Goal: Task Accomplishment & Management: Manage account settings

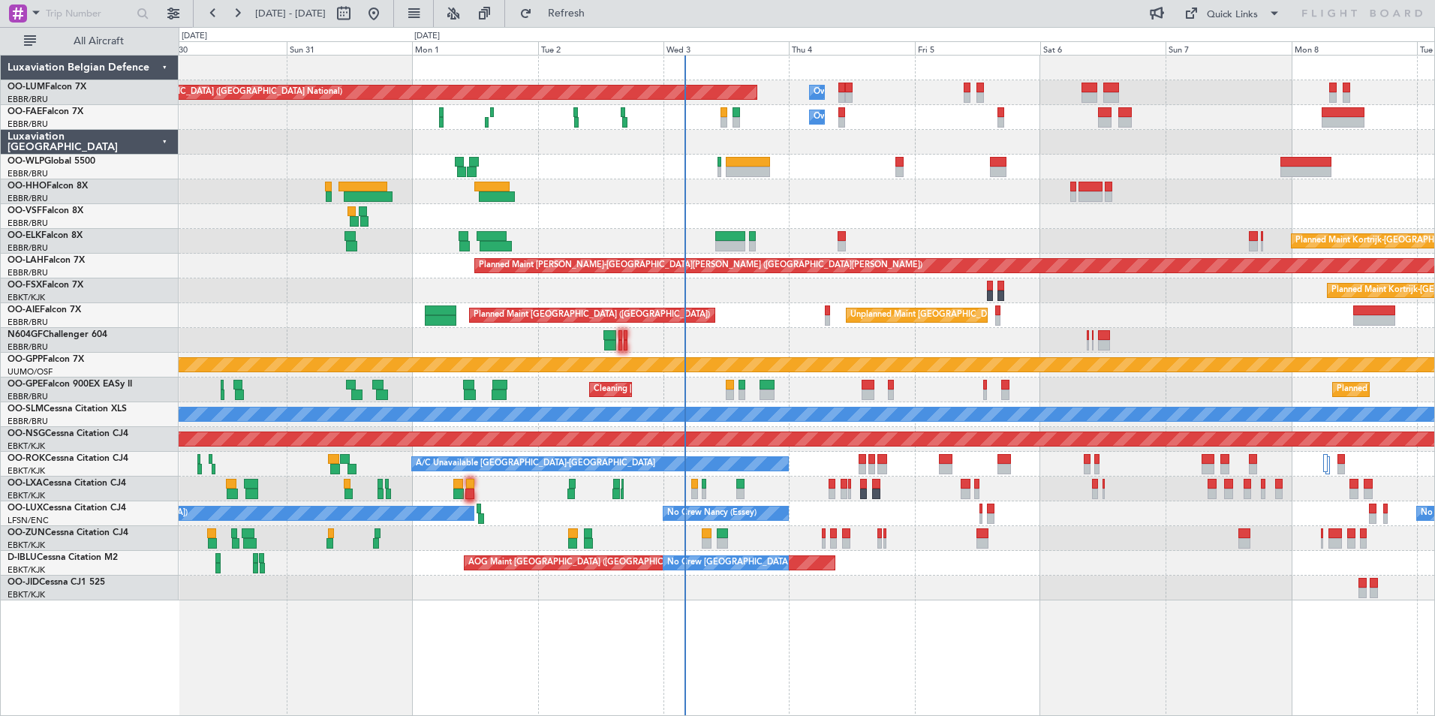
click at [579, 547] on div "Planned Maint Kortrijk-[GEOGRAPHIC_DATA]" at bounding box center [807, 538] width 1256 height 25
click at [632, 556] on div "AOG Maint Brussels (Brussels National) No Crew Brussels (Brussels National) A/C…" at bounding box center [807, 563] width 1256 height 25
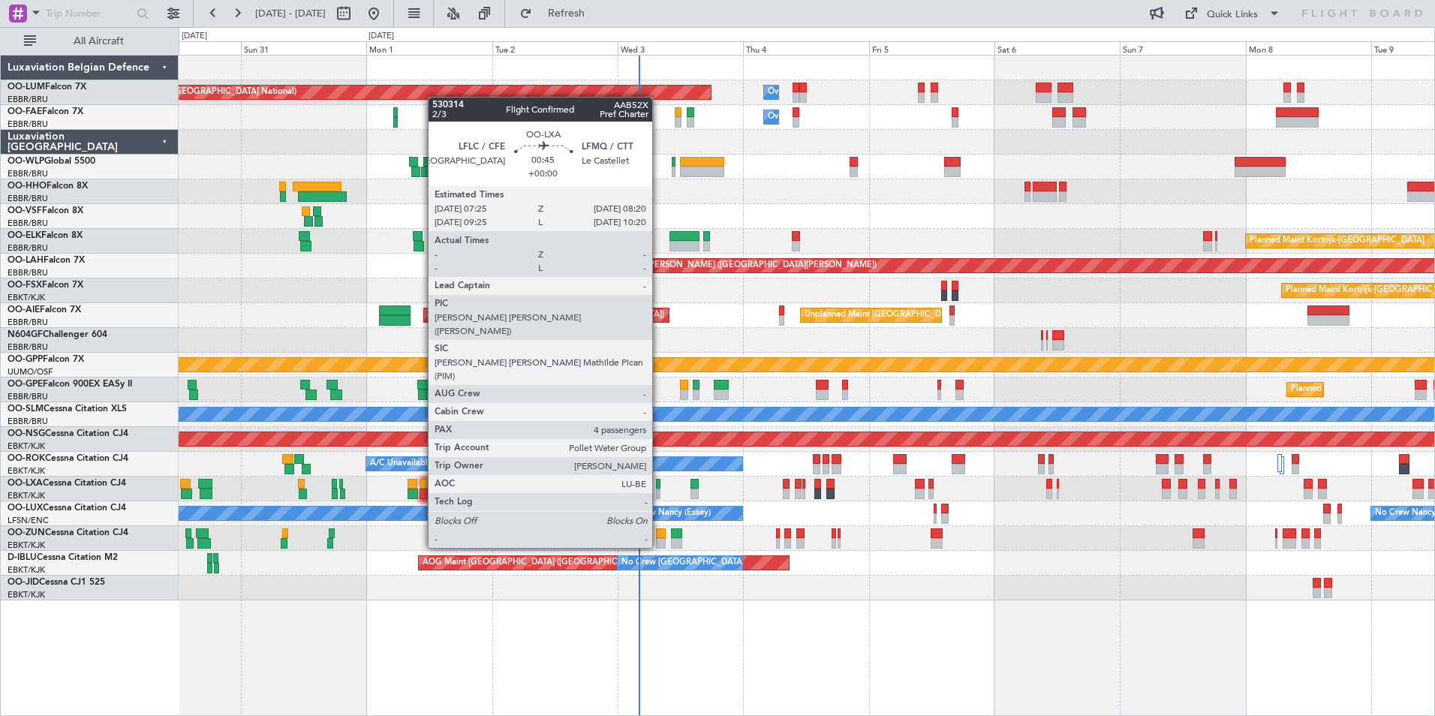
click at [659, 492] on div at bounding box center [658, 494] width 5 height 11
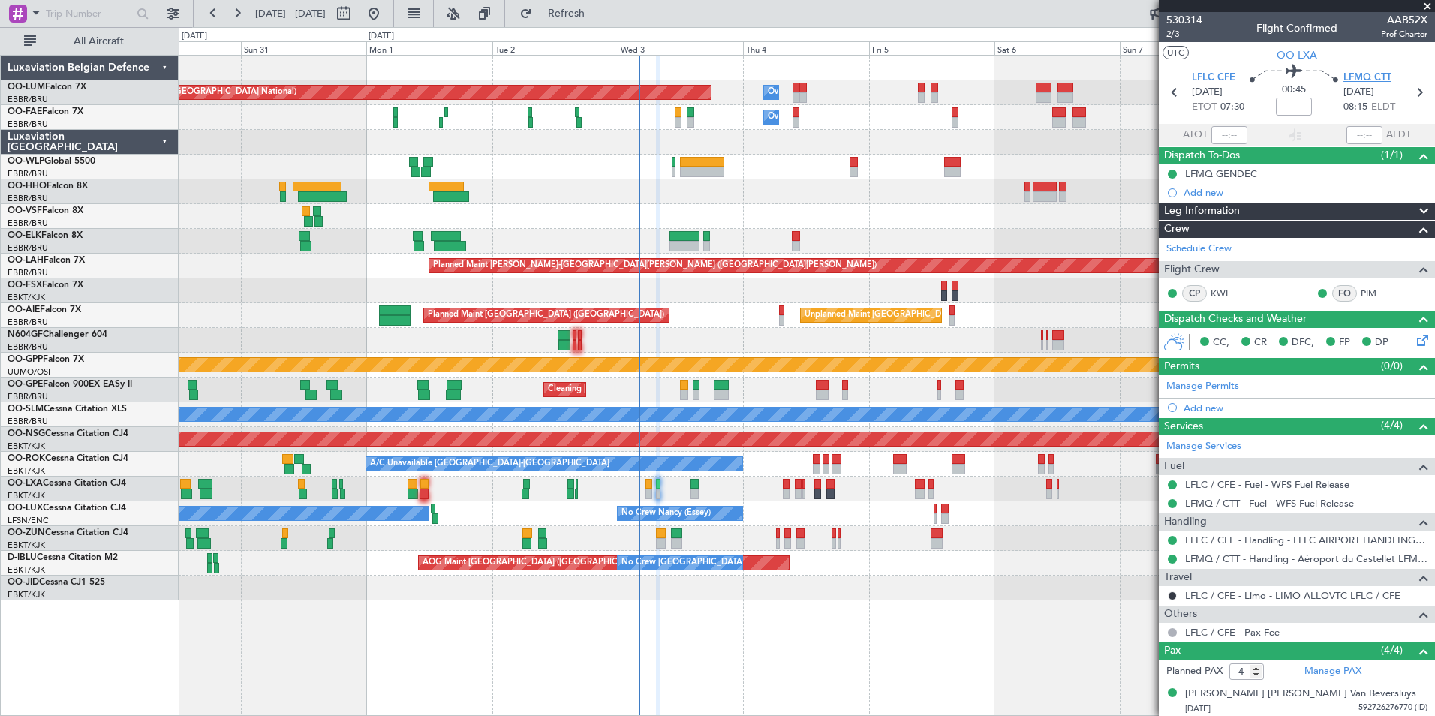
click at [1384, 79] on span "LFMQ CTT" at bounding box center [1367, 78] width 48 height 15
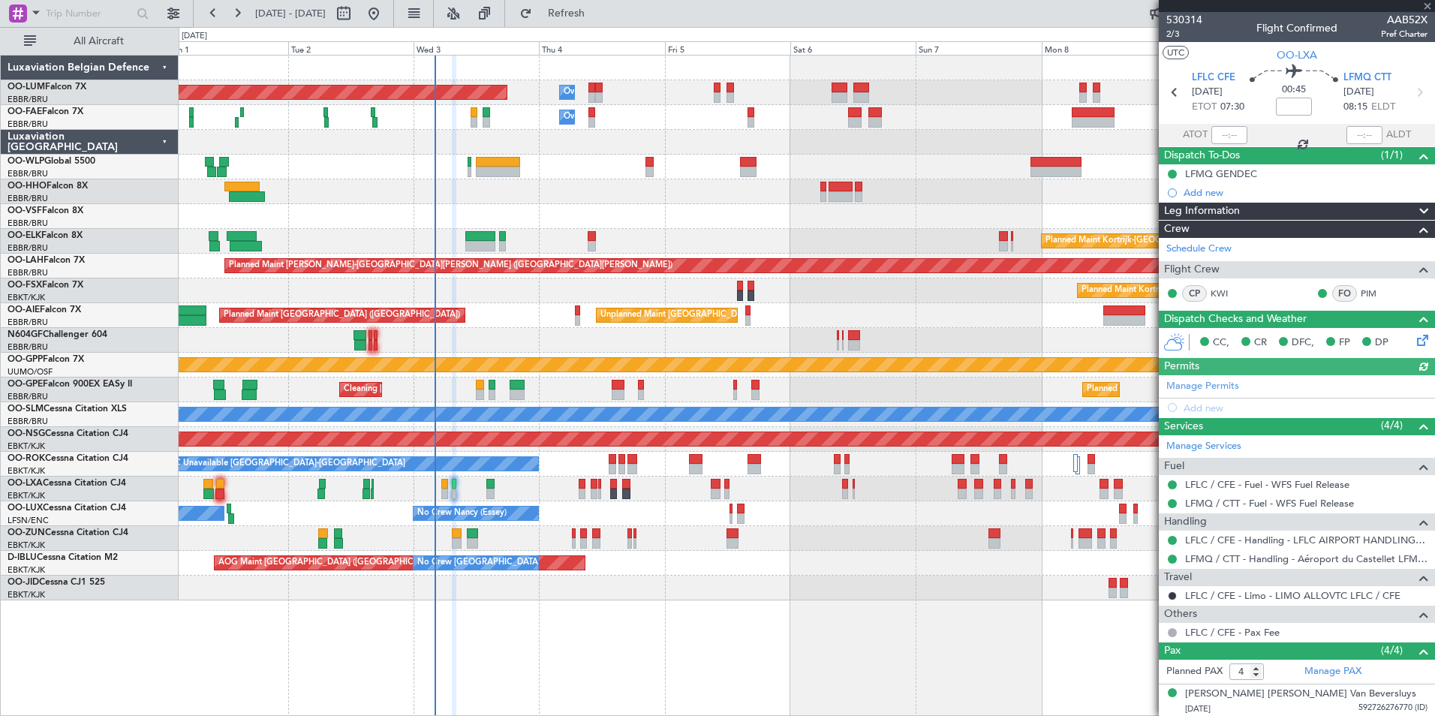
click at [486, 402] on div "Planned Maint Brussels (Brussels National) Owner Melsbroek Air Base Owner Melsb…" at bounding box center [807, 328] width 1256 height 545
click at [513, 482] on div "Planned Maint Brussels (Brussels National) Owner Melsbroek Air Base Owner Melsb…" at bounding box center [807, 328] width 1256 height 545
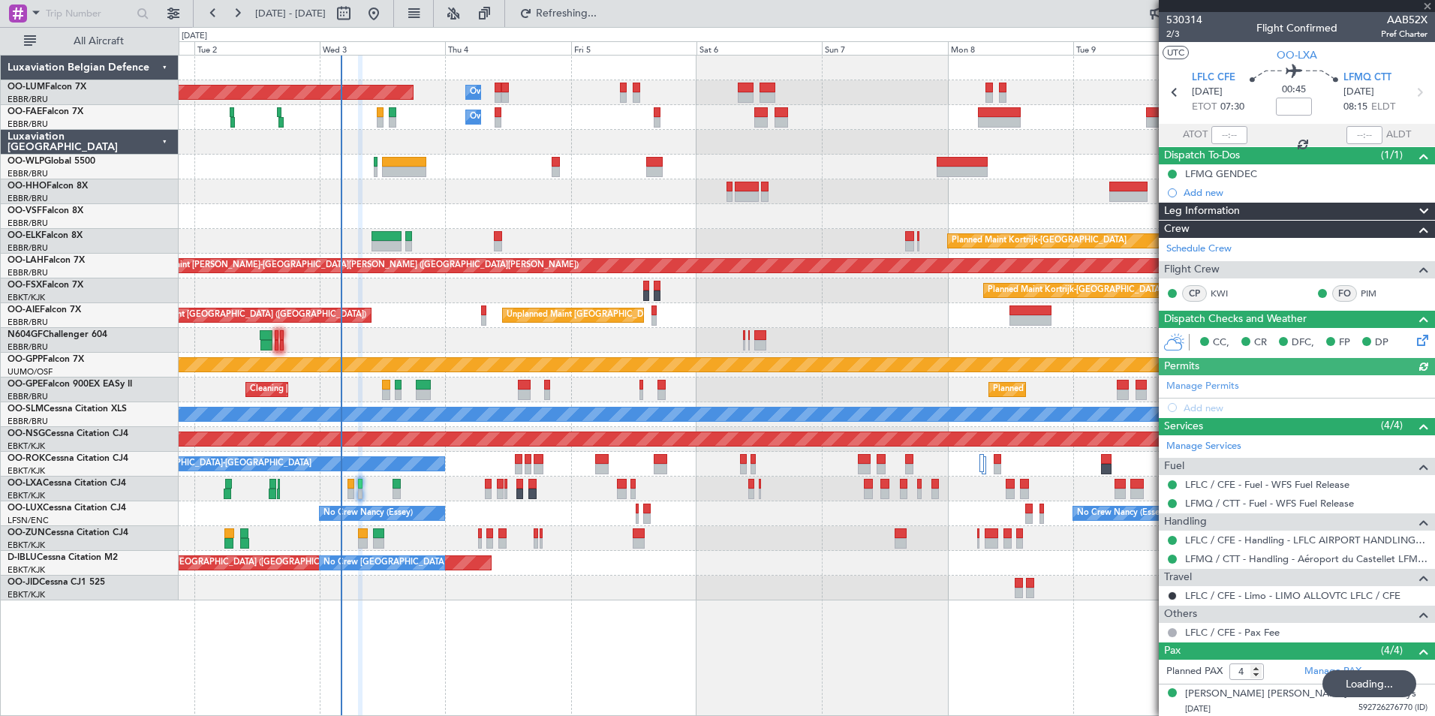
click at [641, 528] on div "Planned Maint Brussels (Brussels National) Owner Melsbroek Air Base Owner Melsb…" at bounding box center [807, 328] width 1256 height 545
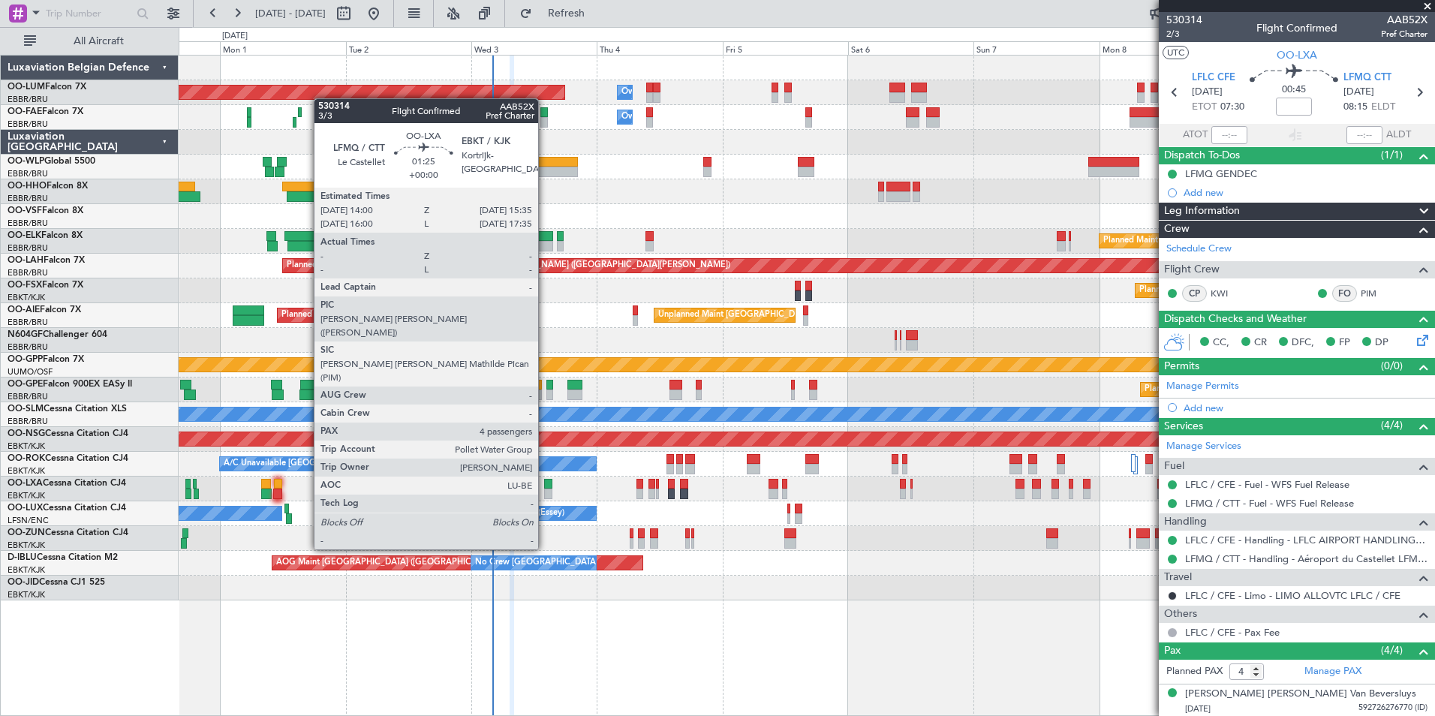
click at [545, 494] on div at bounding box center [548, 494] width 9 height 11
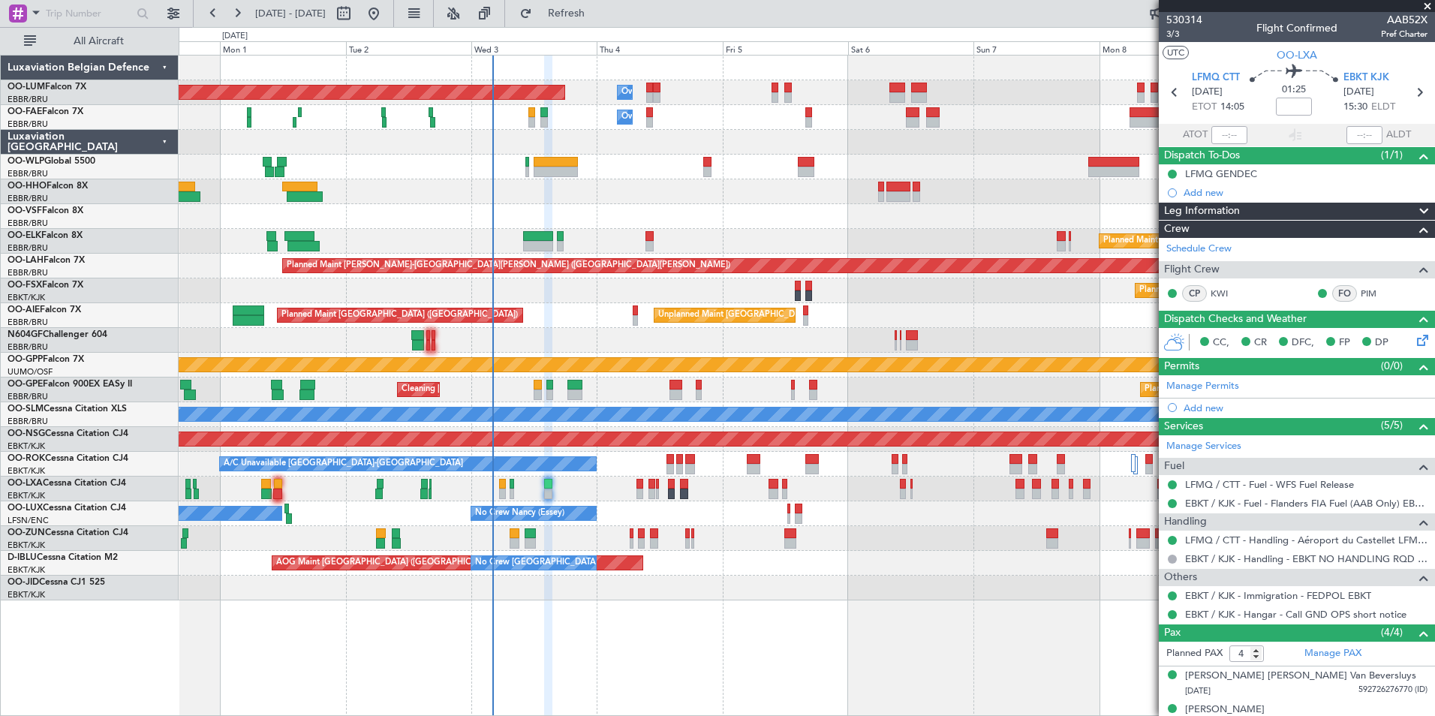
click at [528, 219] on div "Planned Maint Brussels (Brussels National) Owner Melsbroek Air Base Owner Melsb…" at bounding box center [807, 328] width 1256 height 545
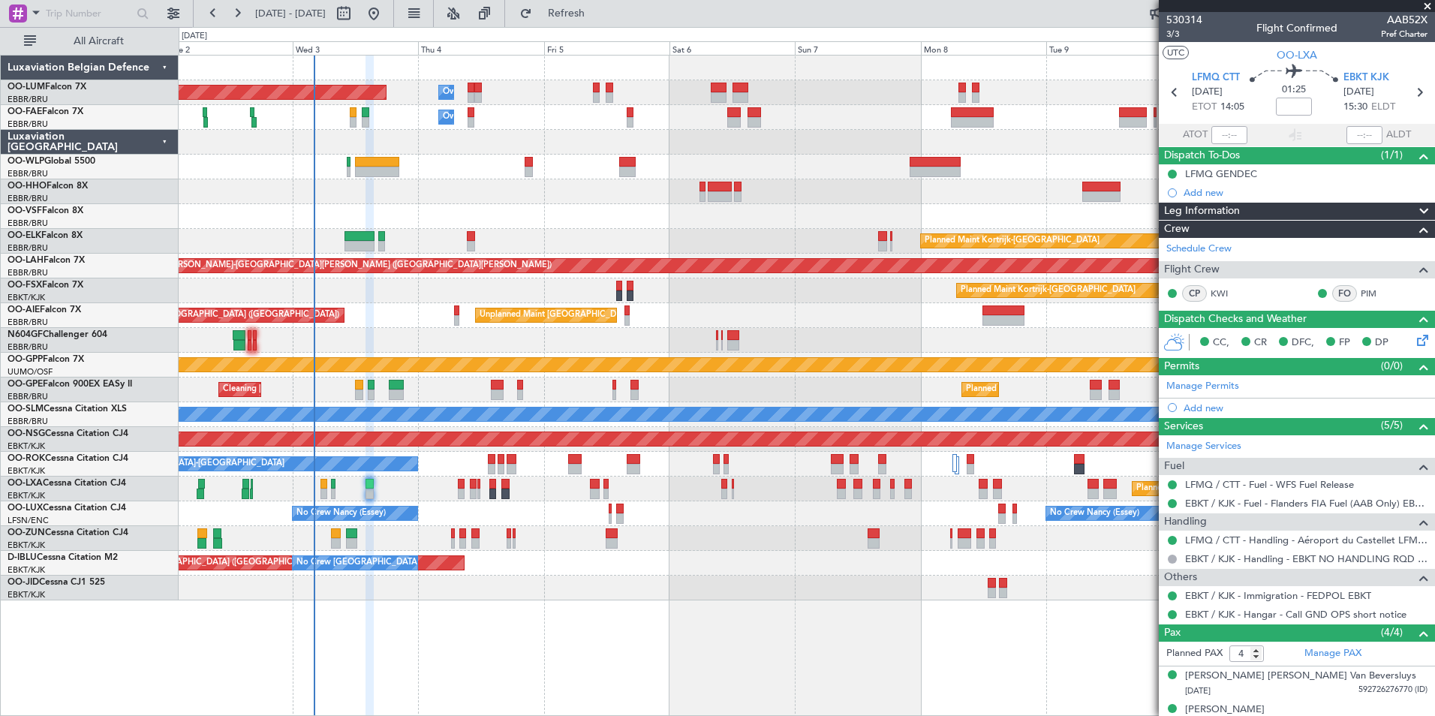
click at [459, 160] on div "Planned Maint Brussels (Brussels National) Owner Melsbroek Air Base Owner Melsb…" at bounding box center [807, 328] width 1256 height 545
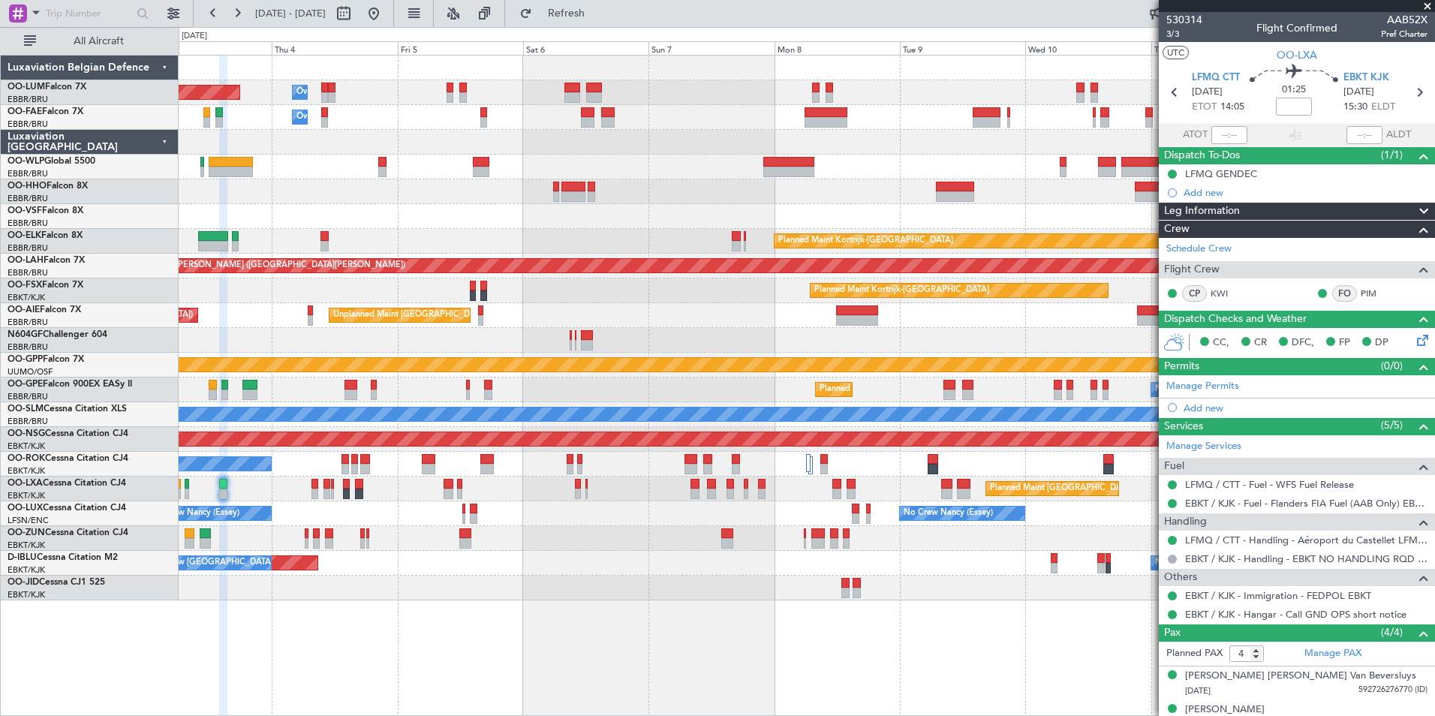
click at [455, 175] on div at bounding box center [807, 167] width 1256 height 25
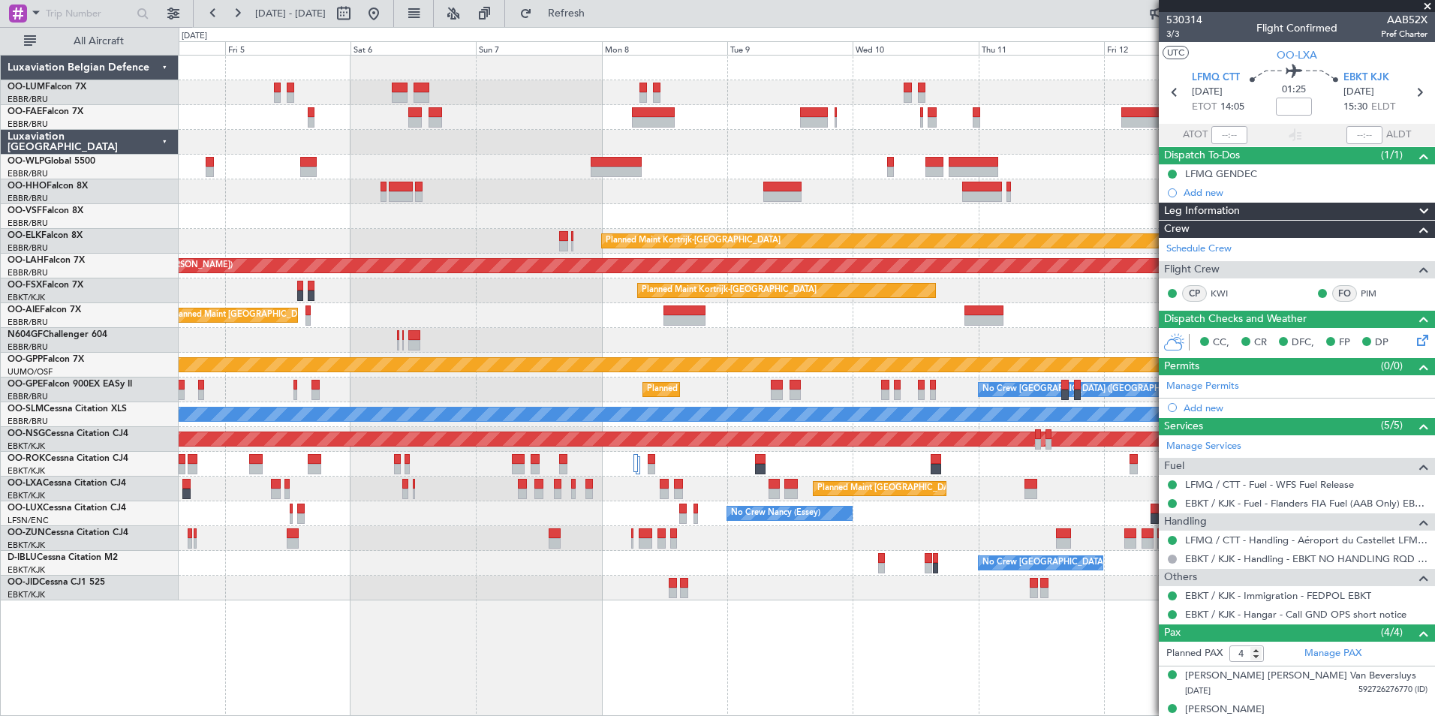
click at [420, 200] on div "Owner Melsbroek Air Base Planned Maint Brussels (Brussels National) Owner Melsb…" at bounding box center [807, 328] width 1256 height 545
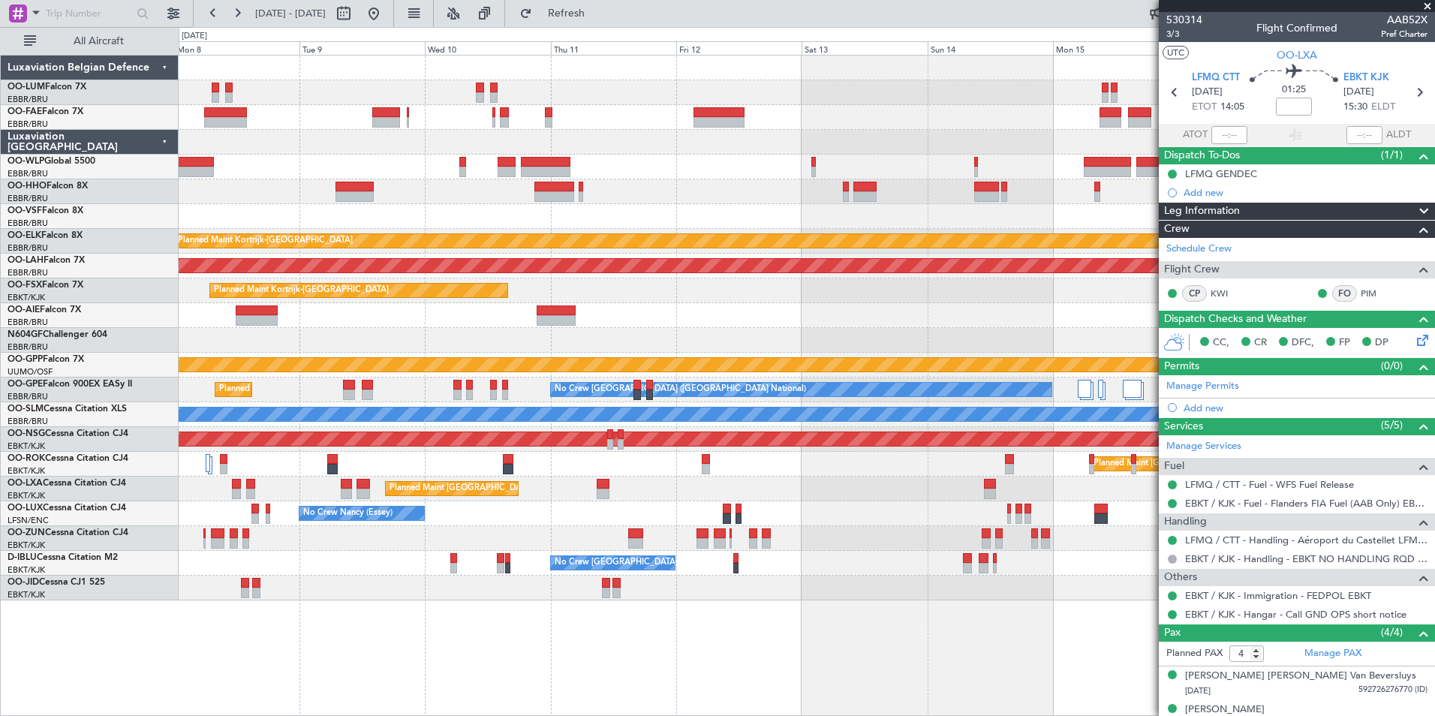
click at [506, 213] on div "Planned Maint Kortrijk-Wevelgem Planned Maint Alton-st Louis (St Louis Regl) Pl…" at bounding box center [807, 328] width 1256 height 545
click at [386, 14] on button at bounding box center [374, 14] width 24 height 24
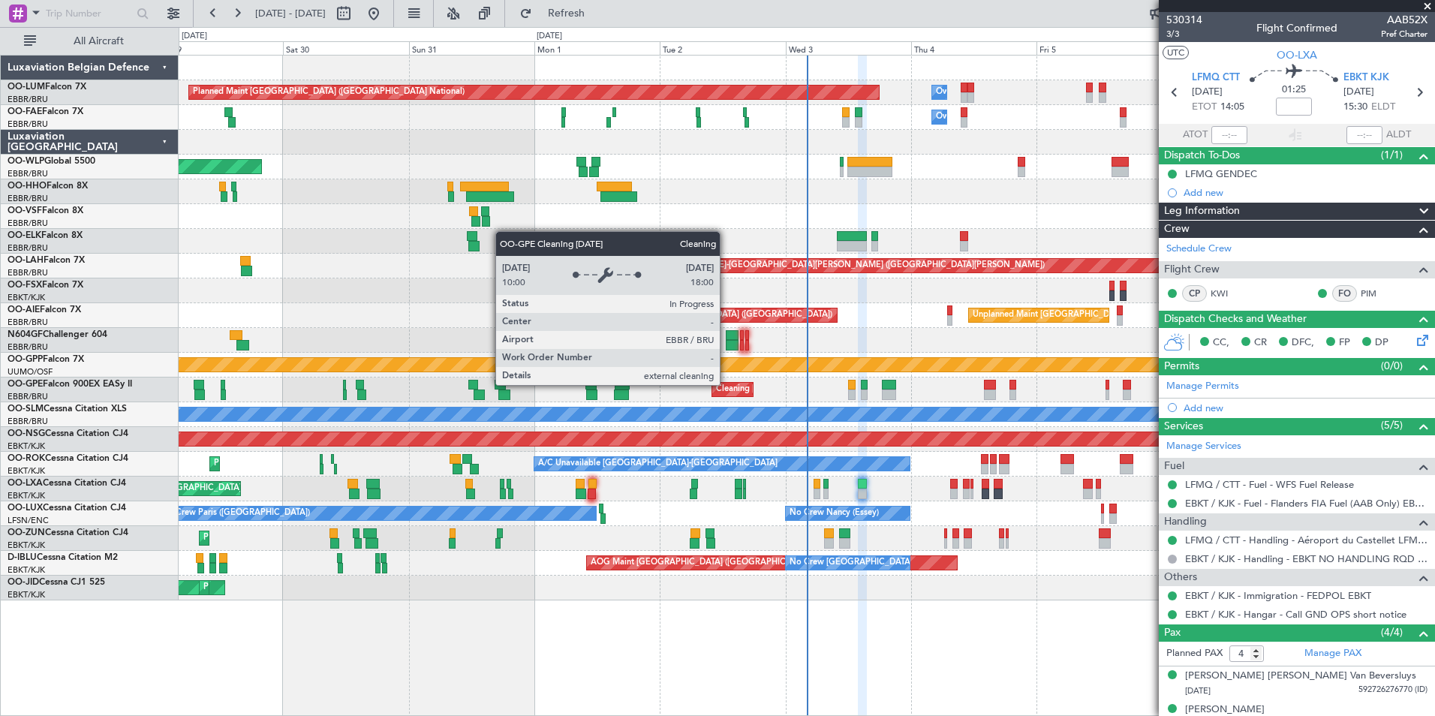
click at [692, 399] on div "Owner Melsbroek Air Base Planned Maint Brussels (Brussels National) Owner Melsb…" at bounding box center [807, 328] width 1256 height 545
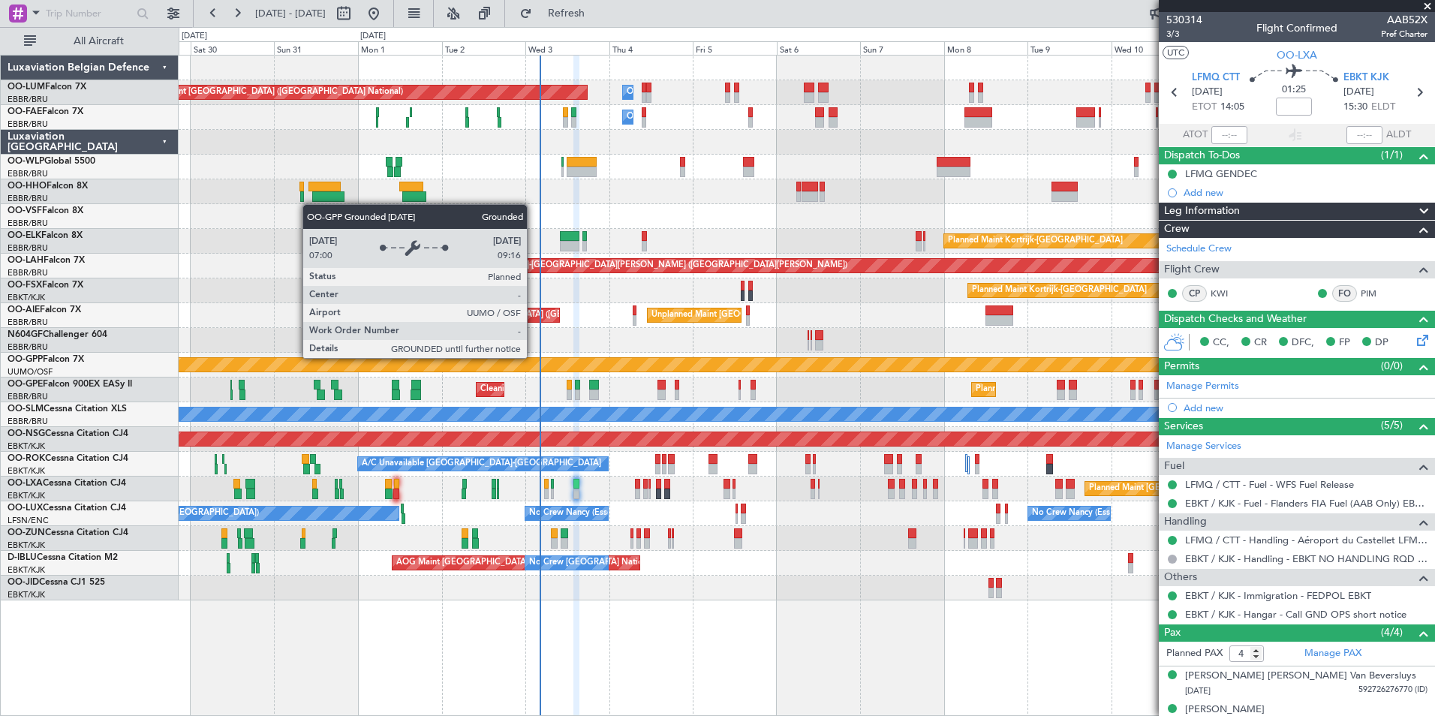
click at [594, 357] on div "Grounded [PERSON_NAME]" at bounding box center [806, 364] width 3767 height 15
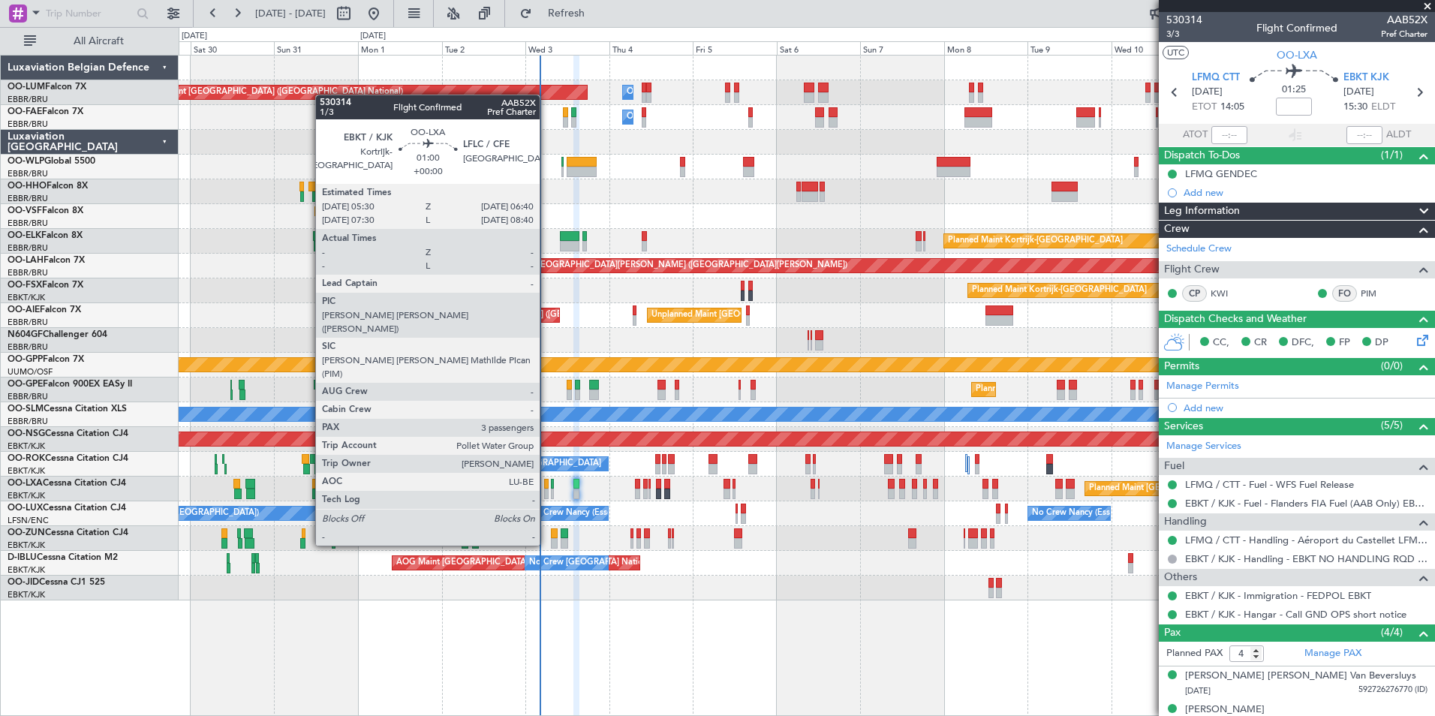
click at [547, 490] on div at bounding box center [546, 494] width 5 height 11
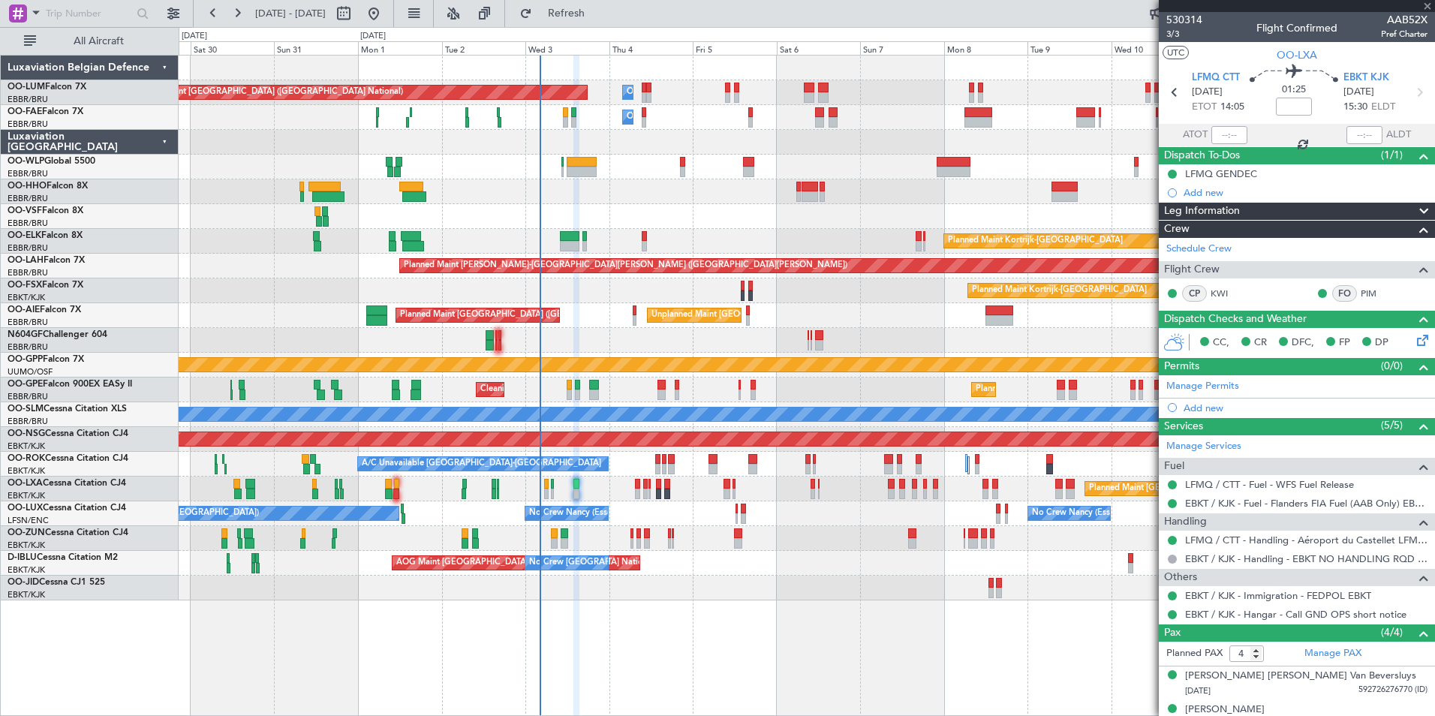
type input "3"
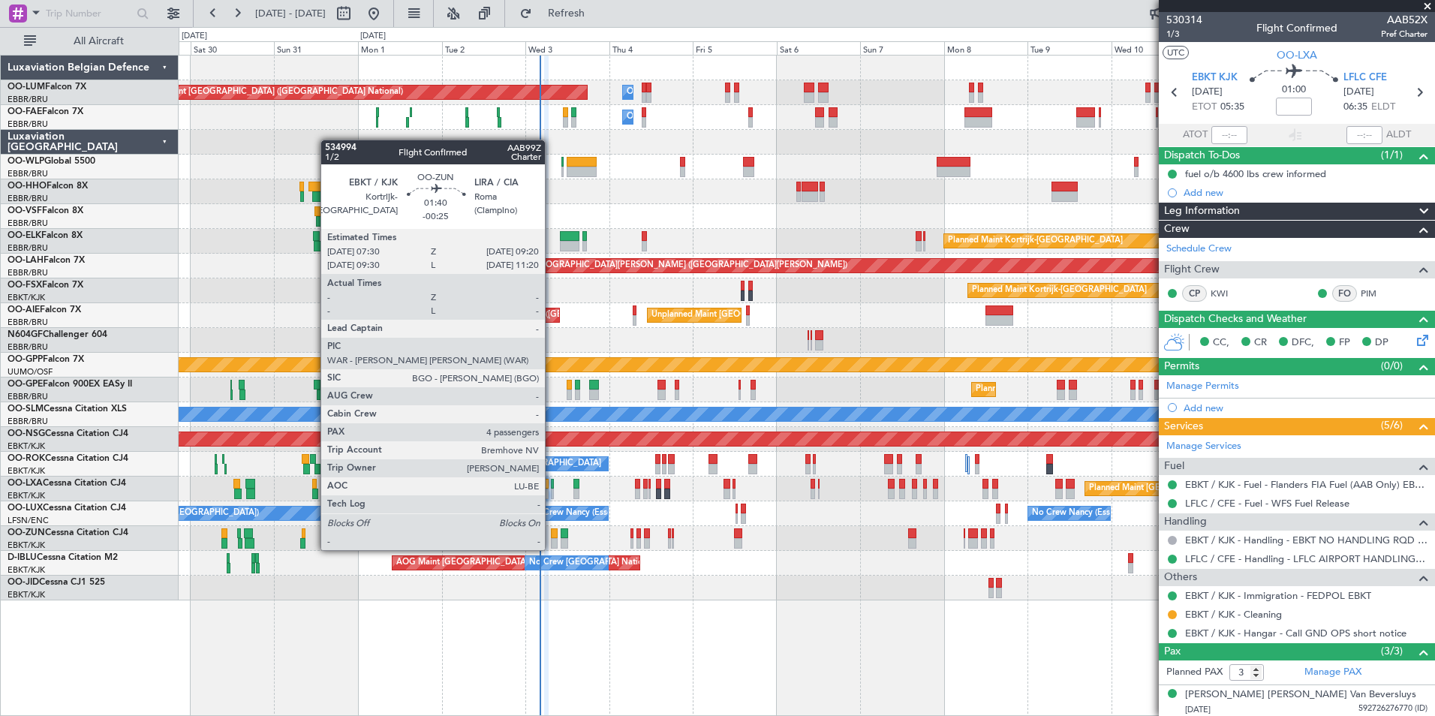
click at [552, 535] on div at bounding box center [554, 533] width 7 height 11
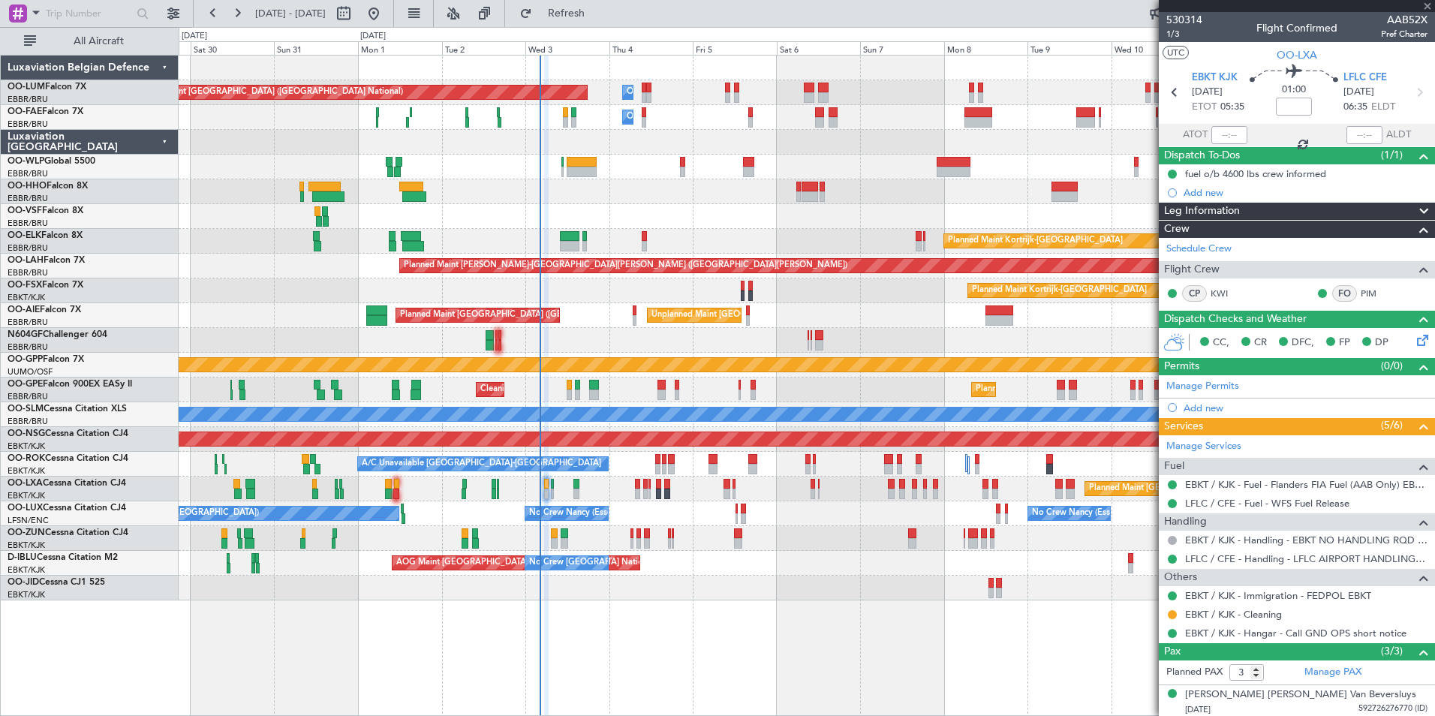
click at [552, 535] on div at bounding box center [554, 533] width 7 height 11
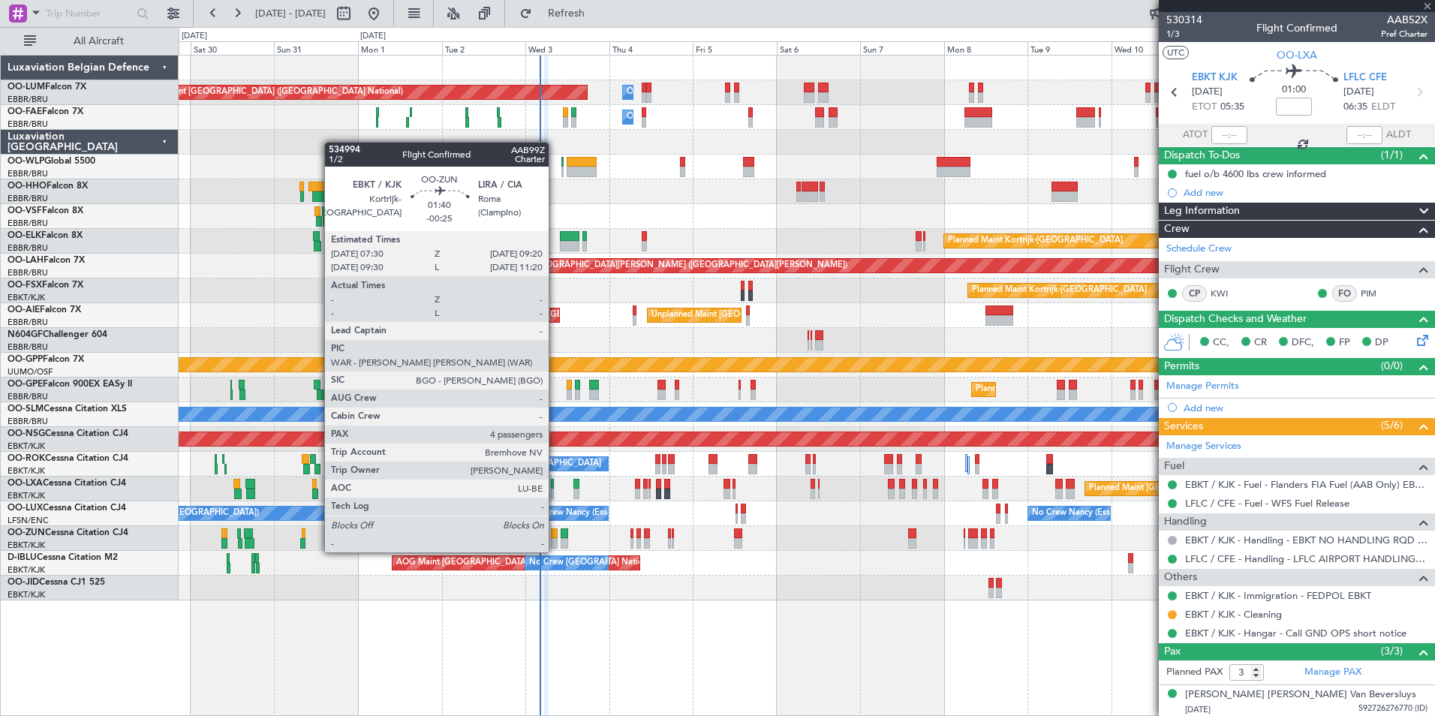
type input "-00:25"
type input "4"
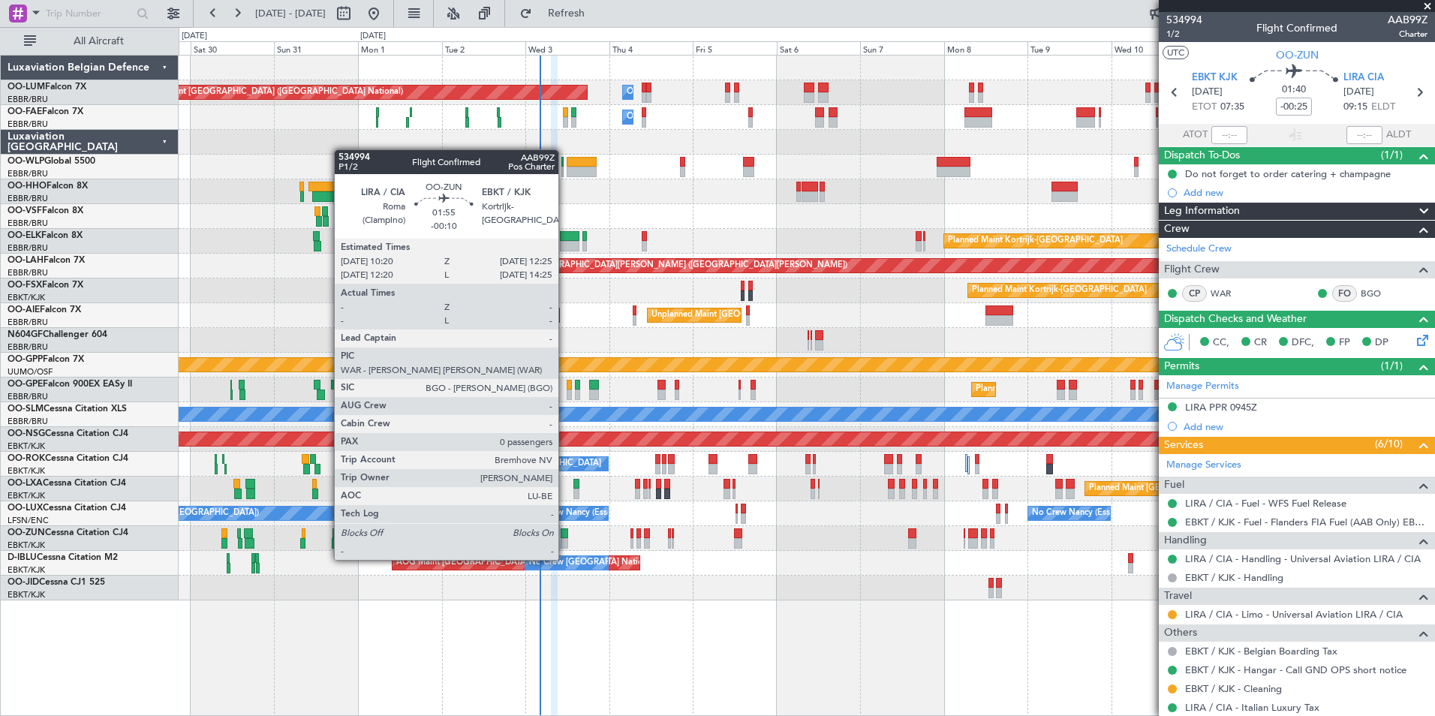
click at [565, 545] on div at bounding box center [565, 543] width 8 height 11
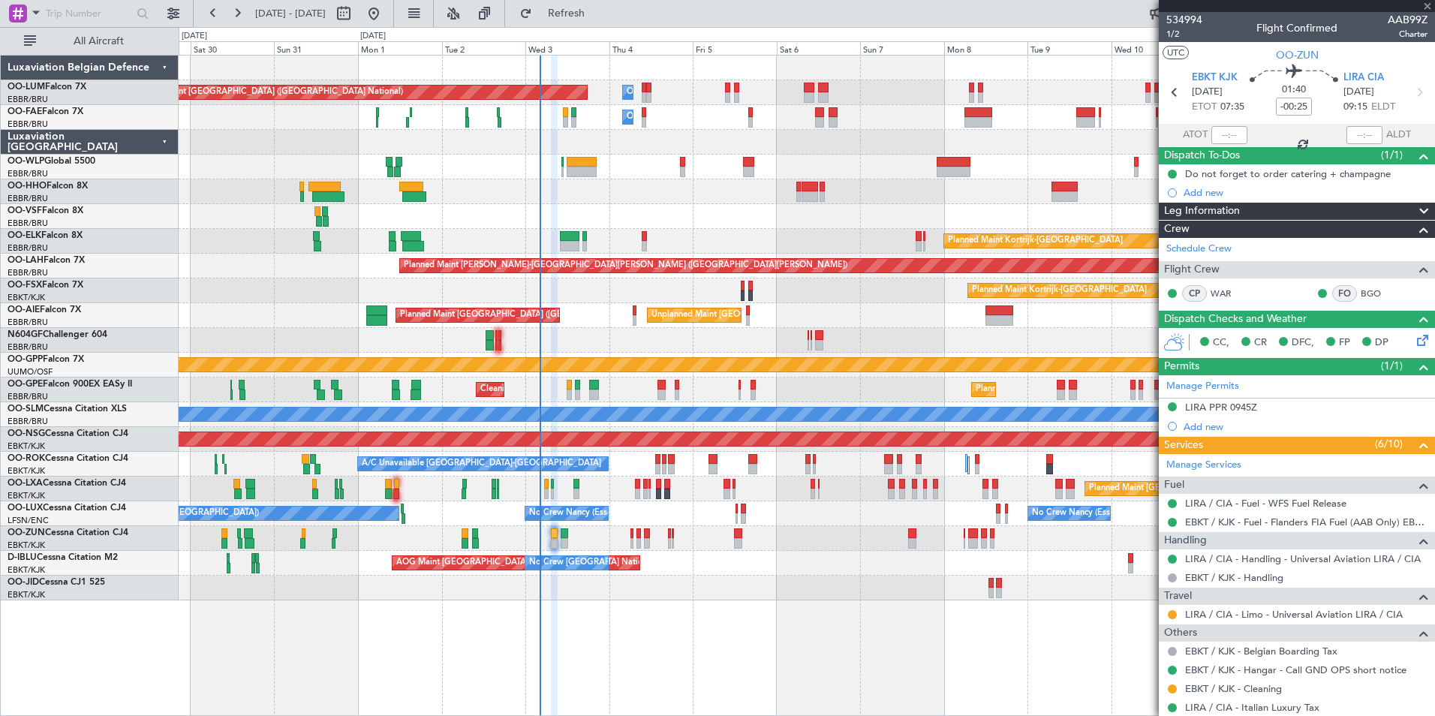
type input "-00:10"
type input "0"
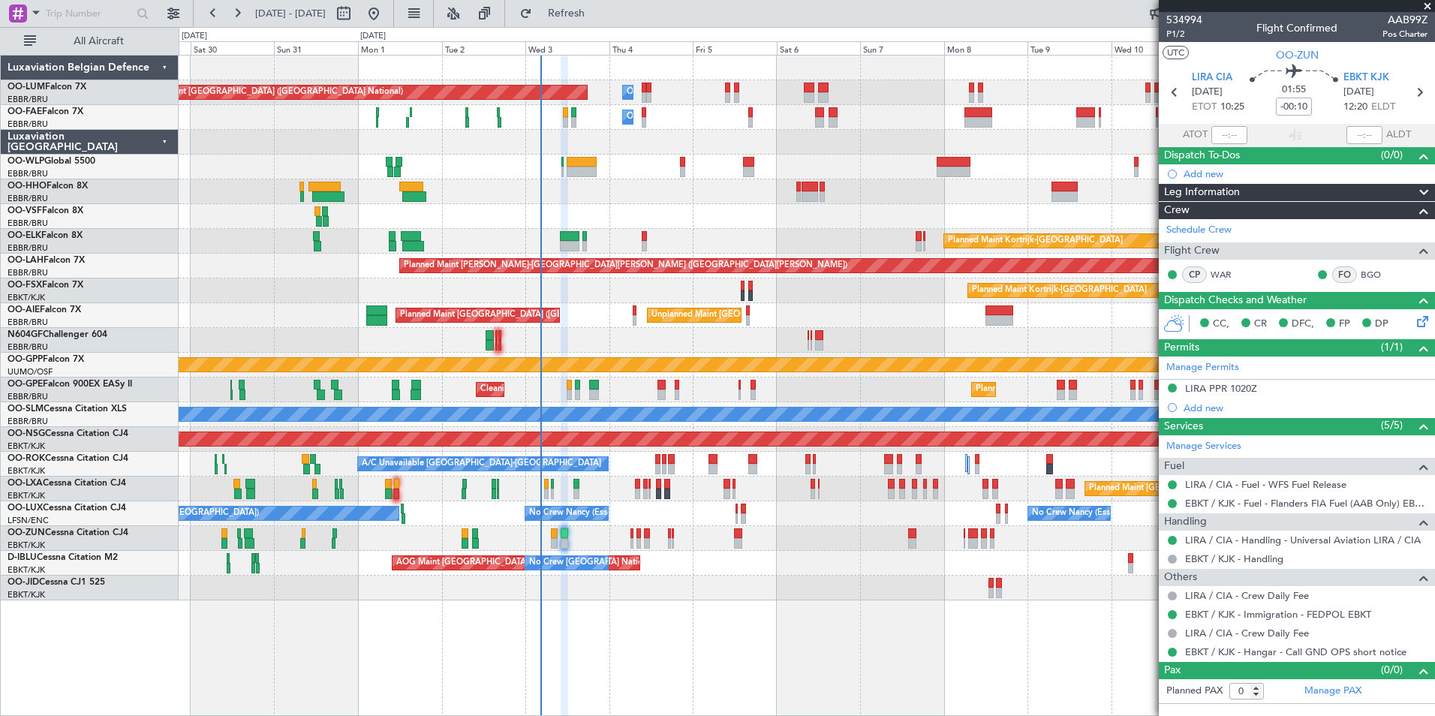
click at [612, 165] on div "Planned Maint [GEOGRAPHIC_DATA] ([GEOGRAPHIC_DATA])" at bounding box center [807, 167] width 1256 height 25
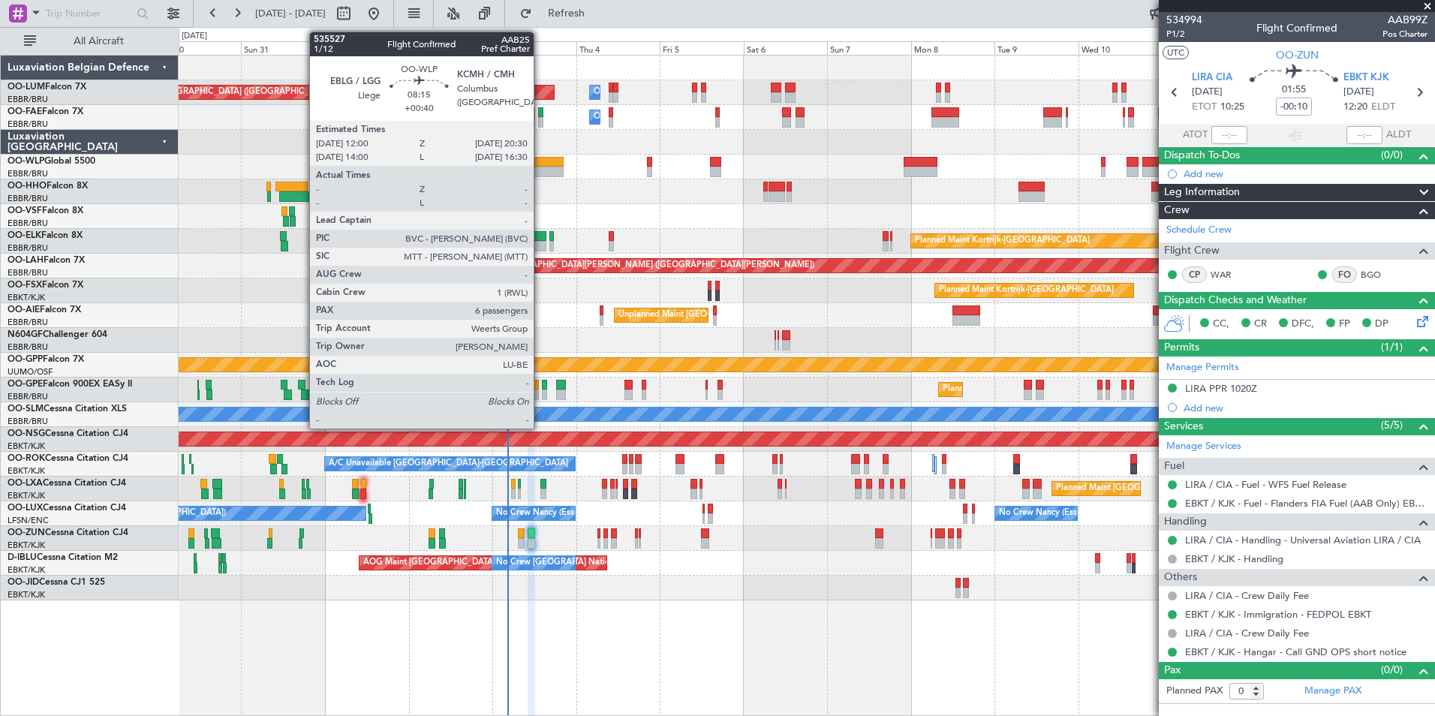
click at [540, 170] on div at bounding box center [549, 172] width 30 height 11
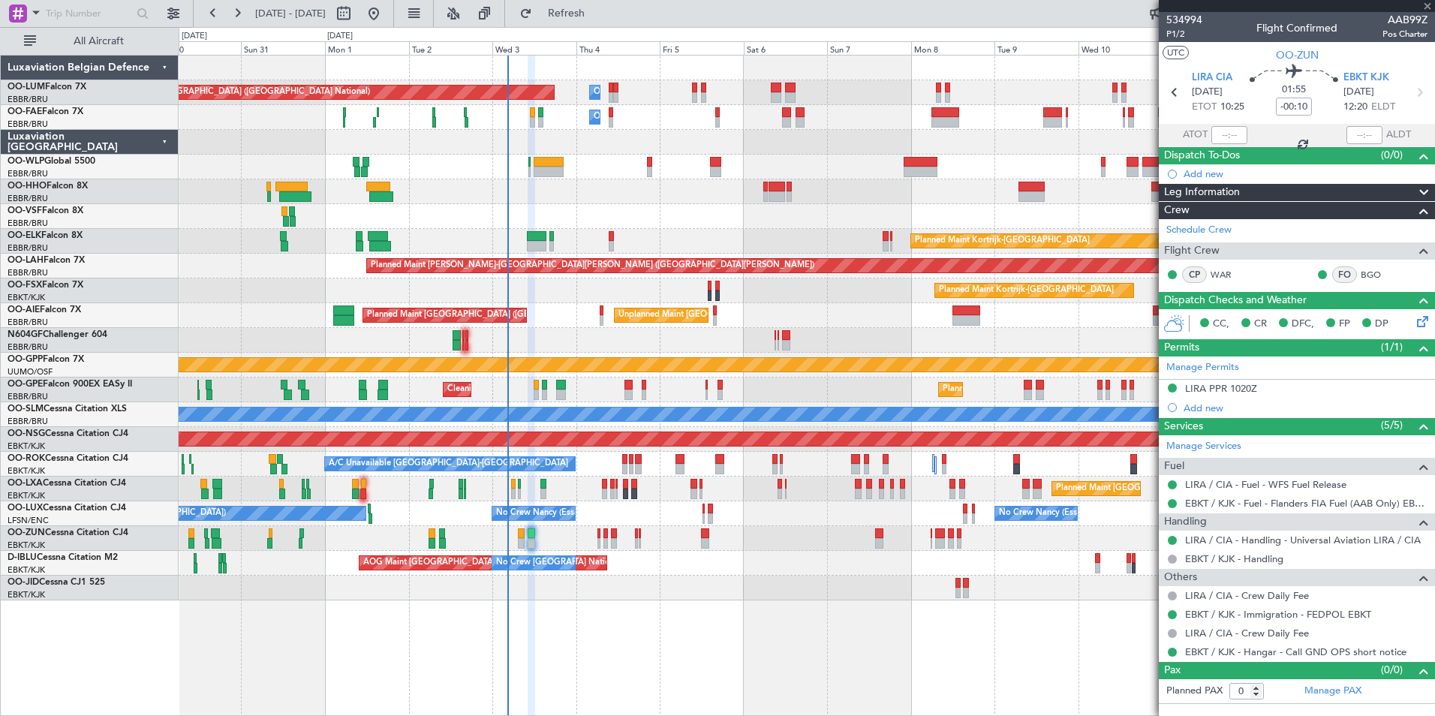
type input "+00:40"
type input "6"
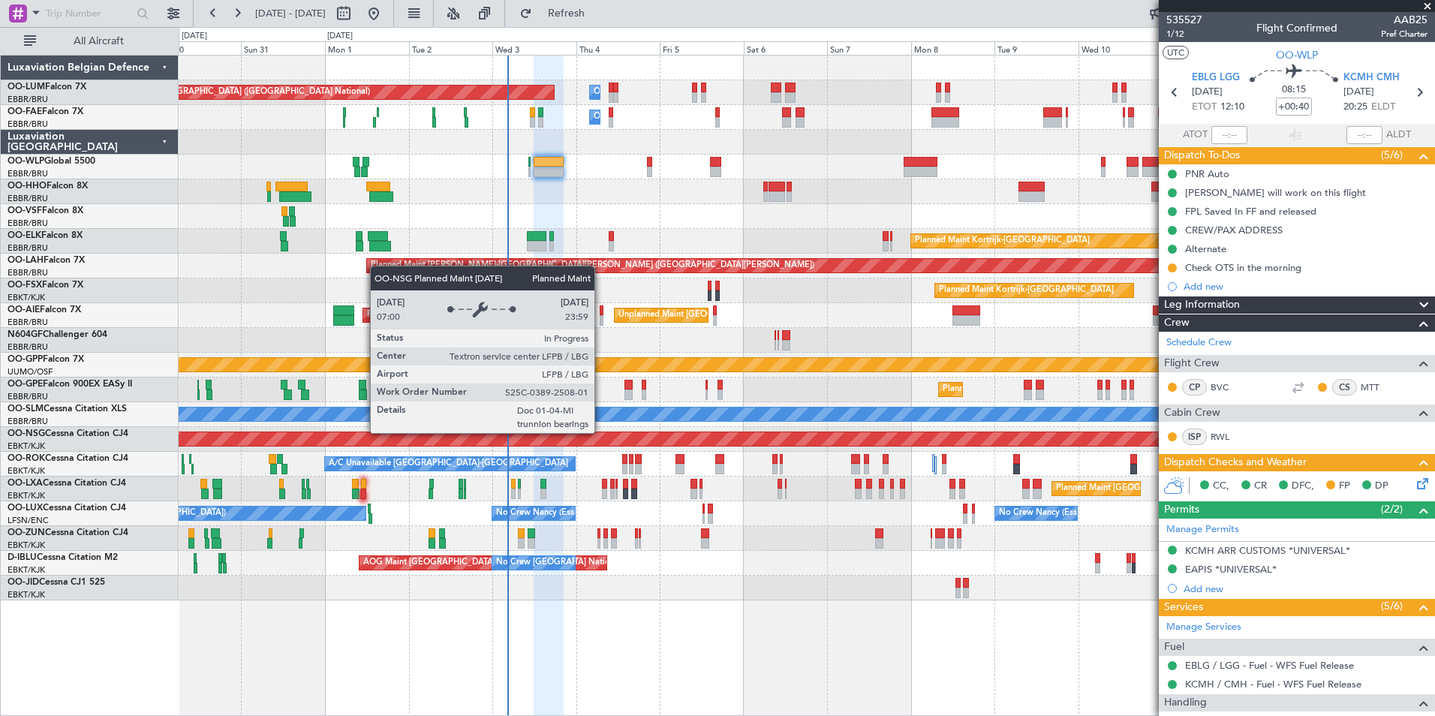
click at [588, 431] on div "Planned Maint [GEOGRAPHIC_DATA] ([GEOGRAPHIC_DATA])" at bounding box center [807, 439] width 1256 height 25
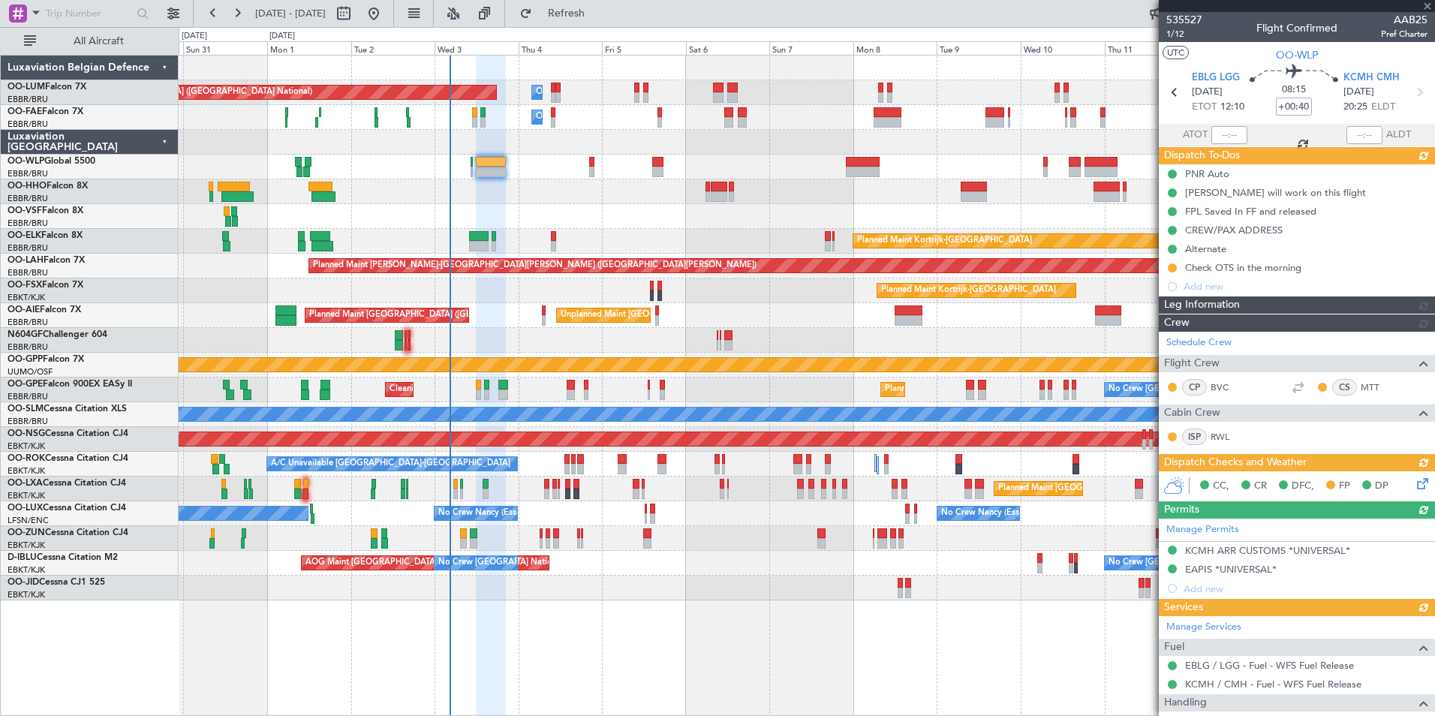
type input "+00:30"
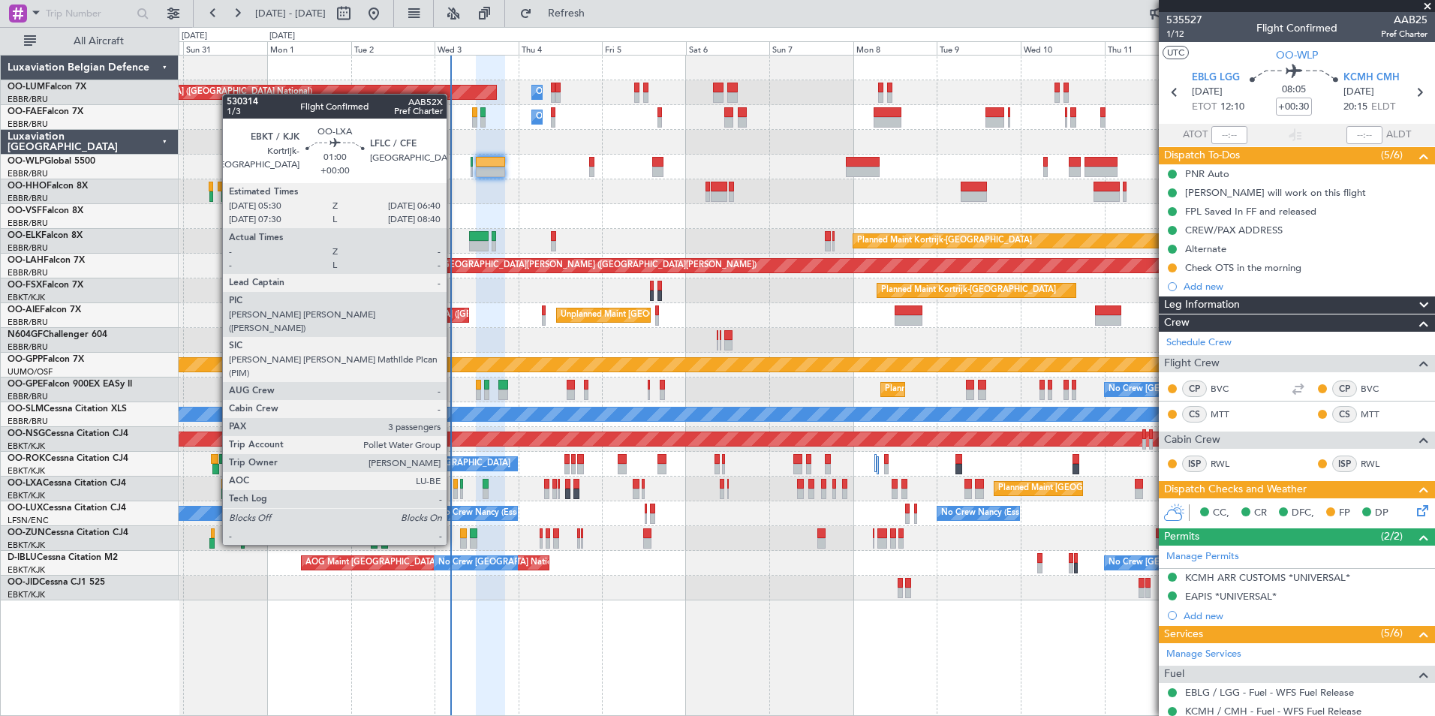
click at [453, 489] on div at bounding box center [455, 494] width 5 height 11
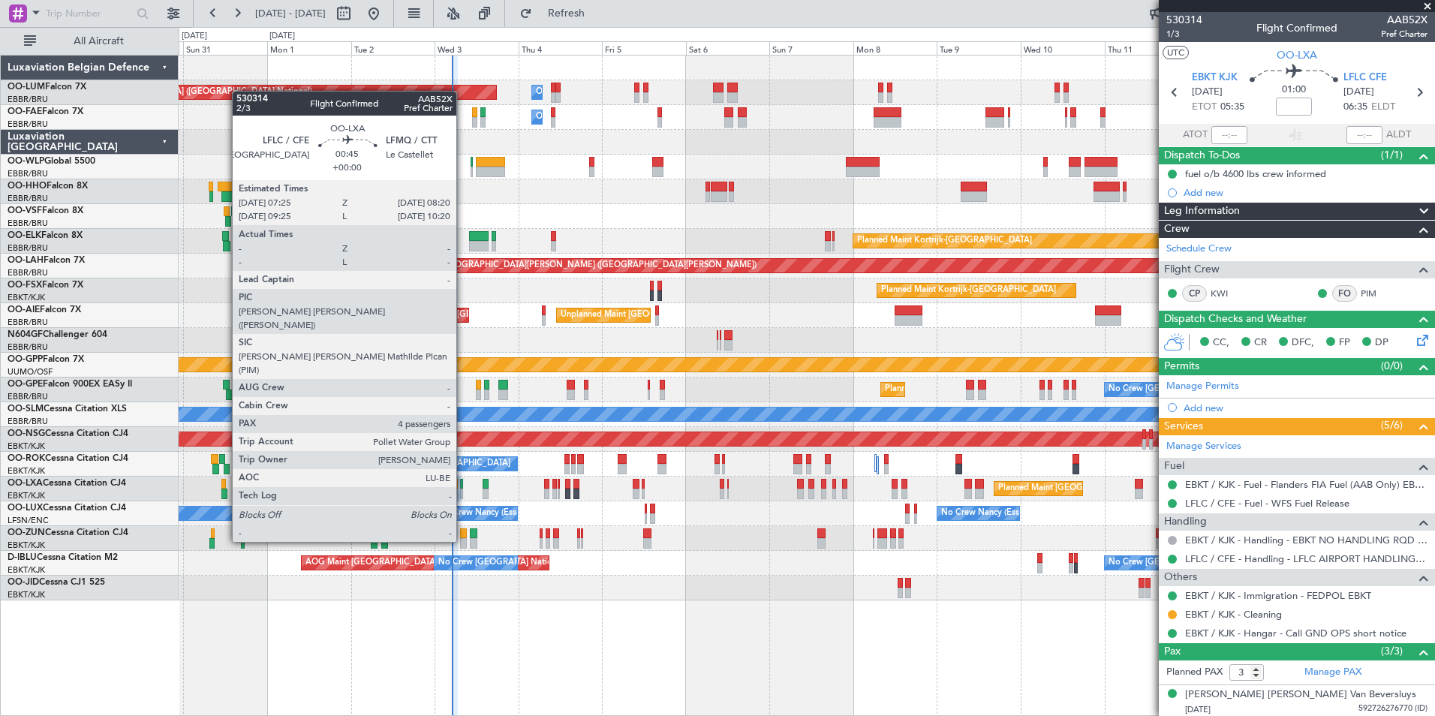
click at [463, 486] on div at bounding box center [462, 484] width 4 height 11
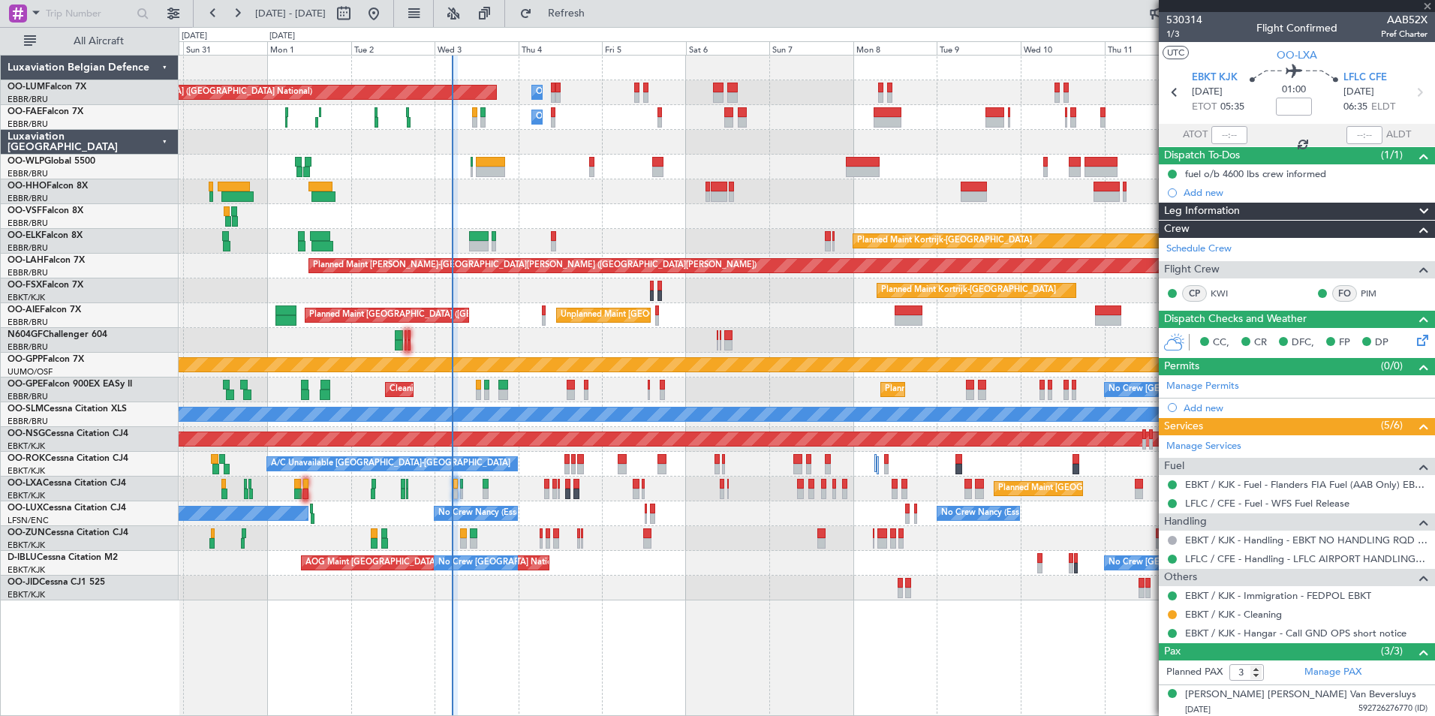
type input "4"
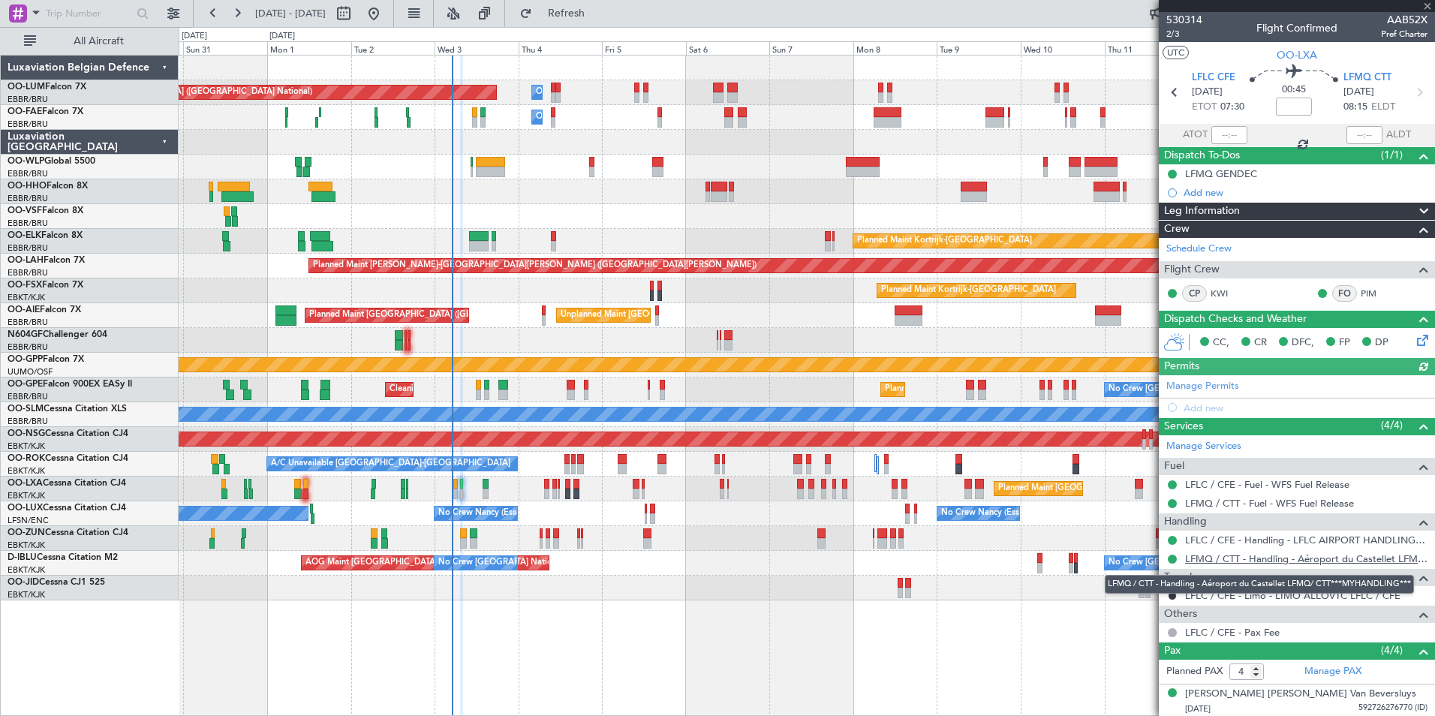
click at [1246, 562] on link "LFMQ / CTT - Handling - Aéroport du Castellet LFMQ/ CTT***MYHANDLING***" at bounding box center [1306, 558] width 242 height 13
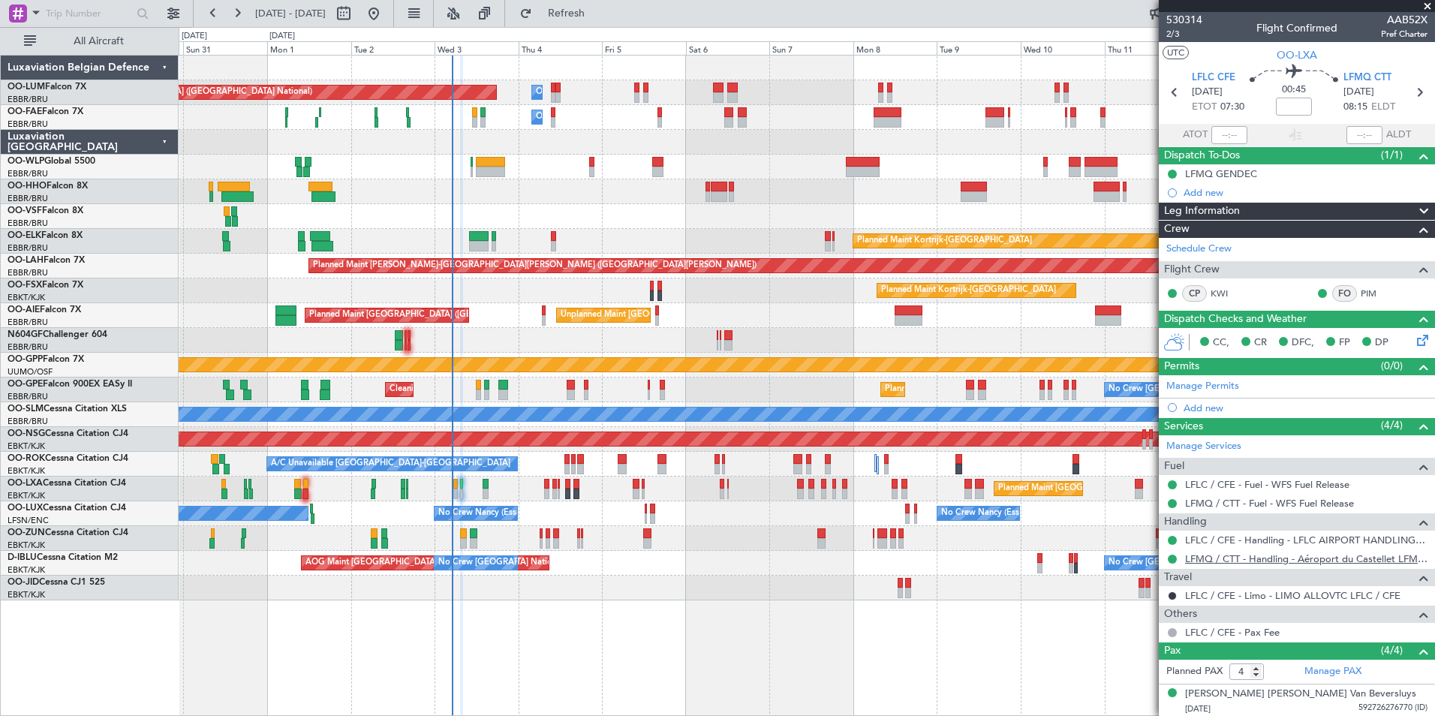
click at [1216, 552] on link "LFMQ / CTT - Handling - Aéroport du Castellet LFMQ/ CTT***MYHANDLING***" at bounding box center [1306, 558] width 242 height 13
click at [1370, 74] on span "LFMQ CTT" at bounding box center [1367, 78] width 48 height 15
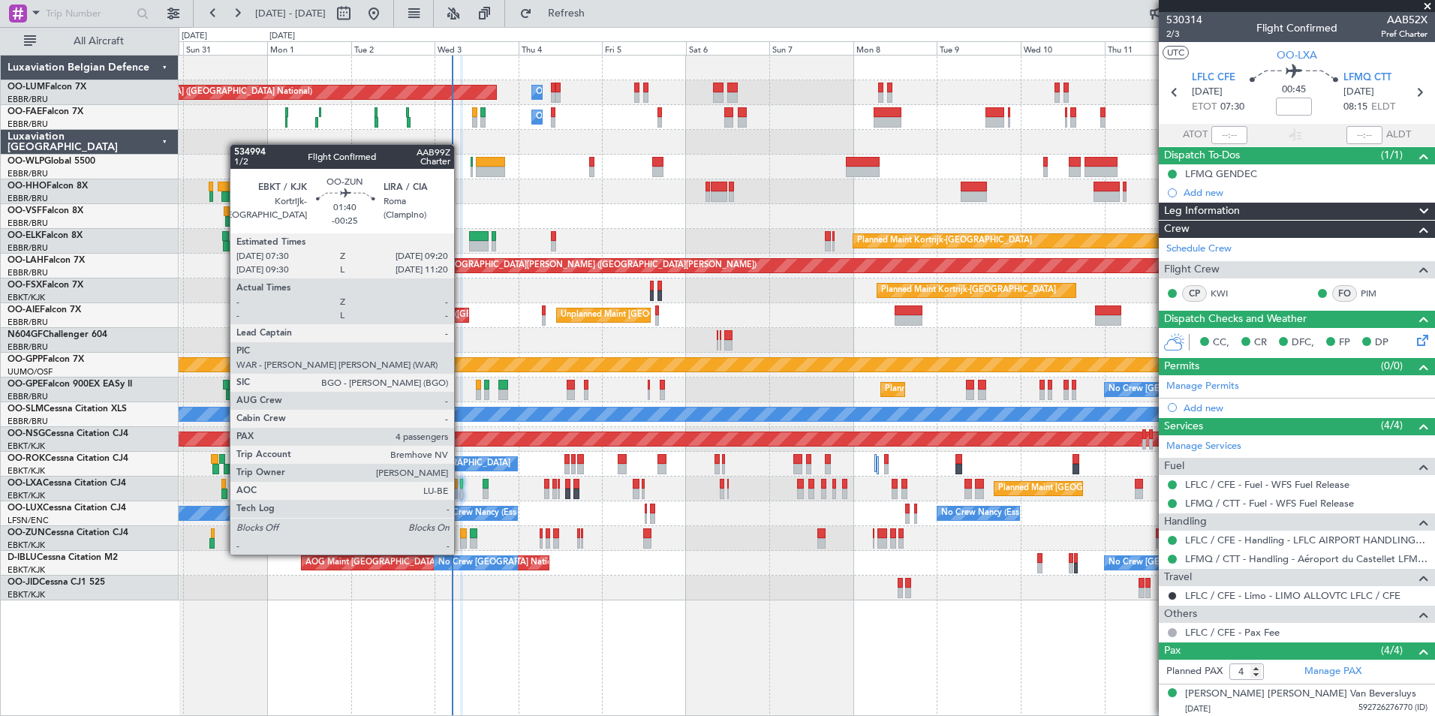
click at [461, 540] on div at bounding box center [463, 543] width 7 height 11
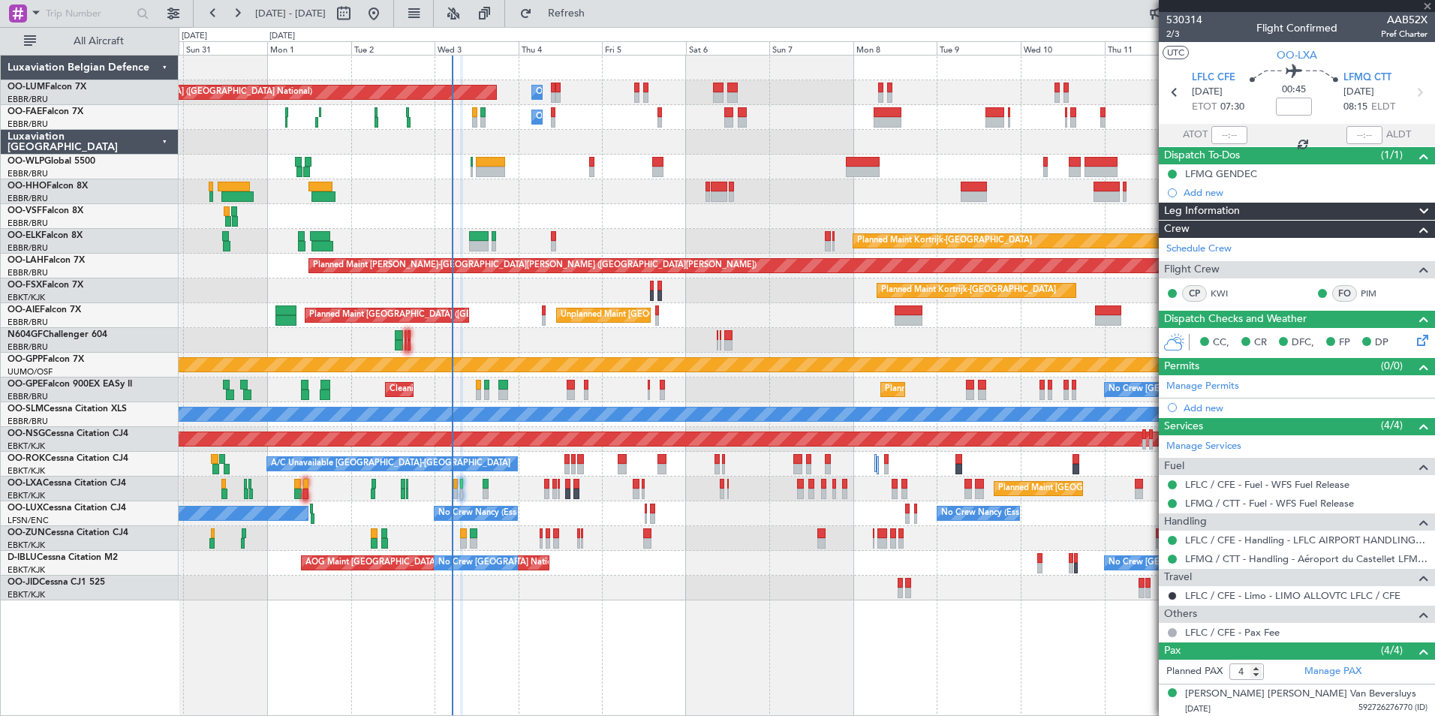
type input "-00:25"
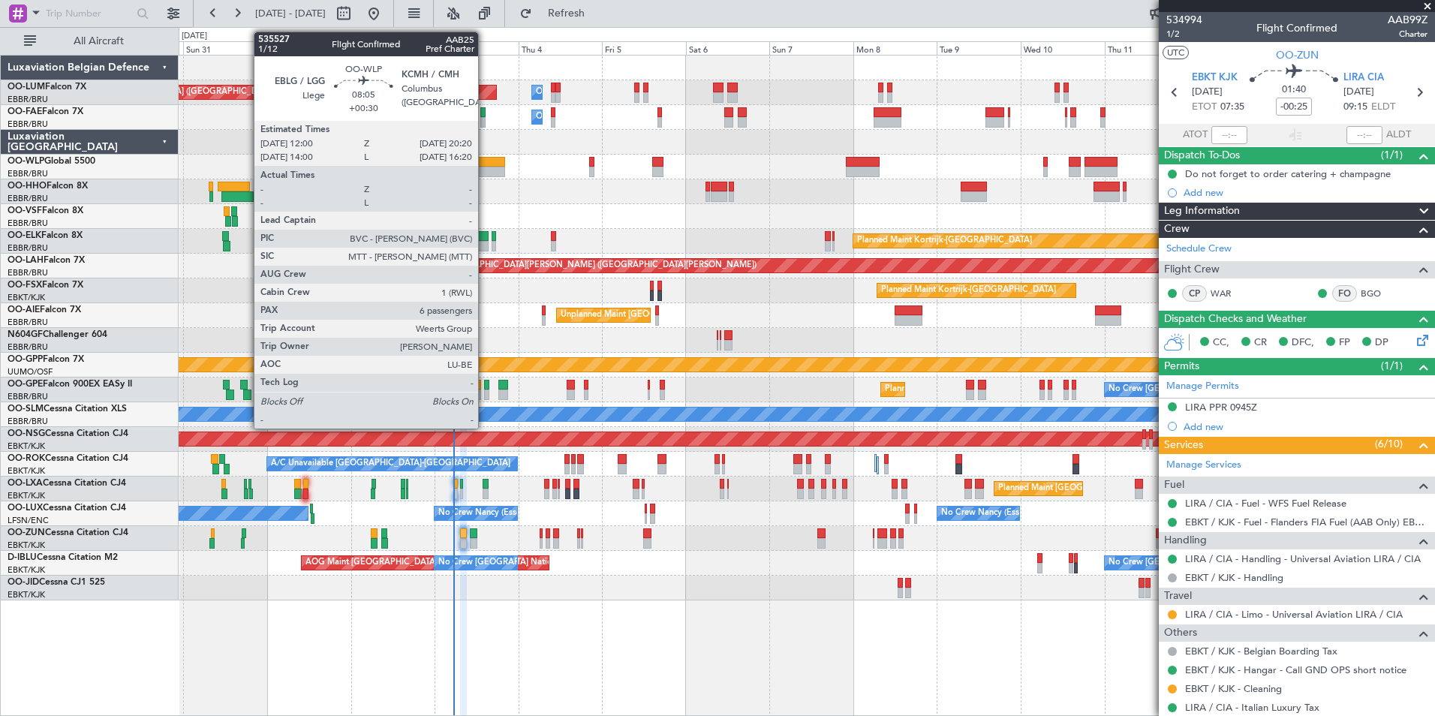
click at [485, 170] on div at bounding box center [490, 172] width 29 height 11
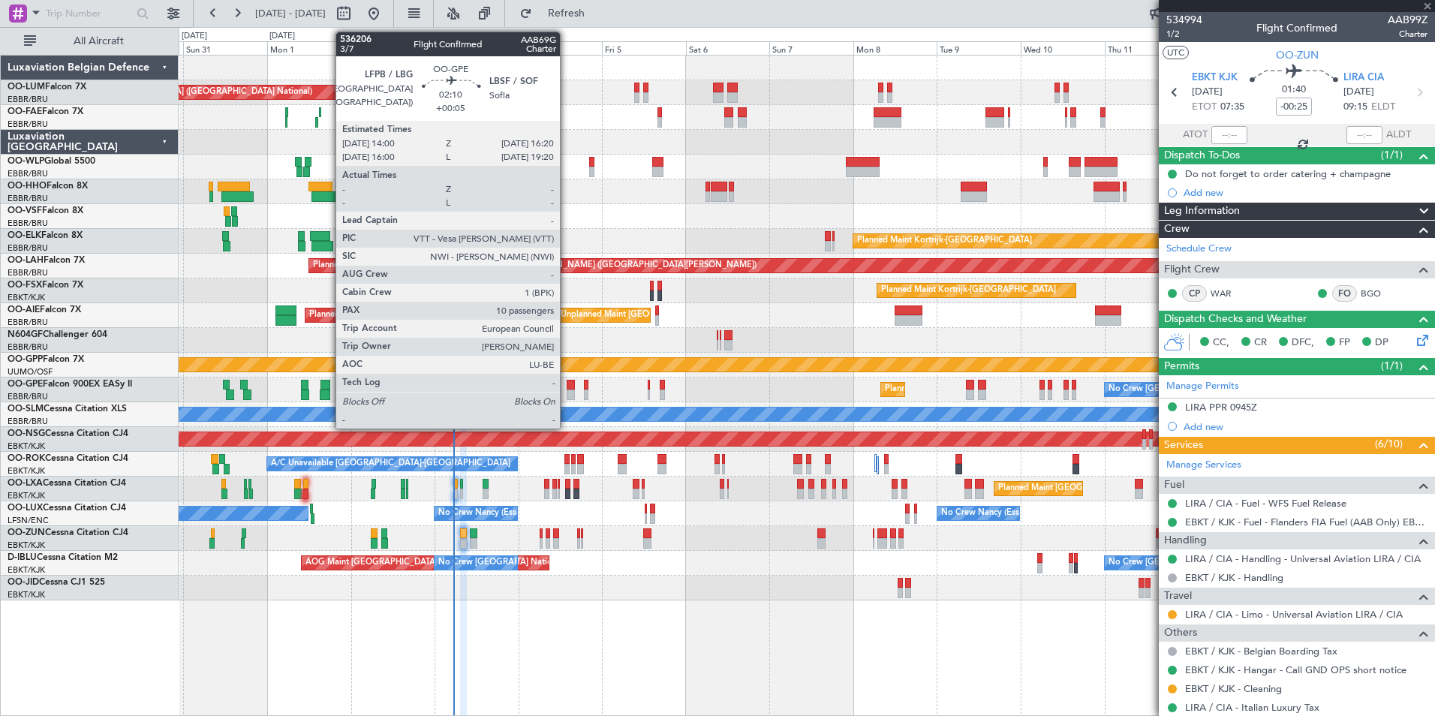
type input "+00:30"
type input "6"
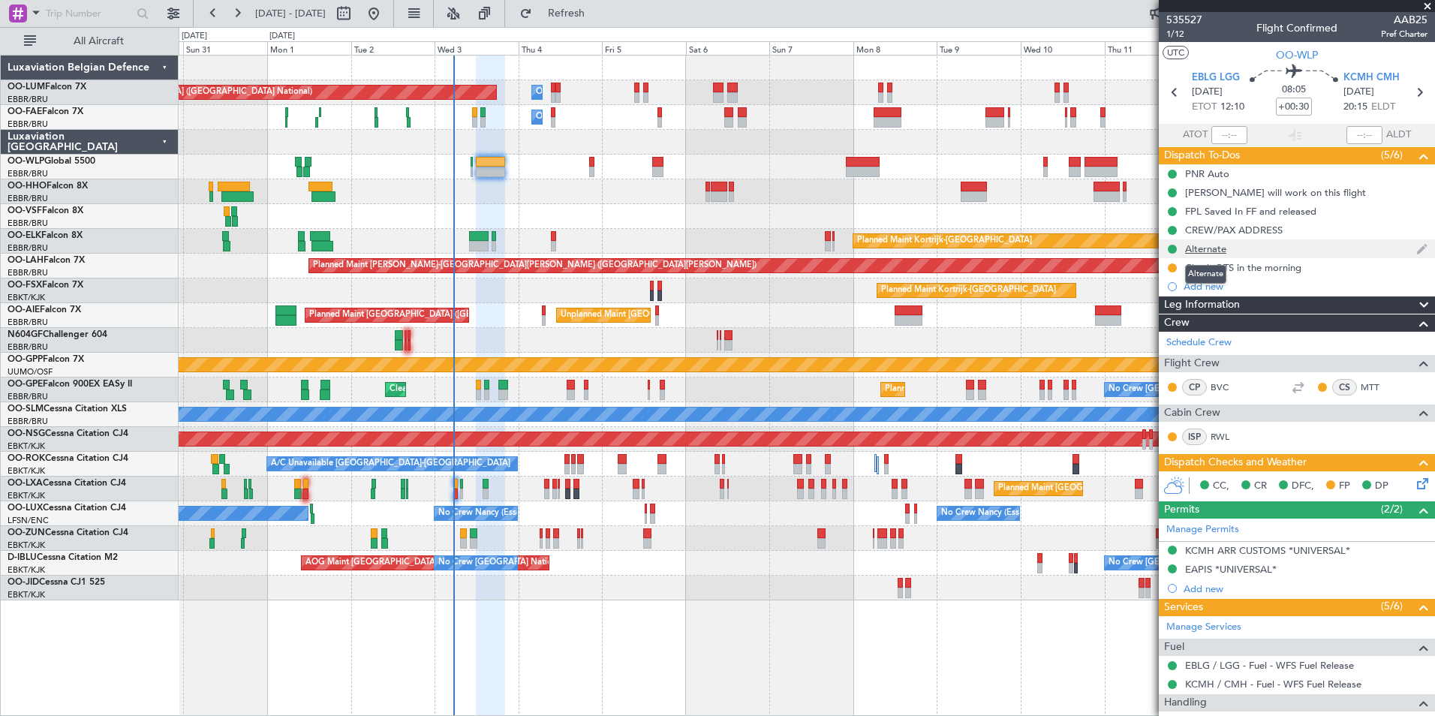
click at [1220, 252] on div "Alternate" at bounding box center [1205, 248] width 41 height 13
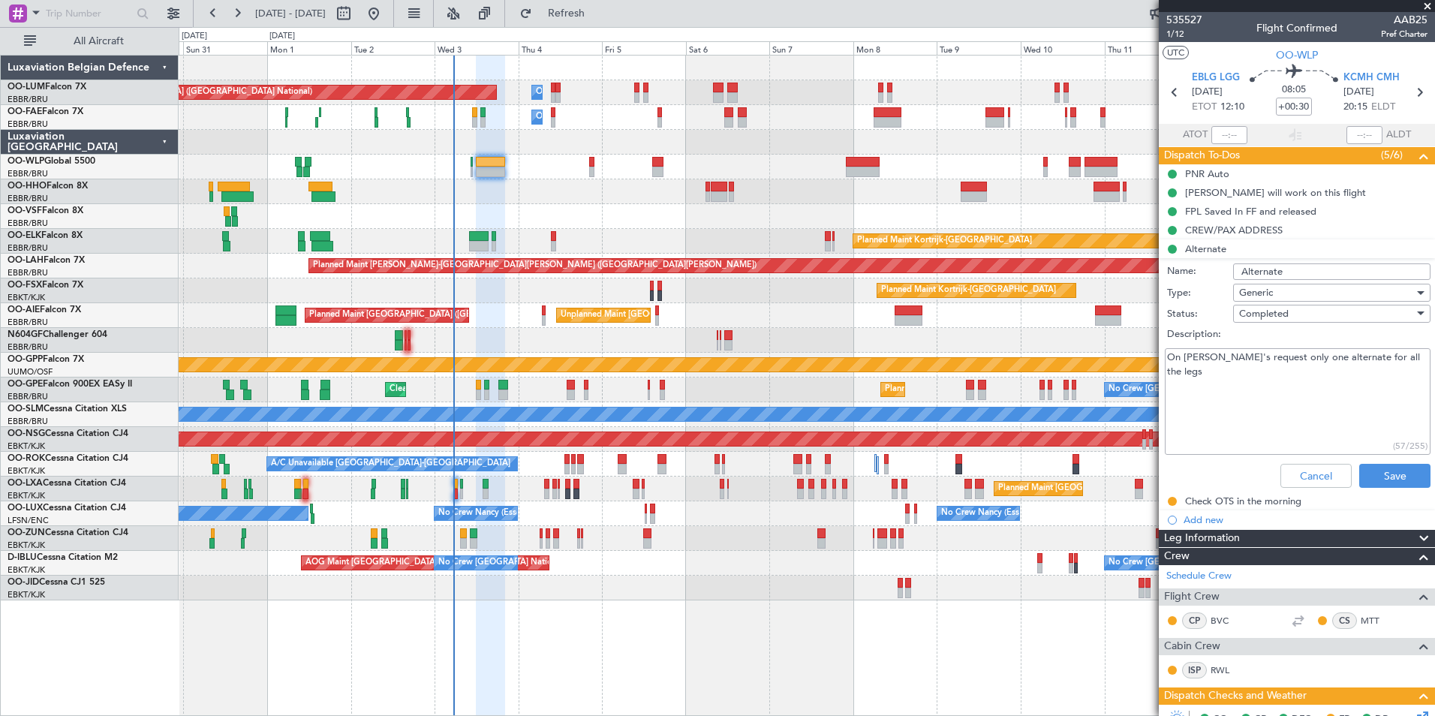
drag, startPoint x: 1190, startPoint y: 357, endPoint x: 1328, endPoint y: 390, distance: 142.0
click at [1325, 363] on textarea "On [PERSON_NAME]'s request only one alternate for all the legs" at bounding box center [1298, 401] width 266 height 107
click at [1323, 404] on textarea "On [PERSON_NAME]'s request only one alternate for all the legs" at bounding box center [1298, 401] width 266 height 107
click at [1315, 479] on button "Cancel" at bounding box center [1315, 476] width 71 height 24
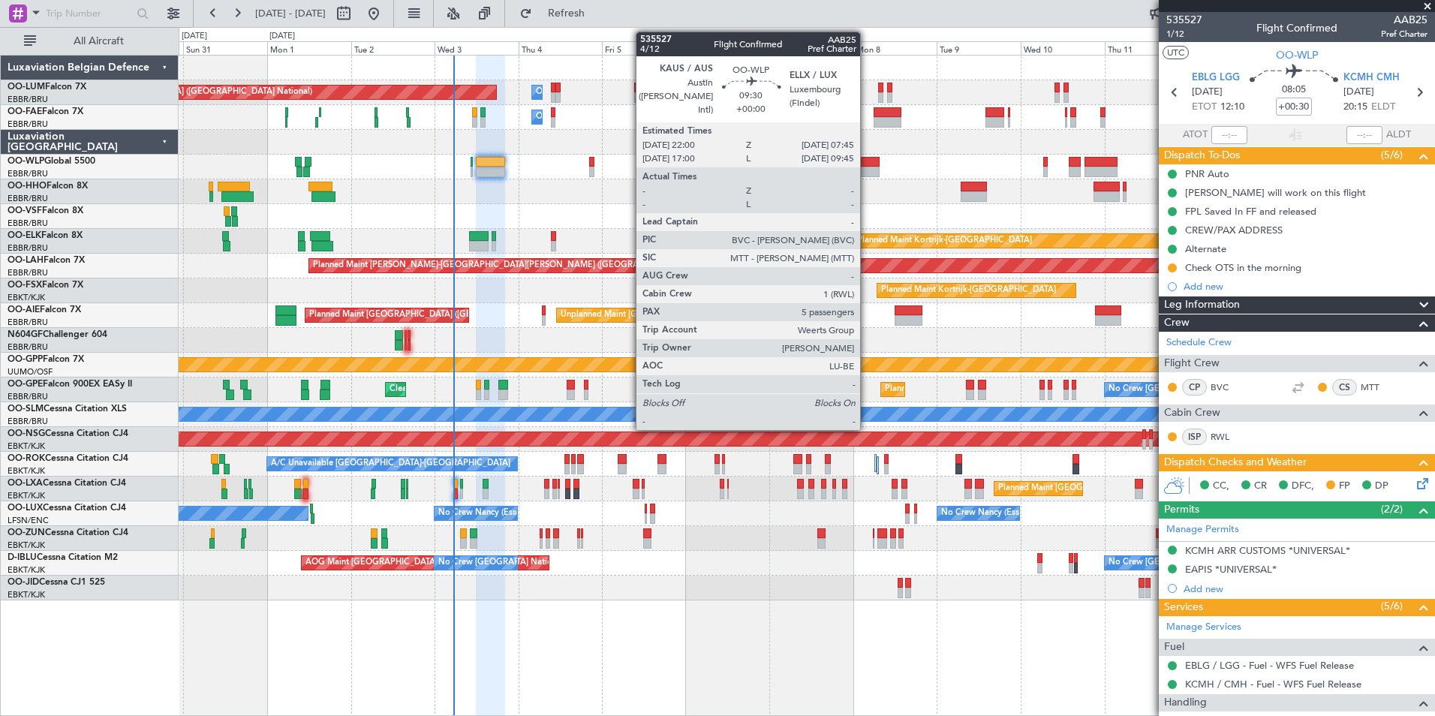
click at [867, 163] on div at bounding box center [863, 162] width 35 height 11
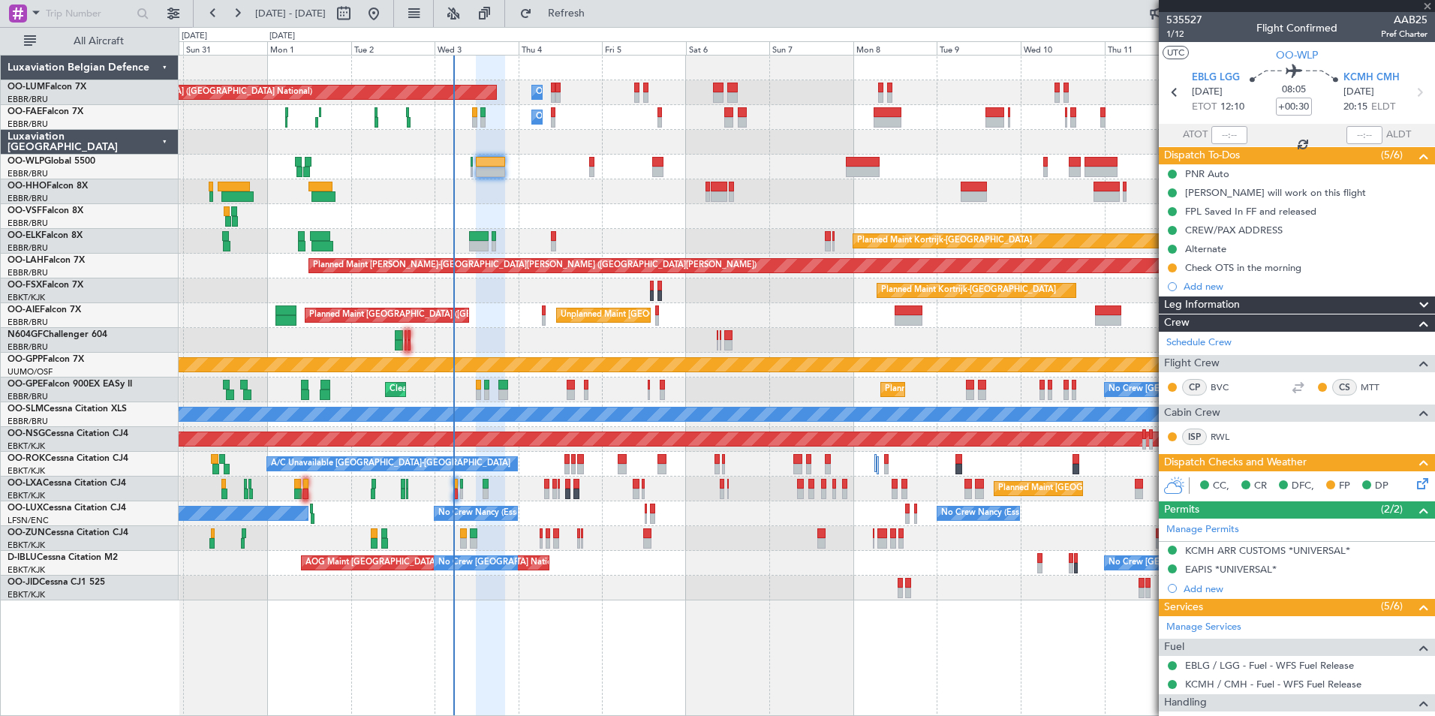
type input "5"
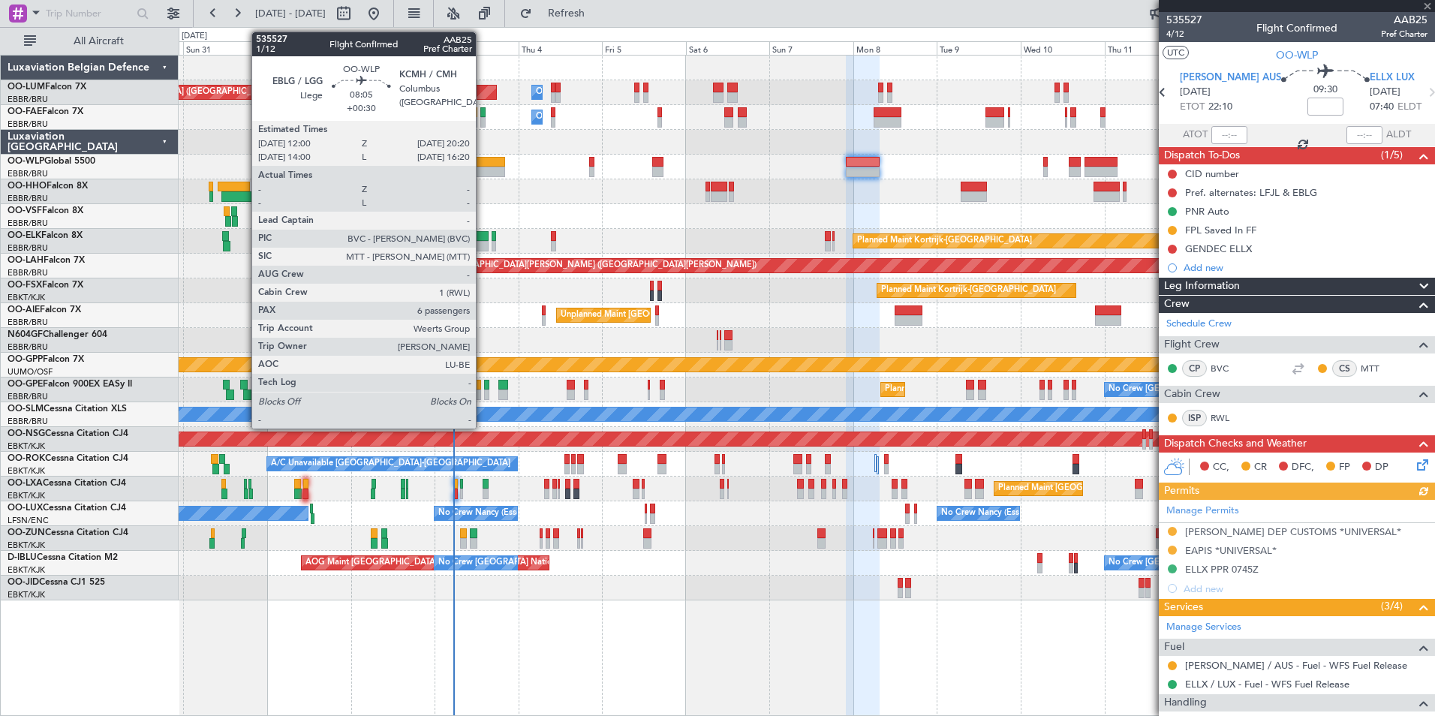
click at [483, 158] on div at bounding box center [490, 162] width 29 height 11
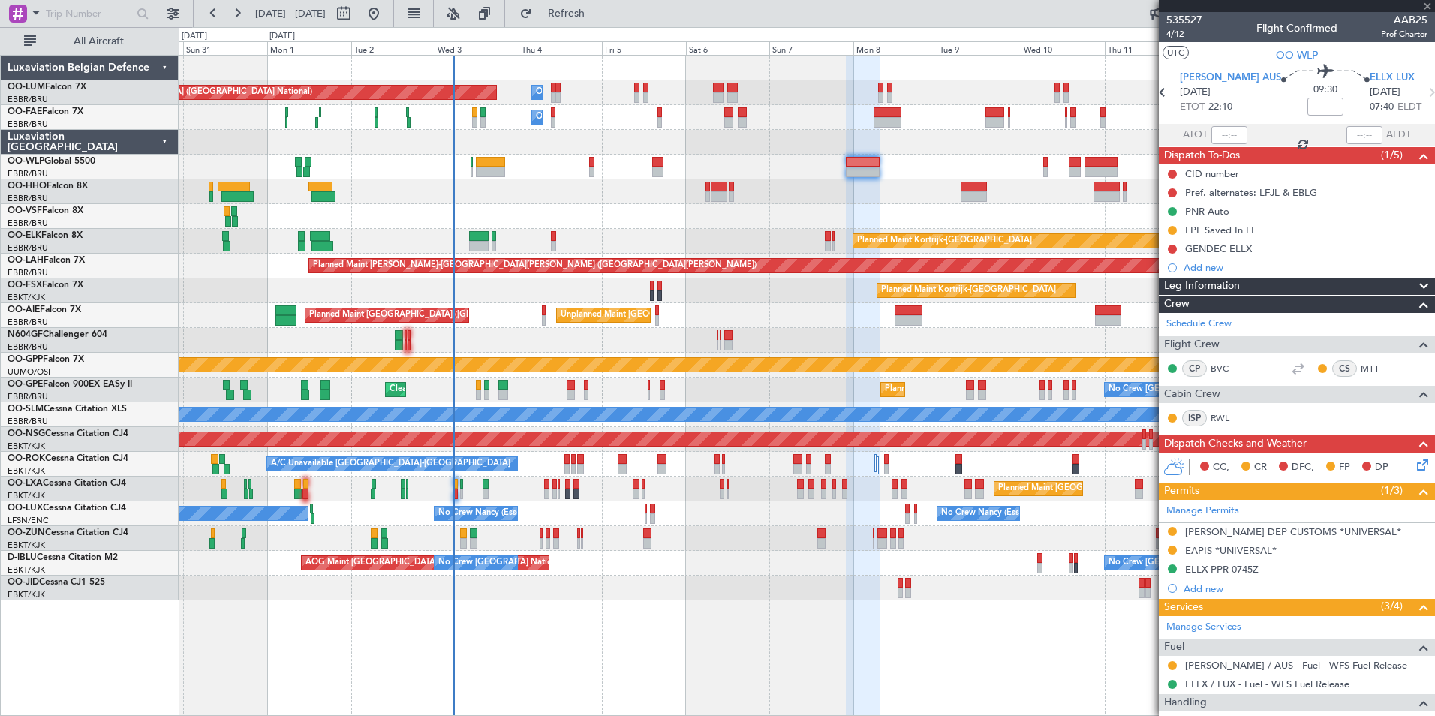
type input "+00:30"
type input "6"
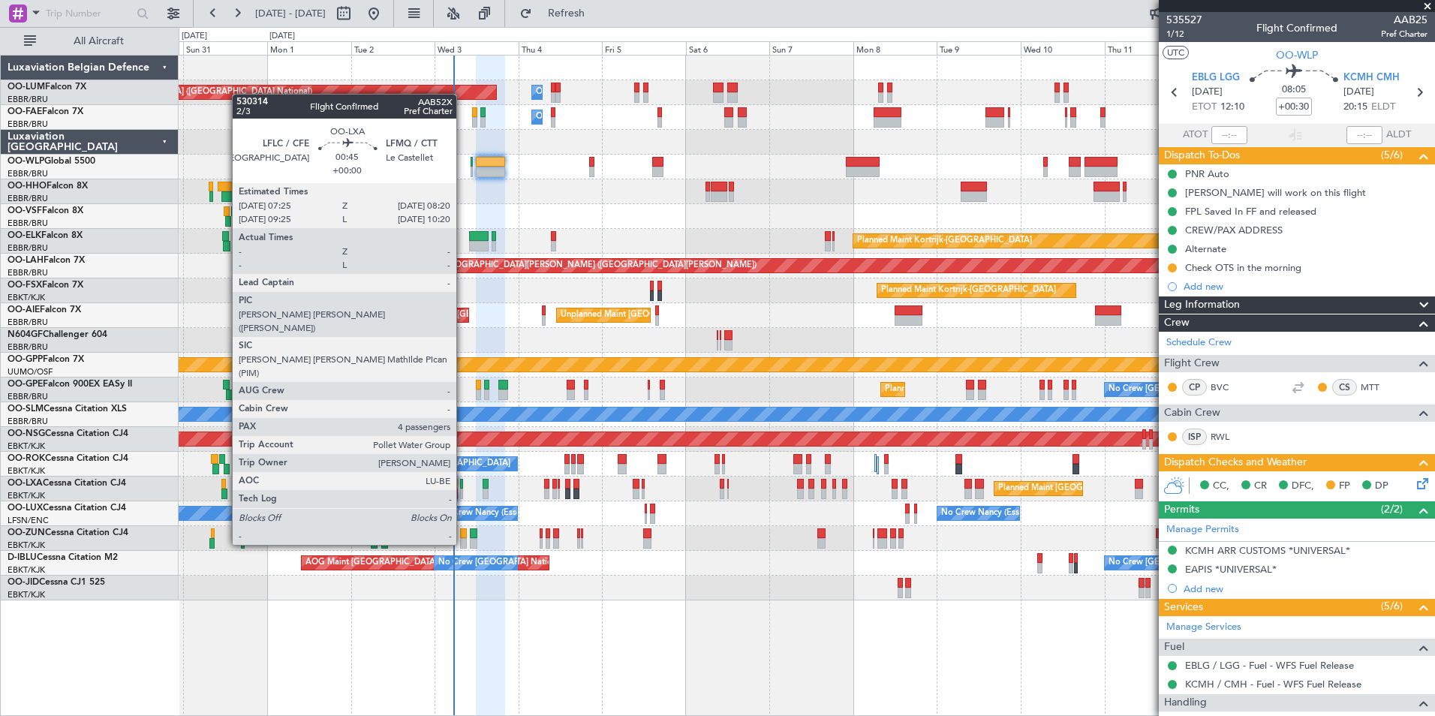
click at [463, 489] on div at bounding box center [462, 494] width 4 height 11
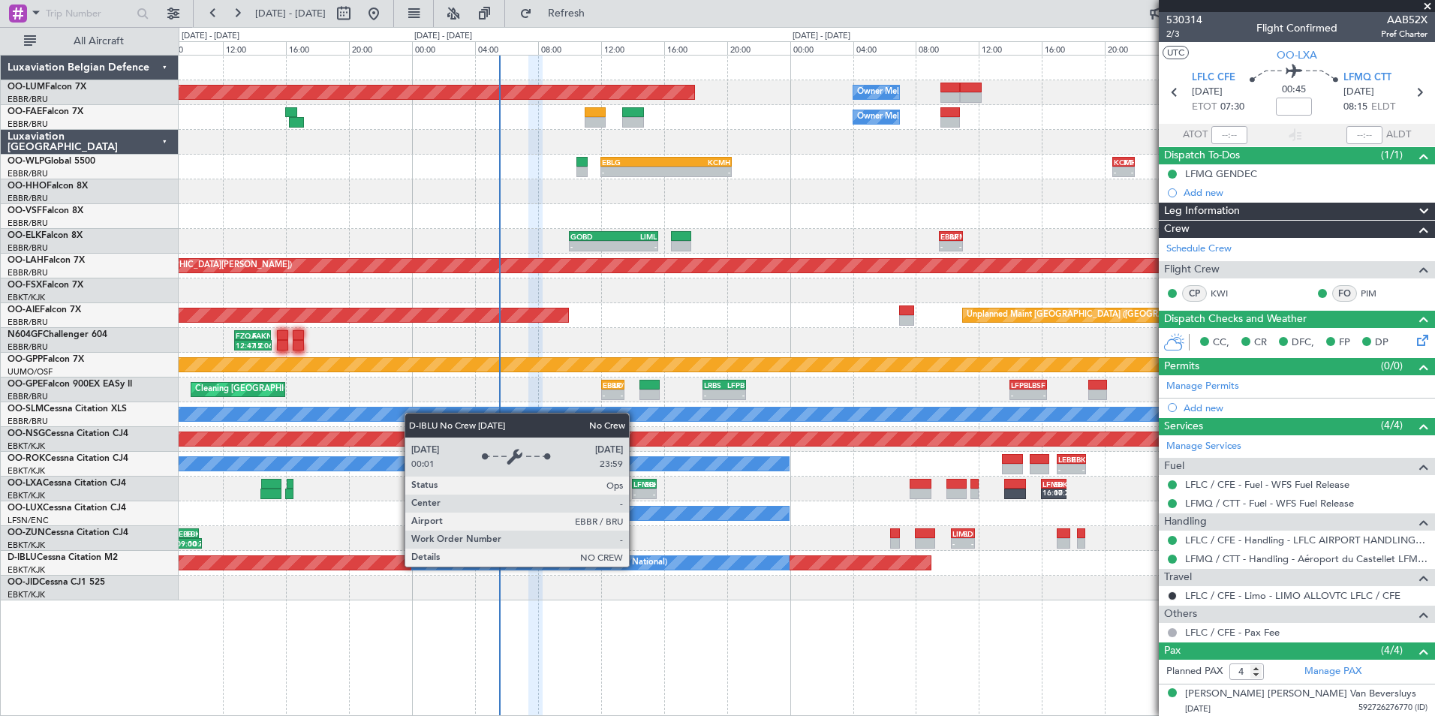
click at [559, 590] on div "Planned Maint [GEOGRAPHIC_DATA] ([GEOGRAPHIC_DATA] National) Owner [GEOGRAPHIC_…" at bounding box center [807, 328] width 1256 height 545
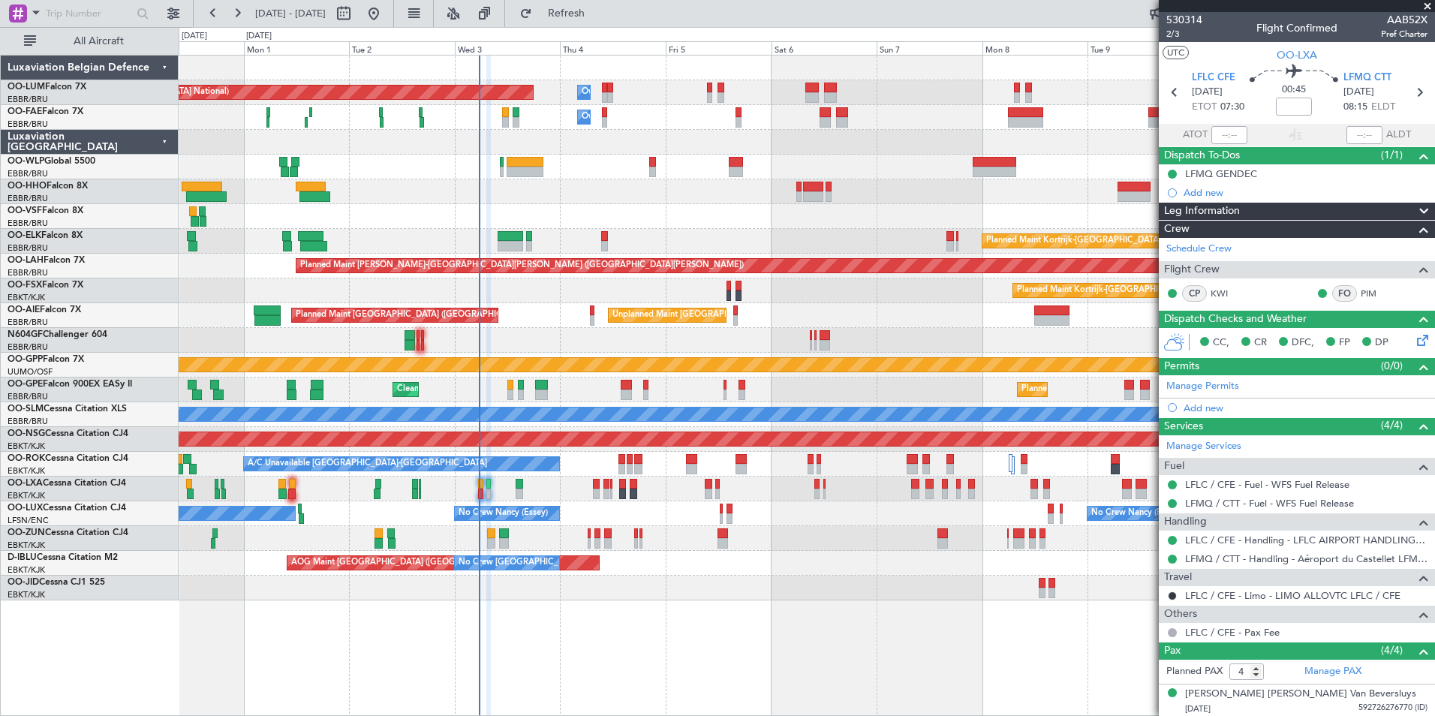
click at [541, 492] on div "Planned Maint [GEOGRAPHIC_DATA] ([GEOGRAPHIC_DATA] National) Planned Maint [GEO…" at bounding box center [807, 489] width 1256 height 25
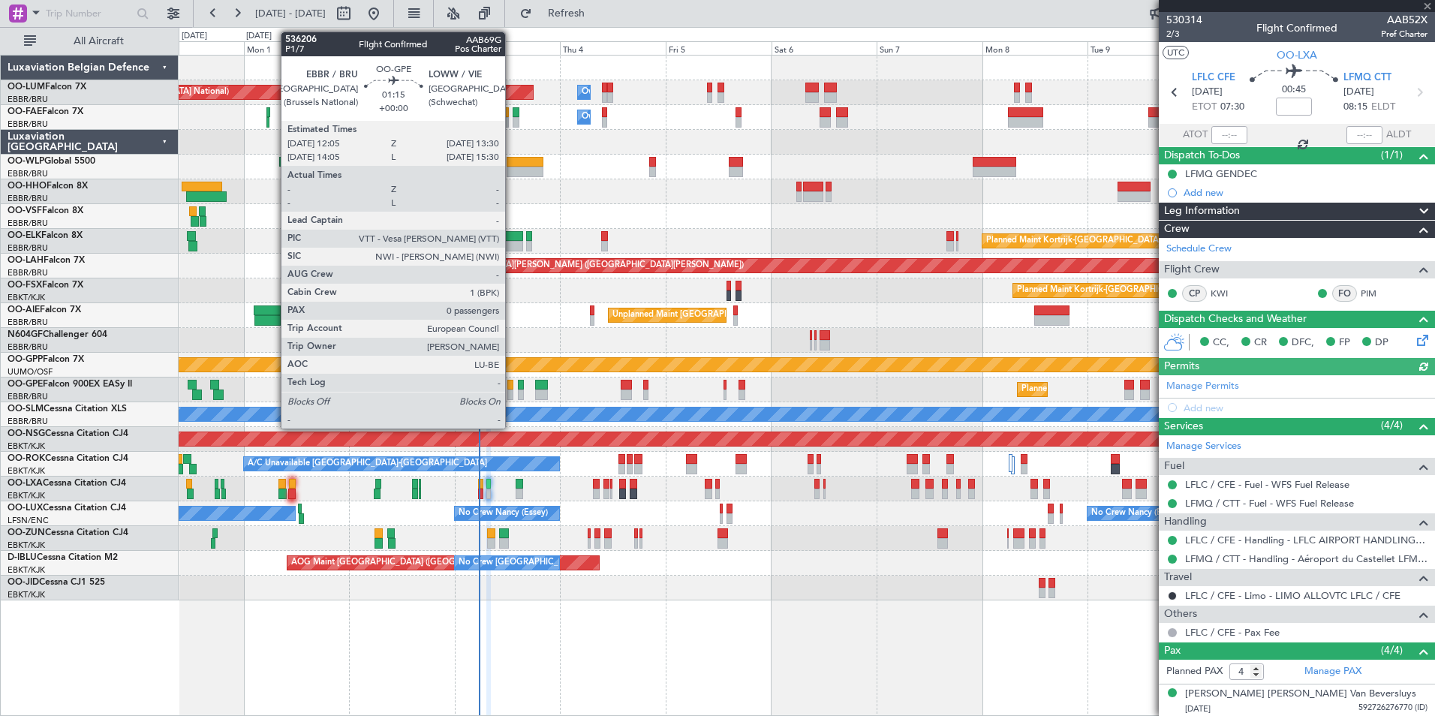
click at [512, 393] on div at bounding box center [510, 395] width 7 height 11
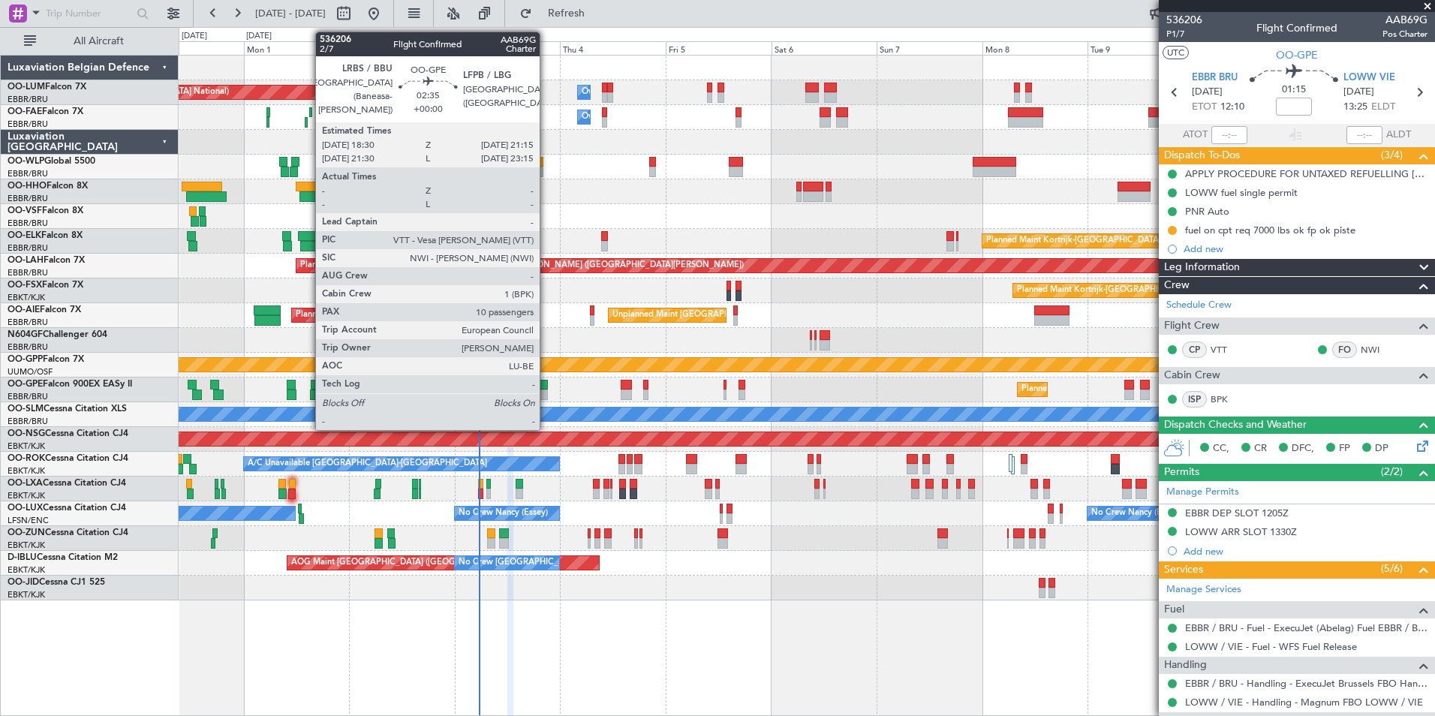
click at [546, 393] on div at bounding box center [541, 395] width 13 height 11
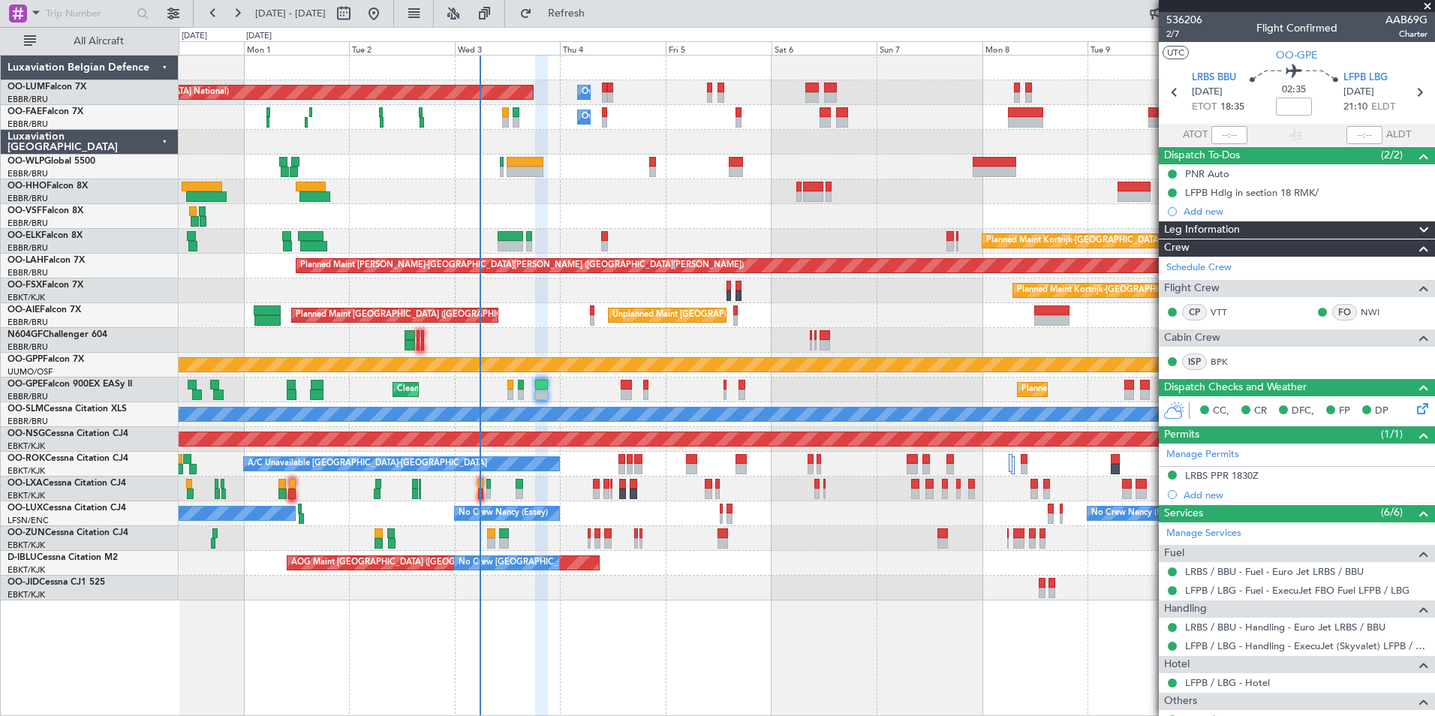
click at [579, 519] on div "No Crew Paris ([GEOGRAPHIC_DATA]) No Crew [PERSON_NAME] ([PERSON_NAME]) No Crew…" at bounding box center [807, 513] width 1256 height 25
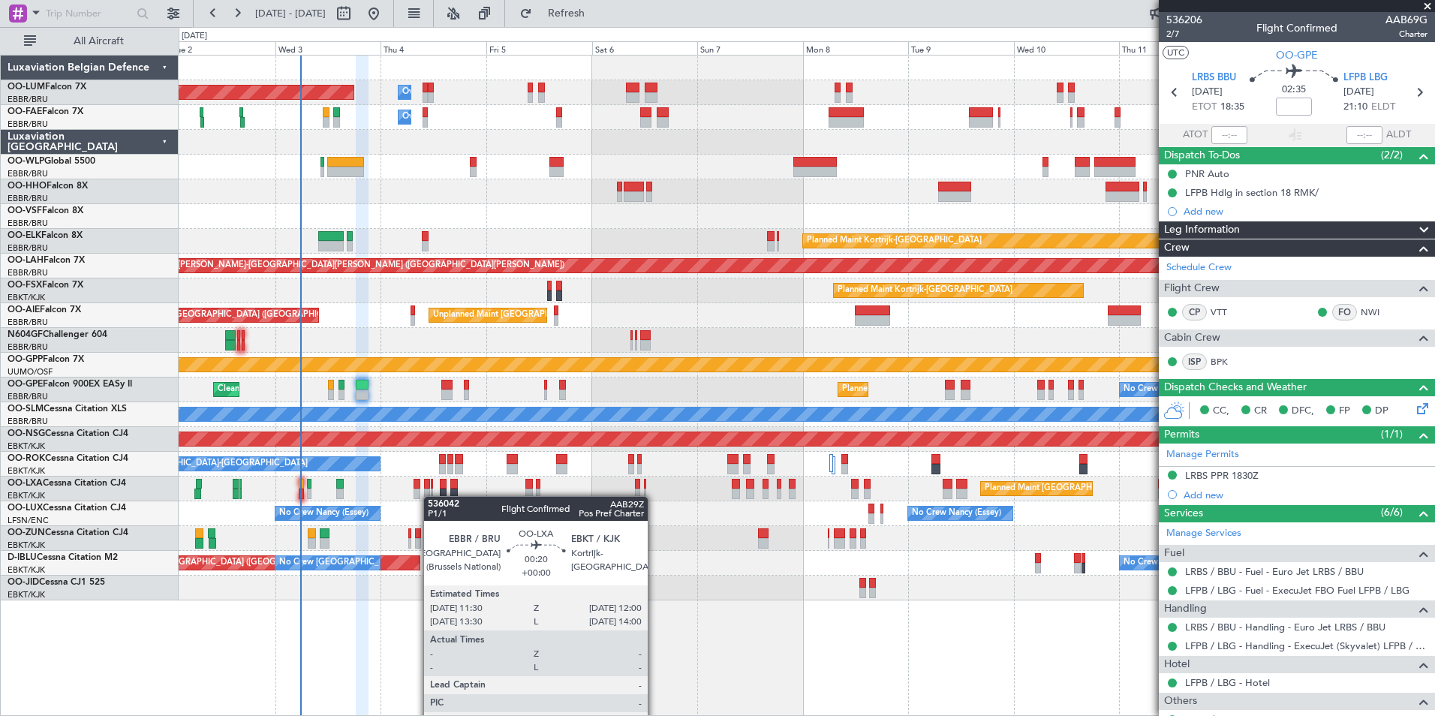
click at [431, 496] on div at bounding box center [432, 494] width 2 height 11
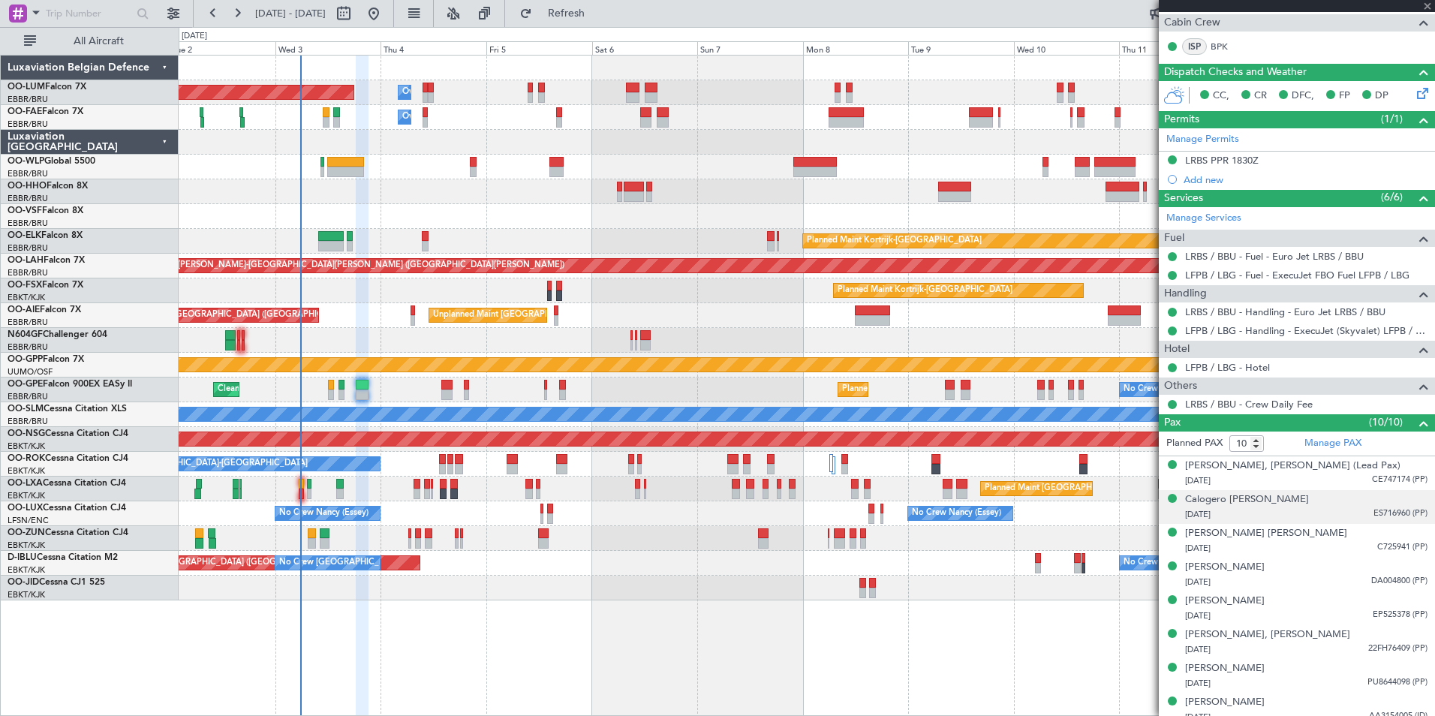
scroll to position [393, 0]
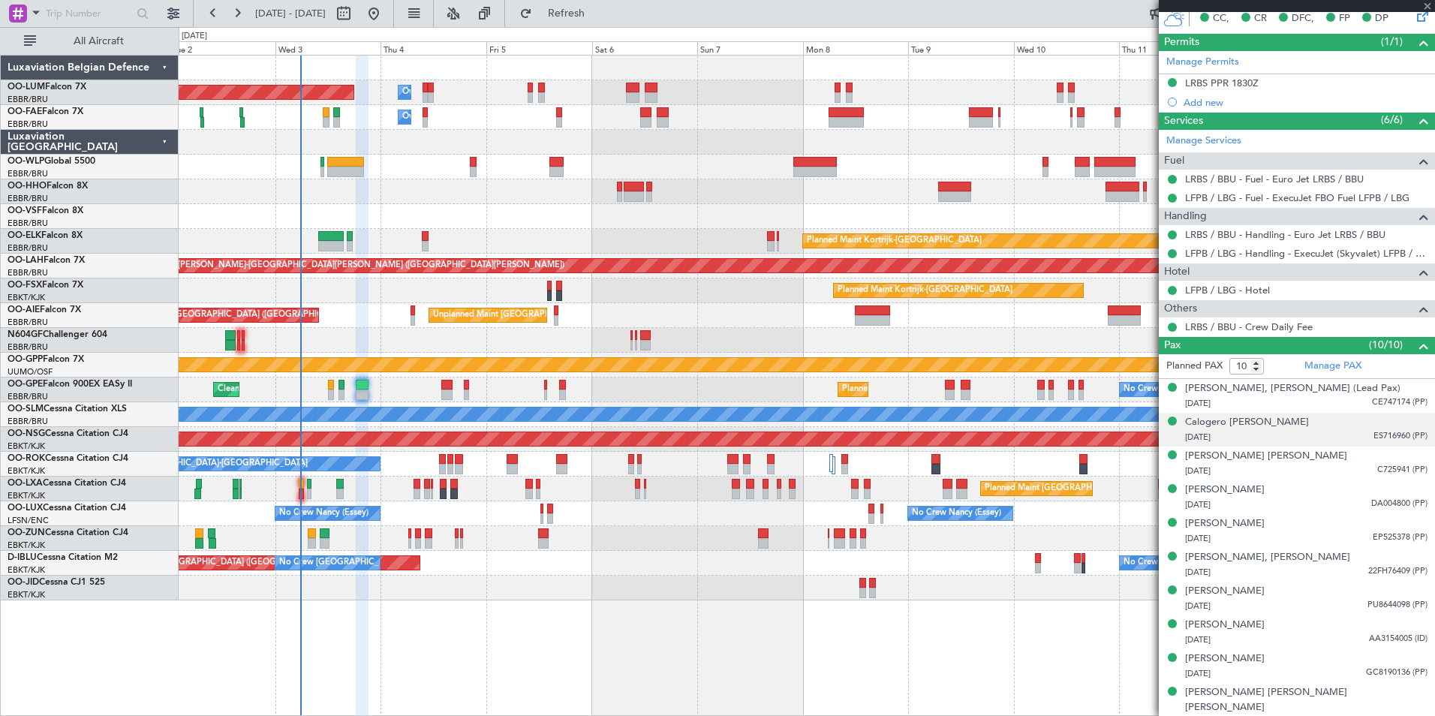
type input "0"
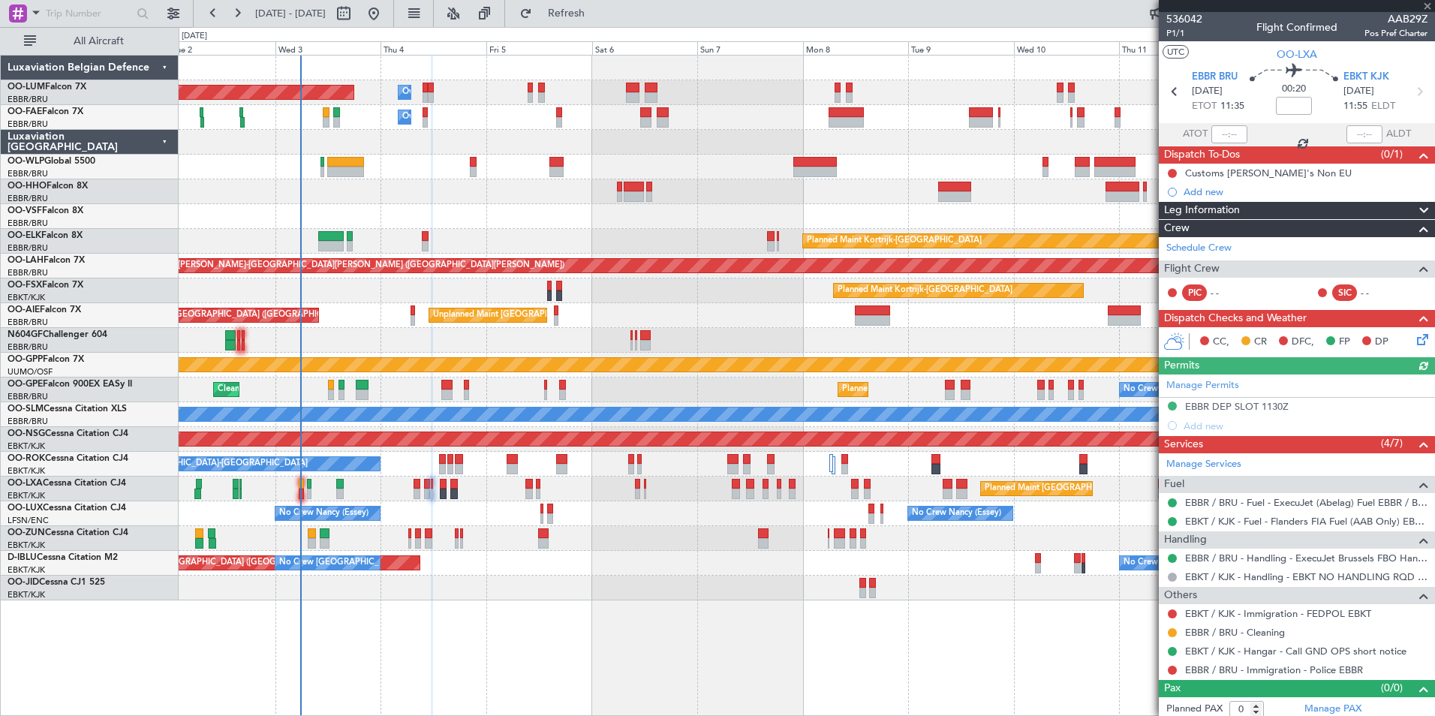
scroll to position [0, 0]
click at [497, 477] on div "Planned Maint [GEOGRAPHIC_DATA] ([GEOGRAPHIC_DATA] National) Owner [GEOGRAPHIC_…" at bounding box center [807, 328] width 1256 height 545
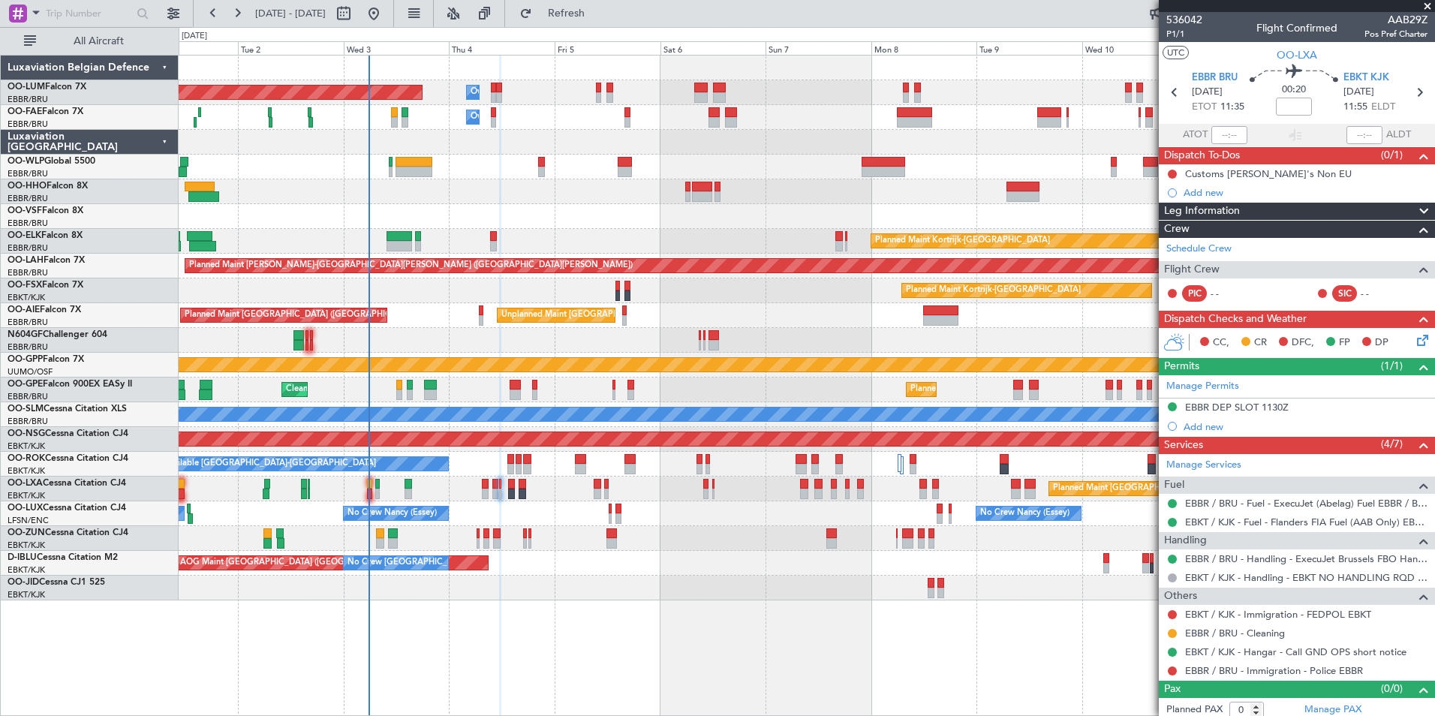
click at [556, 526] on div at bounding box center [807, 538] width 1256 height 25
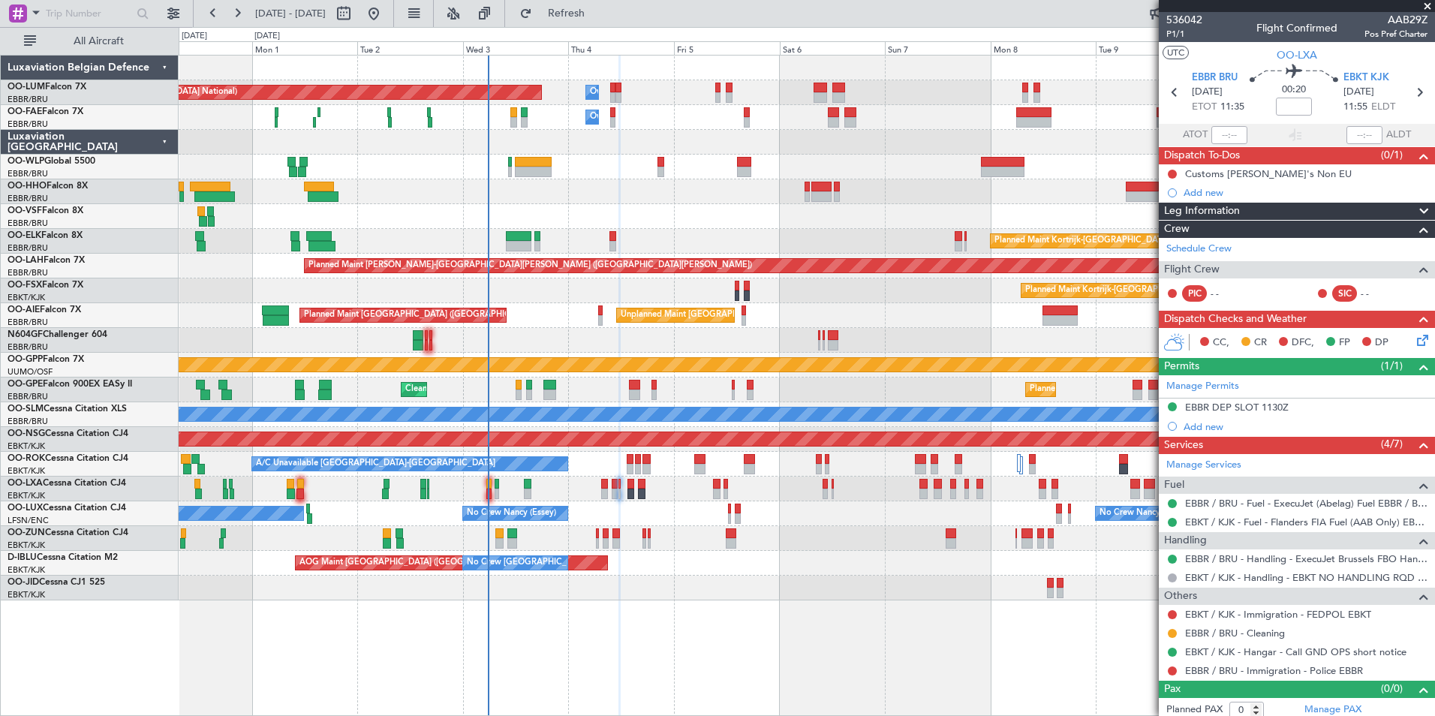
click at [588, 485] on div "Planned Maint [GEOGRAPHIC_DATA] ([GEOGRAPHIC_DATA] National) Planned Maint [GEO…" at bounding box center [807, 489] width 1256 height 25
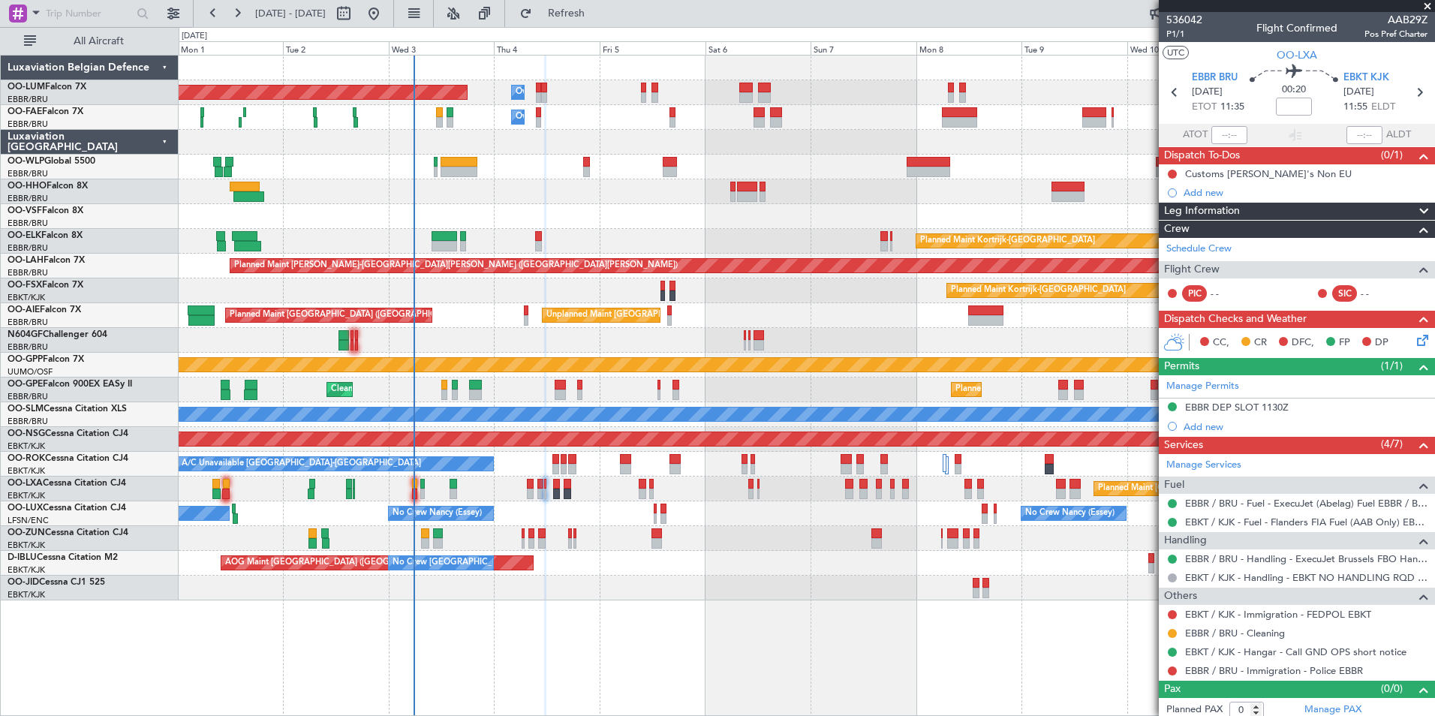
click at [462, 327] on div "Unplanned Maint [GEOGRAPHIC_DATA] ([GEOGRAPHIC_DATA] National) Planned Maint [G…" at bounding box center [807, 315] width 1256 height 25
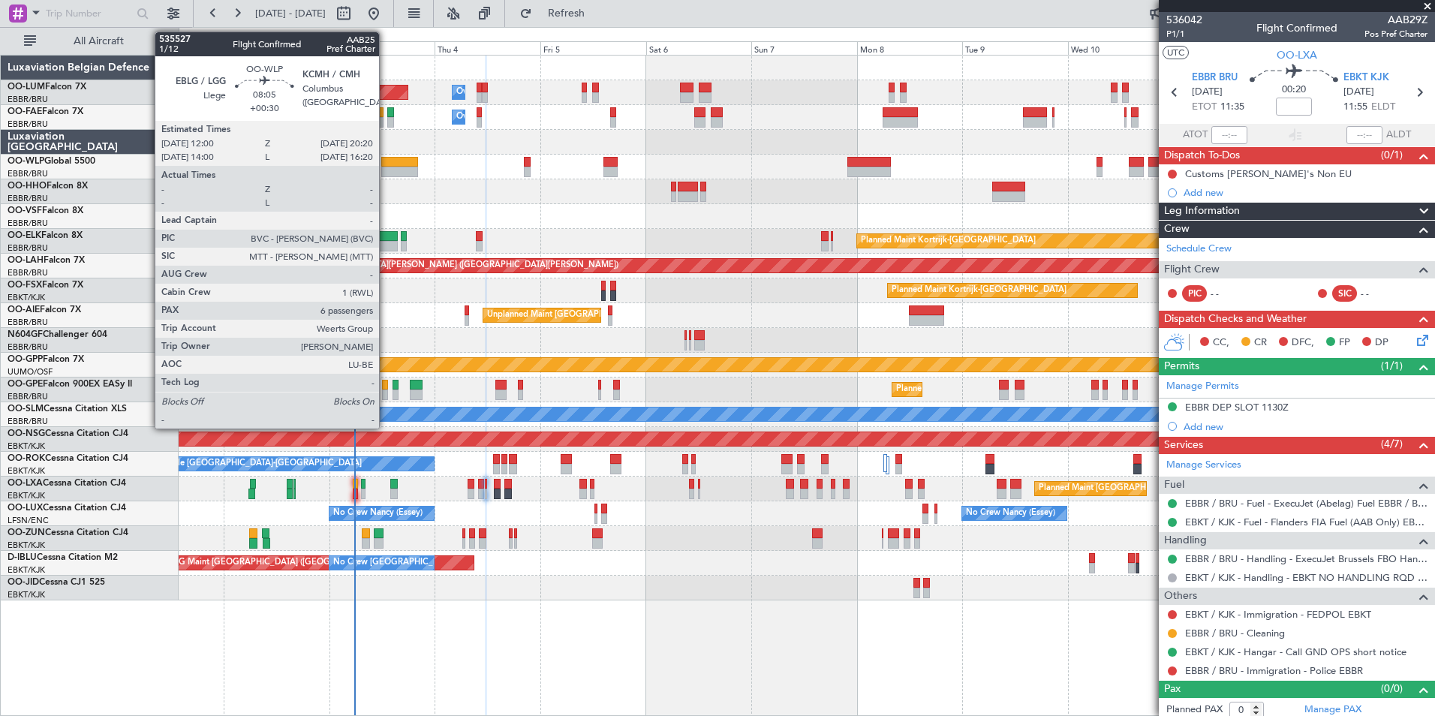
click at [386, 166] on div at bounding box center [399, 162] width 37 height 11
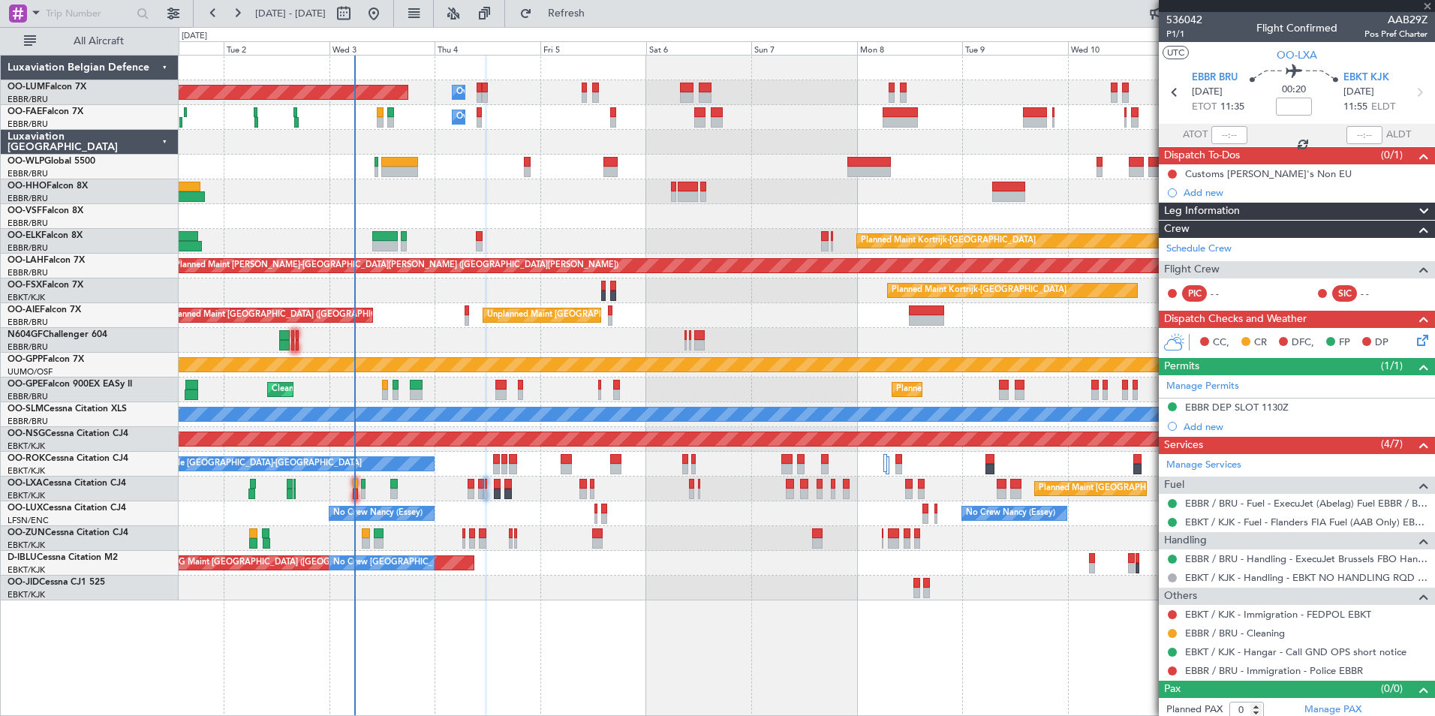
type input "+00:30"
type input "6"
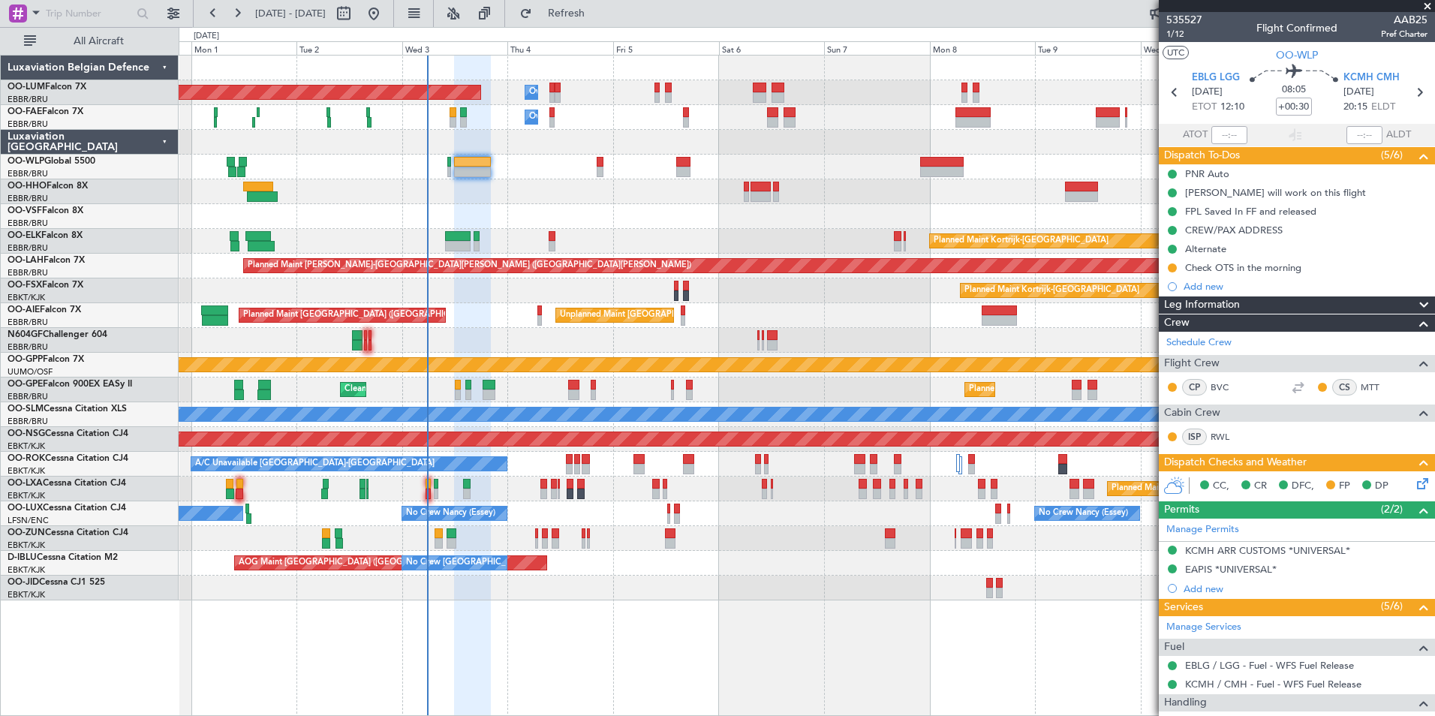
click at [509, 317] on div "Unplanned Maint [GEOGRAPHIC_DATA] ([GEOGRAPHIC_DATA] National) Planned Maint [G…" at bounding box center [807, 315] width 1256 height 25
click at [1171, 274] on div "Check OTS in the morning" at bounding box center [1297, 267] width 276 height 19
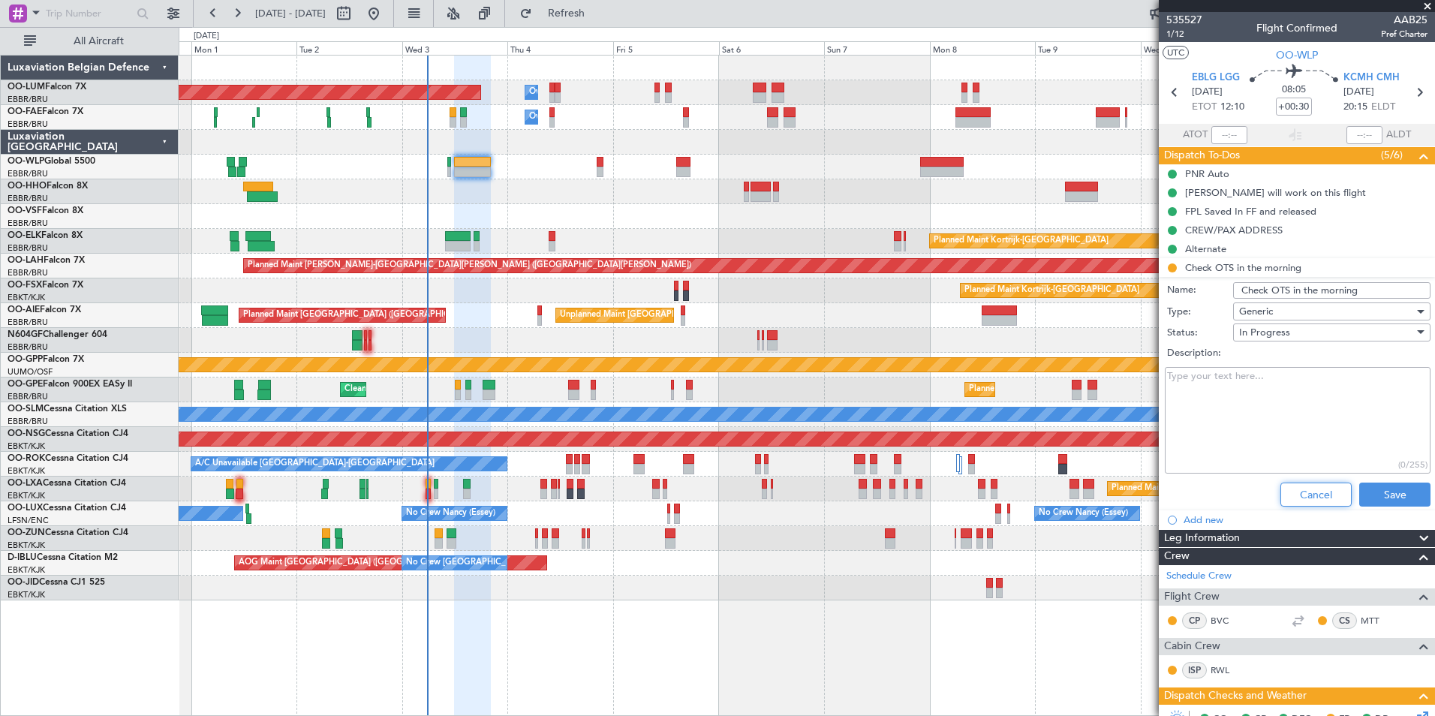
drag, startPoint x: 1304, startPoint y: 496, endPoint x: 1279, endPoint y: 402, distance: 97.2
click at [1302, 492] on button "Cancel" at bounding box center [1315, 495] width 71 height 24
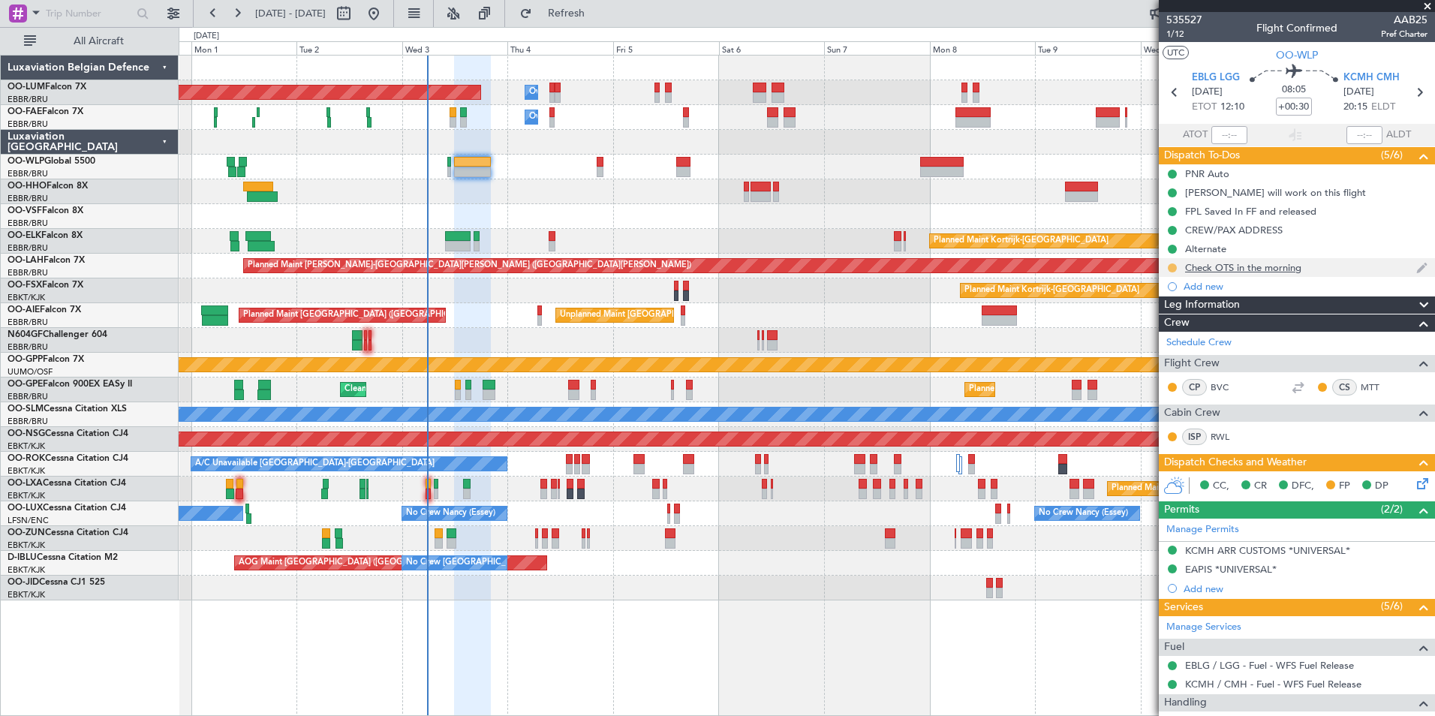
click at [1168, 264] on button at bounding box center [1172, 267] width 9 height 9
click at [1173, 337] on span "Completed" at bounding box center [1178, 333] width 50 height 15
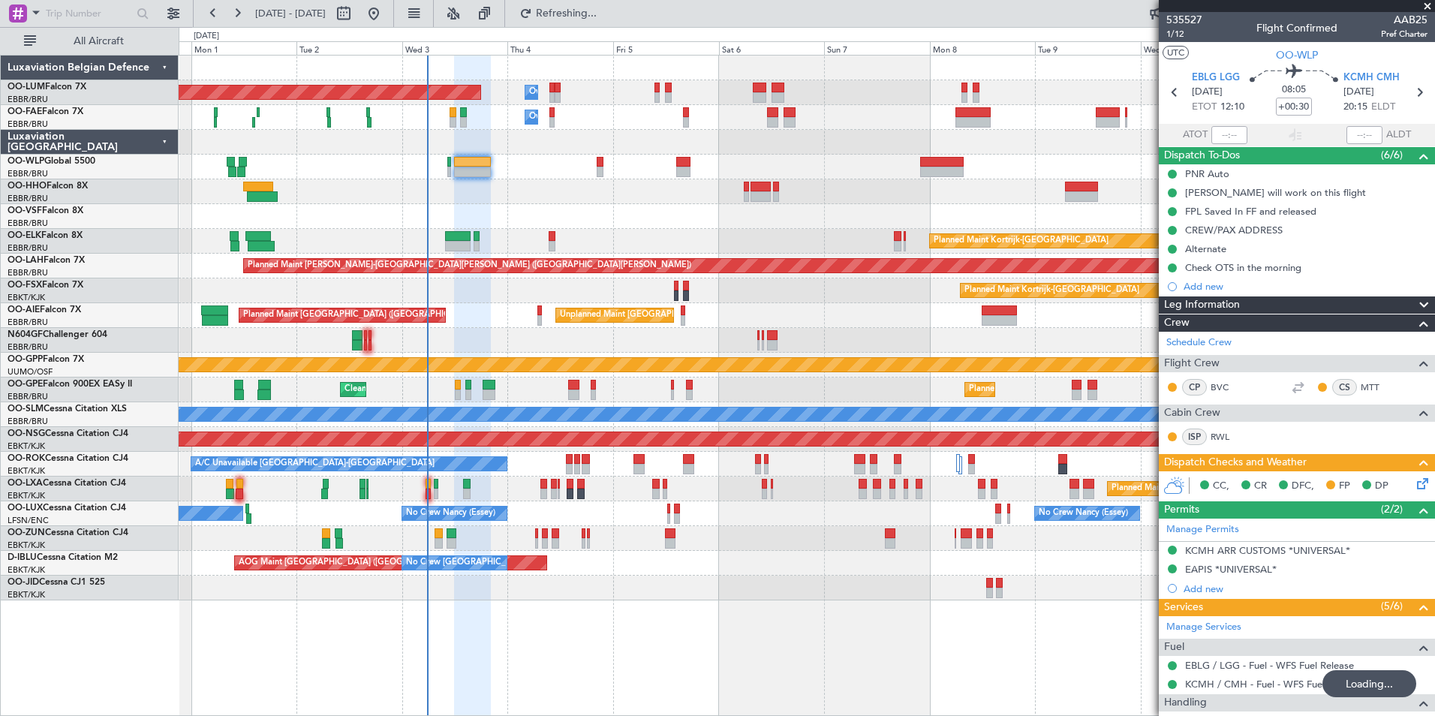
click at [486, 210] on div at bounding box center [807, 216] width 1256 height 25
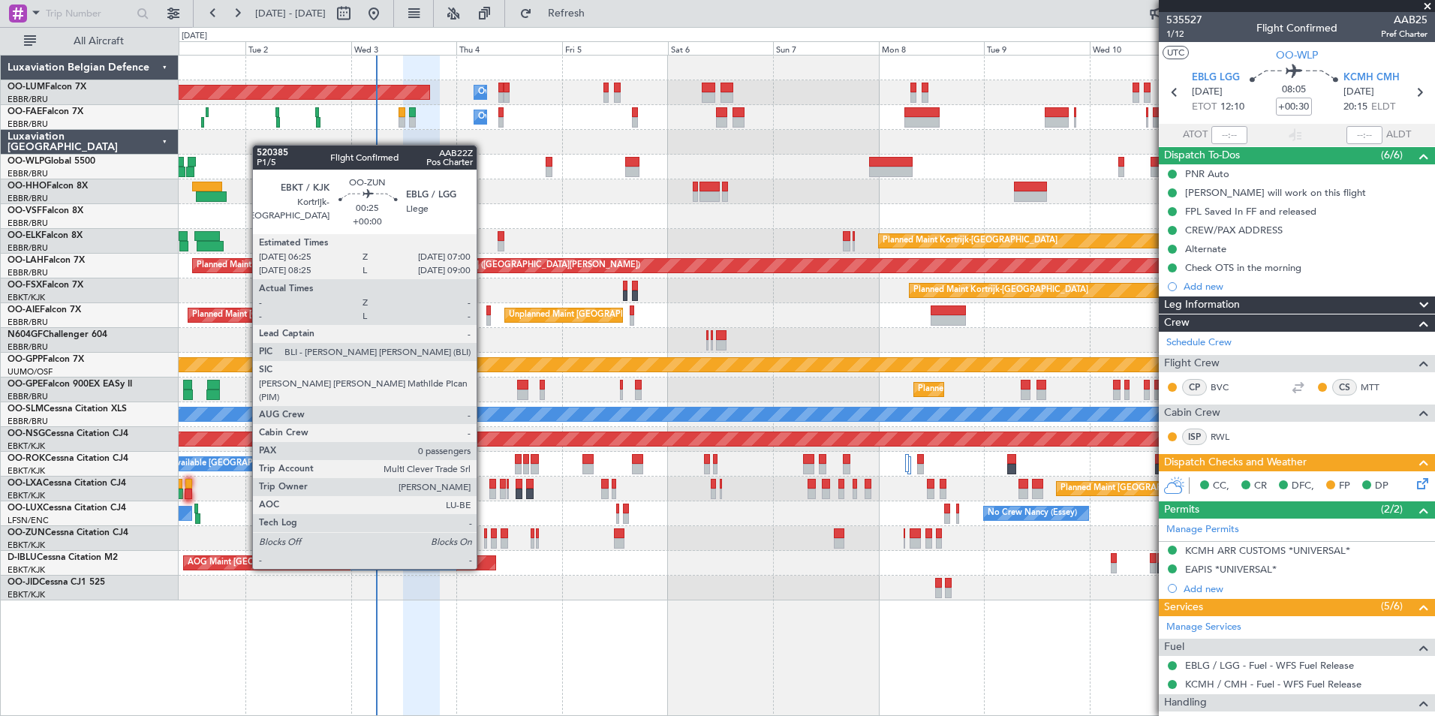
click at [484, 540] on div at bounding box center [485, 543] width 3 height 11
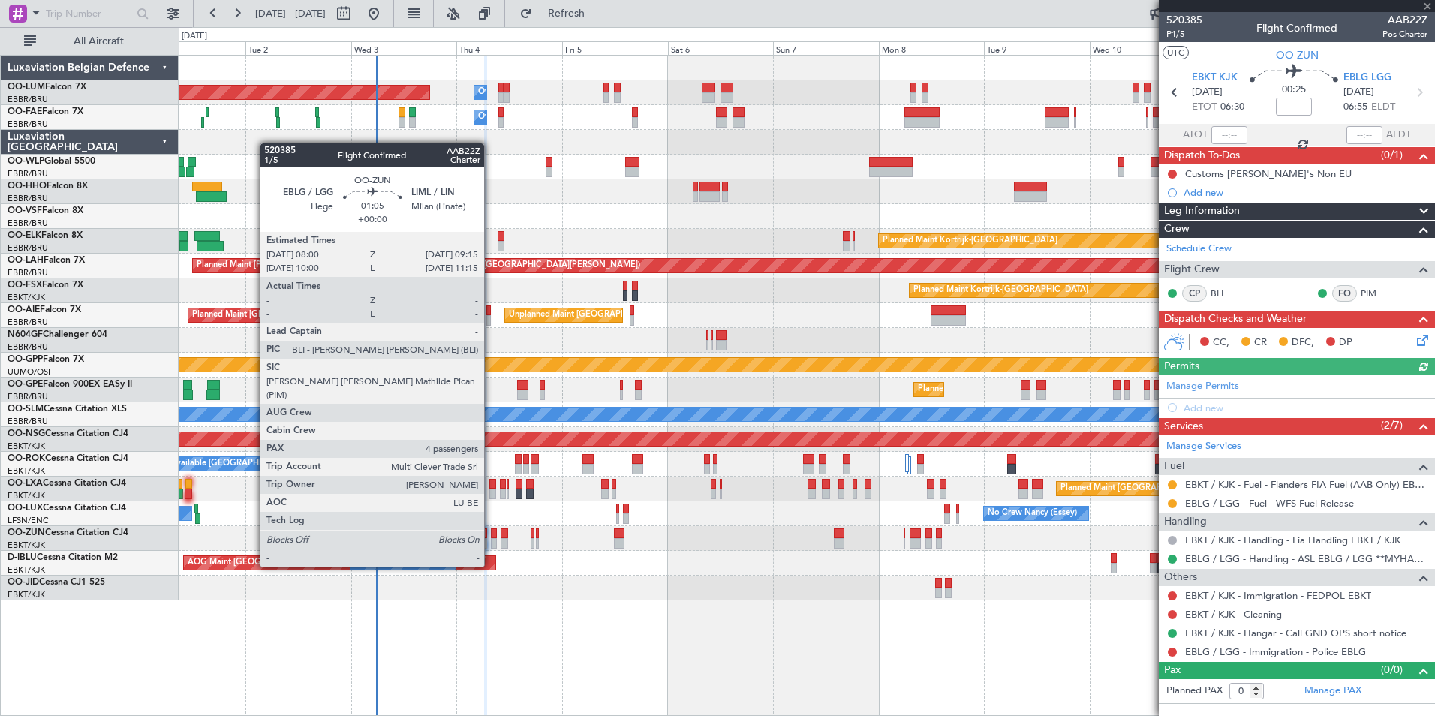
click at [491, 538] on div at bounding box center [494, 543] width 6 height 11
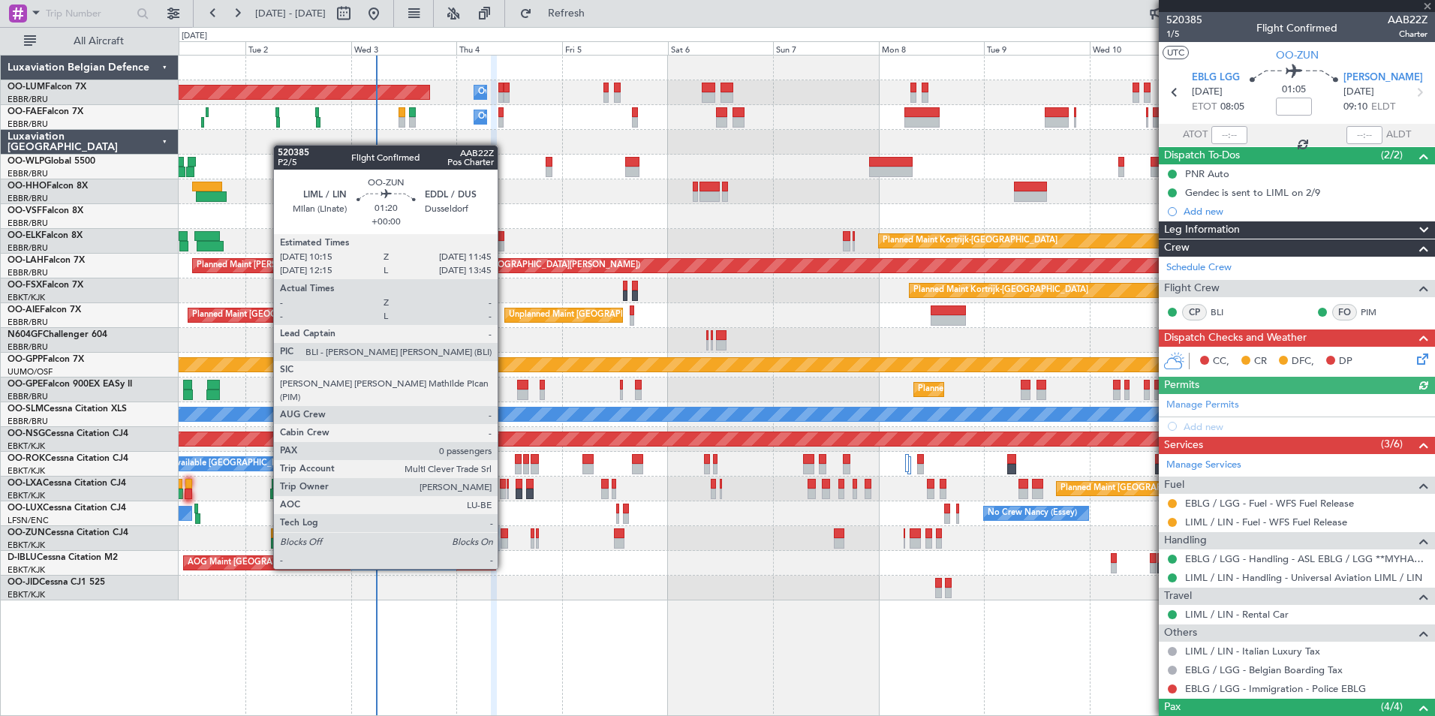
click at [504, 540] on div at bounding box center [504, 543] width 7 height 11
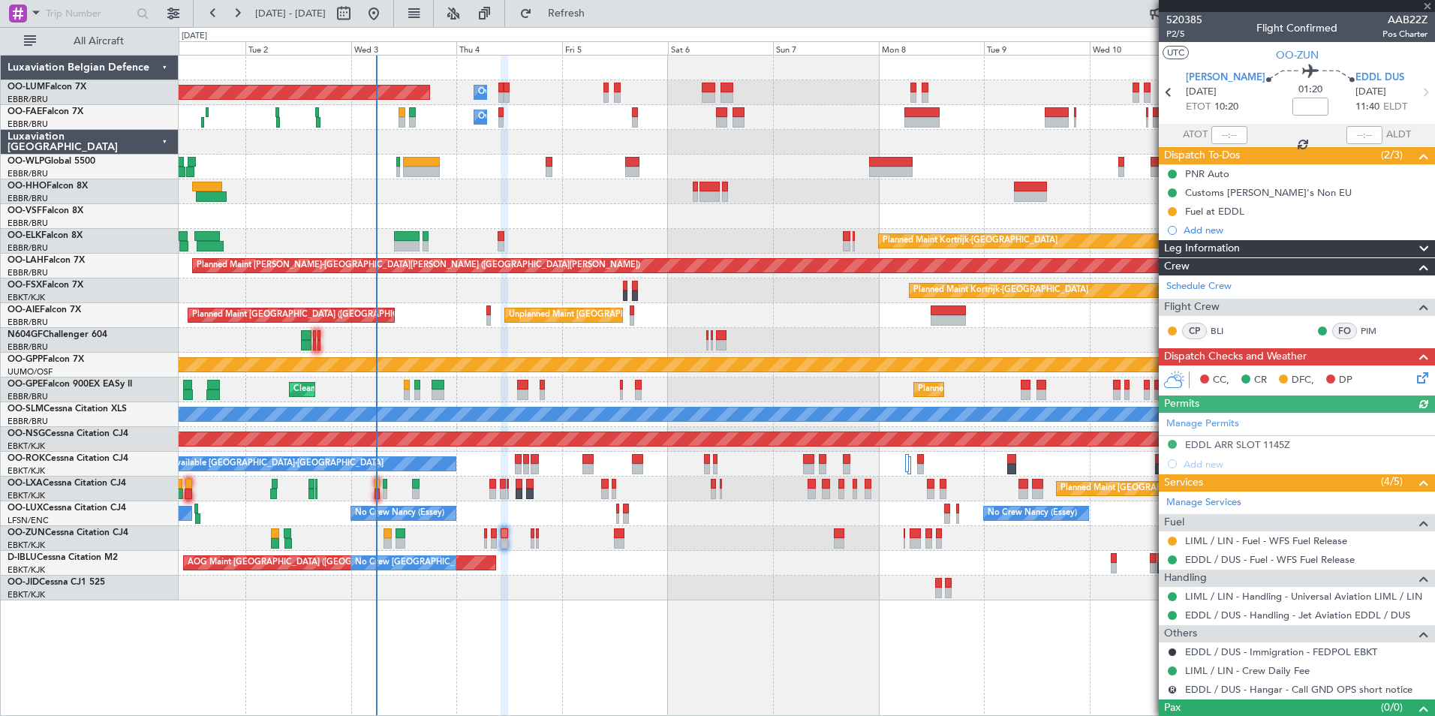
click at [535, 534] on div "Planned Maint Kortrijk-[GEOGRAPHIC_DATA]" at bounding box center [807, 538] width 1256 height 25
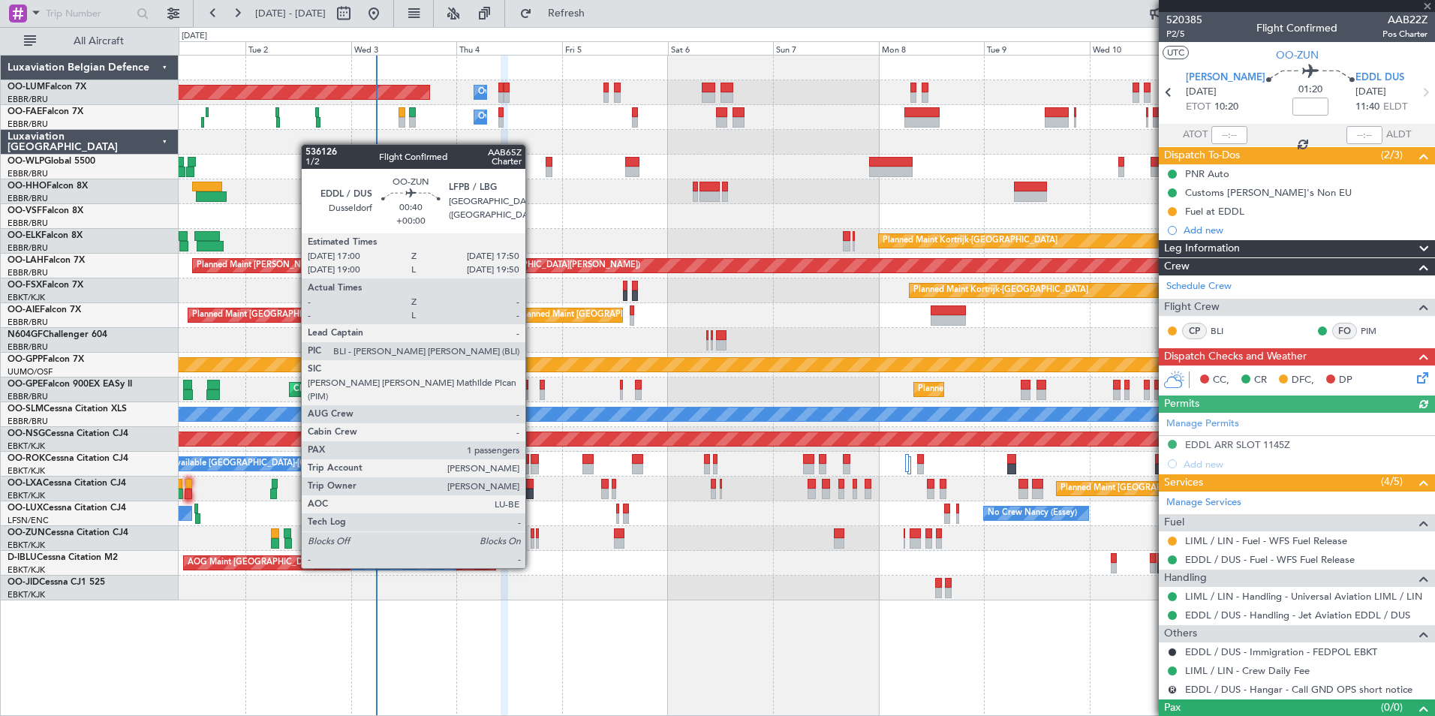
click at [532, 540] on div at bounding box center [533, 543] width 4 height 11
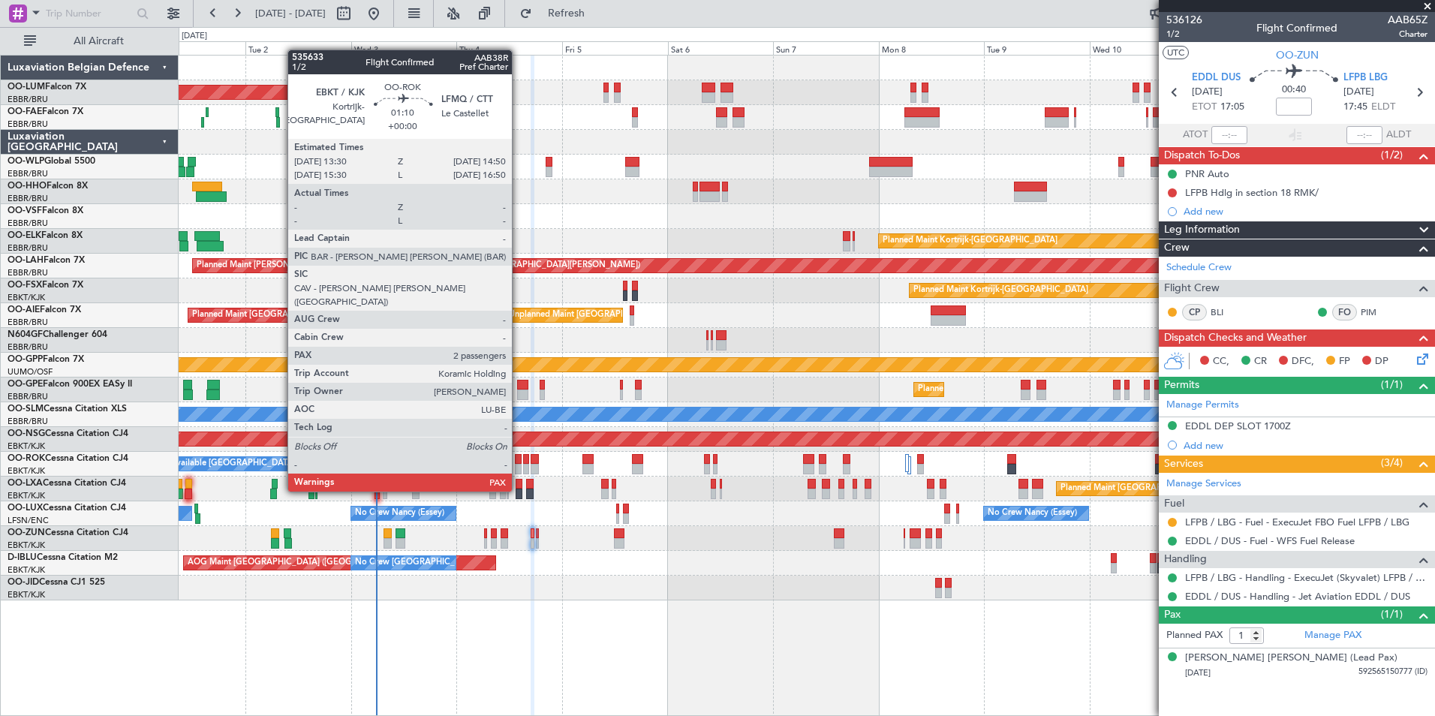
click at [519, 463] on div at bounding box center [518, 459] width 6 height 11
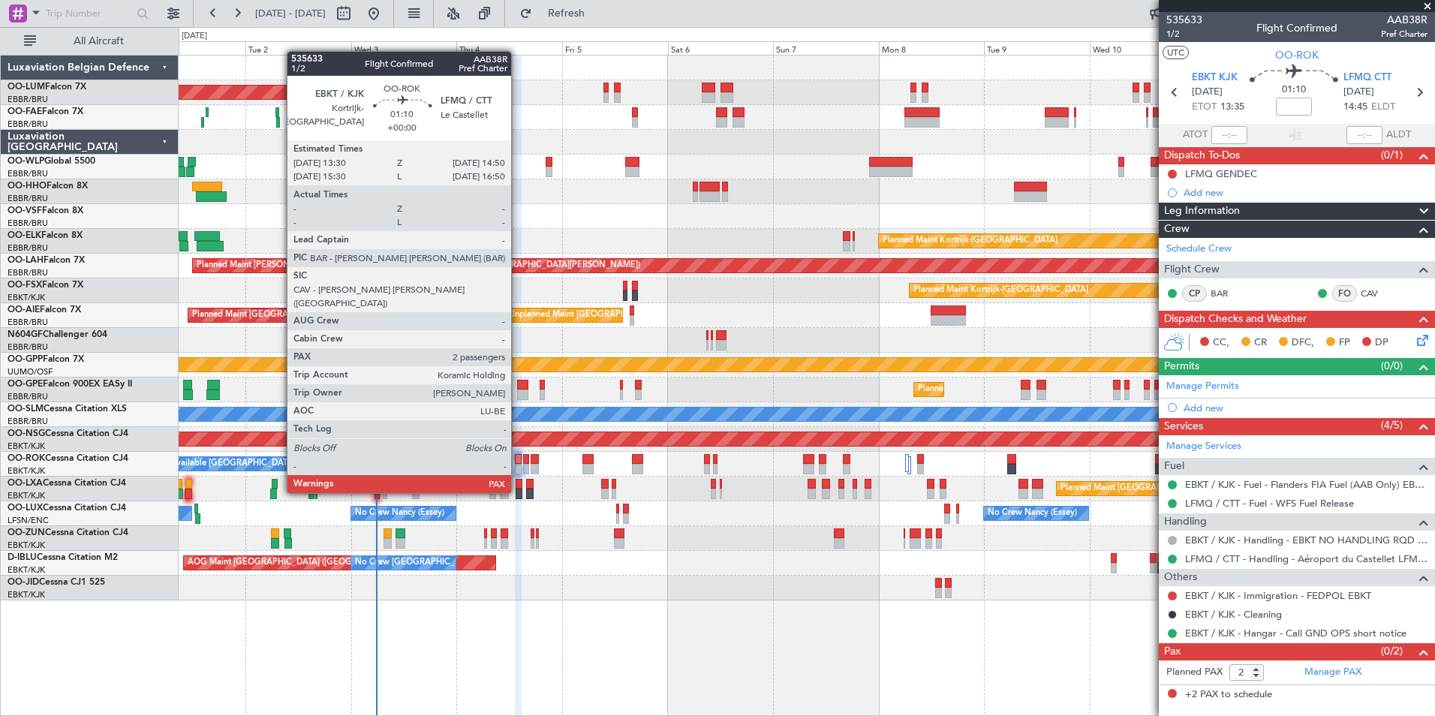
click at [518, 465] on div at bounding box center [518, 469] width 6 height 11
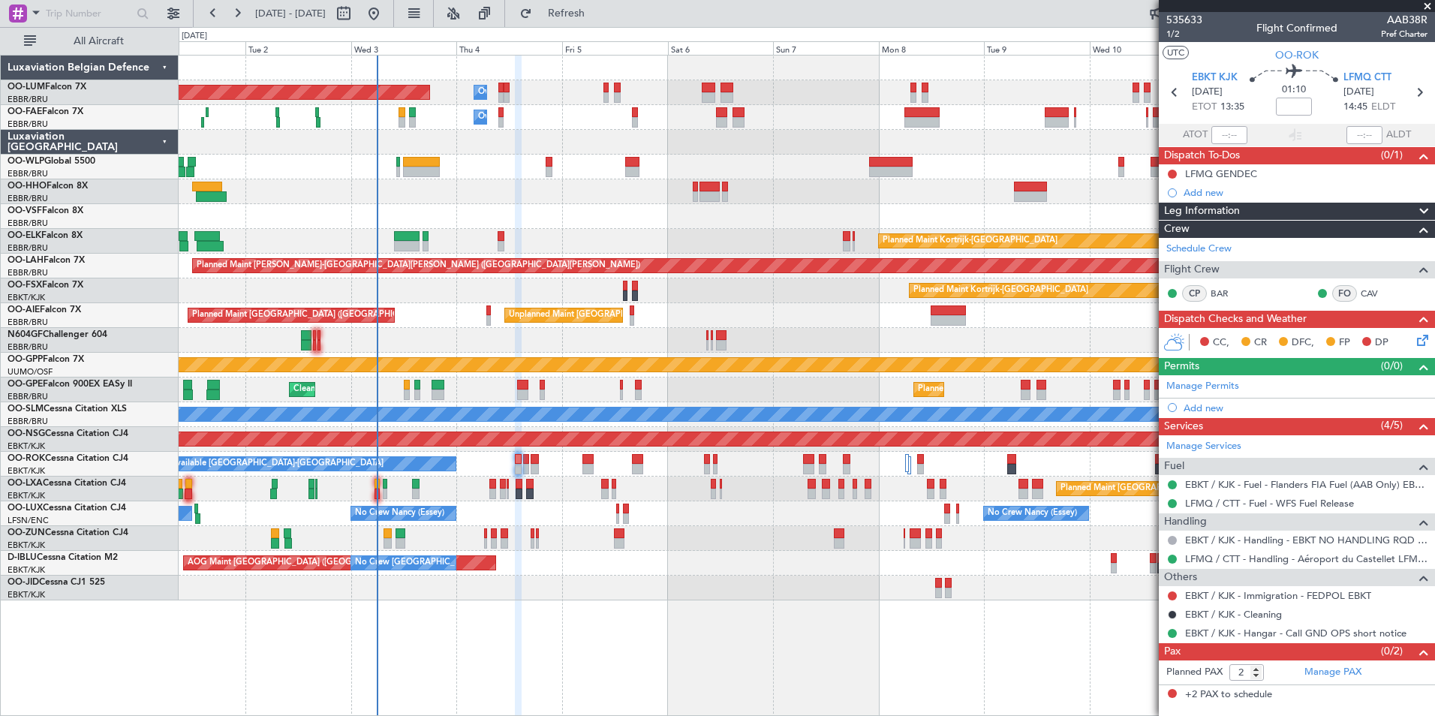
click at [454, 329] on div "Planned Maint [GEOGRAPHIC_DATA] ([GEOGRAPHIC_DATA] National) Owner [GEOGRAPHIC_…" at bounding box center [807, 328] width 1256 height 545
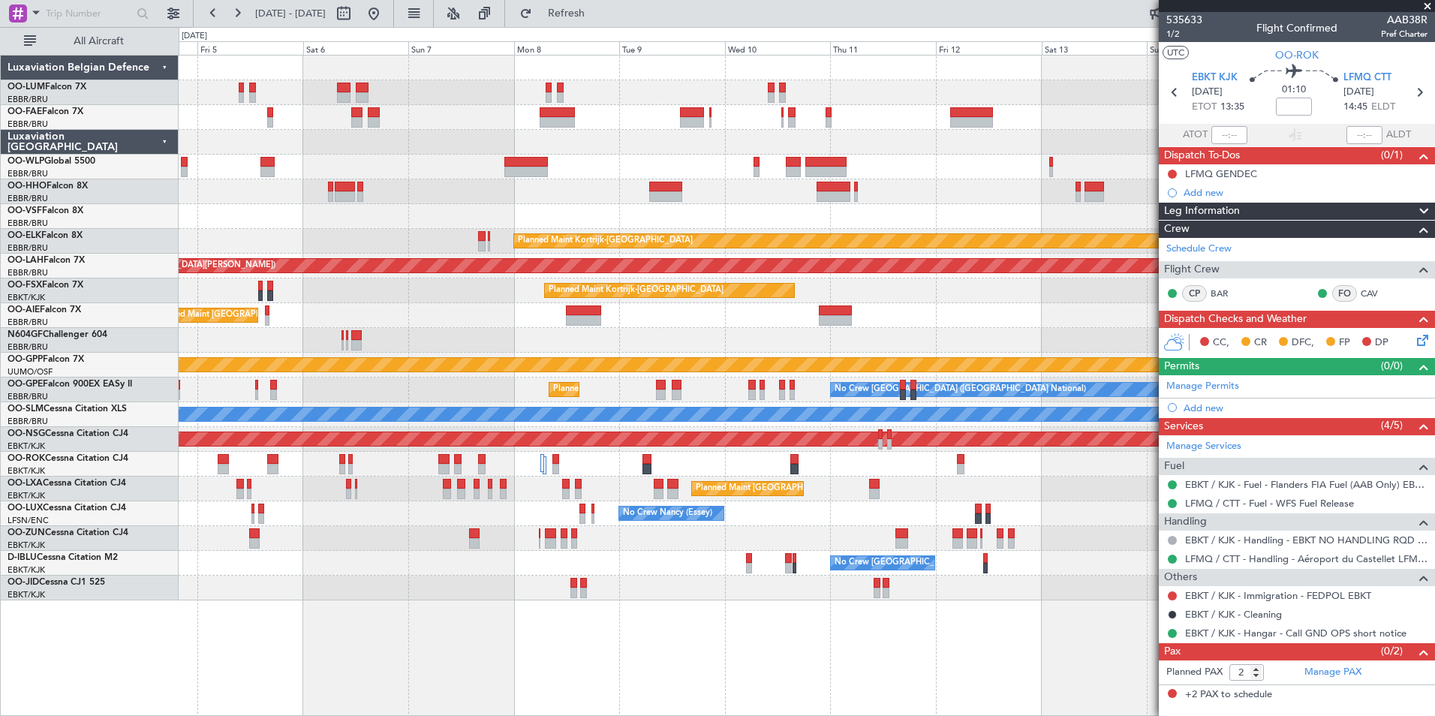
click at [906, 444] on div "Planned Maint [GEOGRAPHIC_DATA] ([GEOGRAPHIC_DATA])" at bounding box center [807, 439] width 1256 height 25
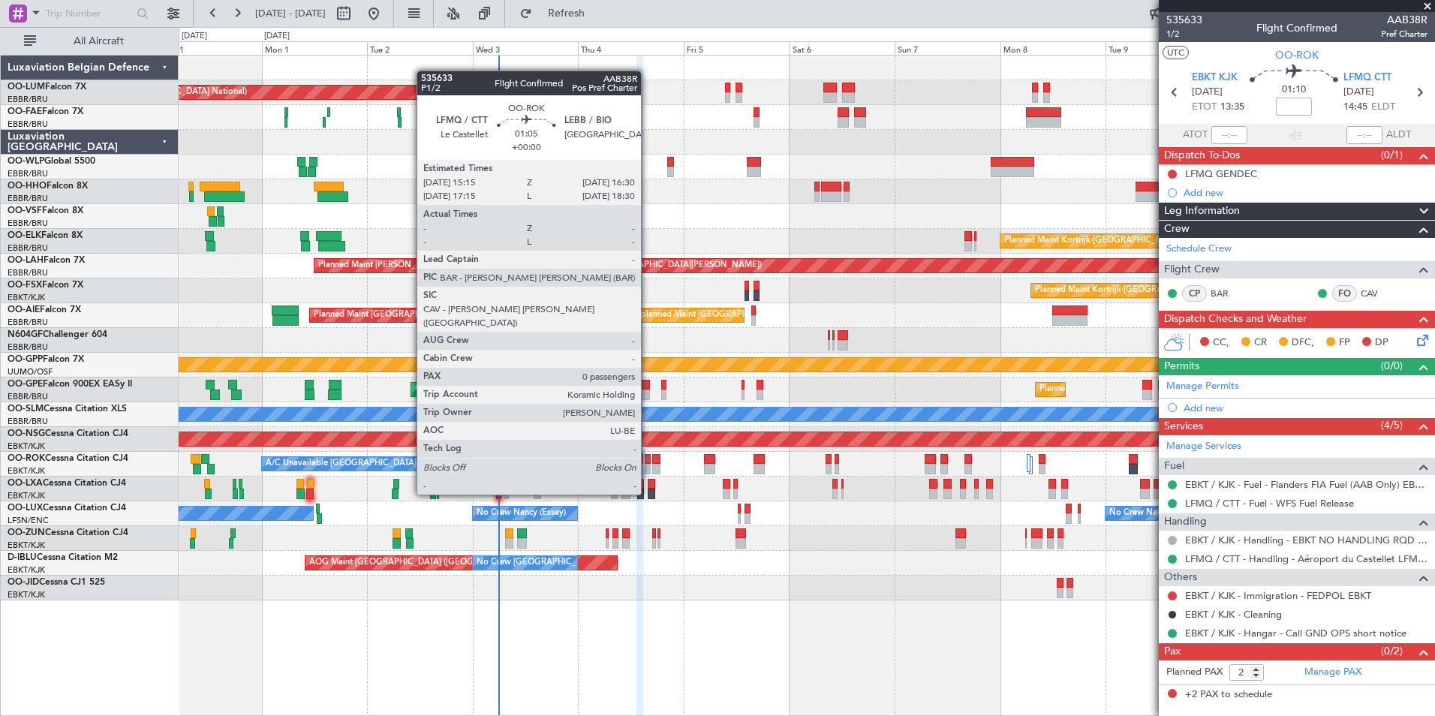
click at [648, 466] on div at bounding box center [648, 469] width 6 height 11
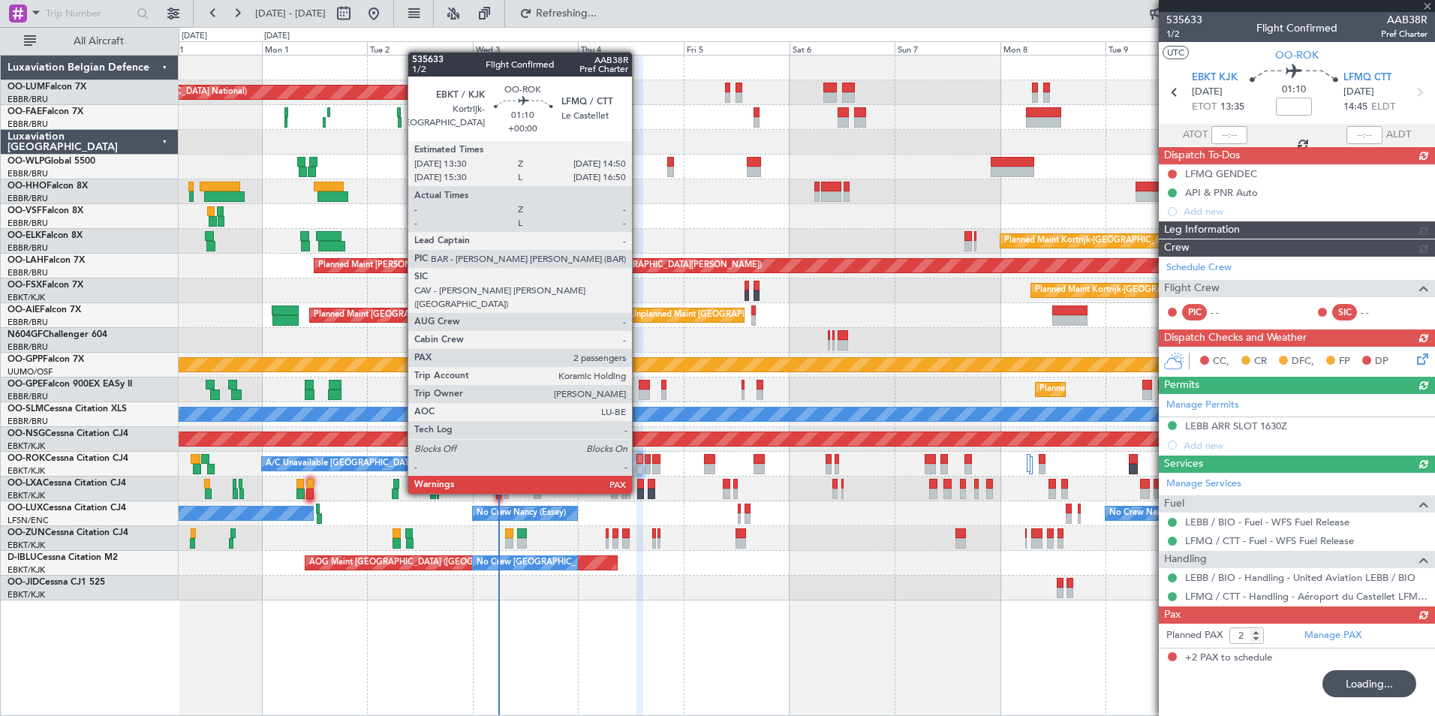
click at [639, 465] on div at bounding box center [639, 469] width 6 height 11
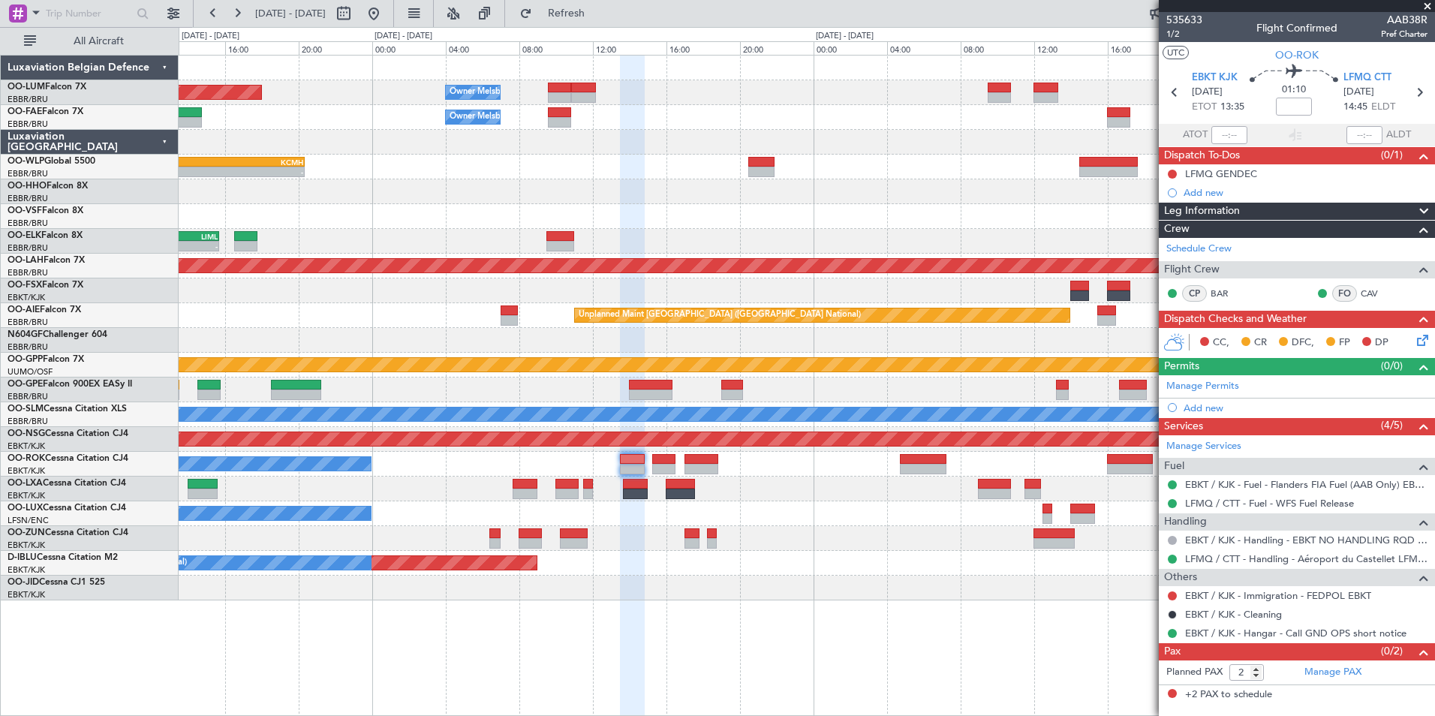
click at [588, 538] on div at bounding box center [807, 538] width 1256 height 25
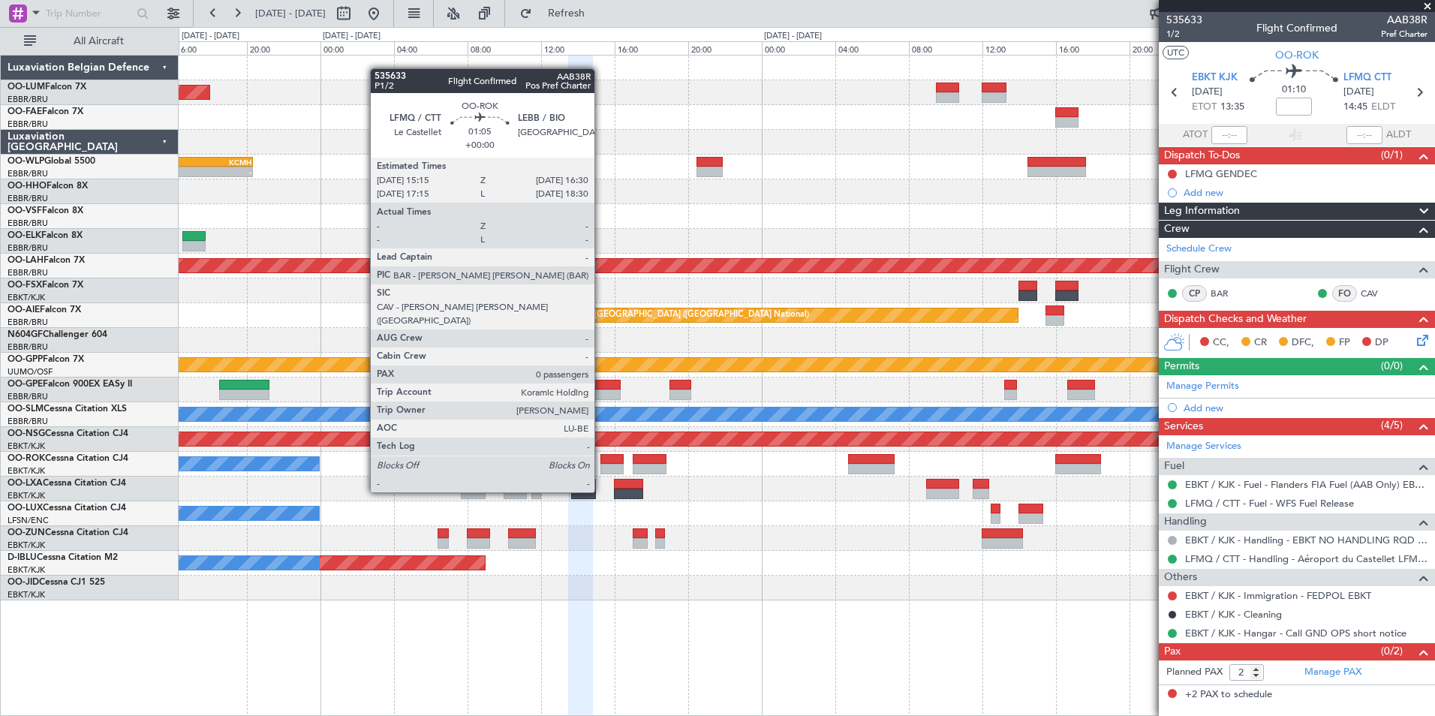
click at [601, 464] on div at bounding box center [611, 469] width 23 height 11
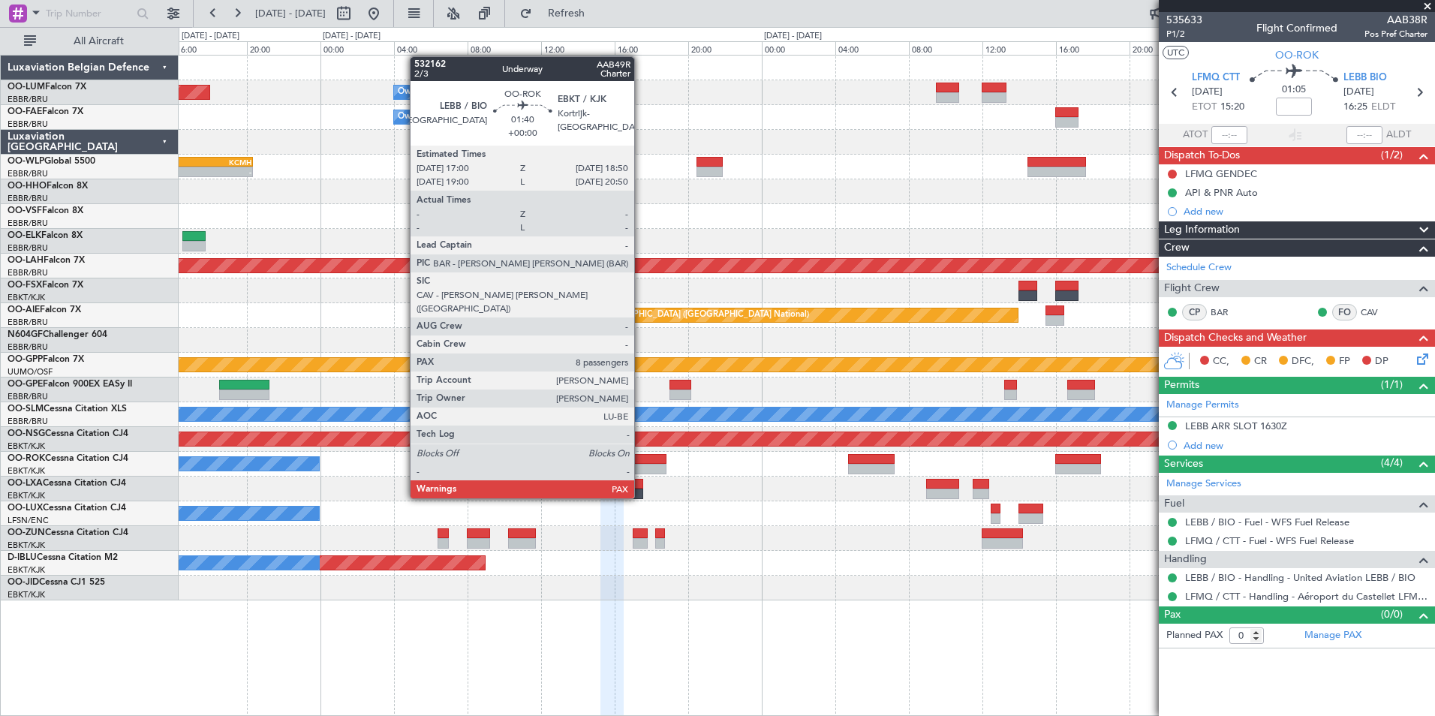
click at [641, 470] on div at bounding box center [650, 469] width 34 height 11
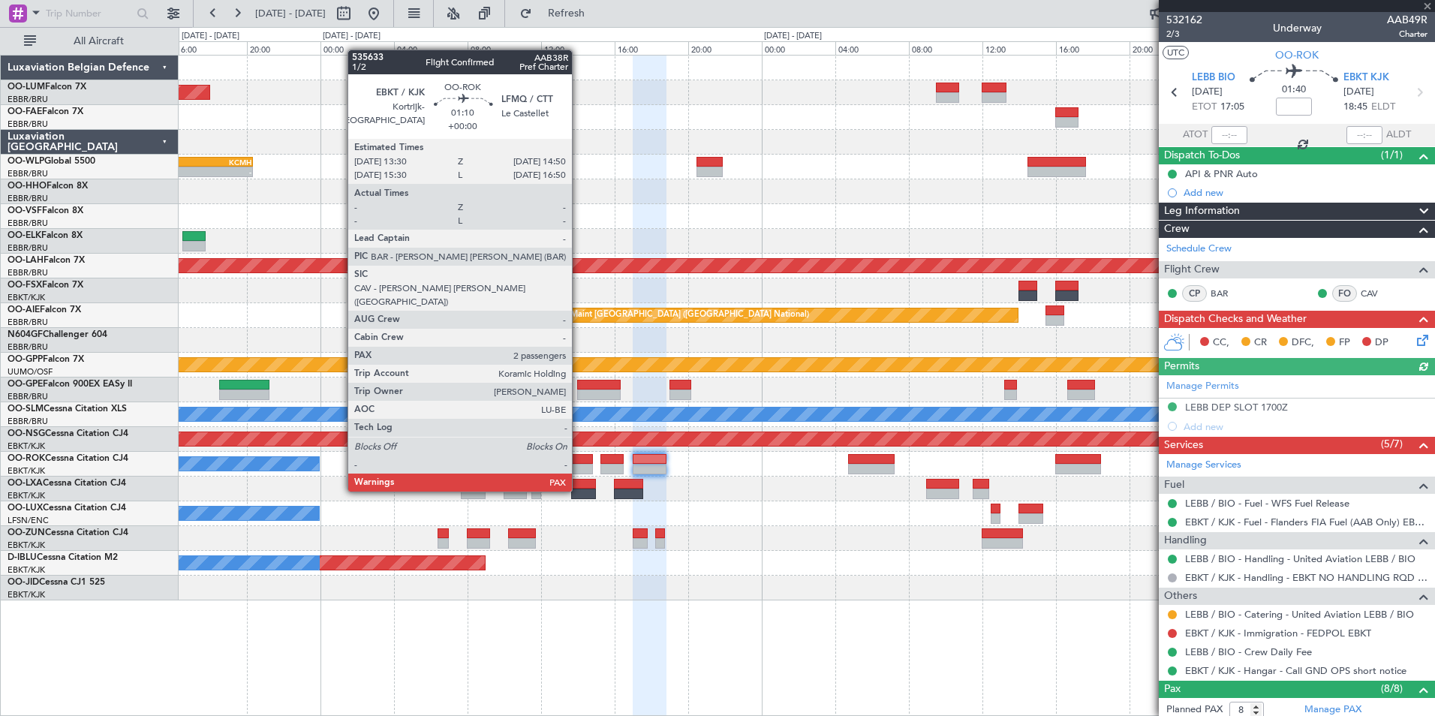
click at [579, 463] on div at bounding box center [580, 459] width 25 height 11
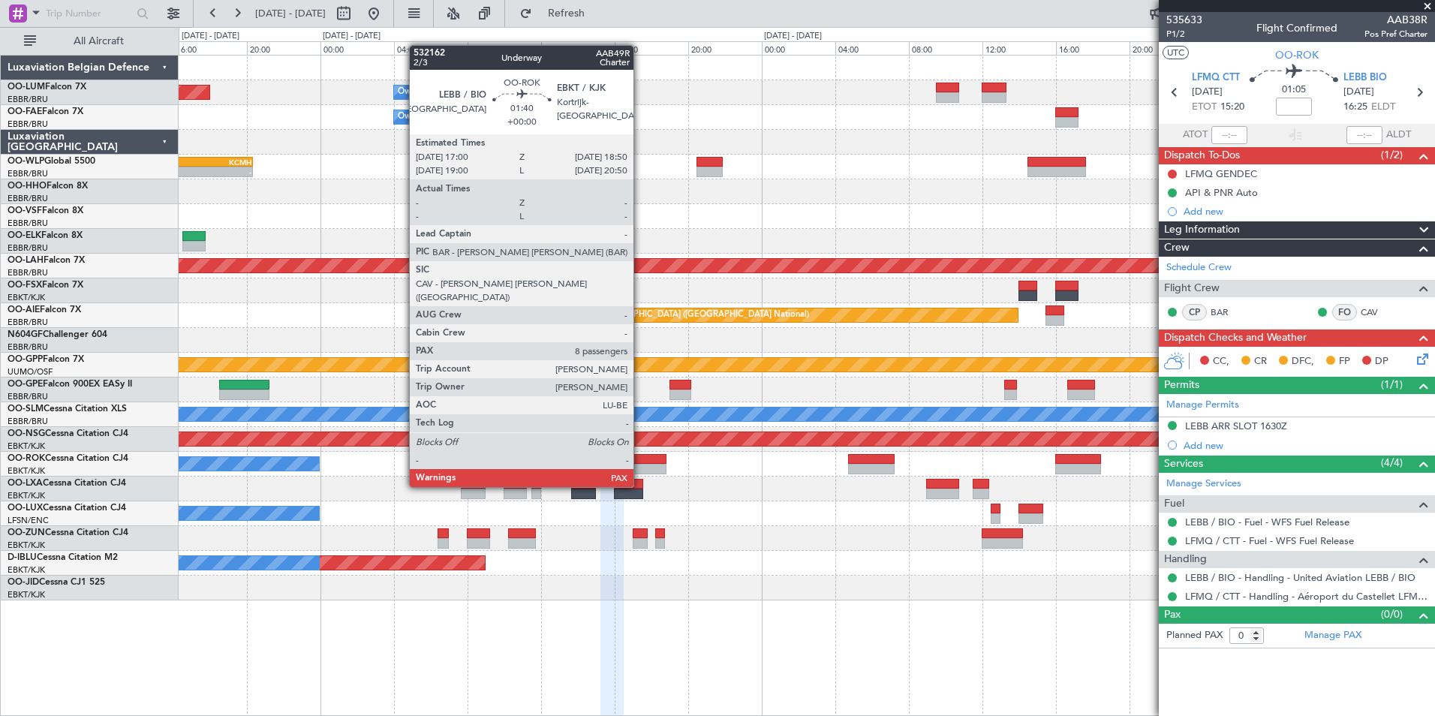
click at [640, 459] on div at bounding box center [650, 459] width 34 height 11
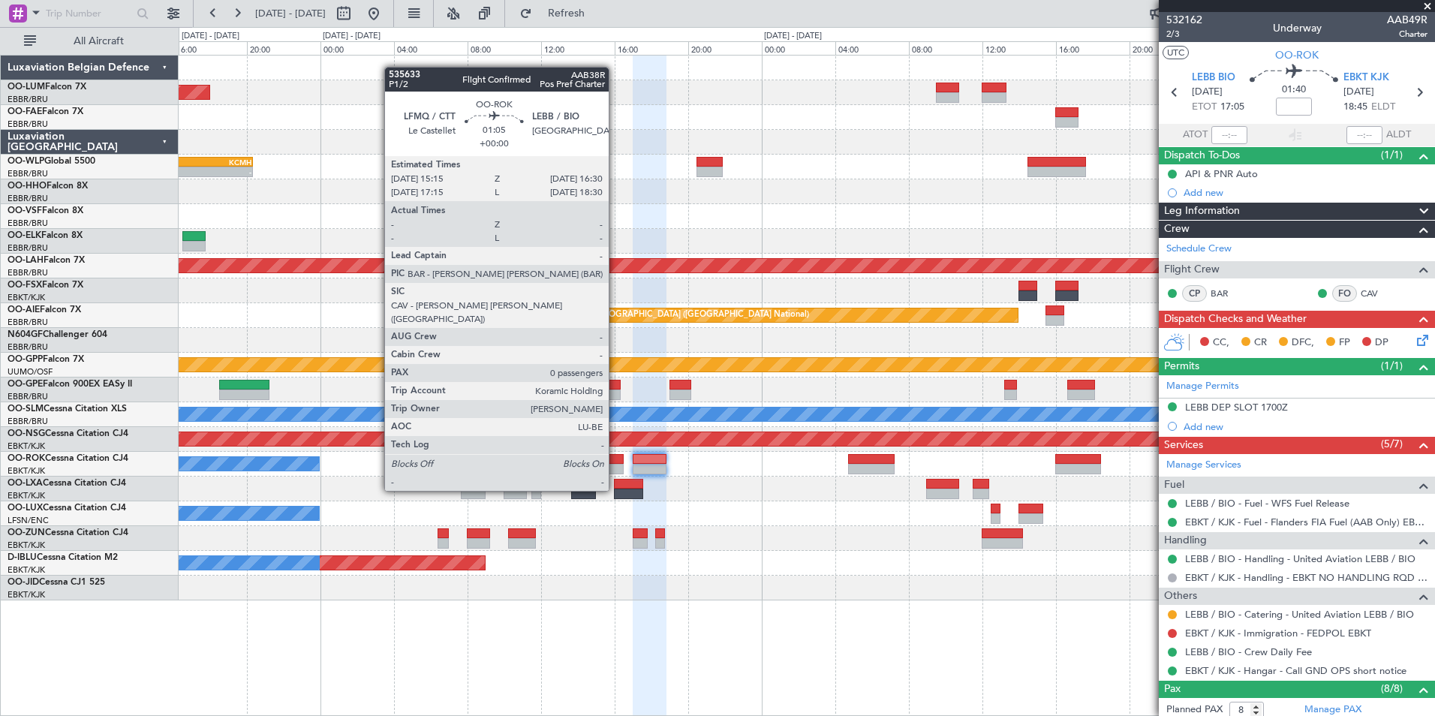
click at [615, 462] on div at bounding box center [611, 459] width 23 height 11
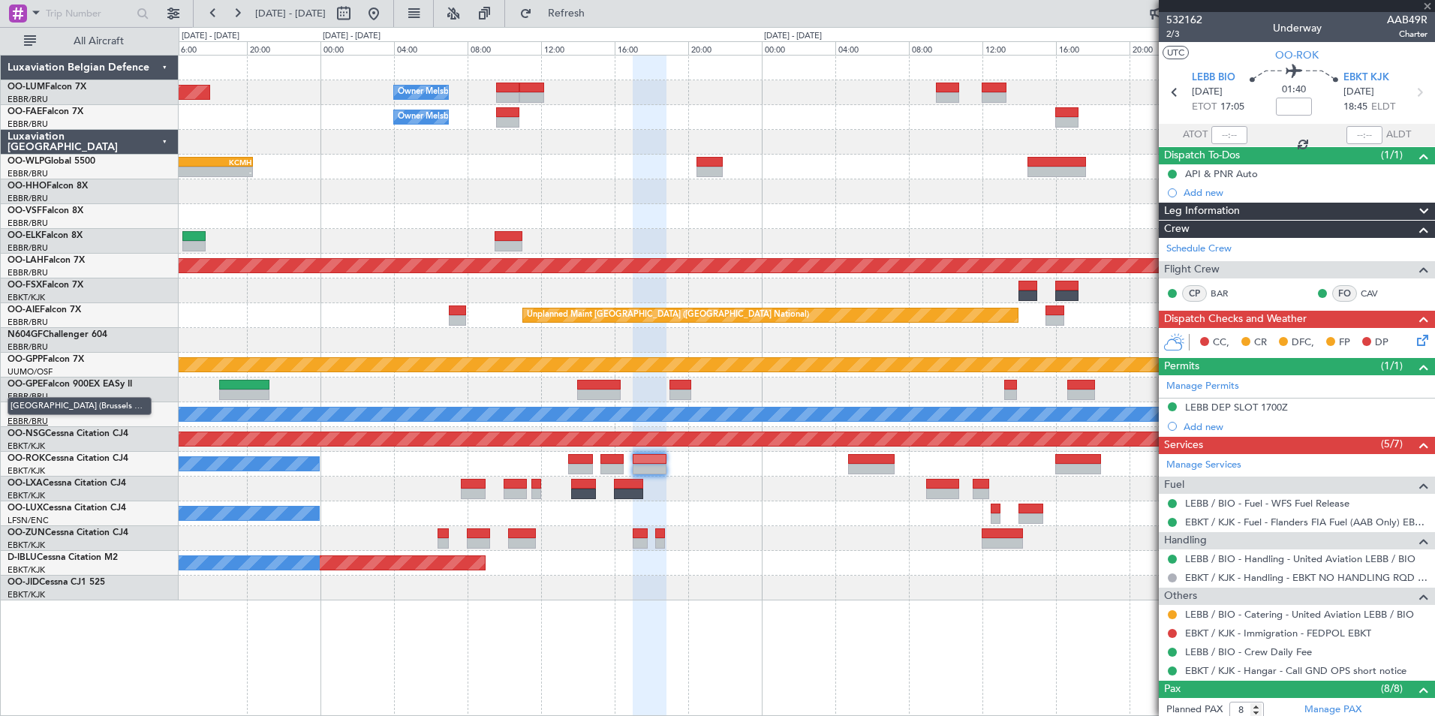
type input "0"
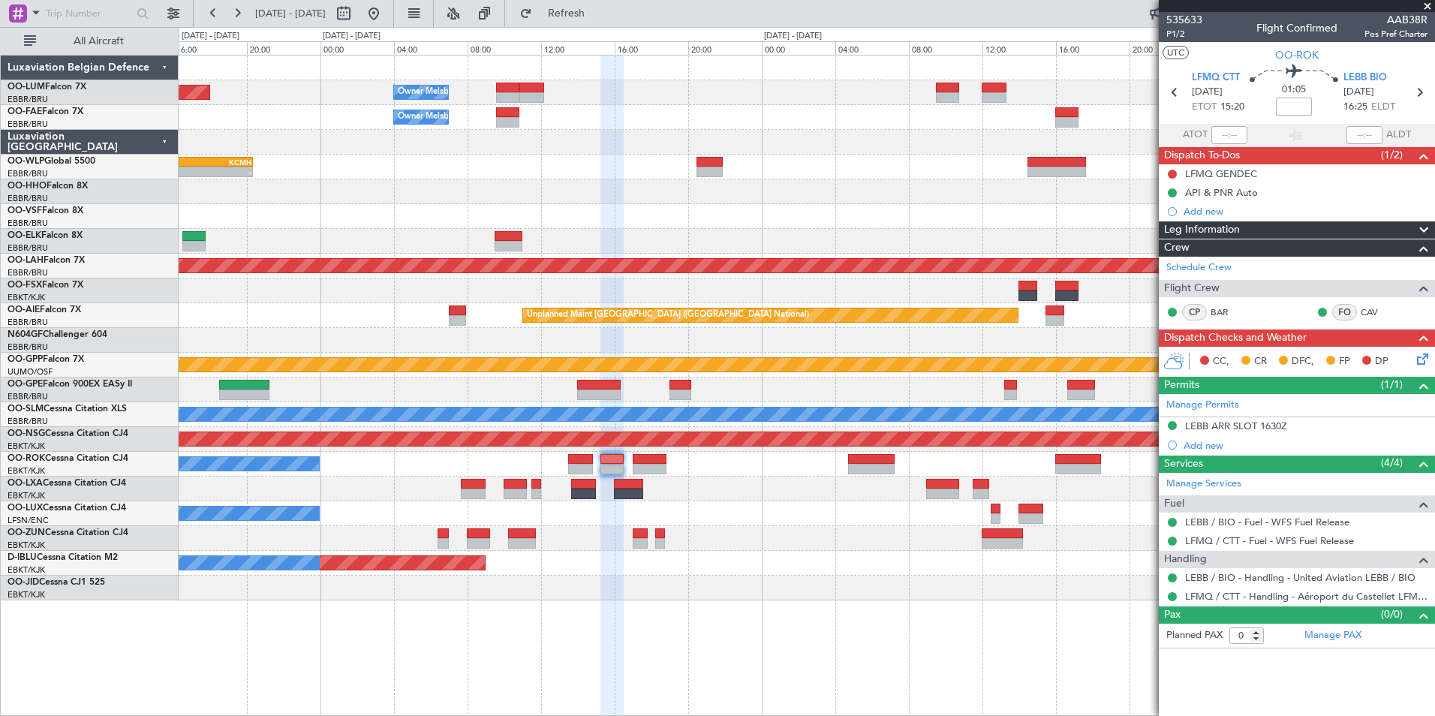
click at [1299, 112] on input at bounding box center [1294, 107] width 36 height 18
type input "+00:15"
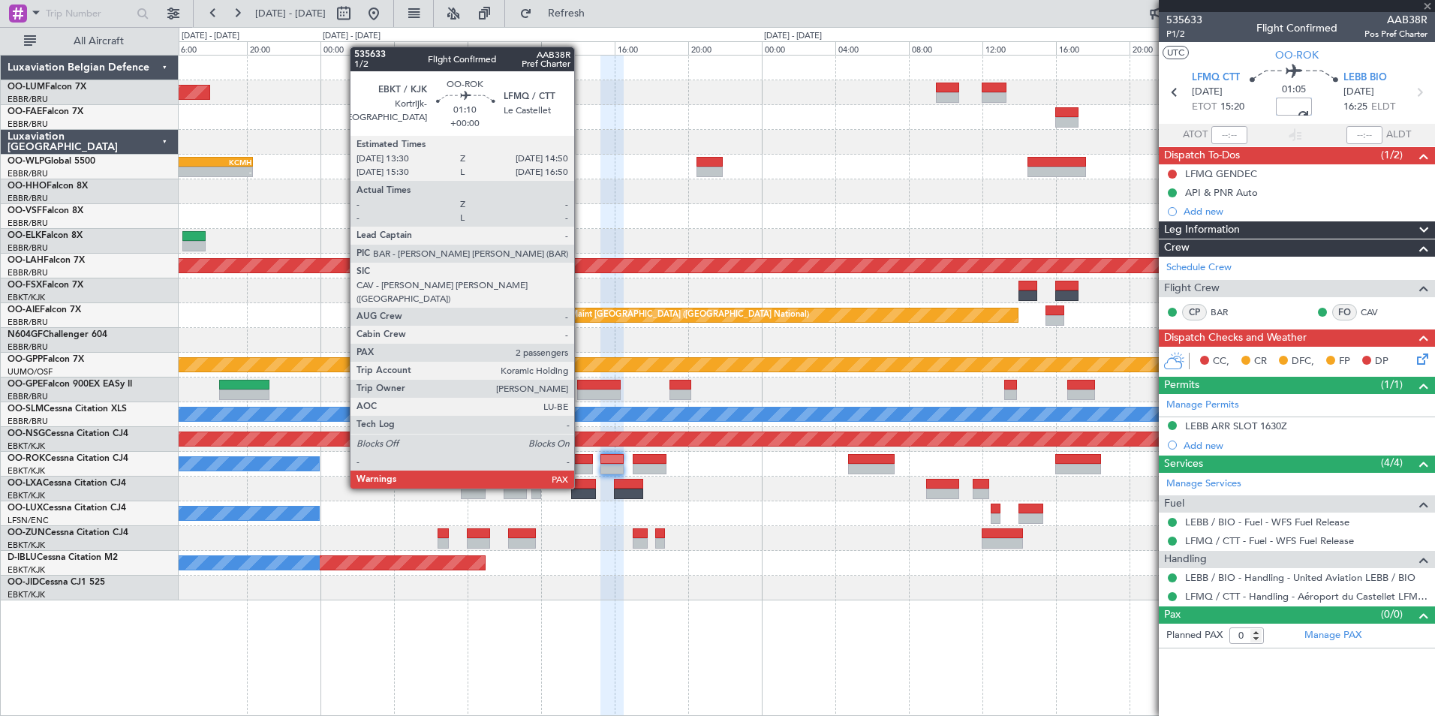
click at [581, 460] on div at bounding box center [580, 459] width 25 height 11
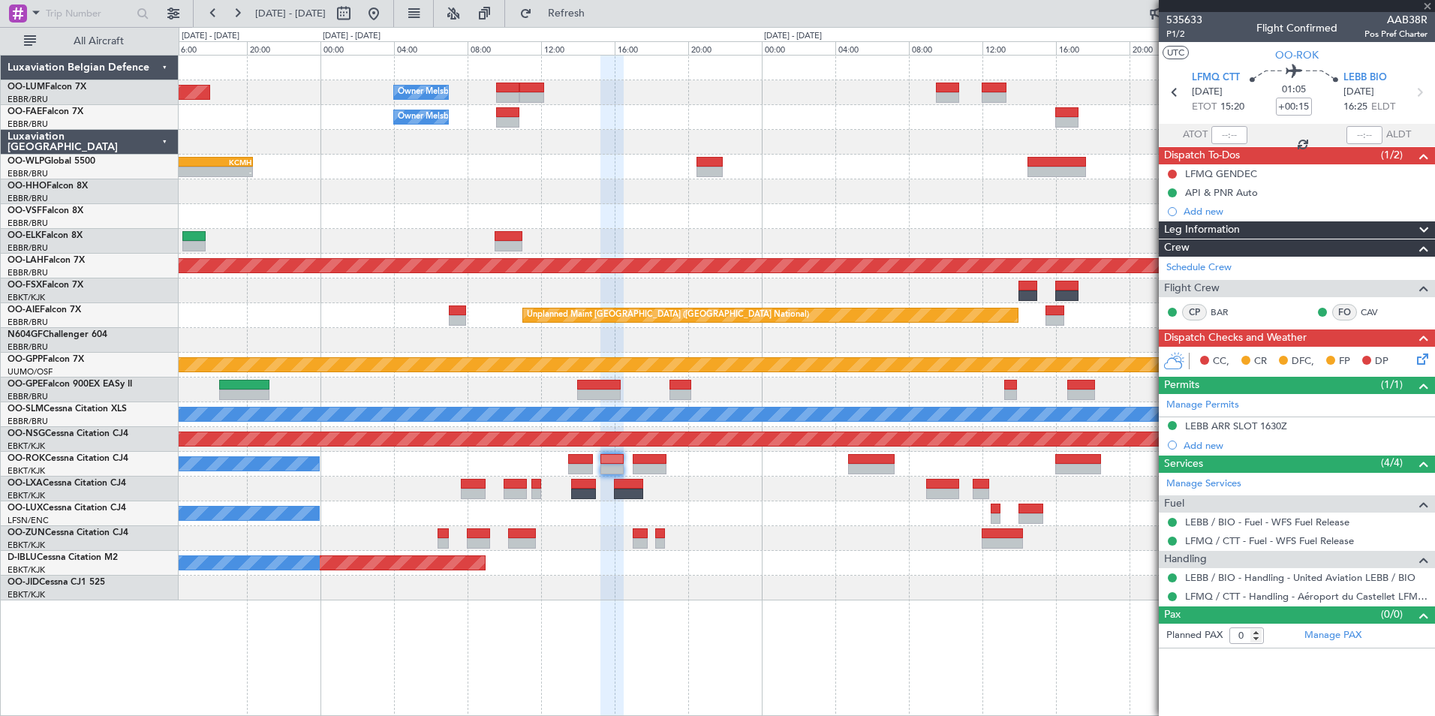
type input "2"
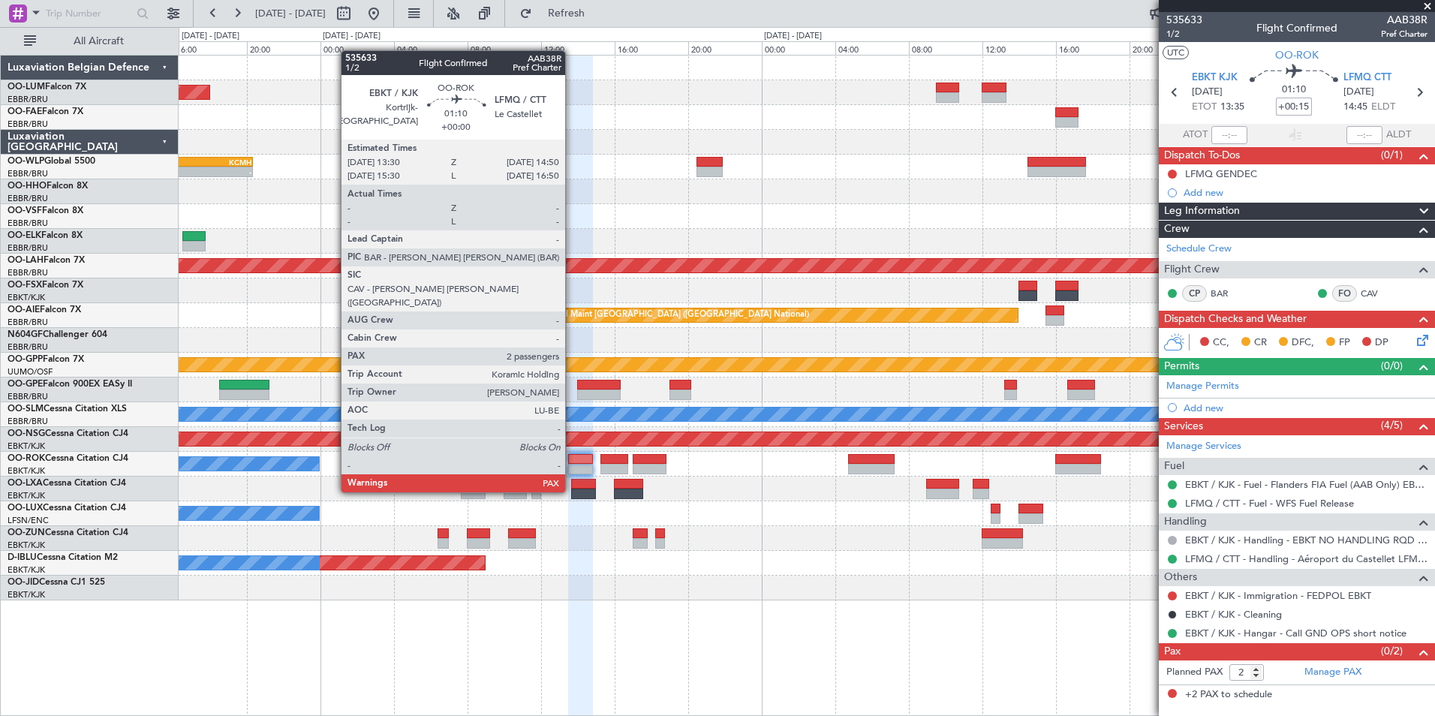
click at [572, 464] on div at bounding box center [580, 469] width 25 height 11
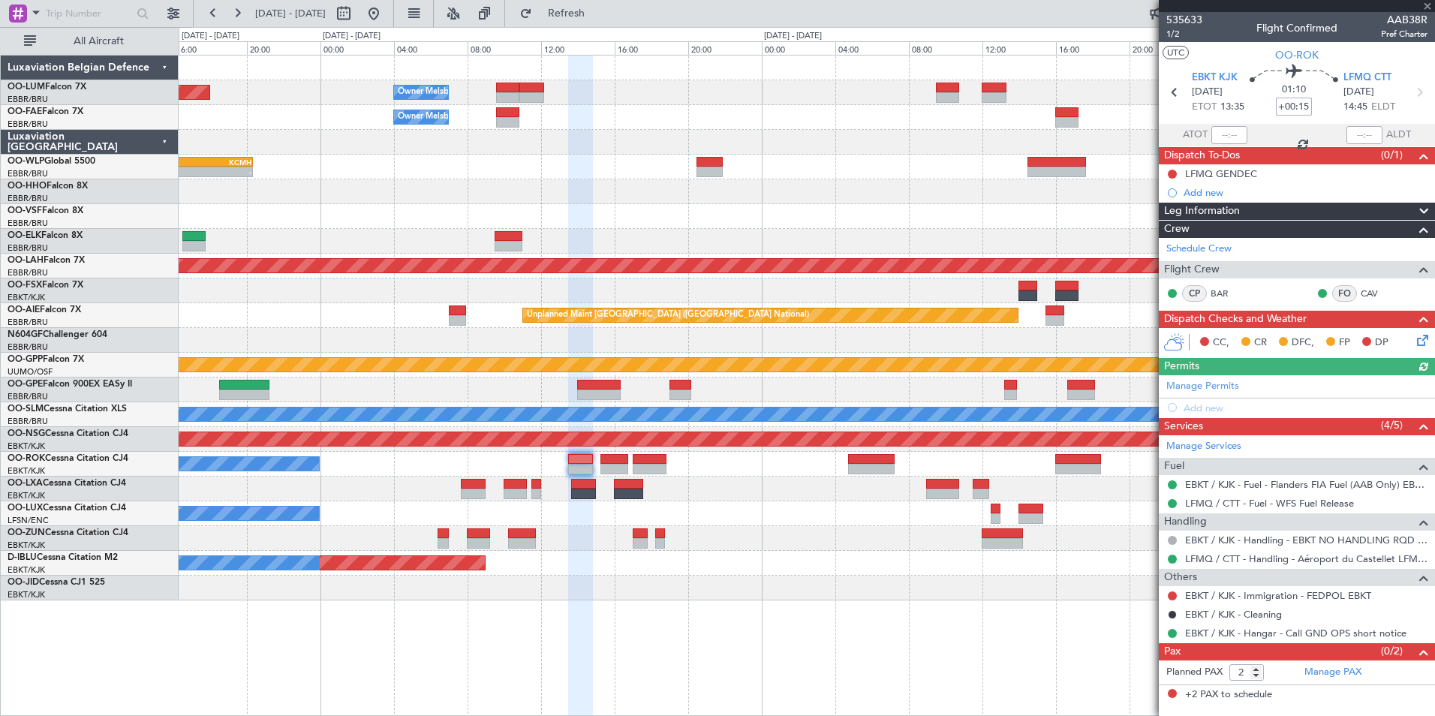
click at [1303, 102] on input "+00:15" at bounding box center [1294, 107] width 36 height 18
click at [1302, 104] on input "+00:15" at bounding box center [1294, 107] width 36 height 18
click at [1300, 107] on input "+00:15" at bounding box center [1294, 107] width 36 height 18
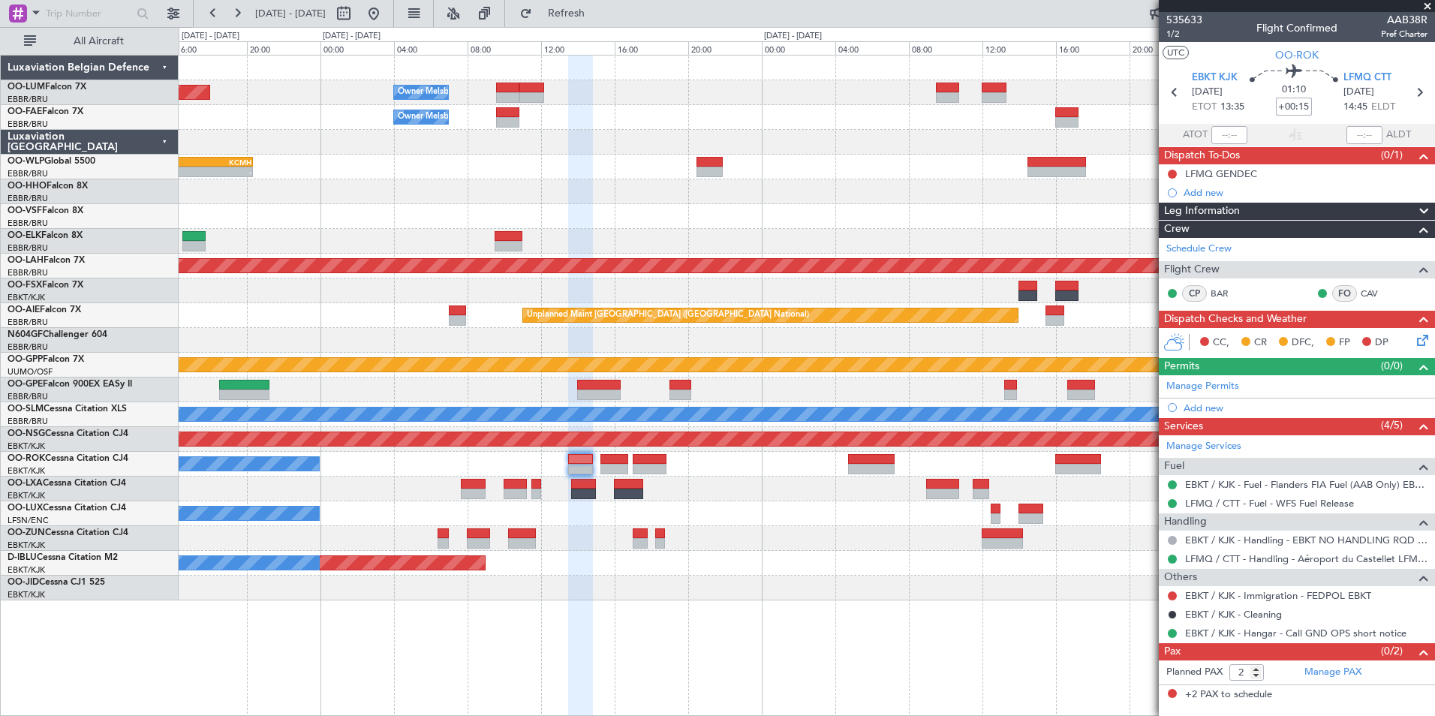
click at [1300, 107] on input "+00:15" at bounding box center [1294, 107] width 36 height 18
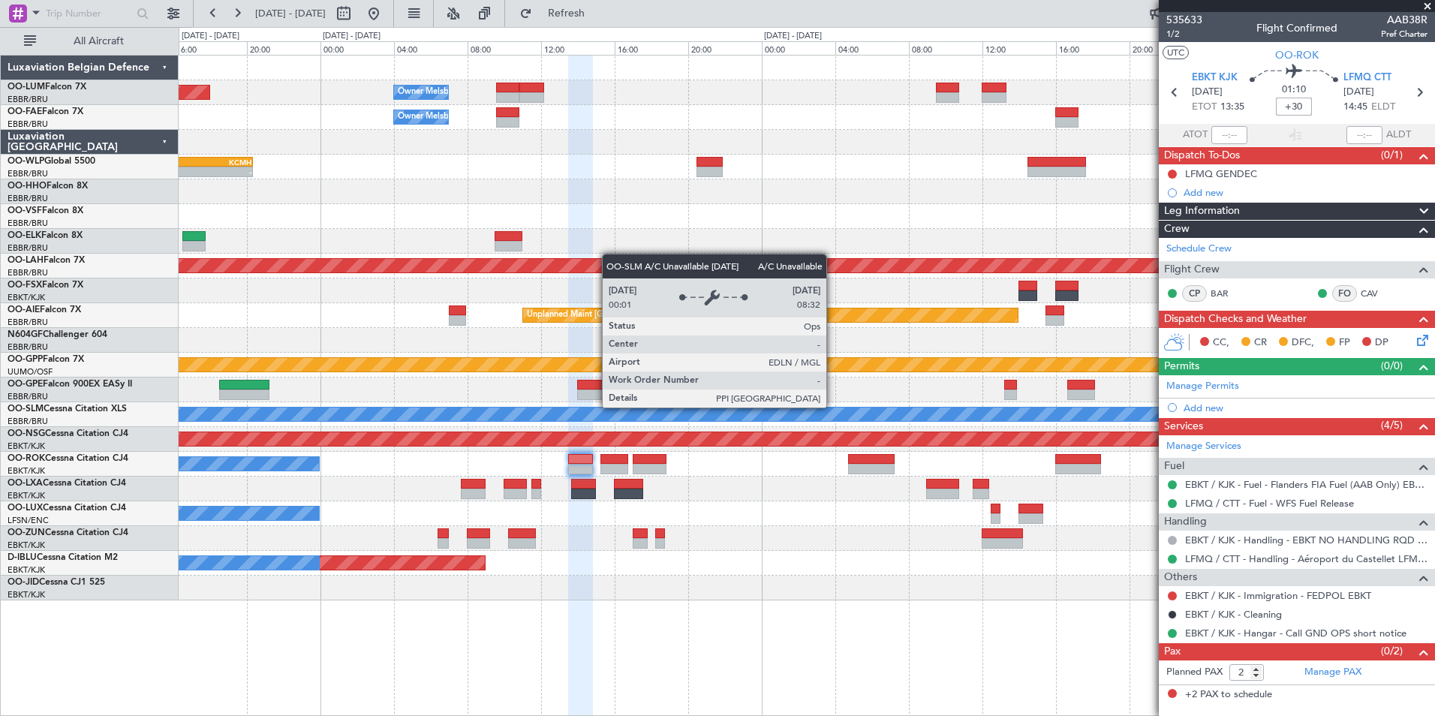
type input "+00:30"
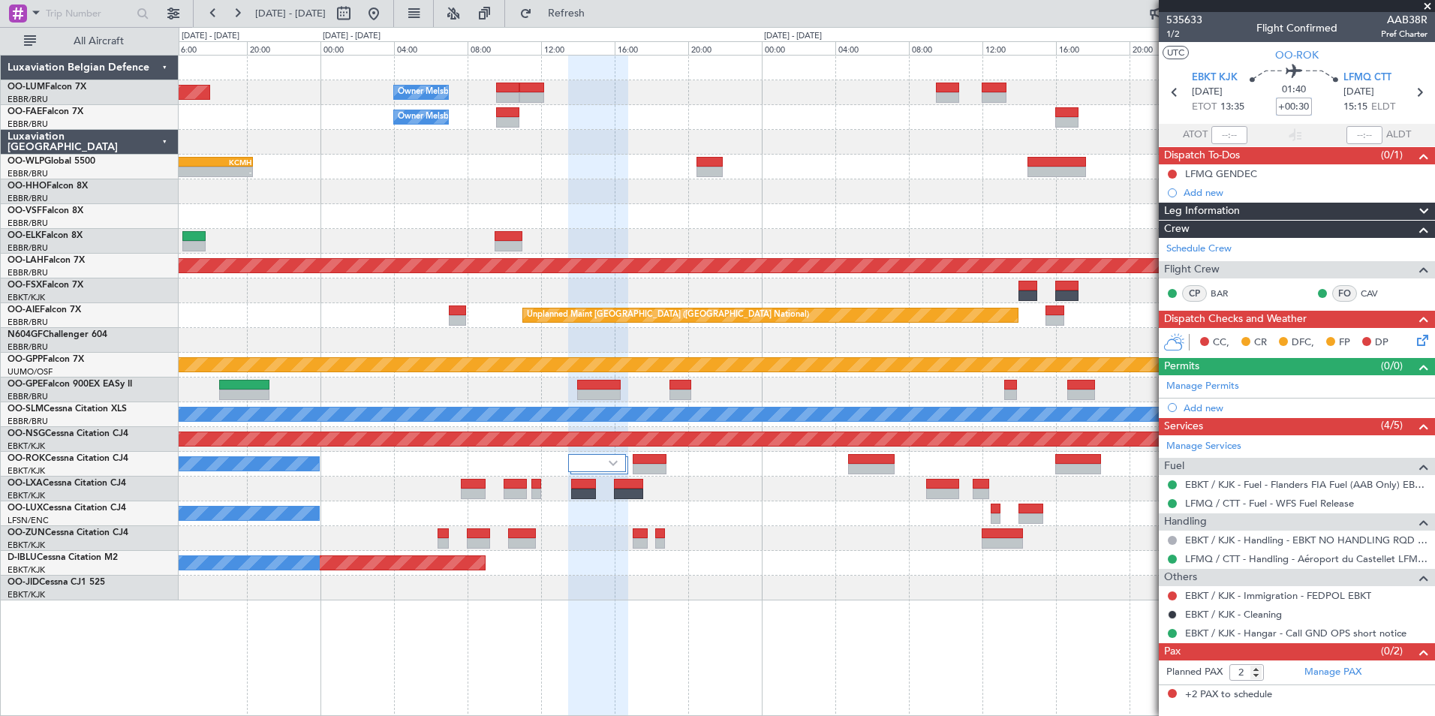
click at [947, 426] on div "Planned Maint [GEOGRAPHIC_DATA] ([GEOGRAPHIC_DATA] National) Owner [GEOGRAPHIC_…" at bounding box center [807, 328] width 1256 height 545
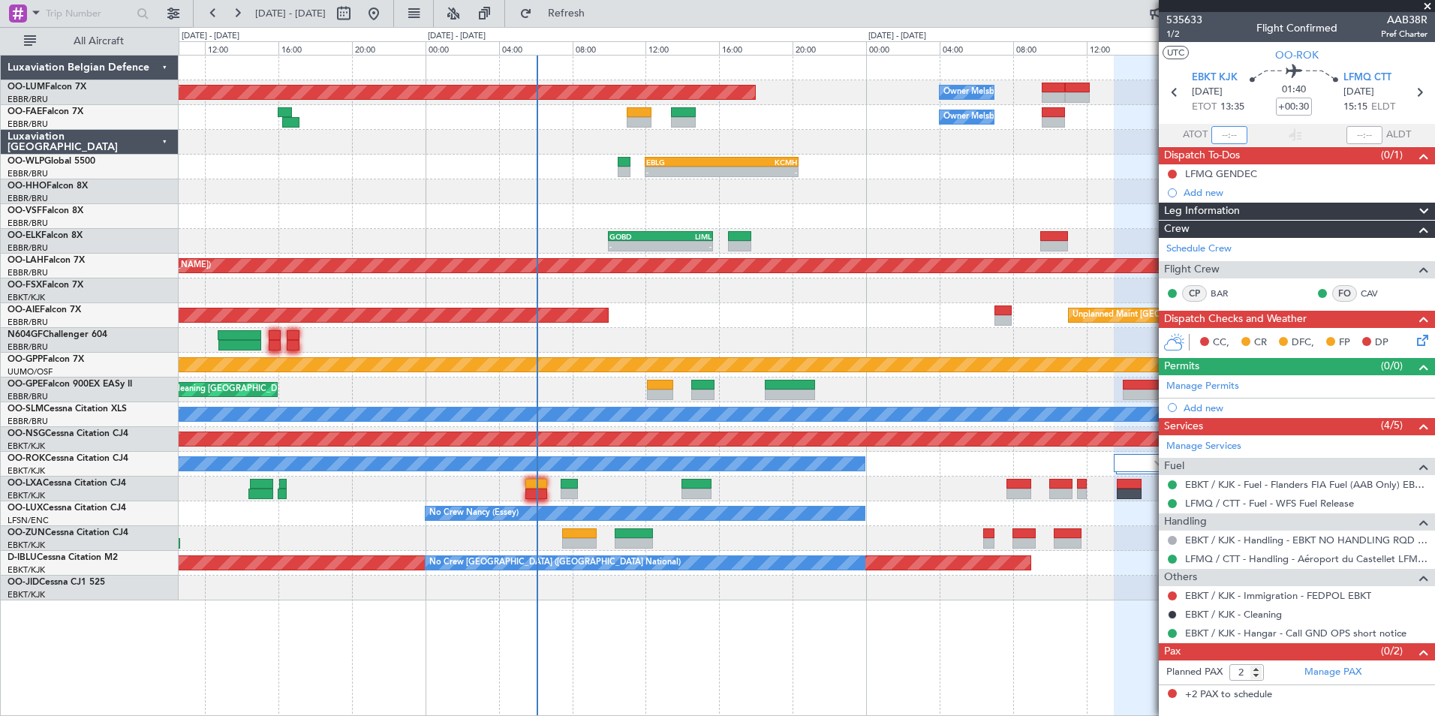
click at [1229, 132] on input "text" at bounding box center [1229, 135] width 36 height 18
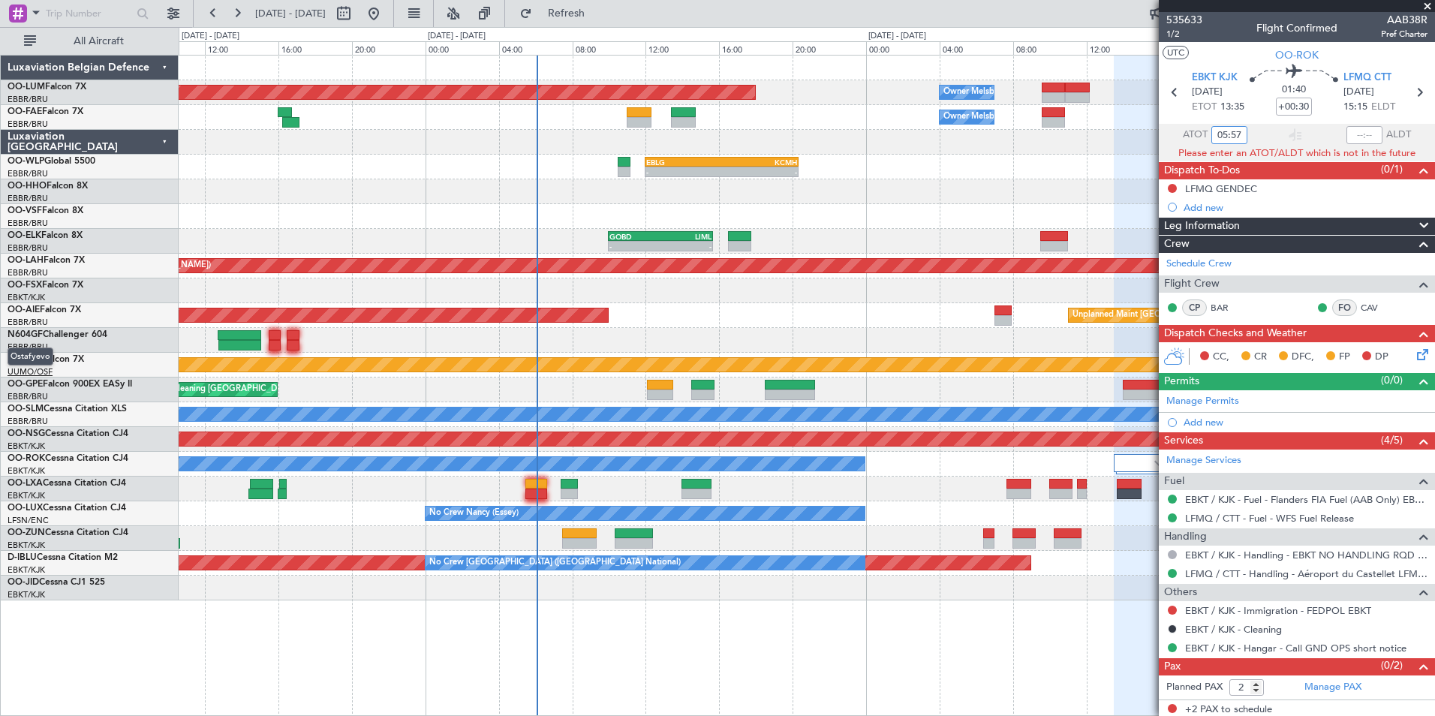
type input "05:57"
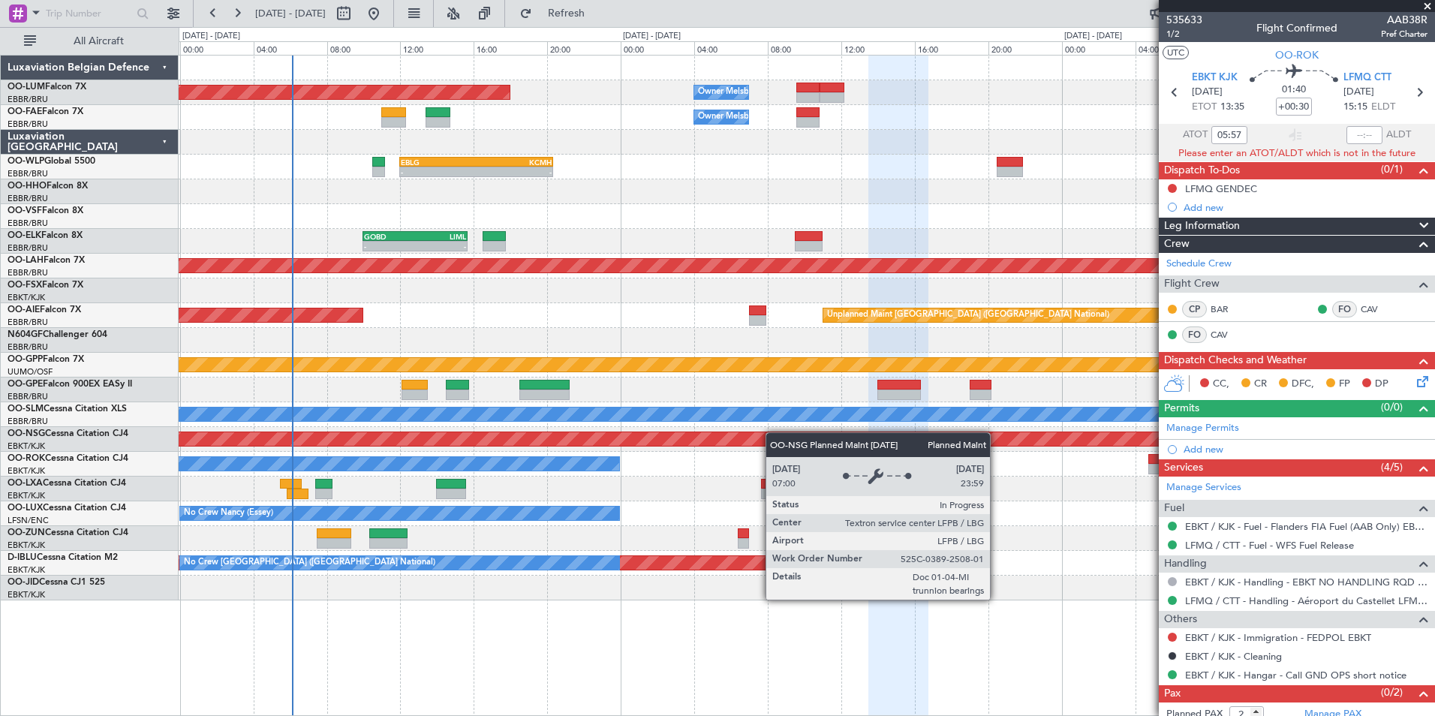
click at [527, 442] on div "Planned Maint [GEOGRAPHIC_DATA] ([GEOGRAPHIC_DATA])" at bounding box center [807, 439] width 1256 height 25
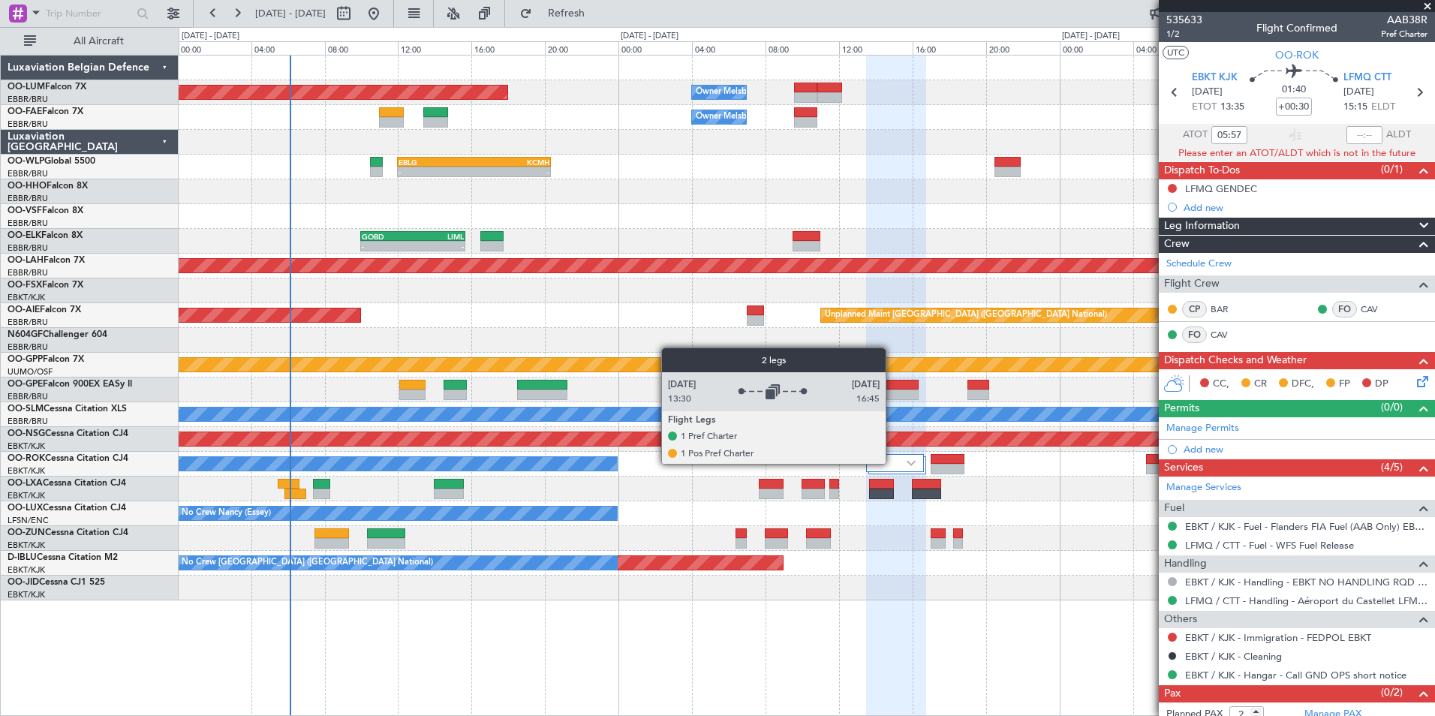
click at [892, 463] on div at bounding box center [895, 463] width 58 height 18
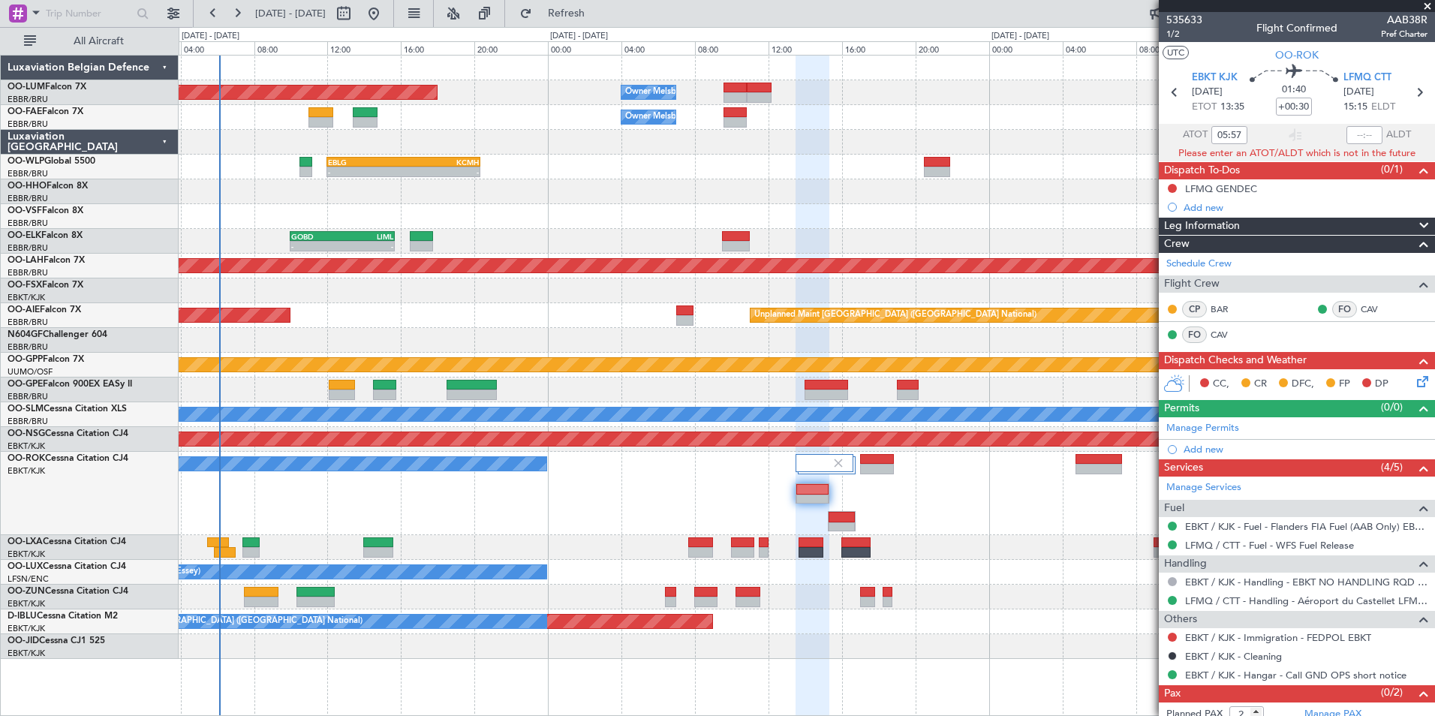
click at [703, 501] on div "A/C Unavailable [GEOGRAPHIC_DATA]-[GEOGRAPHIC_DATA]" at bounding box center [807, 493] width 1256 height 83
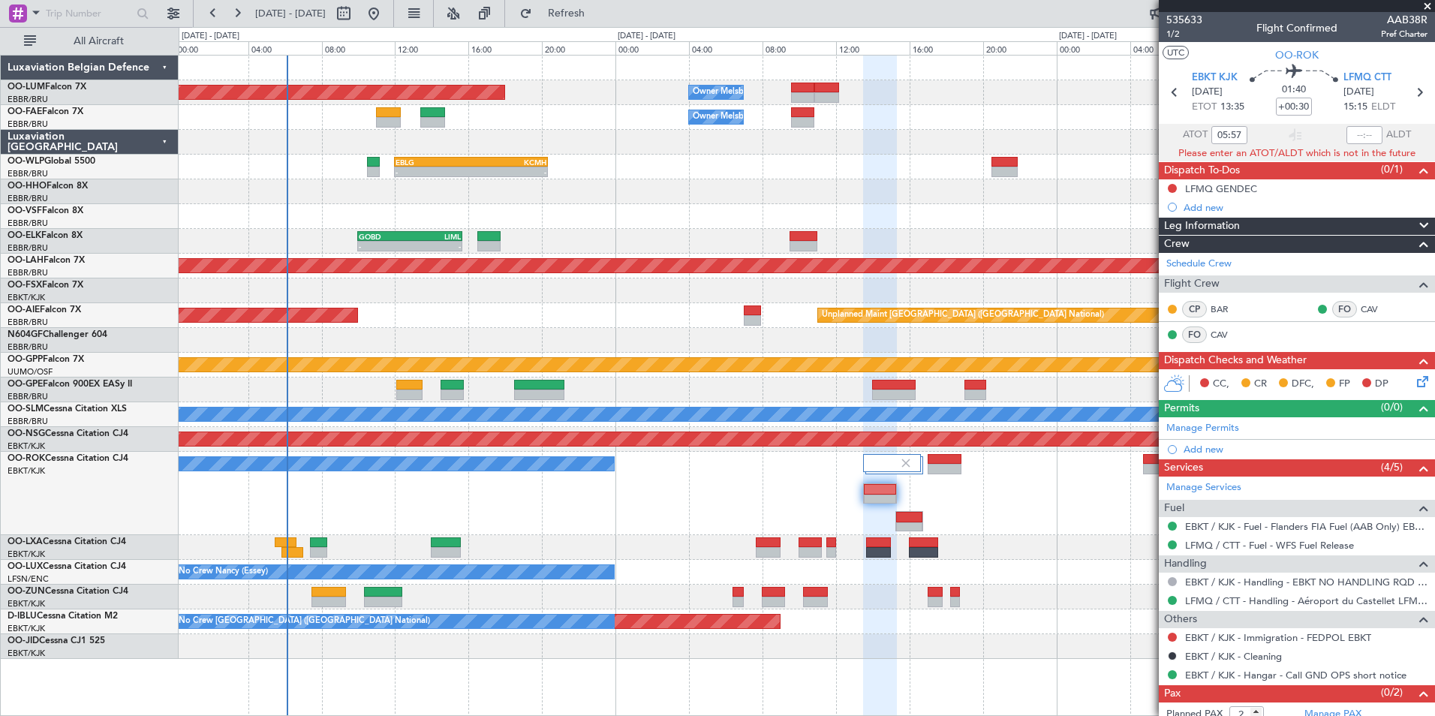
click at [678, 514] on div "A/C Unavailable [GEOGRAPHIC_DATA]-[GEOGRAPHIC_DATA]" at bounding box center [807, 493] width 1256 height 83
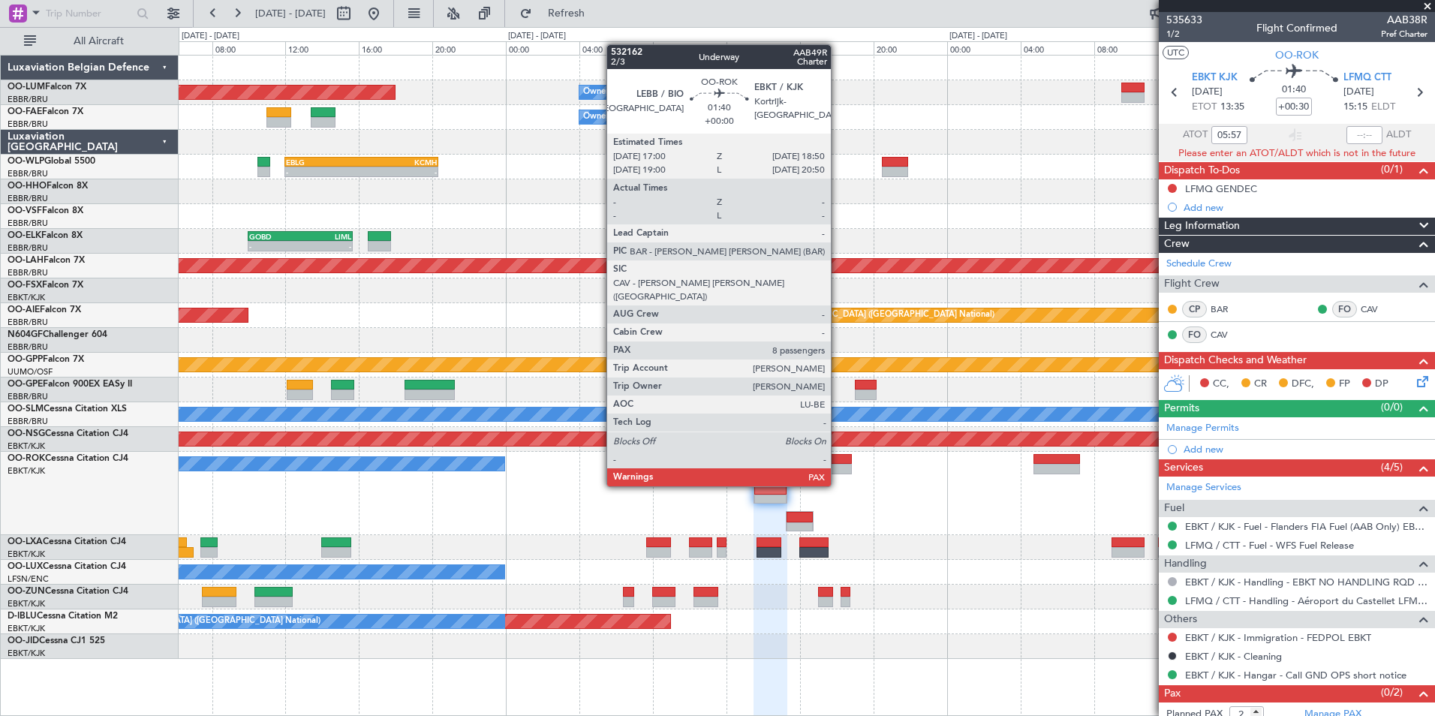
click at [838, 458] on div at bounding box center [835, 459] width 34 height 11
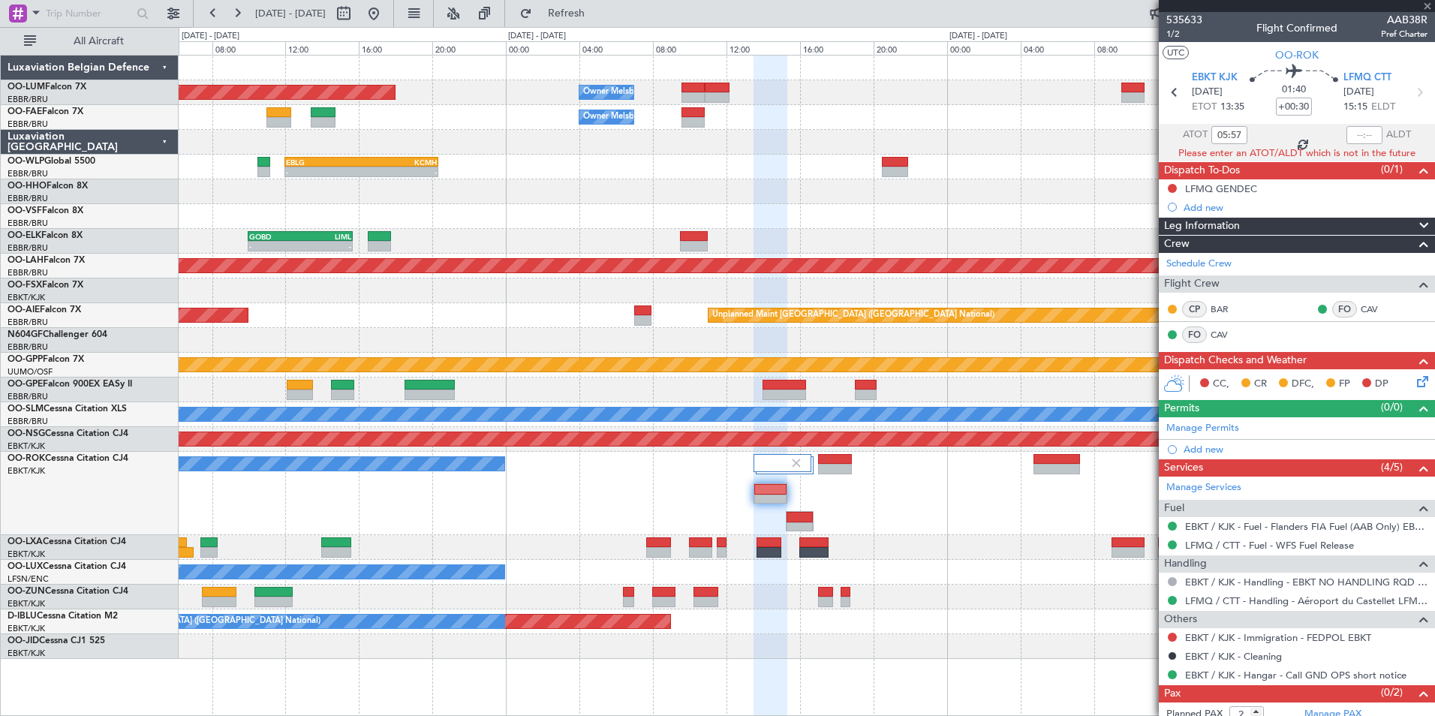
type input "8"
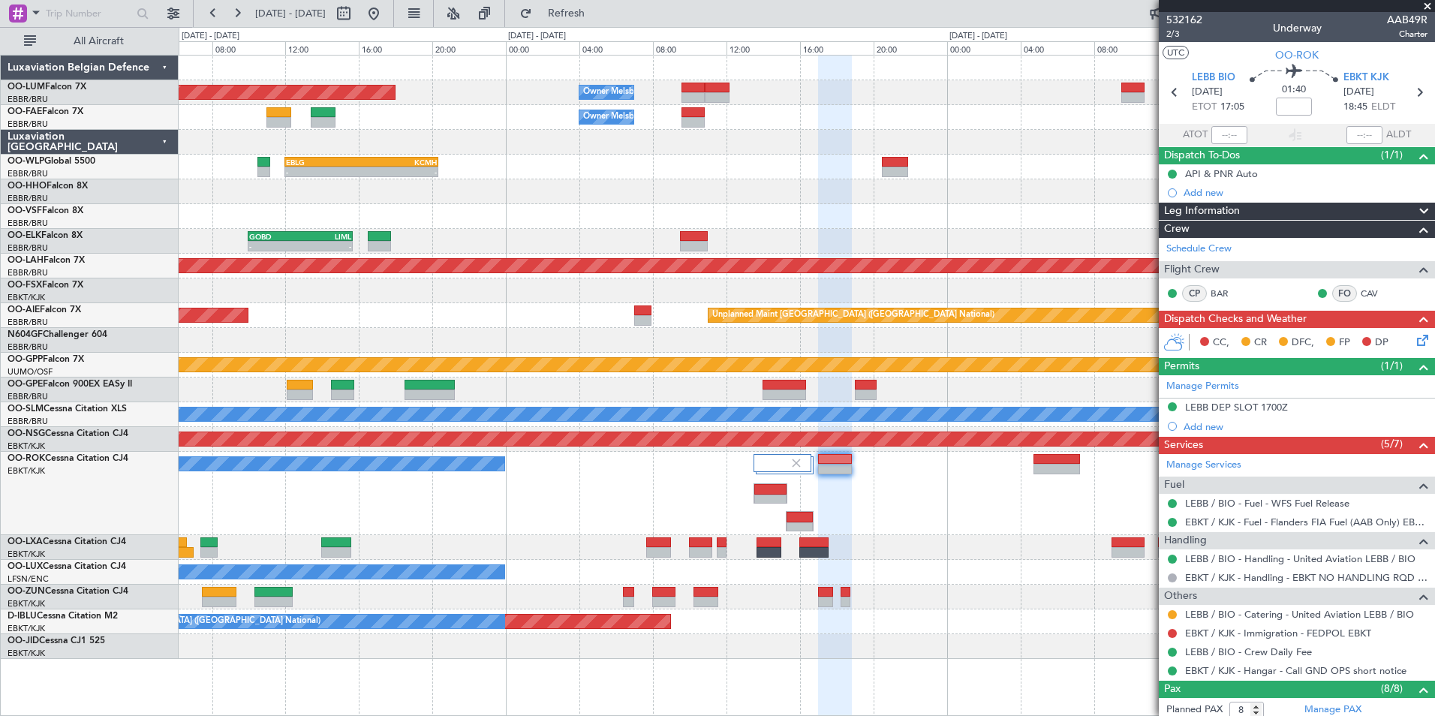
drag, startPoint x: 1289, startPoint y: 94, endPoint x: 1300, endPoint y: 113, distance: 22.5
click at [1305, 113] on mat-tooltip-component "Flight Time" at bounding box center [1290, 118] width 69 height 40
click at [1298, 113] on div "Flight Time" at bounding box center [1290, 117] width 48 height 19
click at [1293, 107] on mat-tooltip-component "Flight Time" at bounding box center [1290, 118] width 69 height 40
click at [1294, 107] on mat-tooltip-component "Flight Time" at bounding box center [1290, 118] width 69 height 40
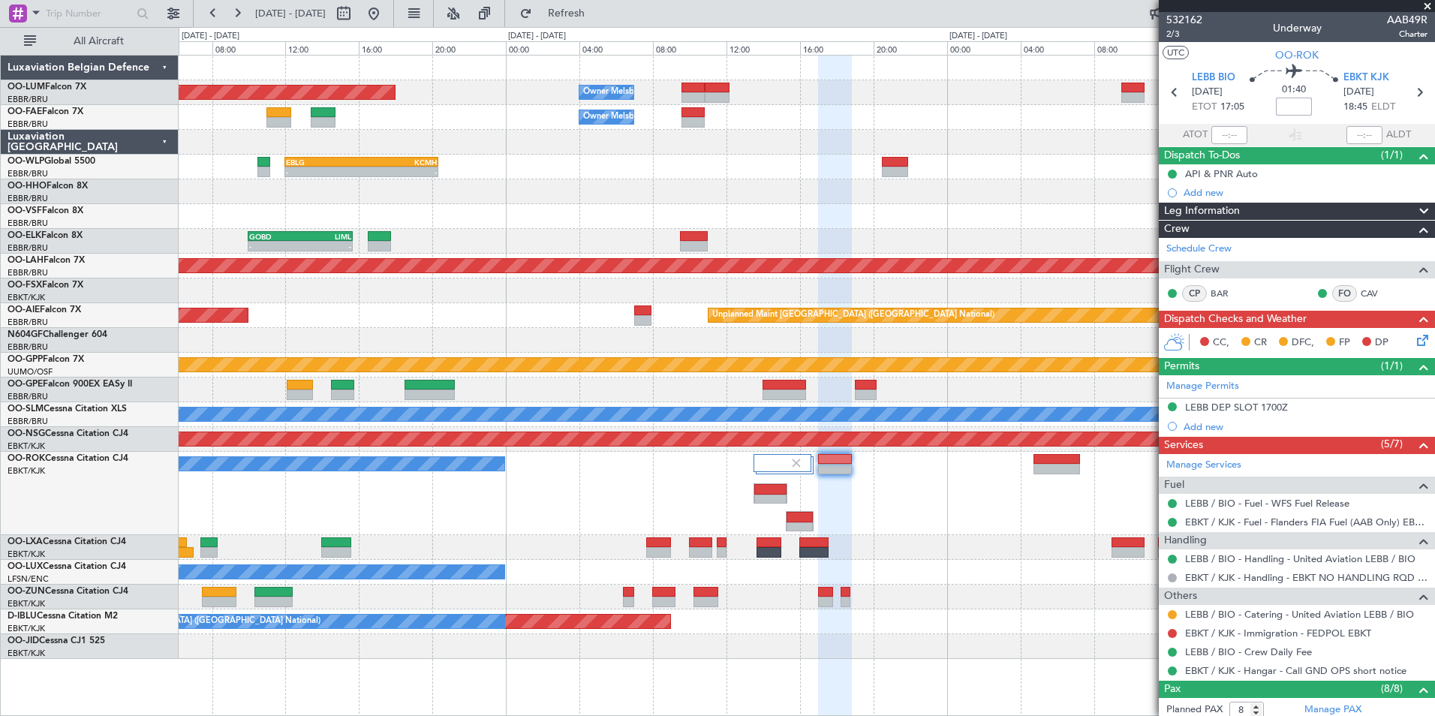
click at [1292, 100] on input at bounding box center [1294, 107] width 36 height 18
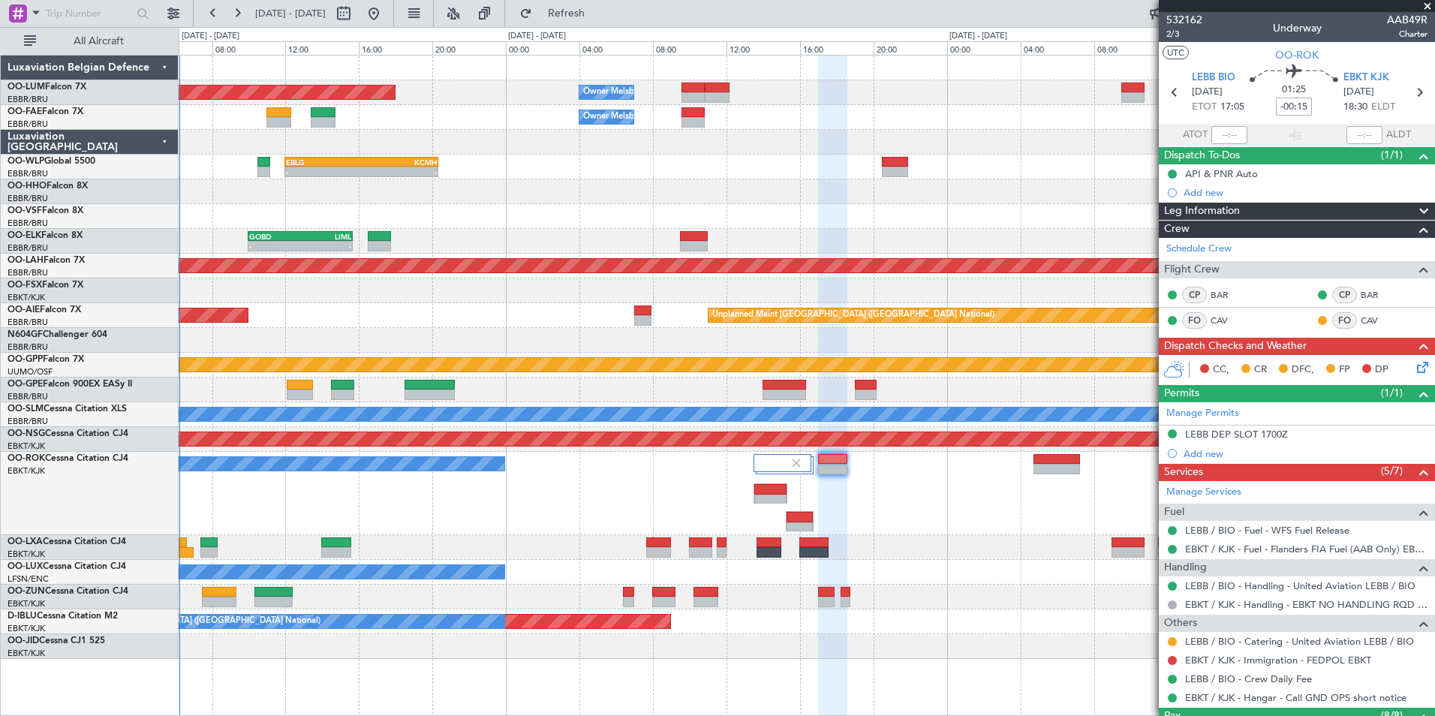
click at [1289, 110] on input "-00:15" at bounding box center [1294, 107] width 36 height 18
type input "-00:20"
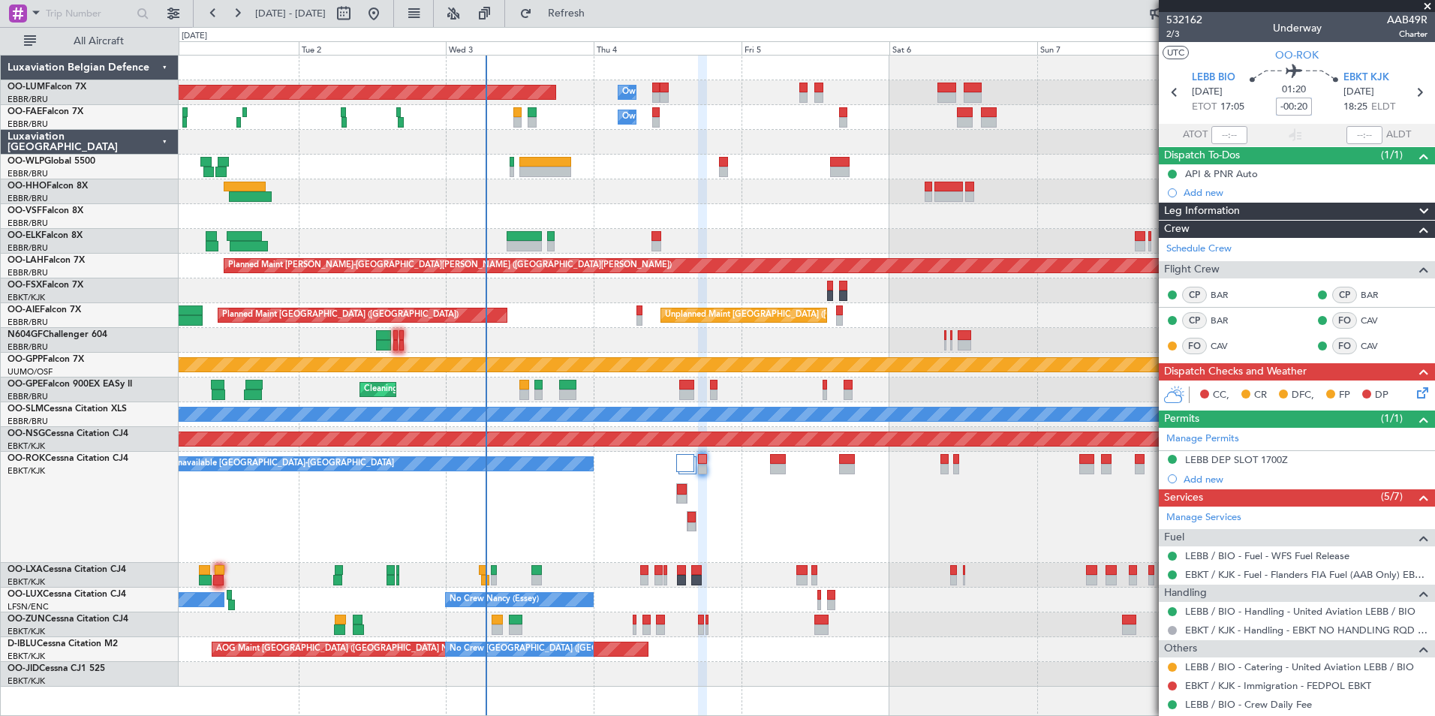
click at [597, 543] on div "A/C Unavailable [GEOGRAPHIC_DATA]-[GEOGRAPHIC_DATA]" at bounding box center [807, 507] width 1256 height 111
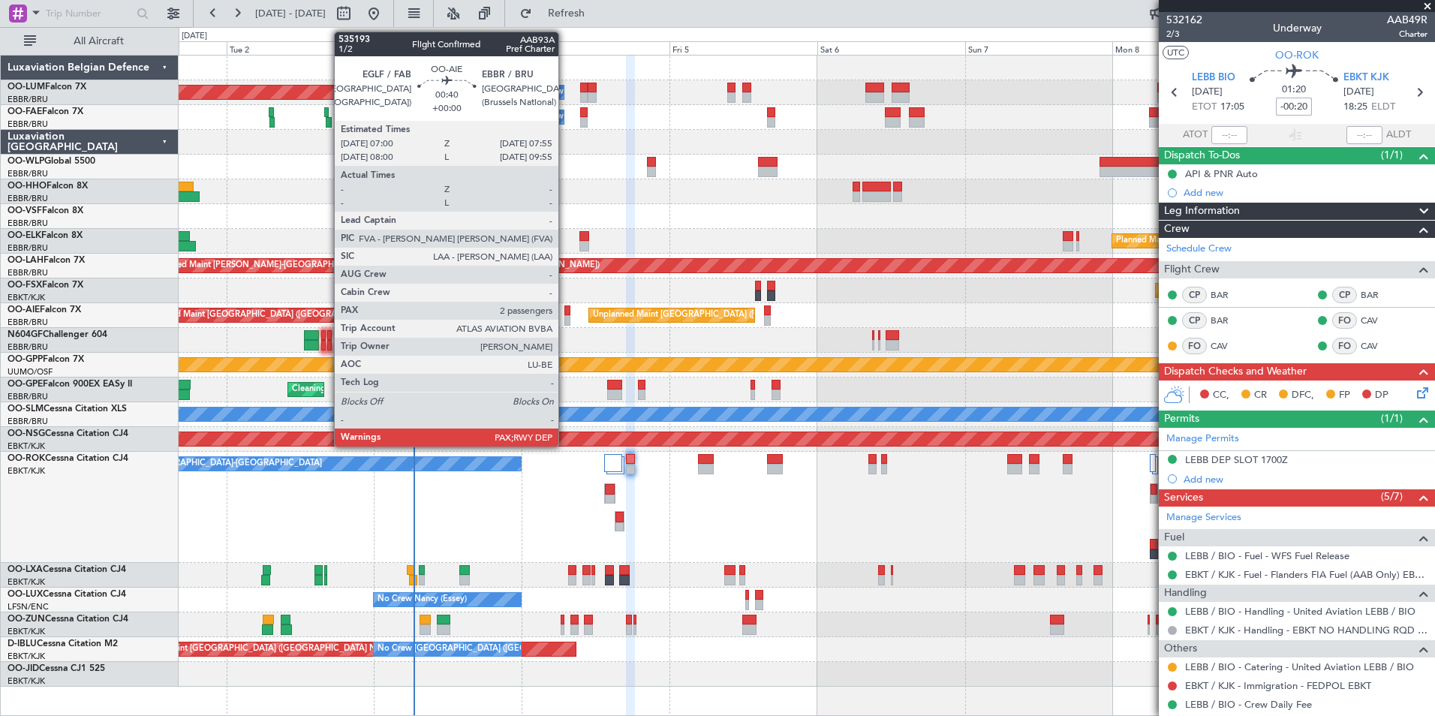
click at [565, 318] on div at bounding box center [567, 320] width 6 height 11
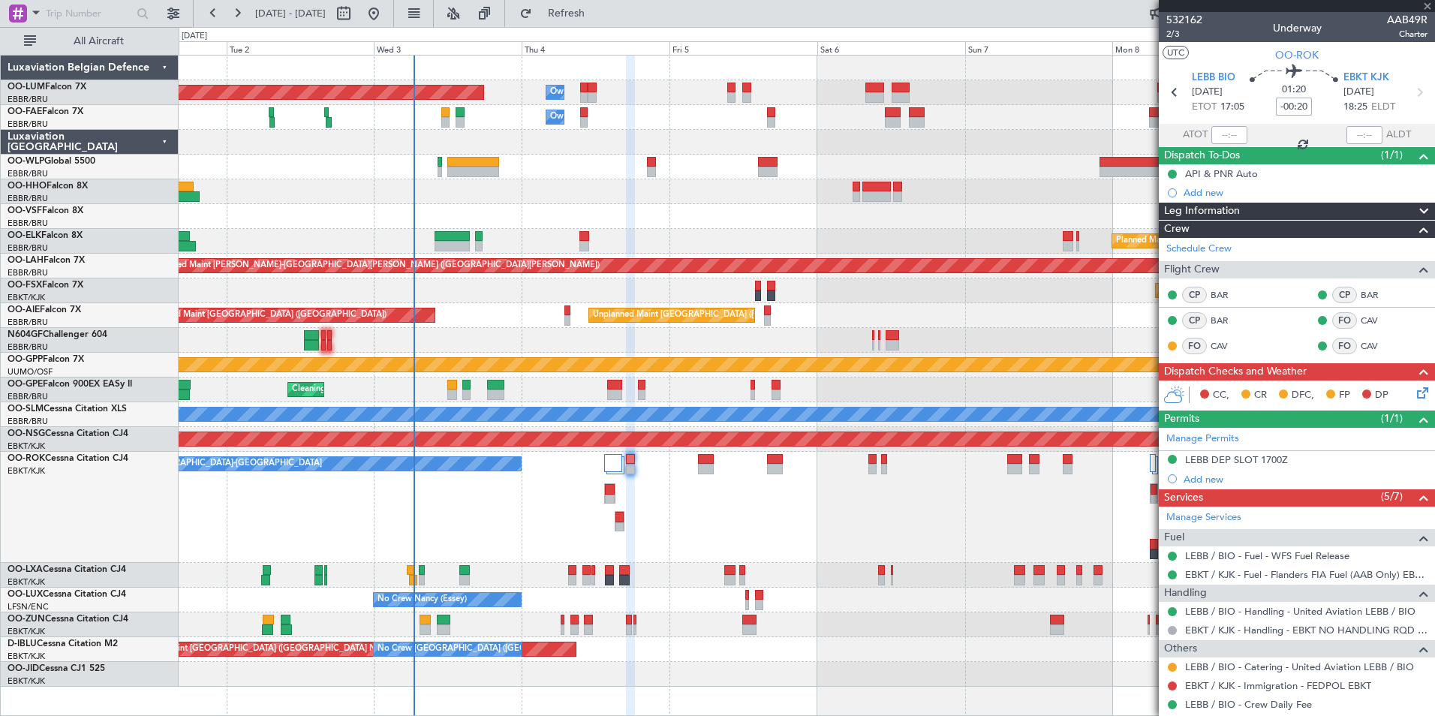
click at [597, 338] on div at bounding box center [807, 340] width 1256 height 25
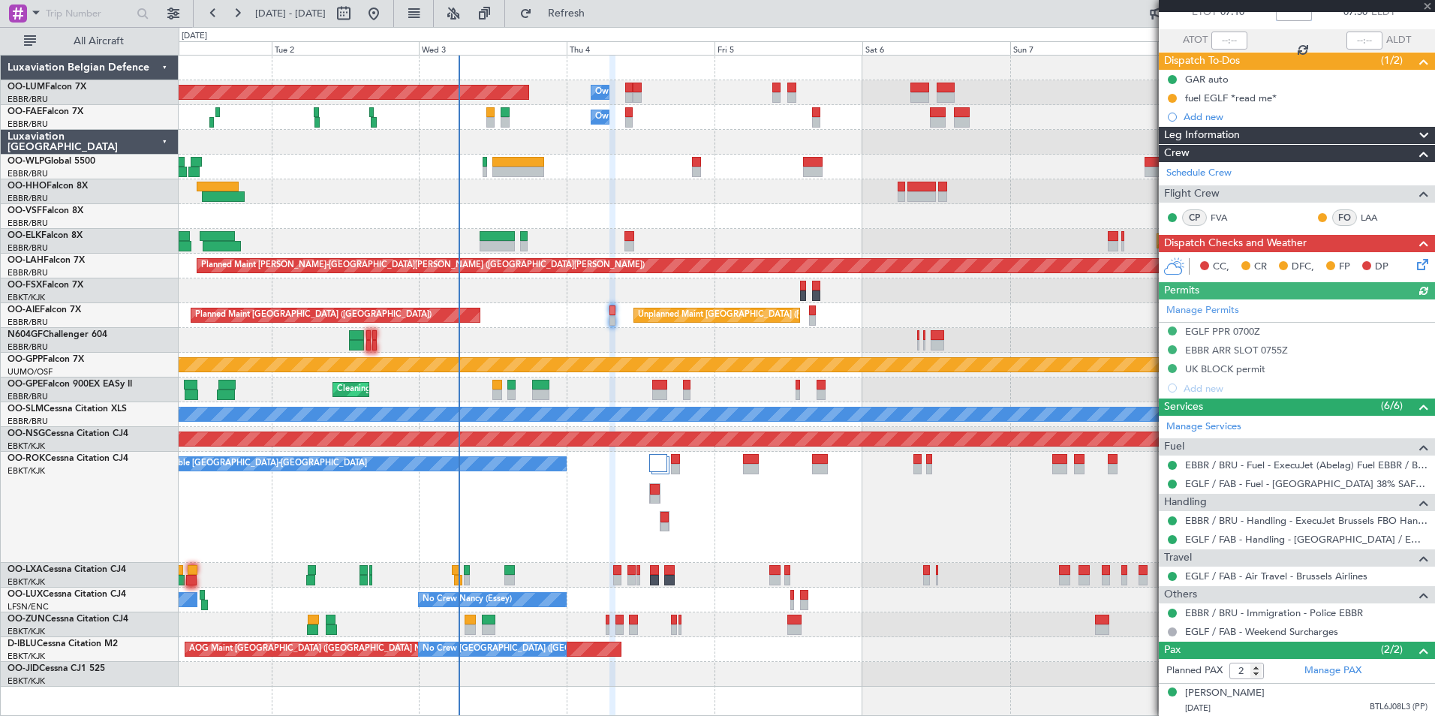
scroll to position [129, 0]
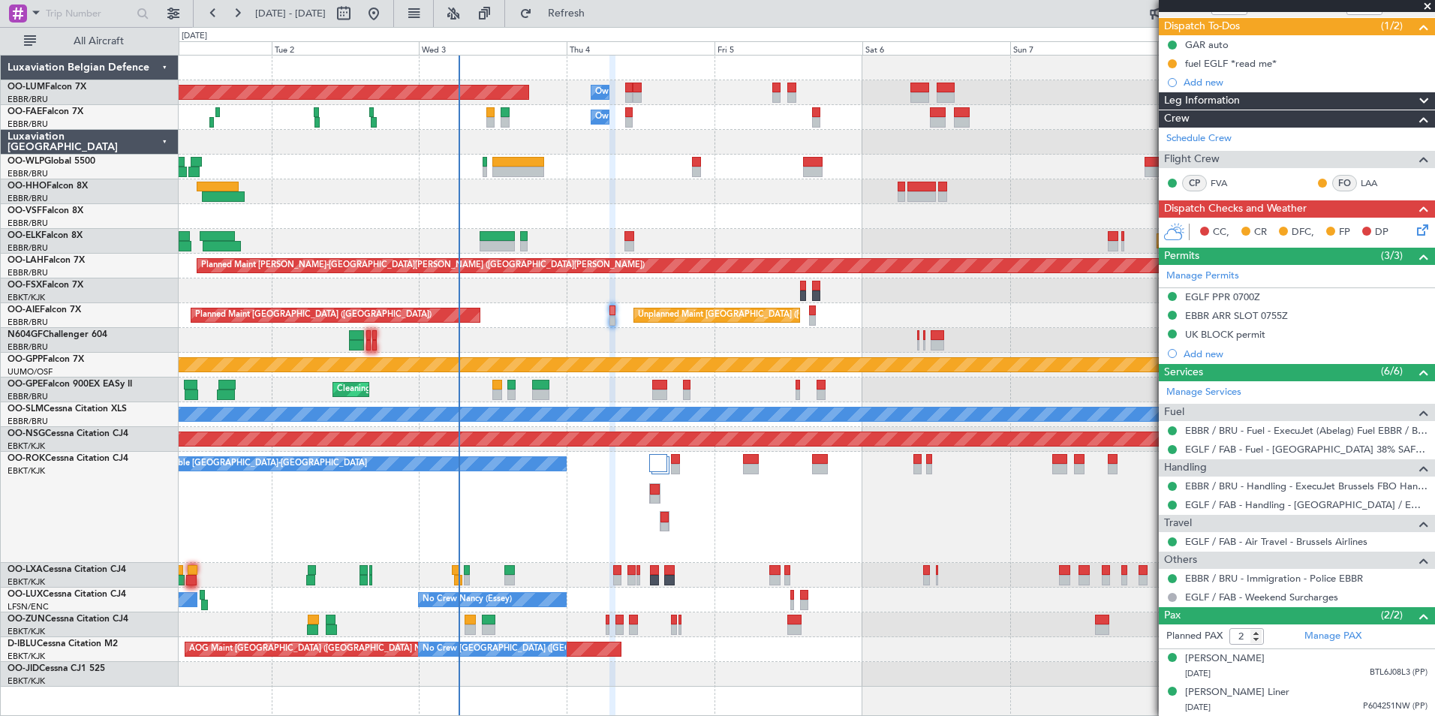
click at [607, 332] on div at bounding box center [807, 340] width 1256 height 25
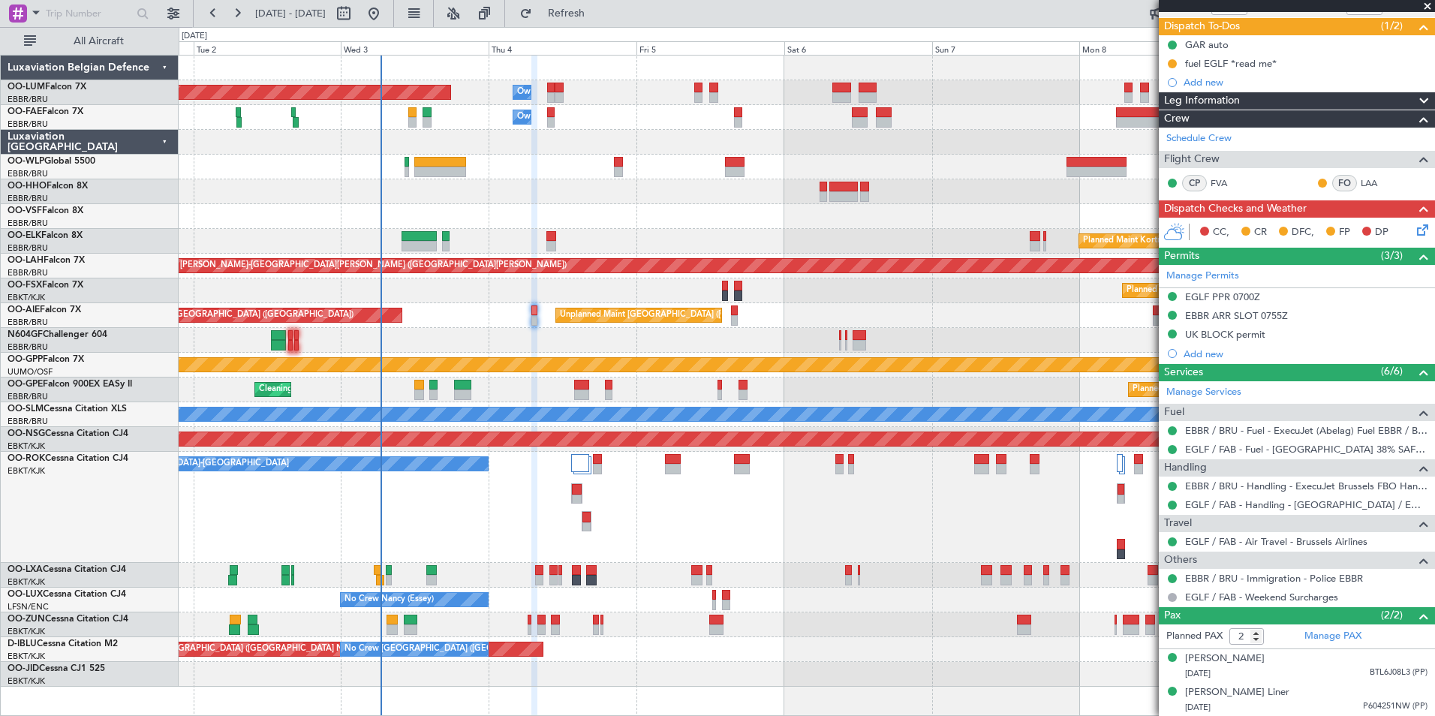
click at [498, 506] on div "A/C Unavailable [GEOGRAPHIC_DATA]-[GEOGRAPHIC_DATA]" at bounding box center [807, 507] width 1256 height 111
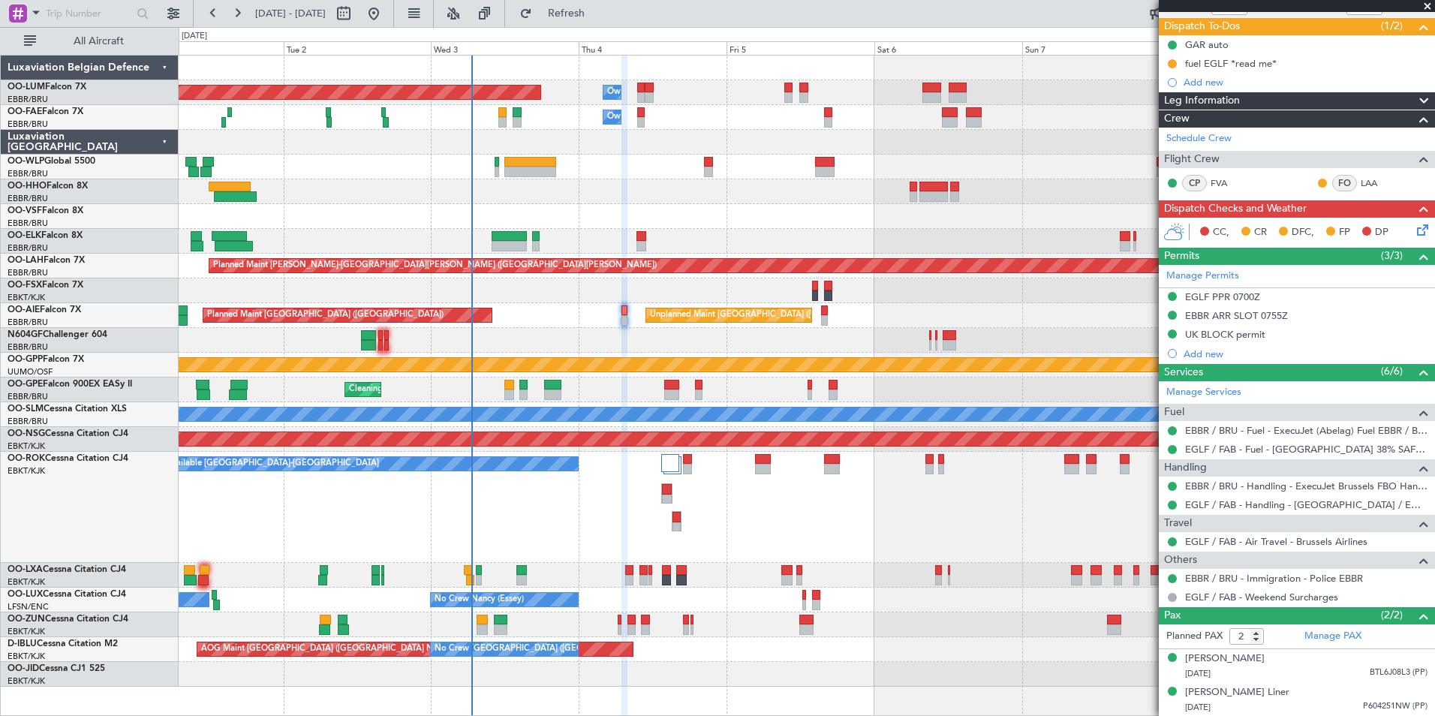
click at [751, 528] on div "A/C Unavailable [GEOGRAPHIC_DATA]-[GEOGRAPHIC_DATA]" at bounding box center [807, 507] width 1256 height 111
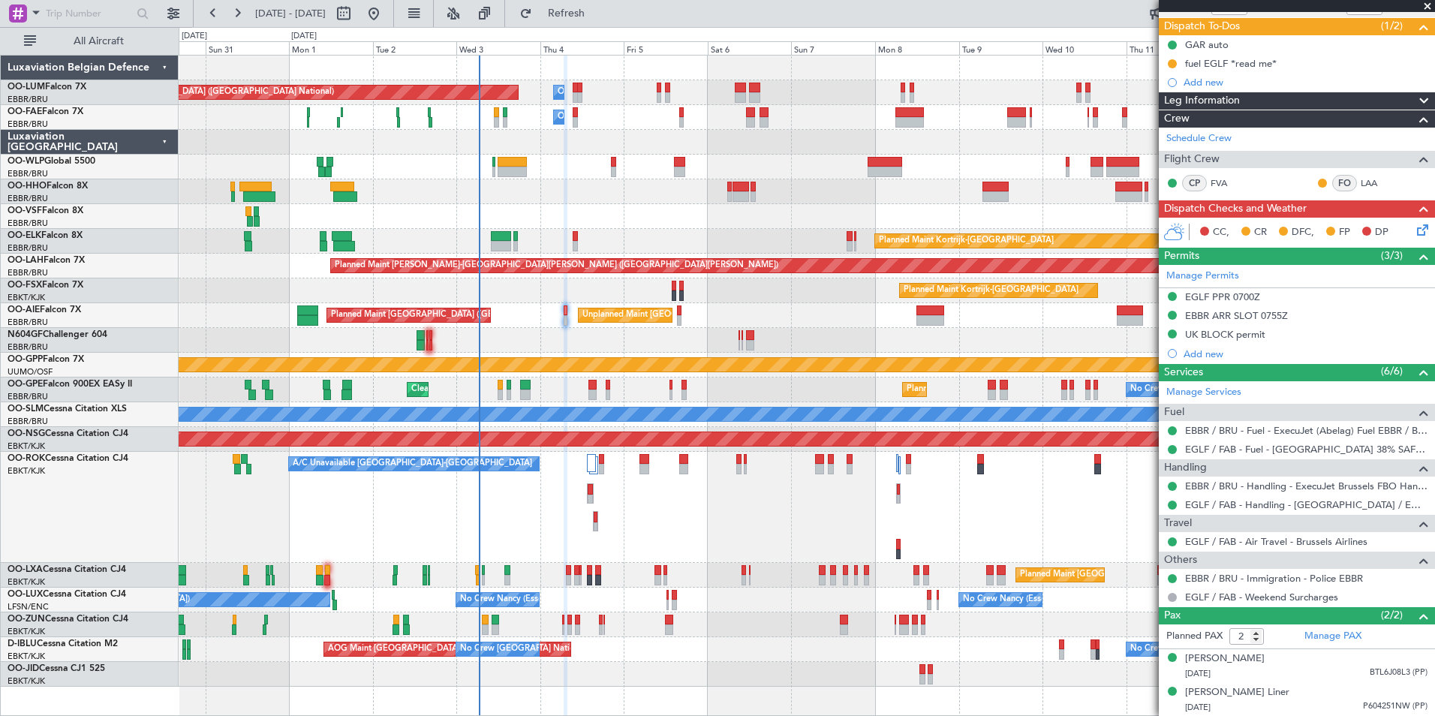
click at [517, 490] on div "A/C Unavailable Kortrijk-Wevelgem Planned Maint Kortrijk-Wevelgem Planned Maint…" at bounding box center [807, 507] width 1256 height 111
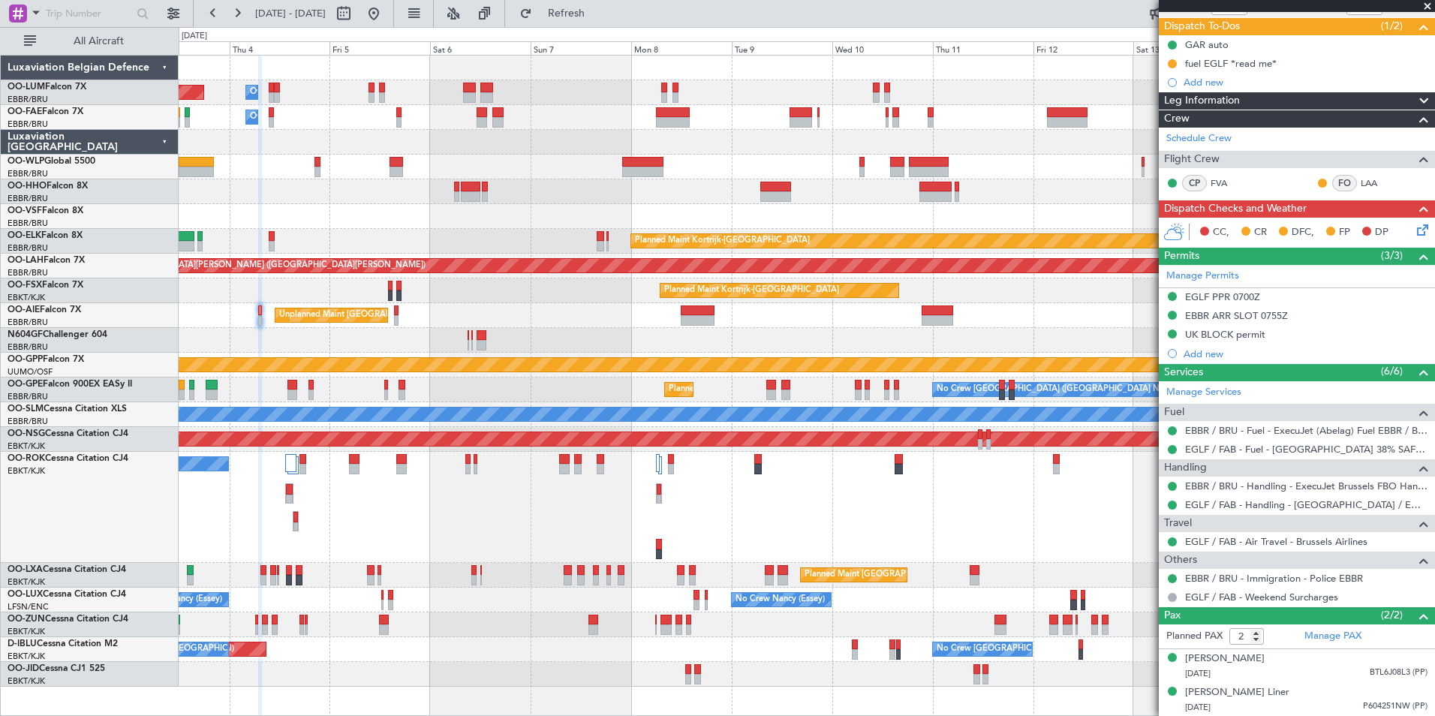
click at [412, 531] on div "A/C Unavailable Kortrijk-Wevelgem Planned Maint Paris (Le Bourget)" at bounding box center [807, 507] width 1256 height 111
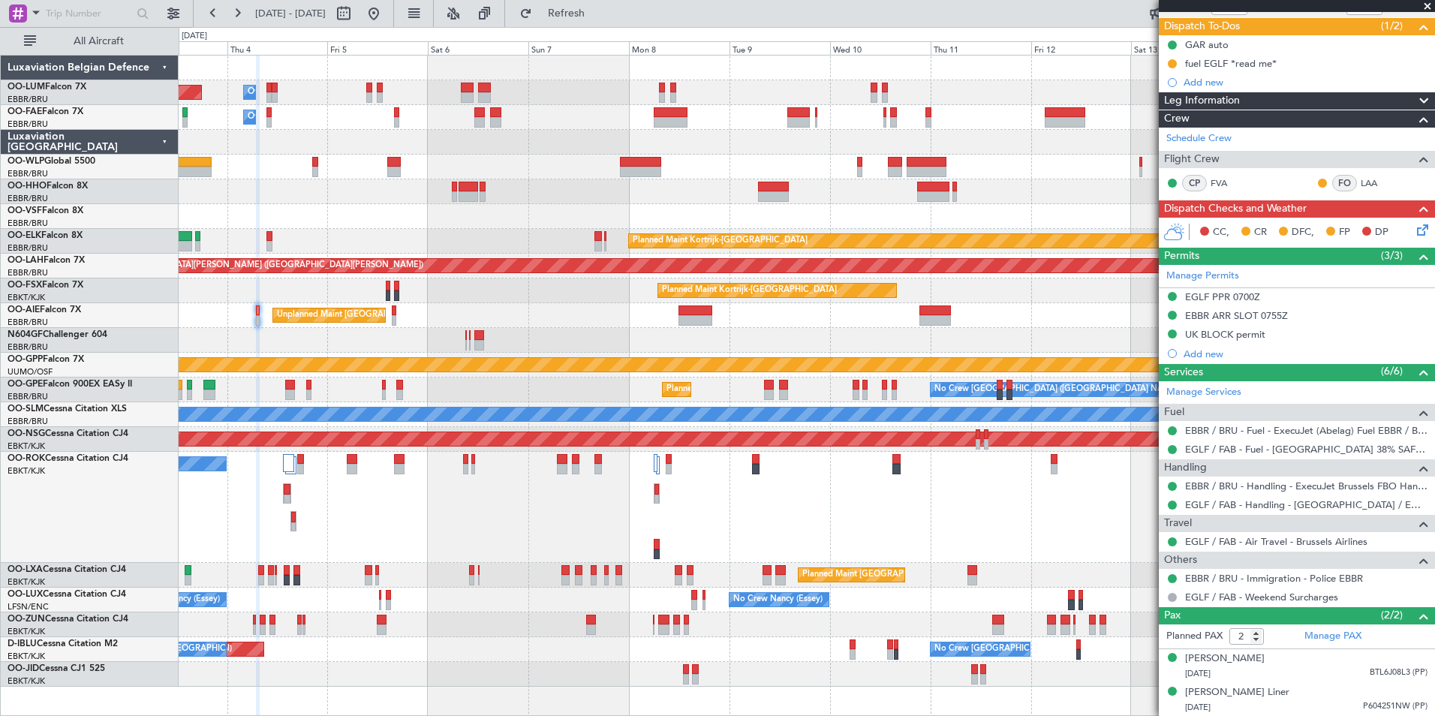
click at [563, 537] on div "A/C Unavailable Kortrijk-Wevelgem Planned Maint Paris (Le Bourget)" at bounding box center [807, 507] width 1256 height 111
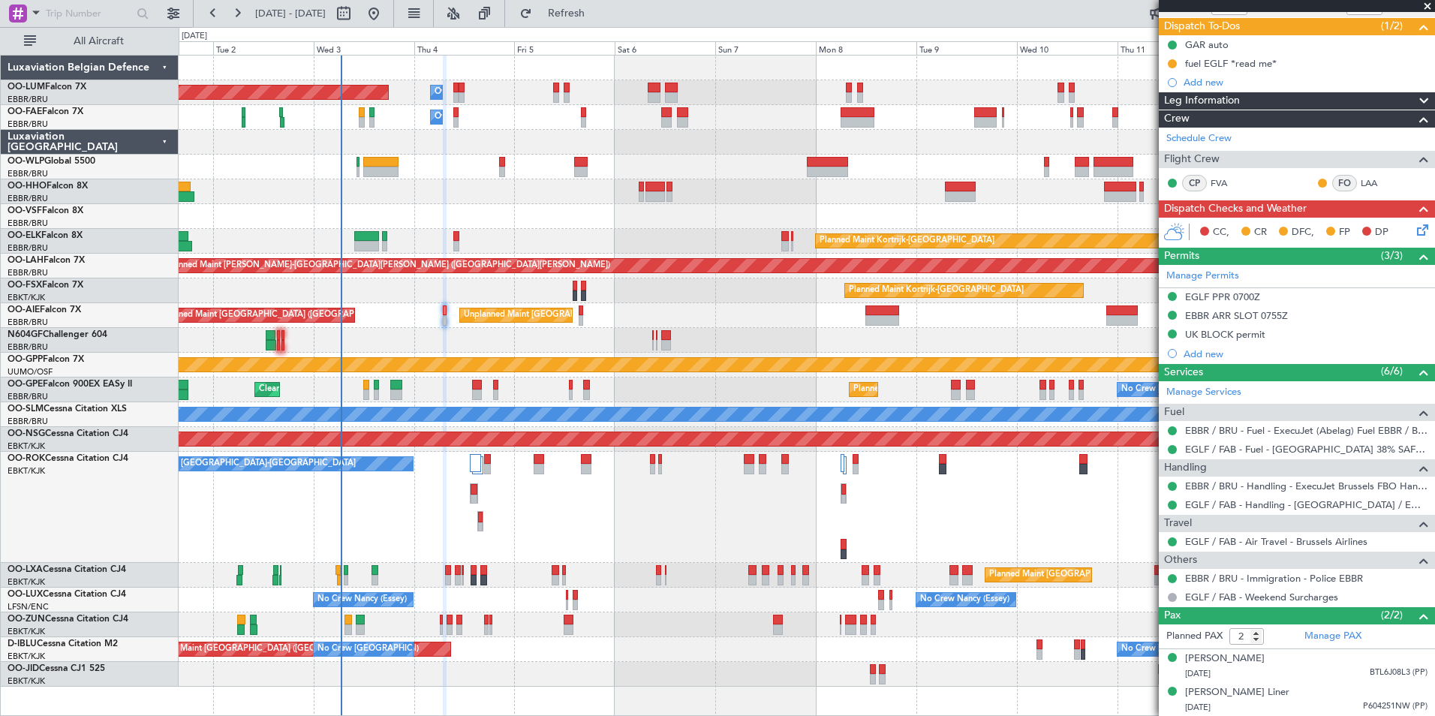
click at [507, 550] on div "A/C Unavailable Kortrijk-Wevelgem Planned Maint Paris (Le Bourget)" at bounding box center [807, 507] width 1256 height 111
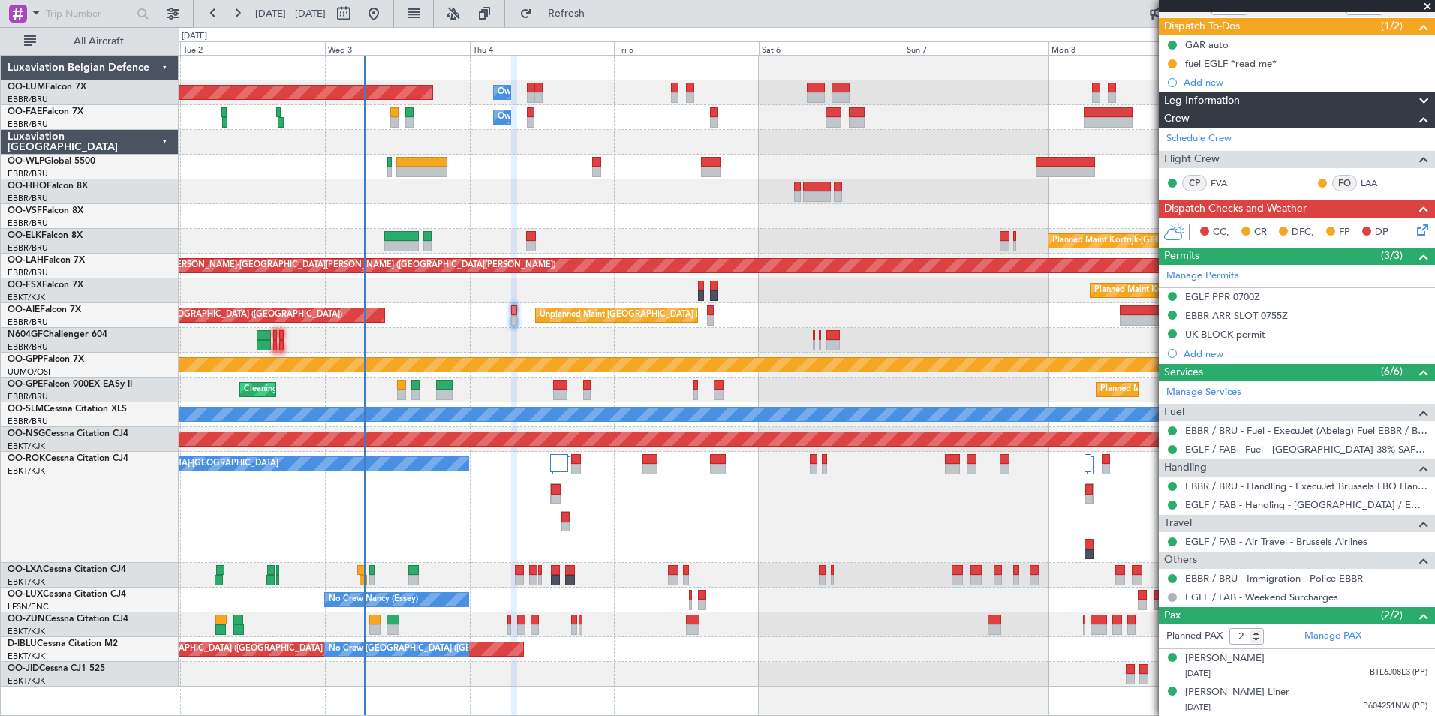
click at [591, 528] on div "A/C Unavailable [GEOGRAPHIC_DATA]-[GEOGRAPHIC_DATA]" at bounding box center [807, 507] width 1256 height 111
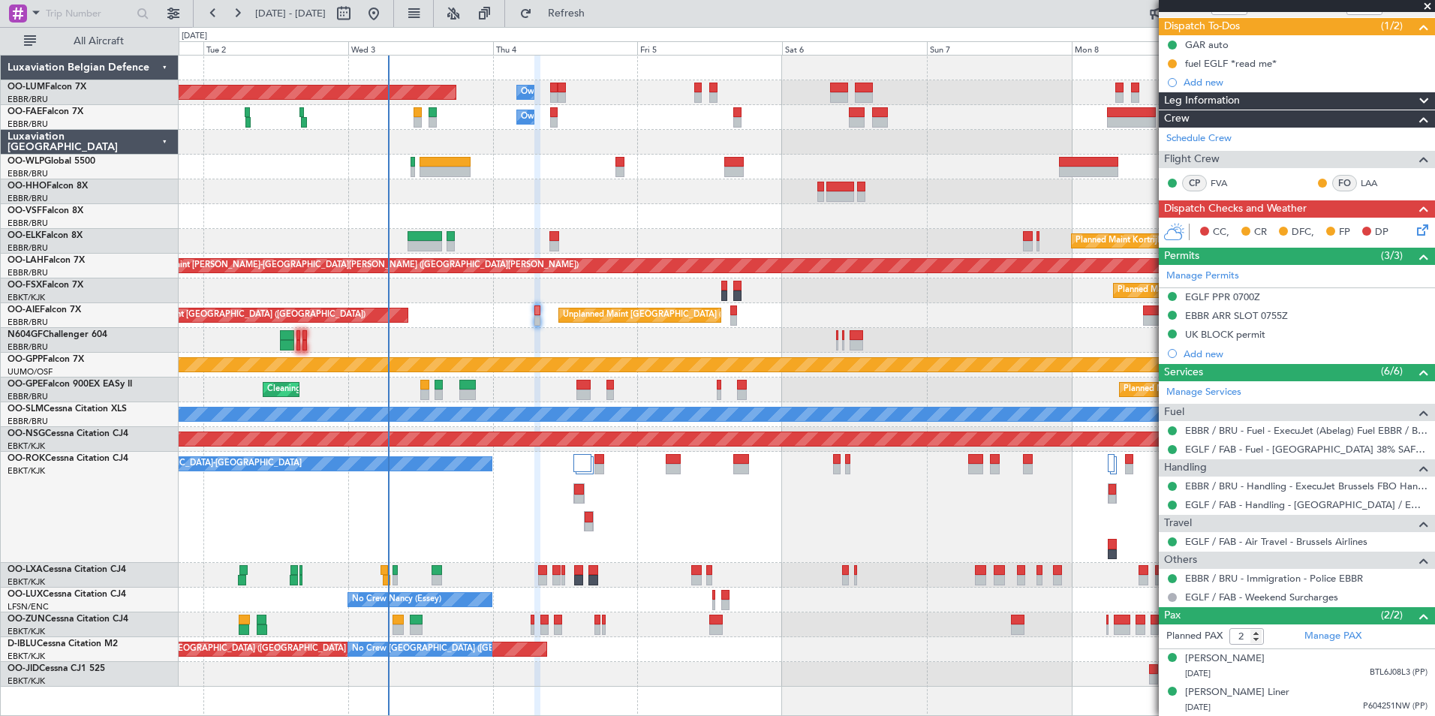
click at [525, 536] on div "A/C Unavailable [GEOGRAPHIC_DATA]-[GEOGRAPHIC_DATA]" at bounding box center [807, 507] width 1256 height 111
click at [568, 525] on div "A/C Unavailable [GEOGRAPHIC_DATA]-[GEOGRAPHIC_DATA]" at bounding box center [807, 507] width 1256 height 111
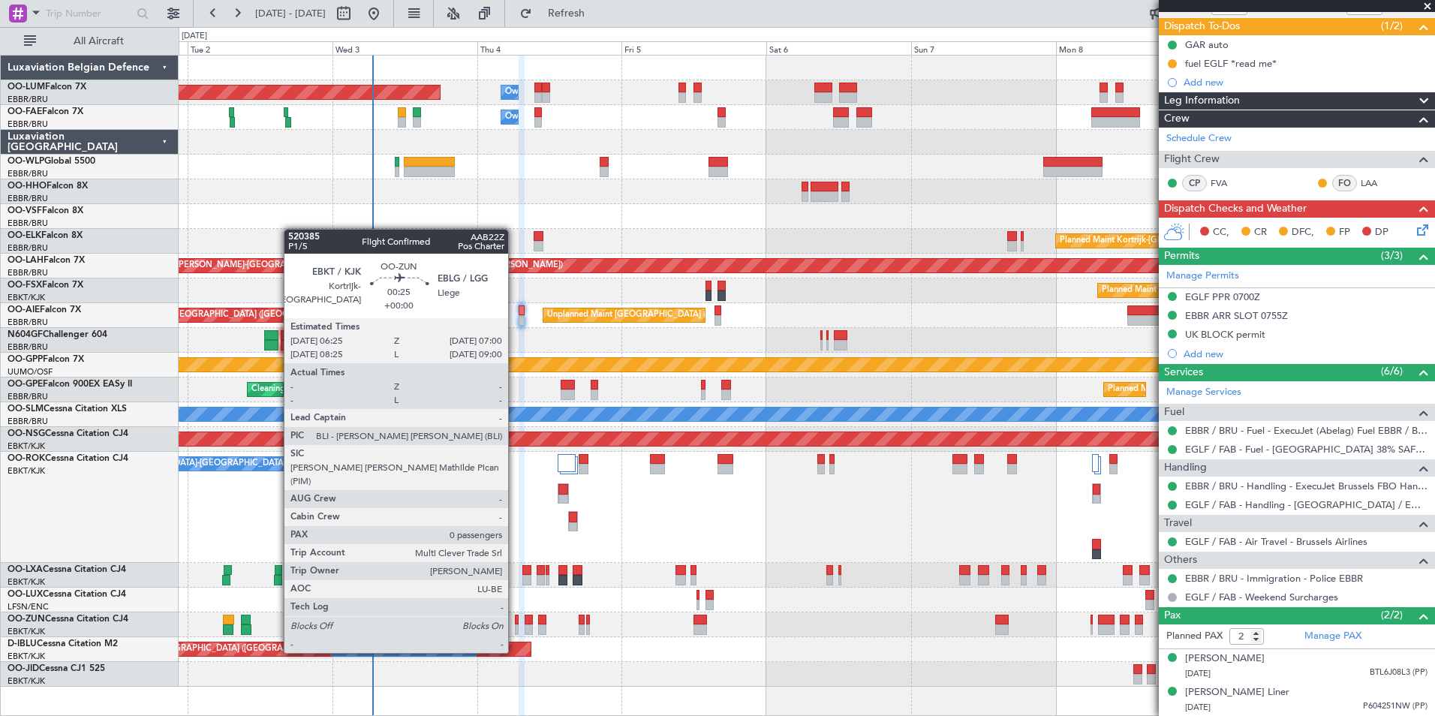
click at [515, 624] on div at bounding box center [517, 629] width 4 height 11
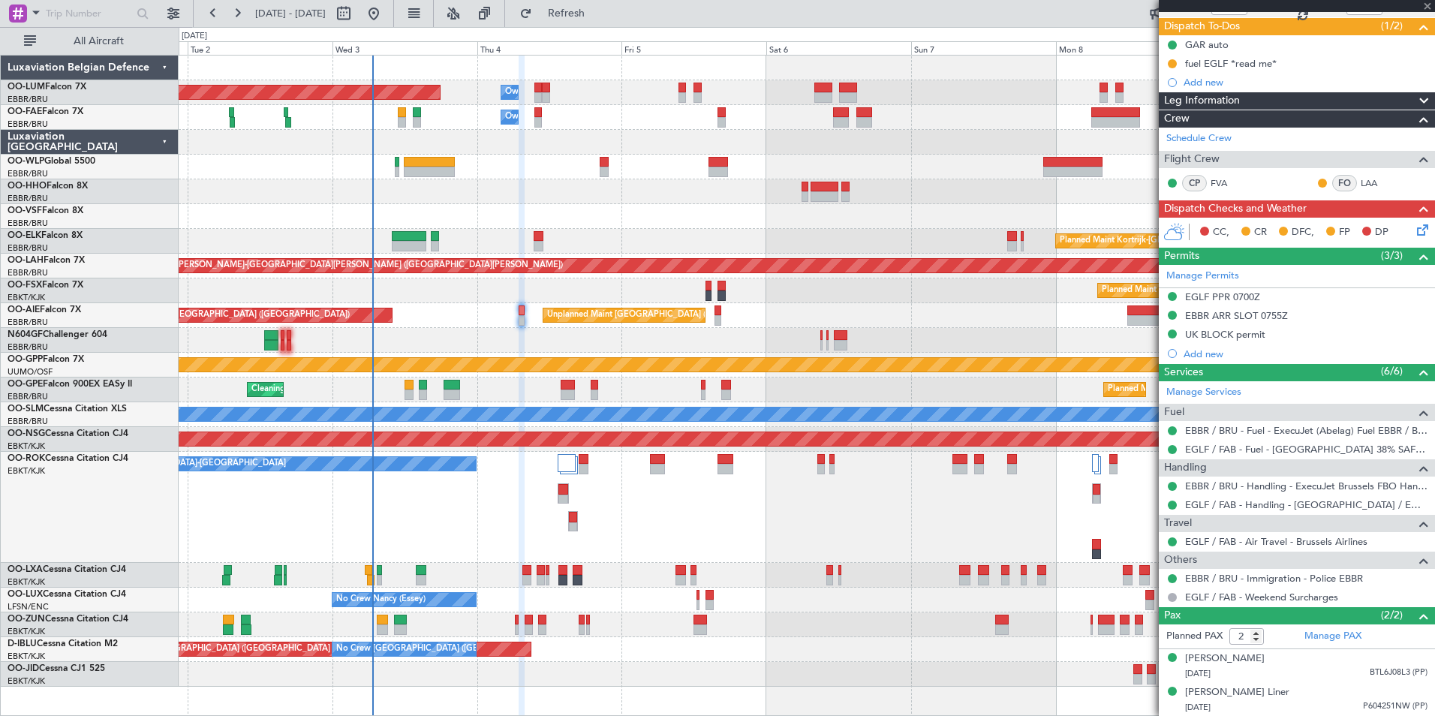
click at [582, 657] on div "AOG Maint Brussels (Brussels National) No Crew Brussels (Brussels National) No …" at bounding box center [807, 649] width 1256 height 25
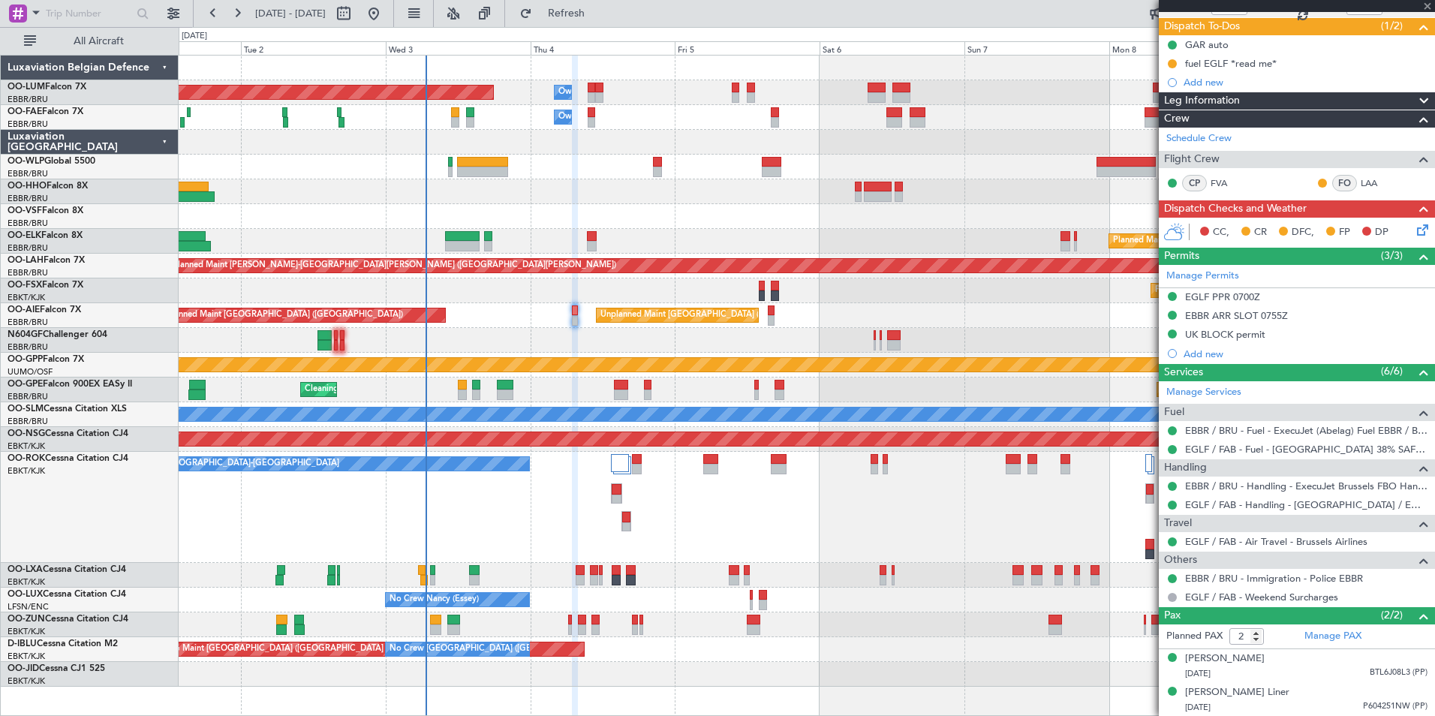
click at [588, 633] on div "Planned Maint Brussels (Brussels National) Owner Melsbroek Air Base Owner Melsb…" at bounding box center [807, 371] width 1256 height 631
type input "0"
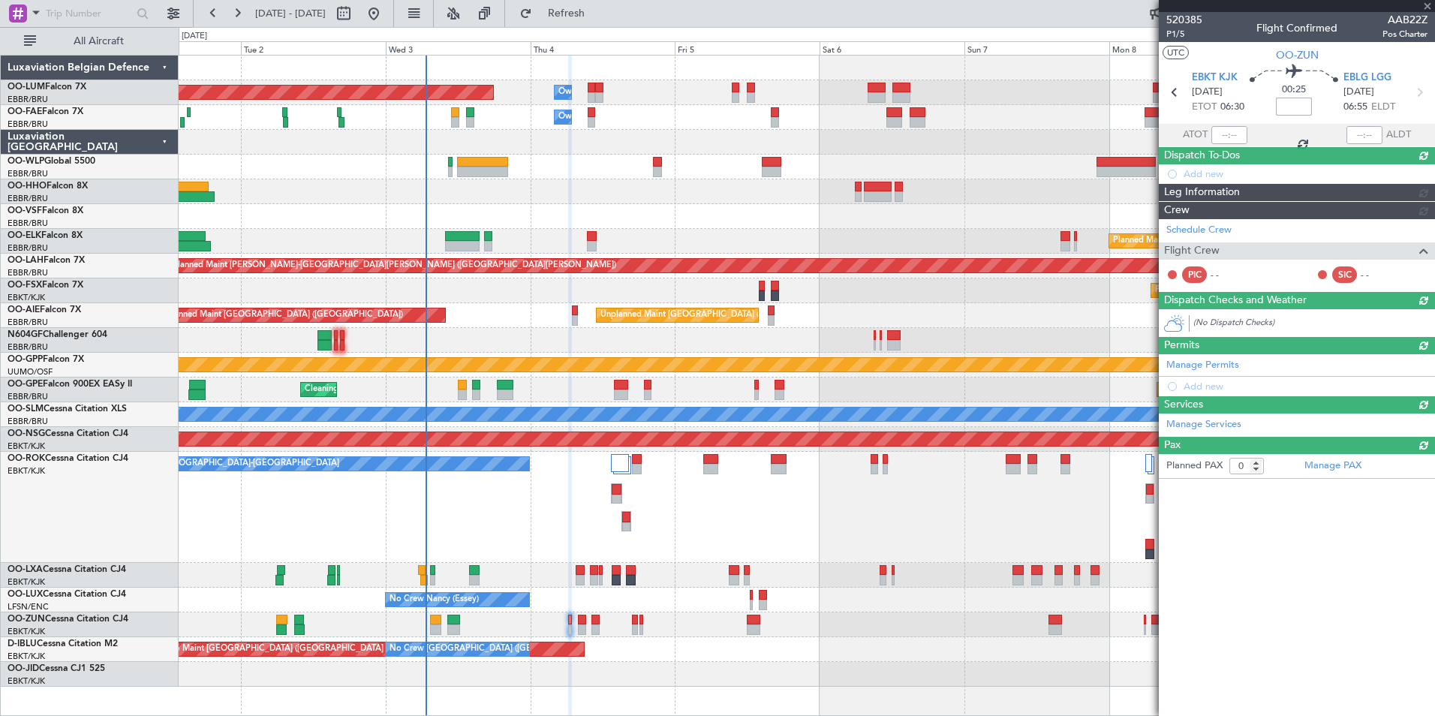
scroll to position [0, 0]
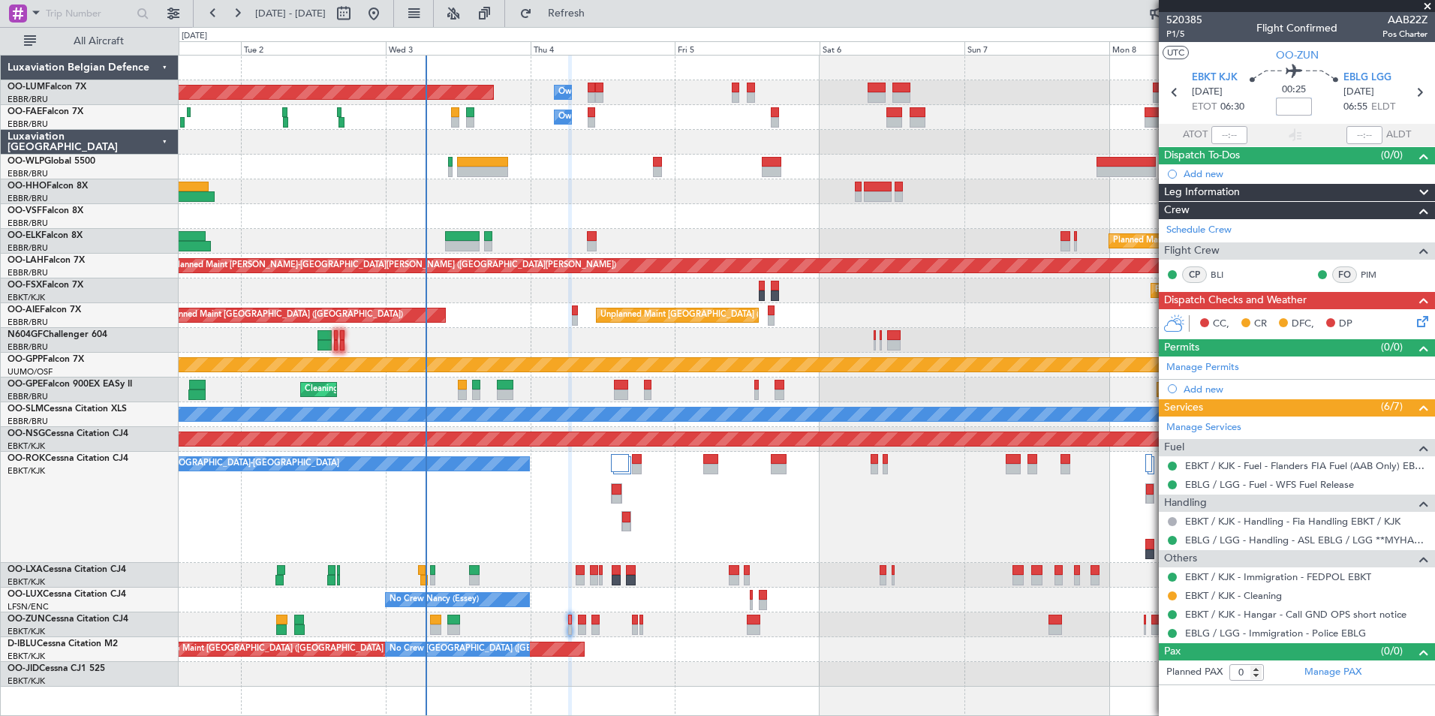
click at [572, 568] on div "Planned Maint [GEOGRAPHIC_DATA] ([GEOGRAPHIC_DATA] National)" at bounding box center [807, 575] width 1256 height 25
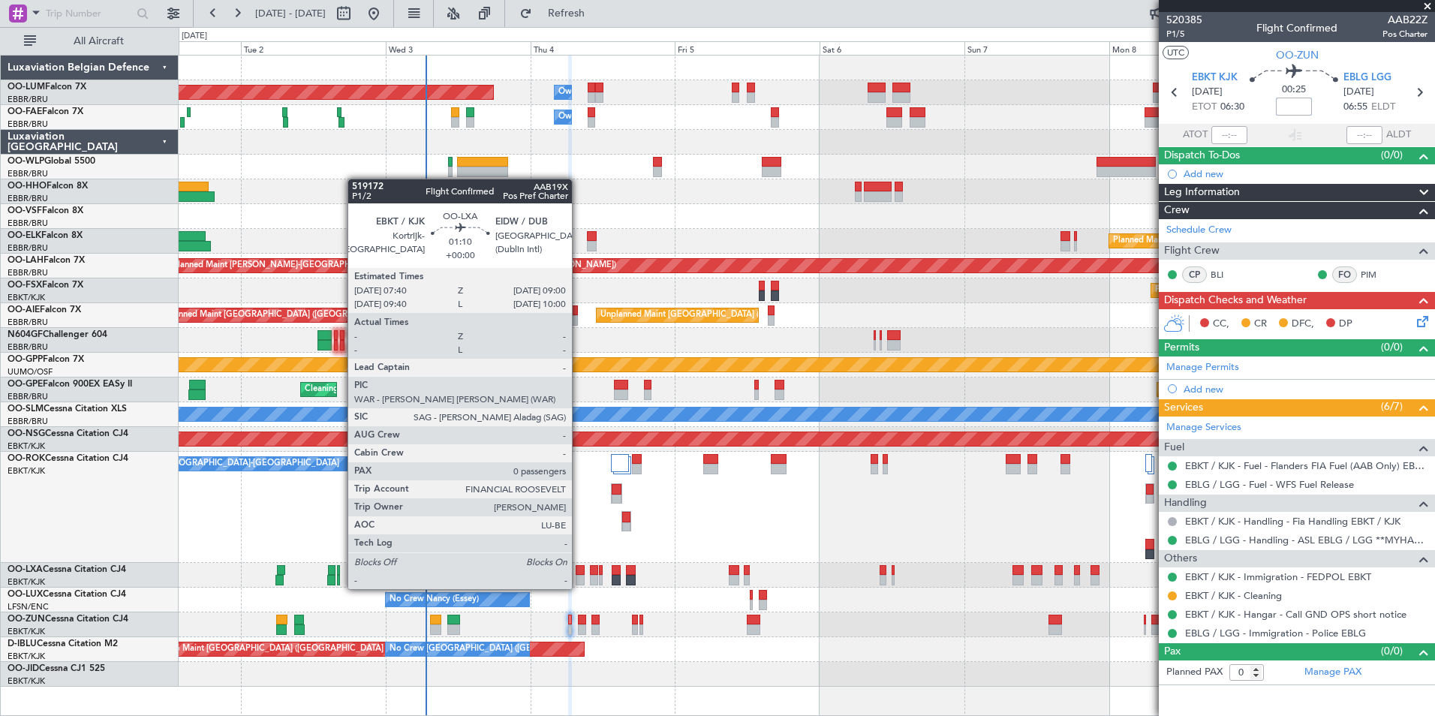
click at [579, 574] on div at bounding box center [580, 570] width 8 height 11
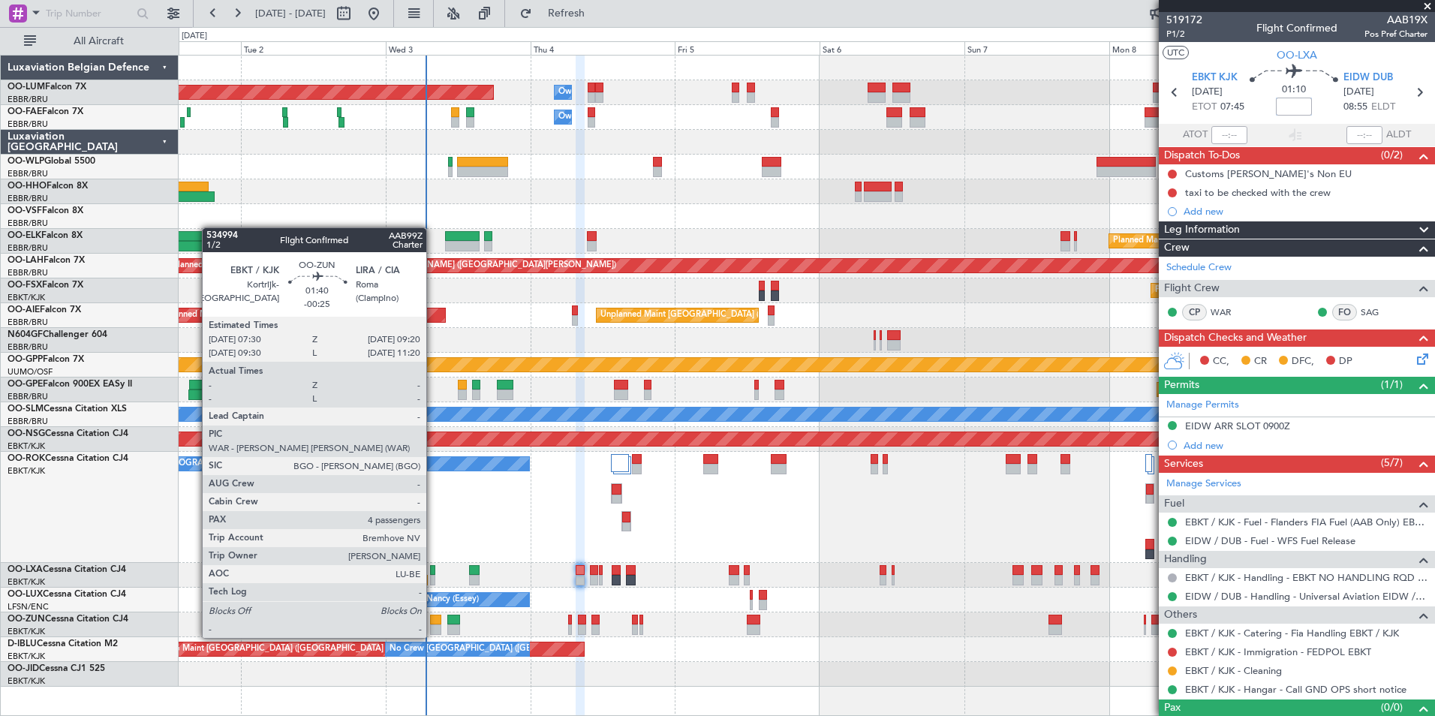
click at [433, 623] on div at bounding box center [435, 620] width 11 height 11
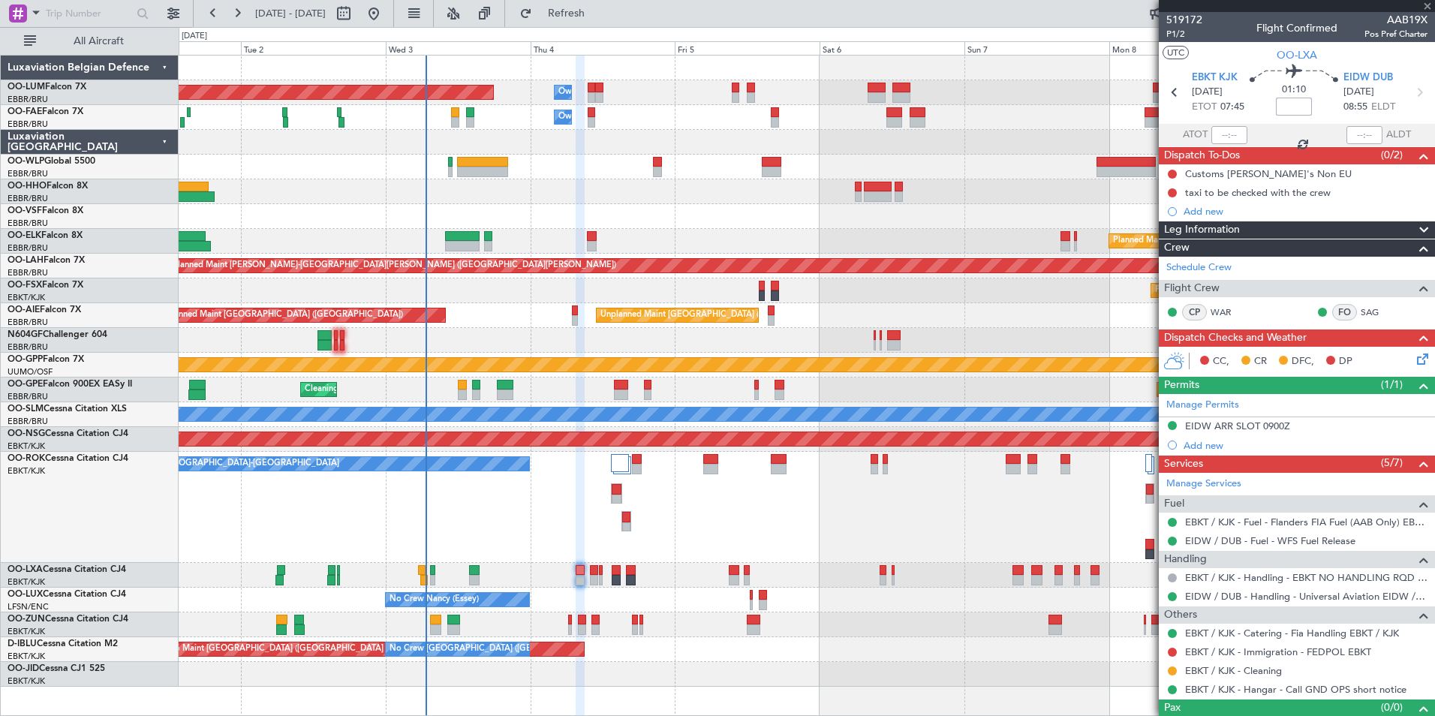
type input "-00:25"
type input "4"
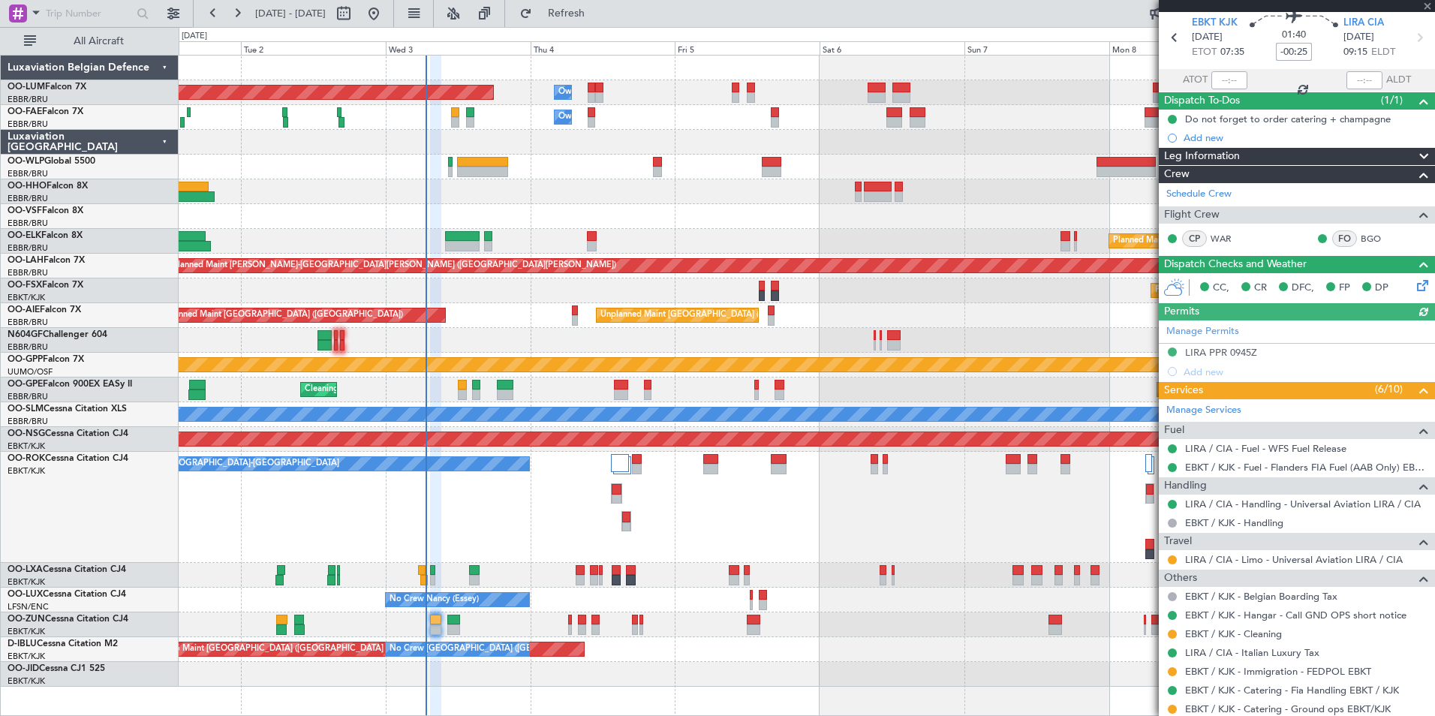
scroll to position [75, 0]
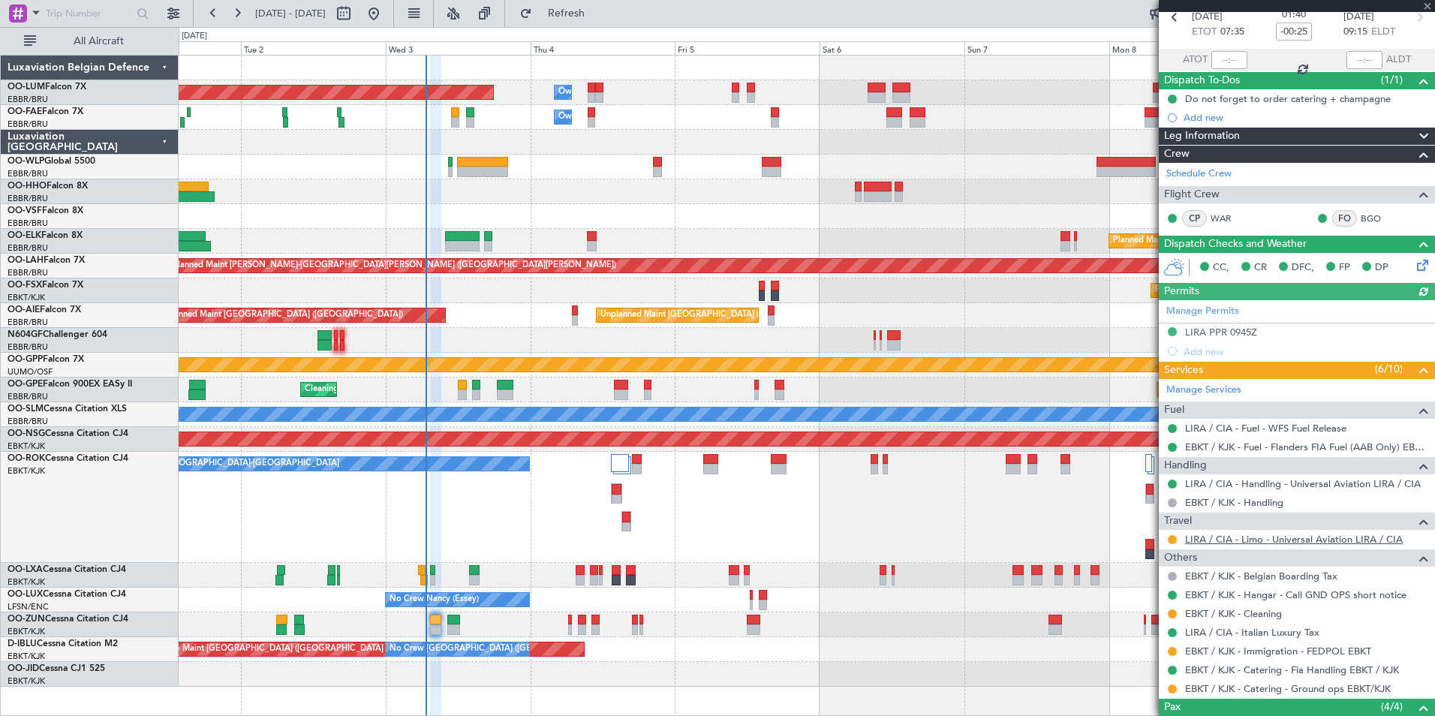
click at [1243, 543] on link "LIRA / CIA - Limo - Universal Aviation LIRA / CIA" at bounding box center [1294, 539] width 218 height 13
click at [1237, 479] on link "LIRA / CIA - Handling - Universal Aviation LIRA / CIA" at bounding box center [1303, 483] width 236 height 13
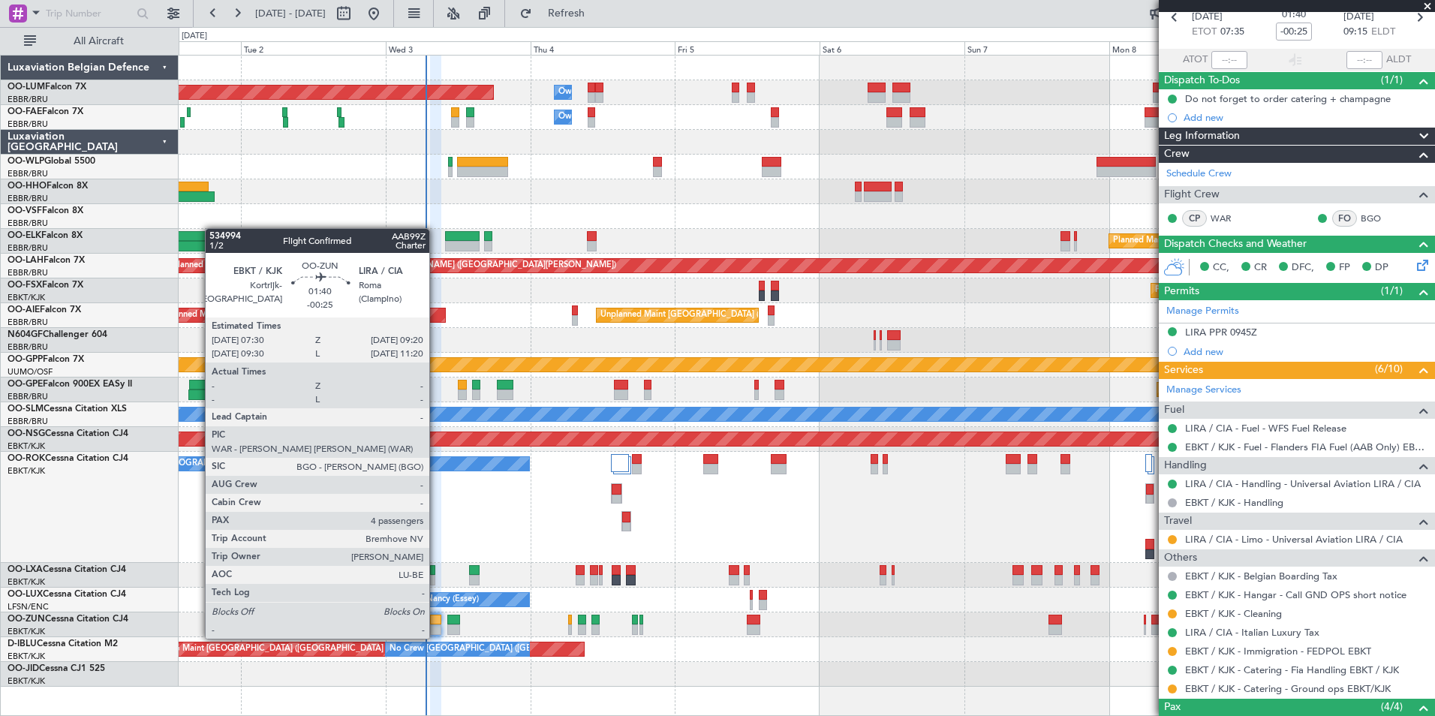
click at [436, 624] on div at bounding box center [435, 620] width 11 height 11
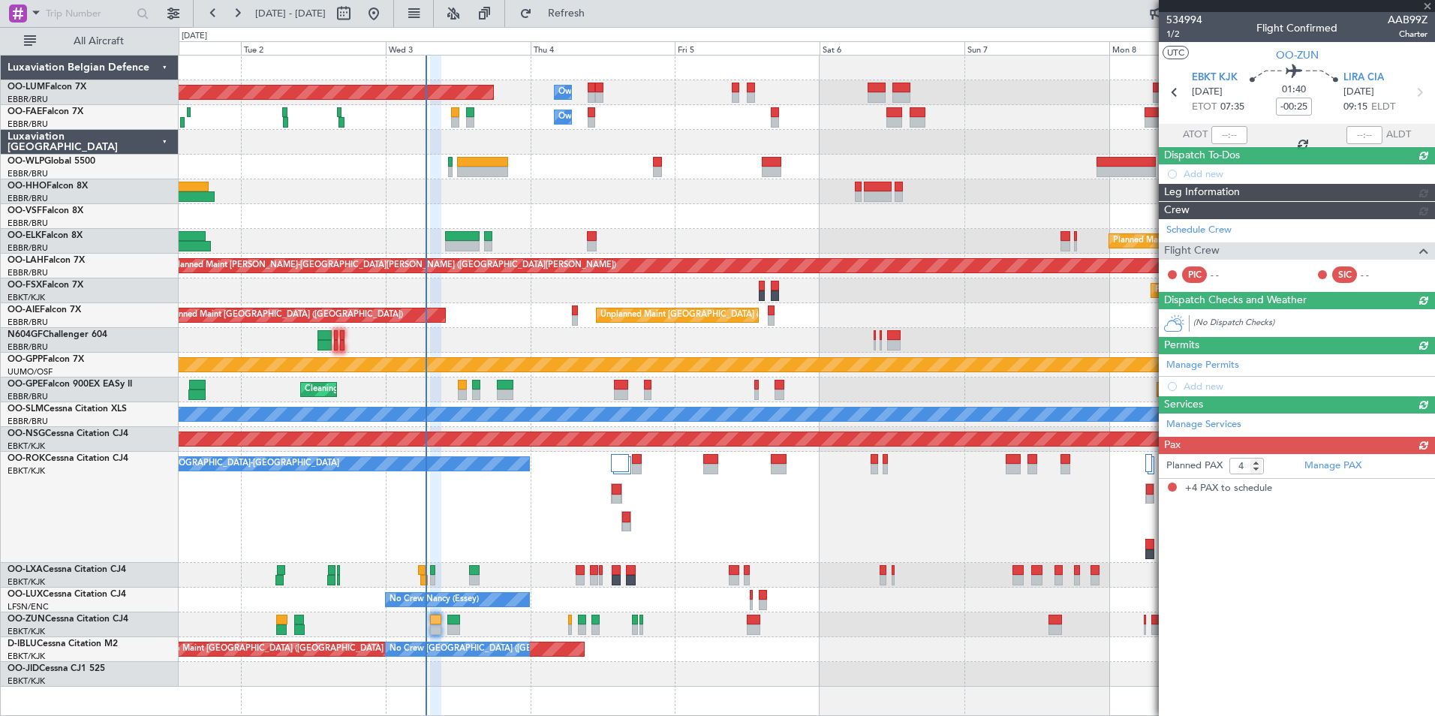
scroll to position [0, 0]
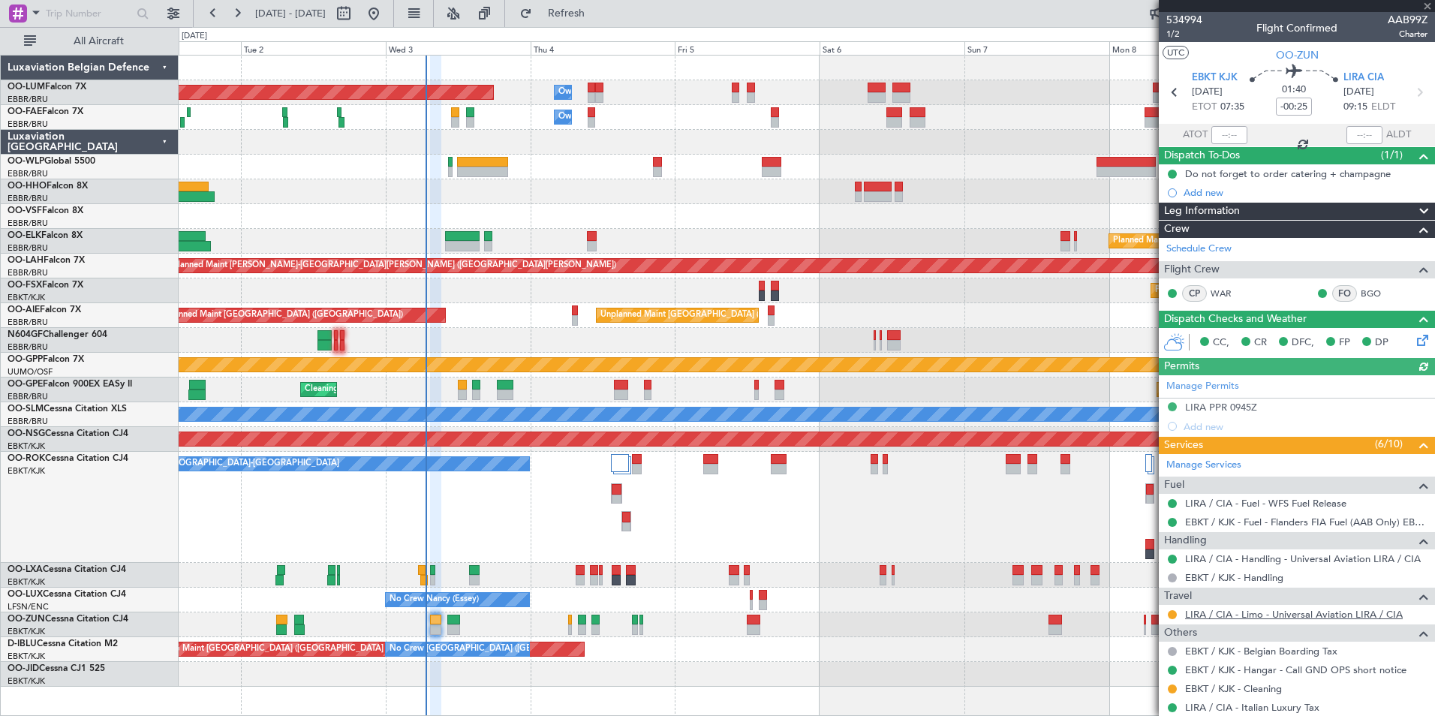
click at [1259, 617] on link "LIRA / CIA - Limo - Universal Aviation LIRA / CIA" at bounding box center [1294, 614] width 218 height 13
click at [481, 345] on div at bounding box center [807, 340] width 1256 height 25
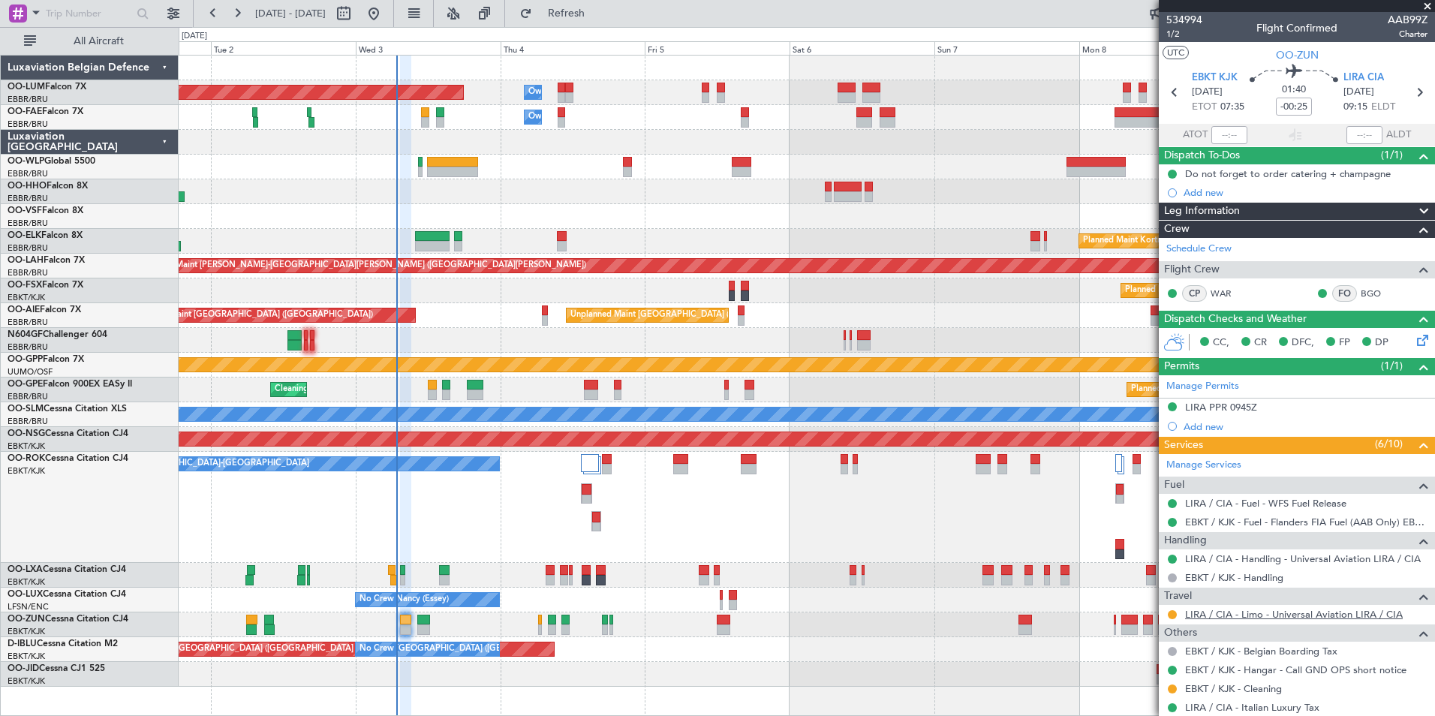
click at [1243, 614] on link "LIRA / CIA - Limo - Universal Aviation LIRA / CIA" at bounding box center [1294, 614] width 218 height 13
click at [1172, 616] on button at bounding box center [1172, 614] width 9 height 9
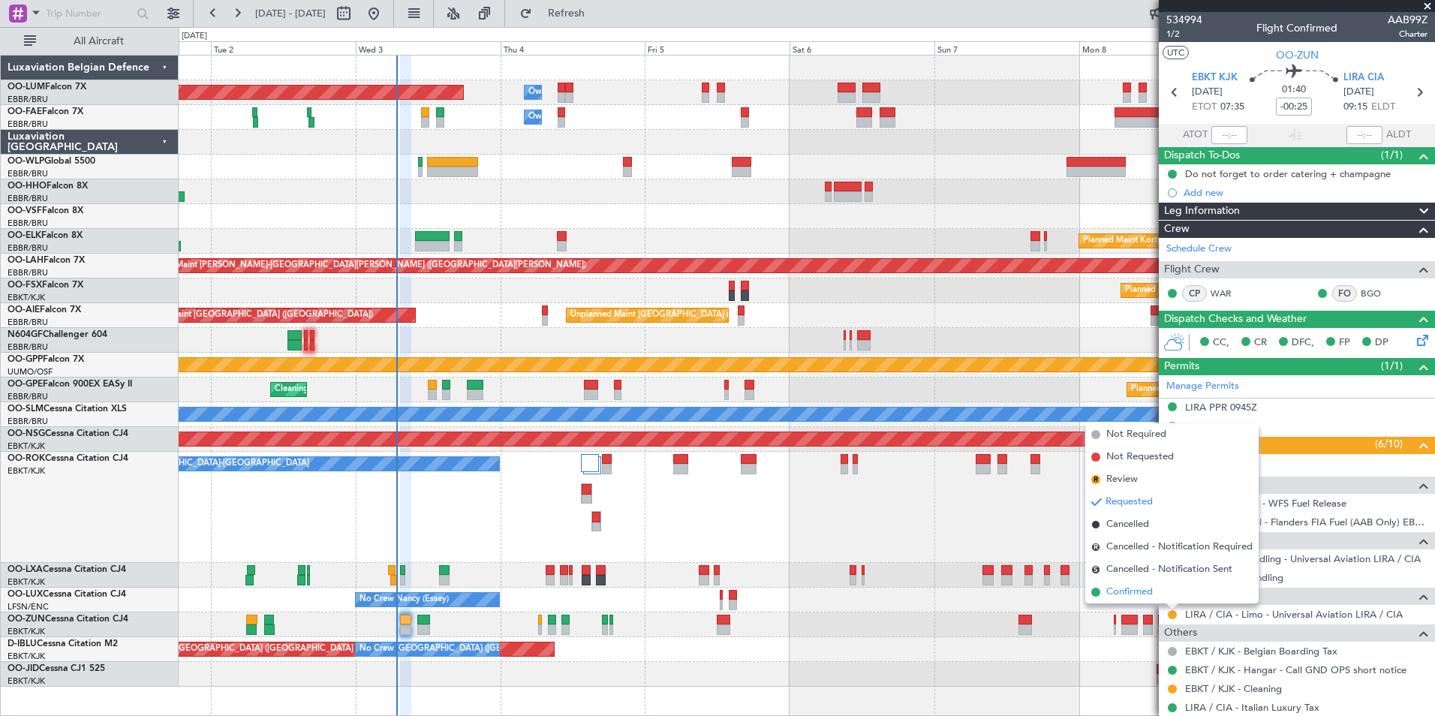
click at [1144, 600] on li "Confirmed" at bounding box center [1171, 592] width 173 height 23
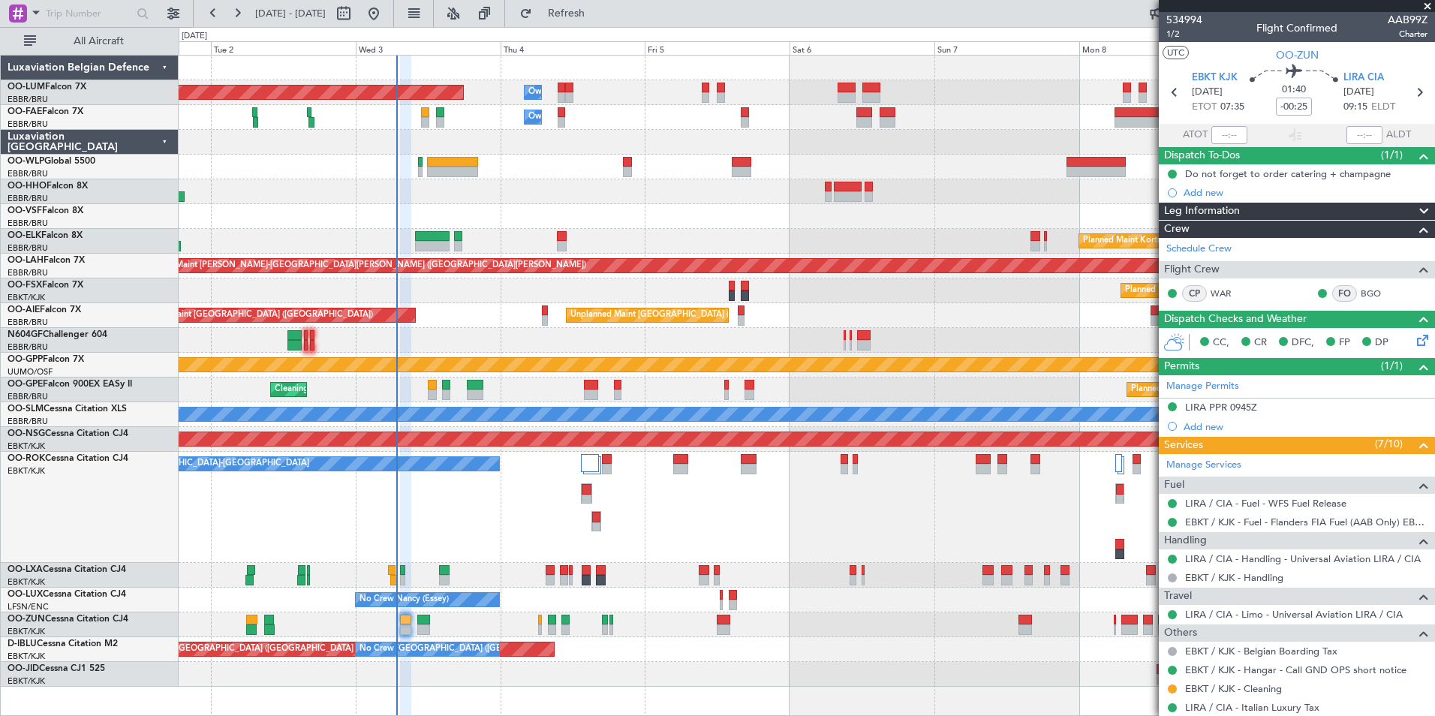
click at [524, 604] on div "No Crew Nancy (Essey) No Crew Nancy (Essey) No Crew Paris (Le Bourget)" at bounding box center [807, 600] width 1256 height 25
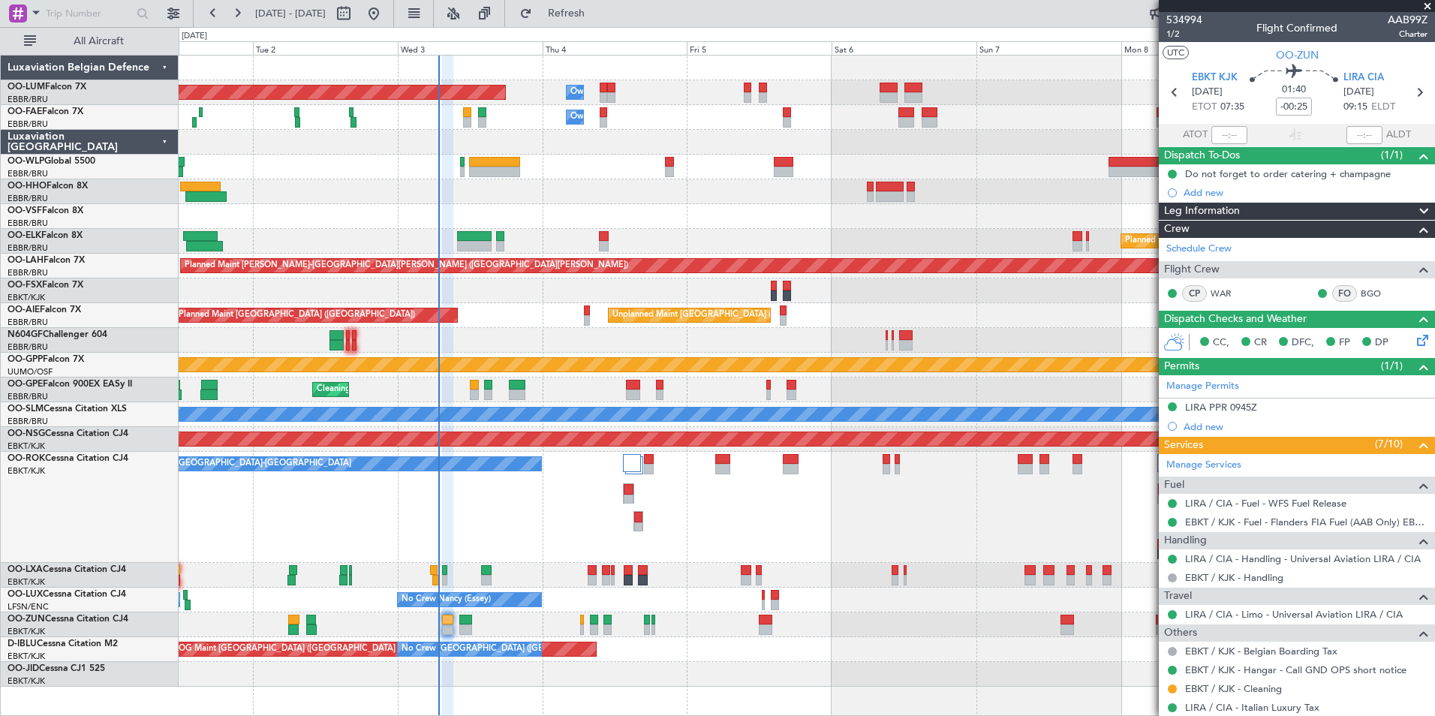
click at [538, 528] on div "A/C Unavailable [GEOGRAPHIC_DATA]-[GEOGRAPHIC_DATA]" at bounding box center [807, 507] width 1256 height 111
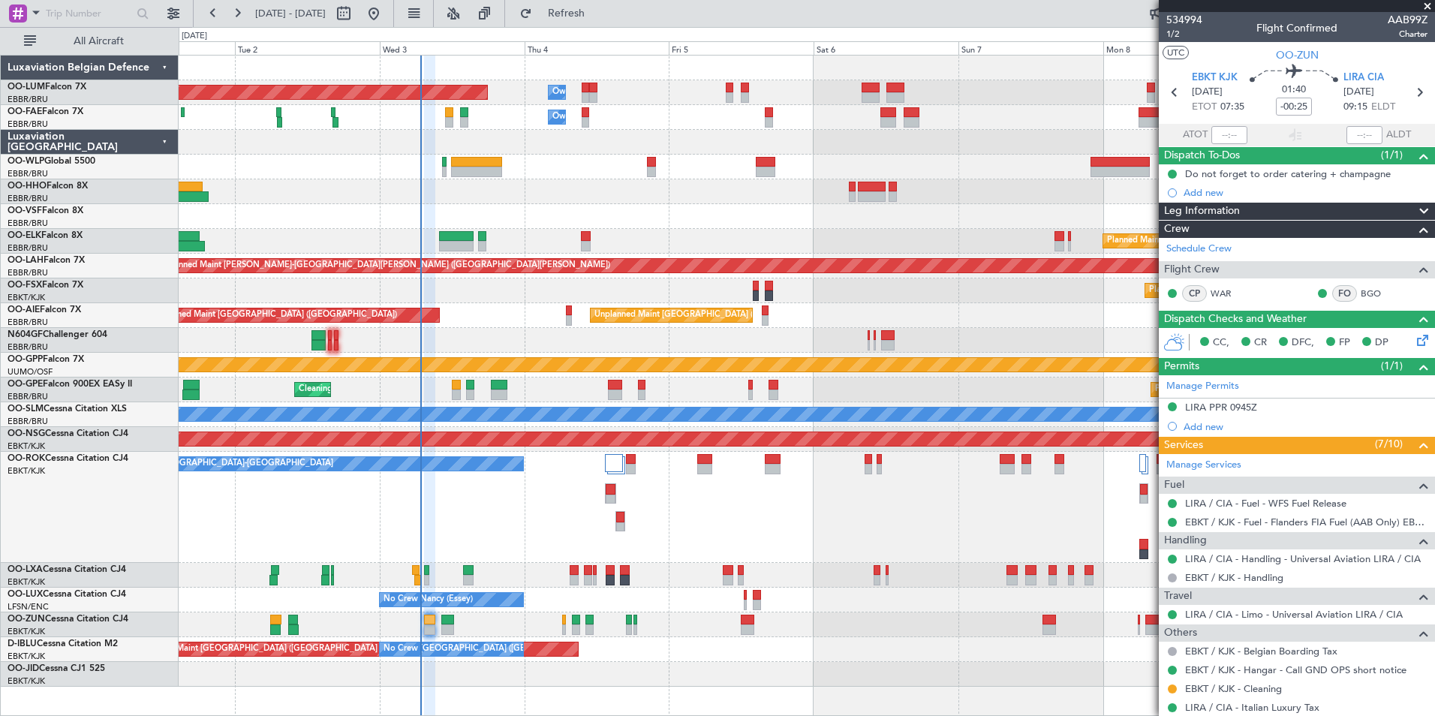
click at [615, 531] on div "A/C Unavailable [GEOGRAPHIC_DATA]-[GEOGRAPHIC_DATA]" at bounding box center [807, 507] width 1256 height 111
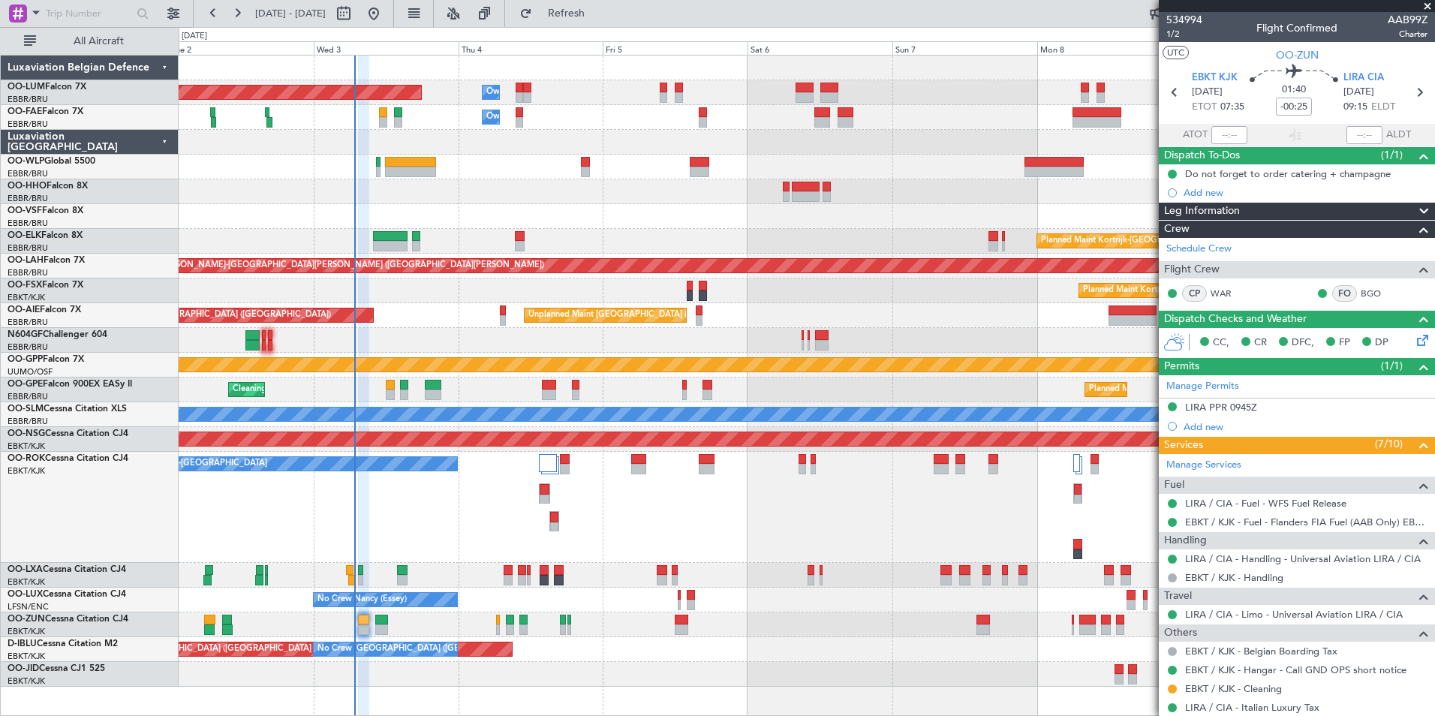
click at [579, 528] on div "A/C Unavailable [GEOGRAPHIC_DATA]-[GEOGRAPHIC_DATA]" at bounding box center [807, 507] width 1256 height 111
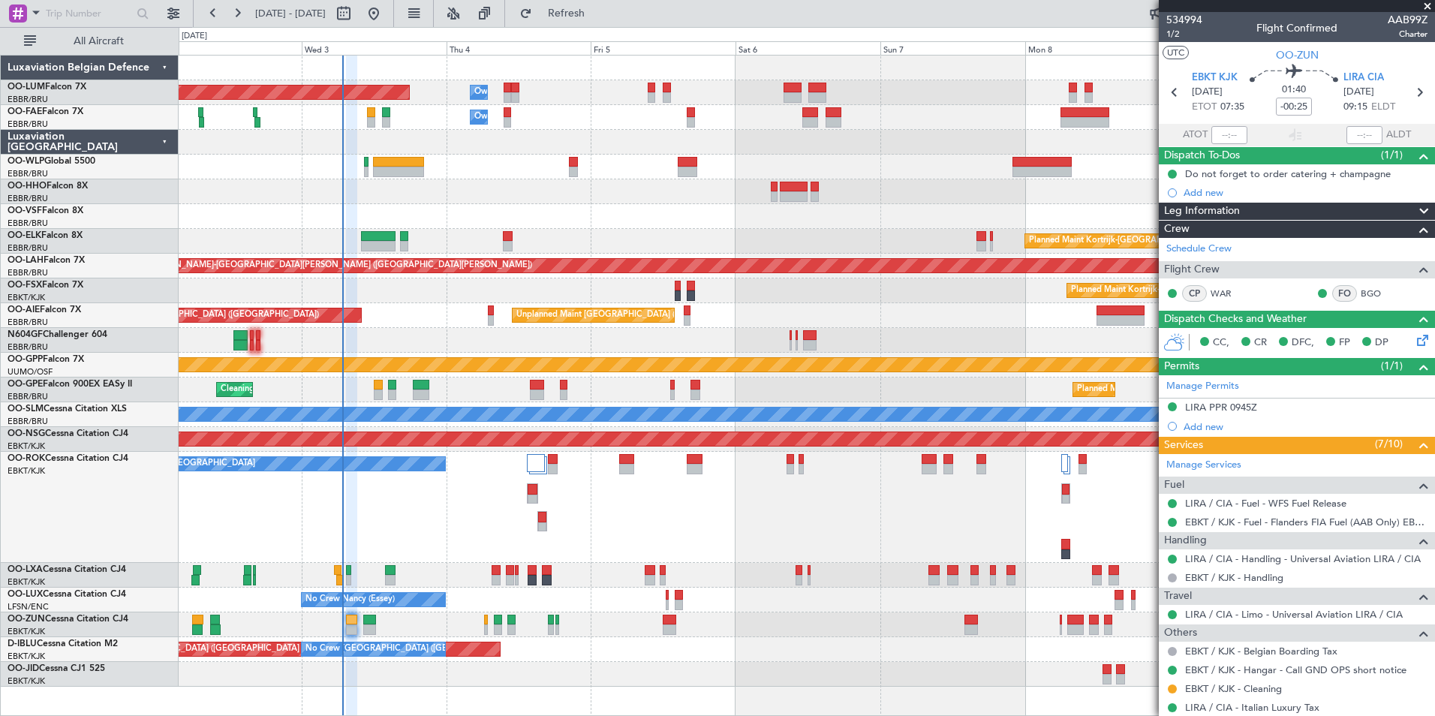
click at [542, 542] on div "A/C Unavailable [GEOGRAPHIC_DATA]-[GEOGRAPHIC_DATA]" at bounding box center [807, 507] width 1256 height 111
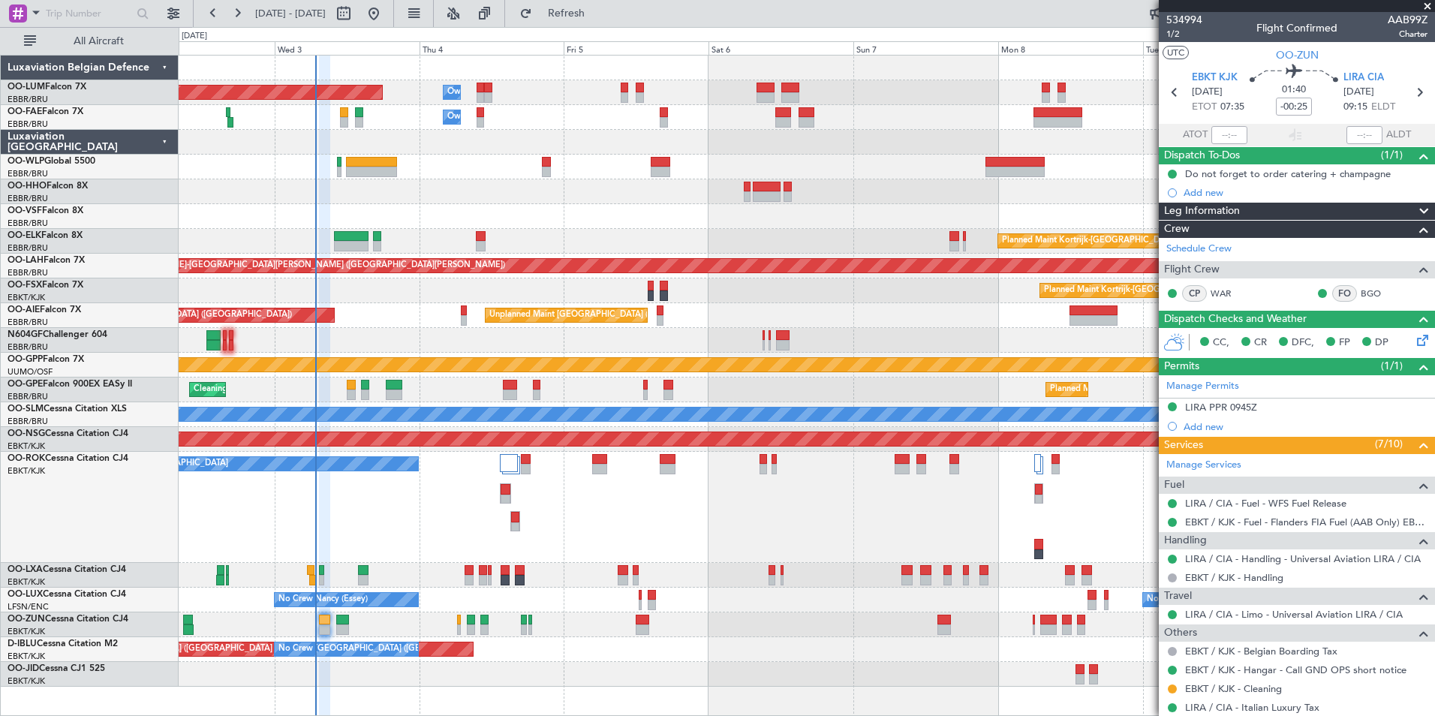
click at [490, 543] on div "A/C Unavailable [GEOGRAPHIC_DATA]-[GEOGRAPHIC_DATA]" at bounding box center [807, 507] width 1256 height 111
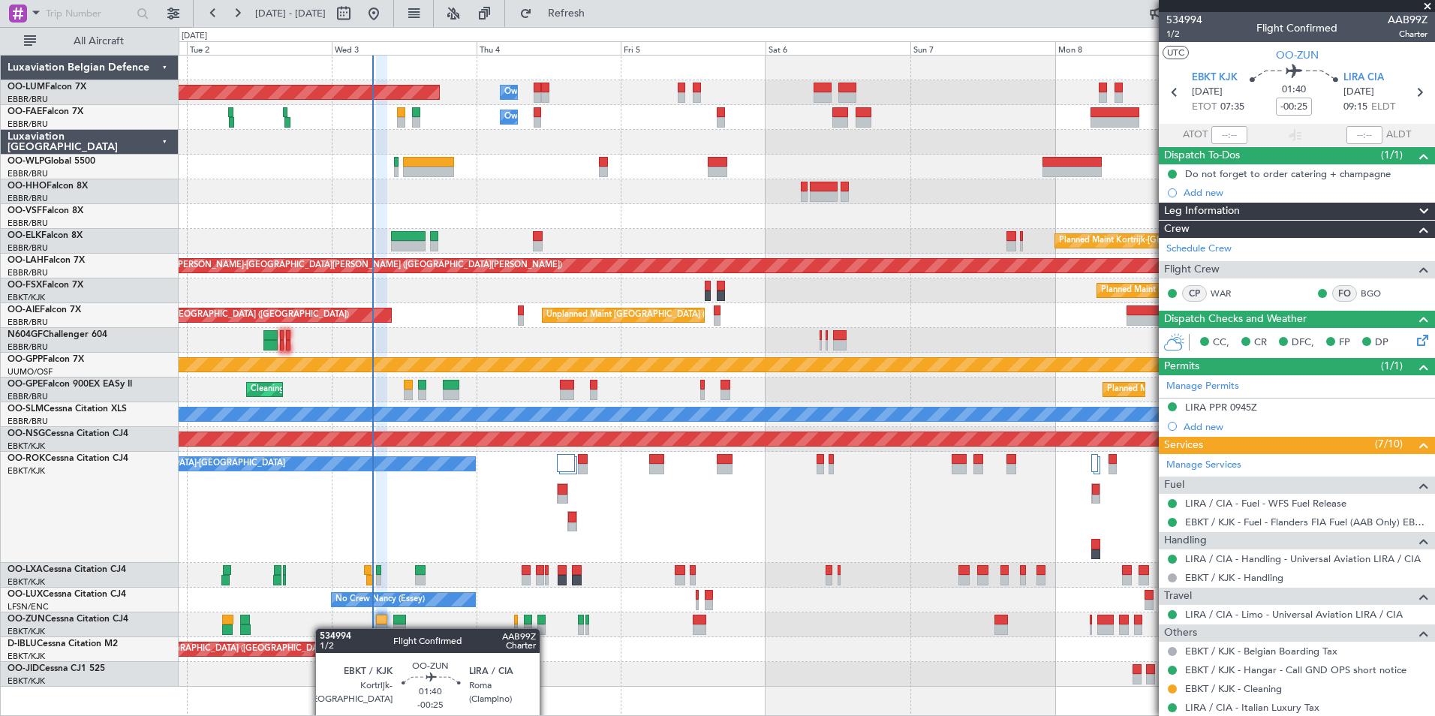
click at [374, 632] on div at bounding box center [807, 624] width 1256 height 25
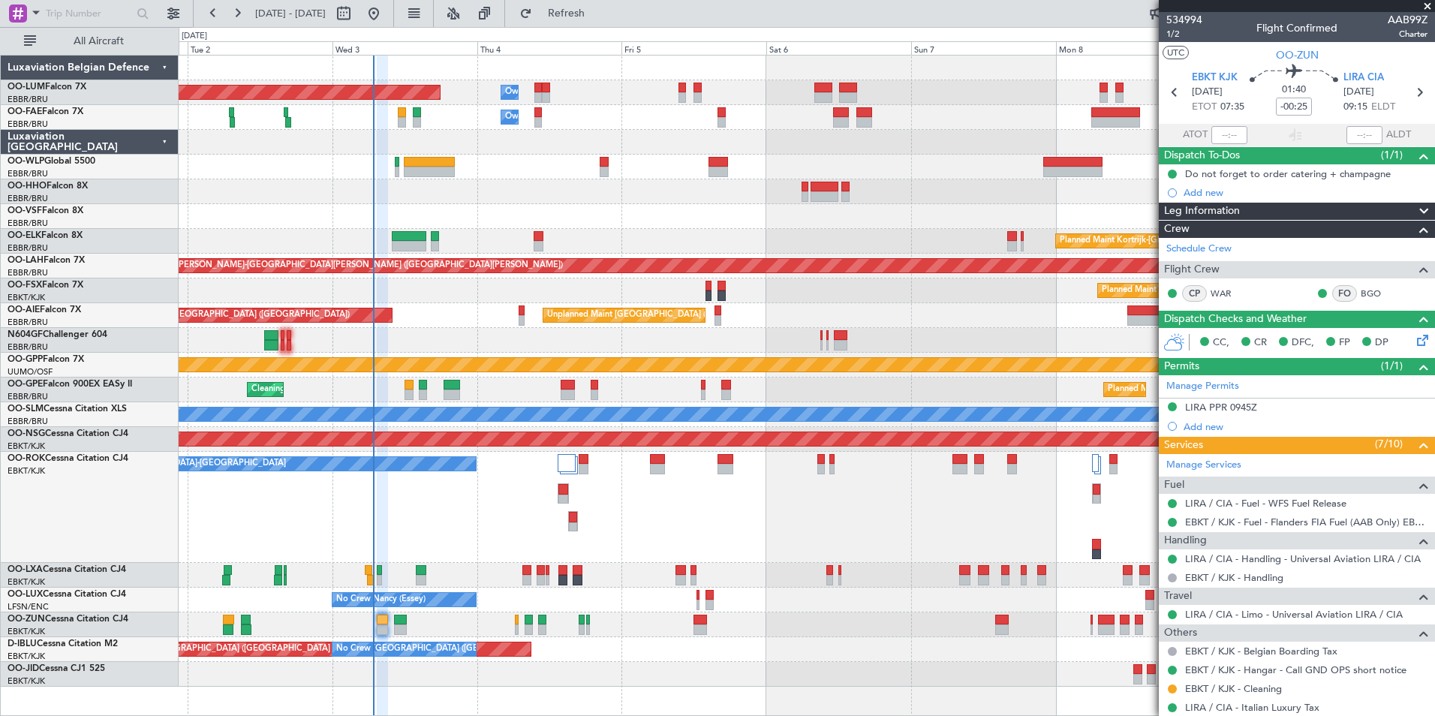
click at [433, 507] on div "A/C Unavailable [GEOGRAPHIC_DATA]-[GEOGRAPHIC_DATA]" at bounding box center [807, 507] width 1256 height 111
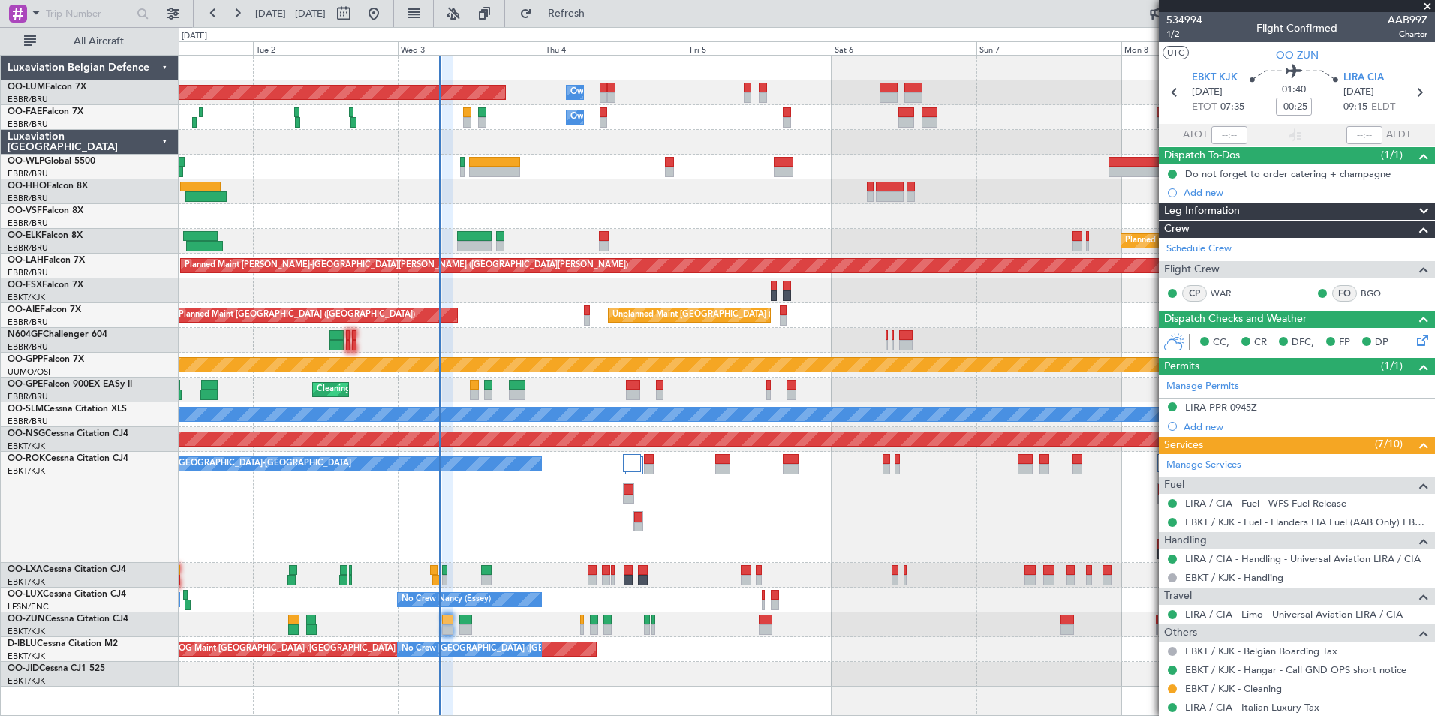
click at [489, 539] on div "A/C Unavailable [GEOGRAPHIC_DATA]-[GEOGRAPHIC_DATA]" at bounding box center [807, 507] width 1256 height 111
click at [519, 530] on div "A/C Unavailable [GEOGRAPHIC_DATA]-[GEOGRAPHIC_DATA]" at bounding box center [807, 507] width 1256 height 111
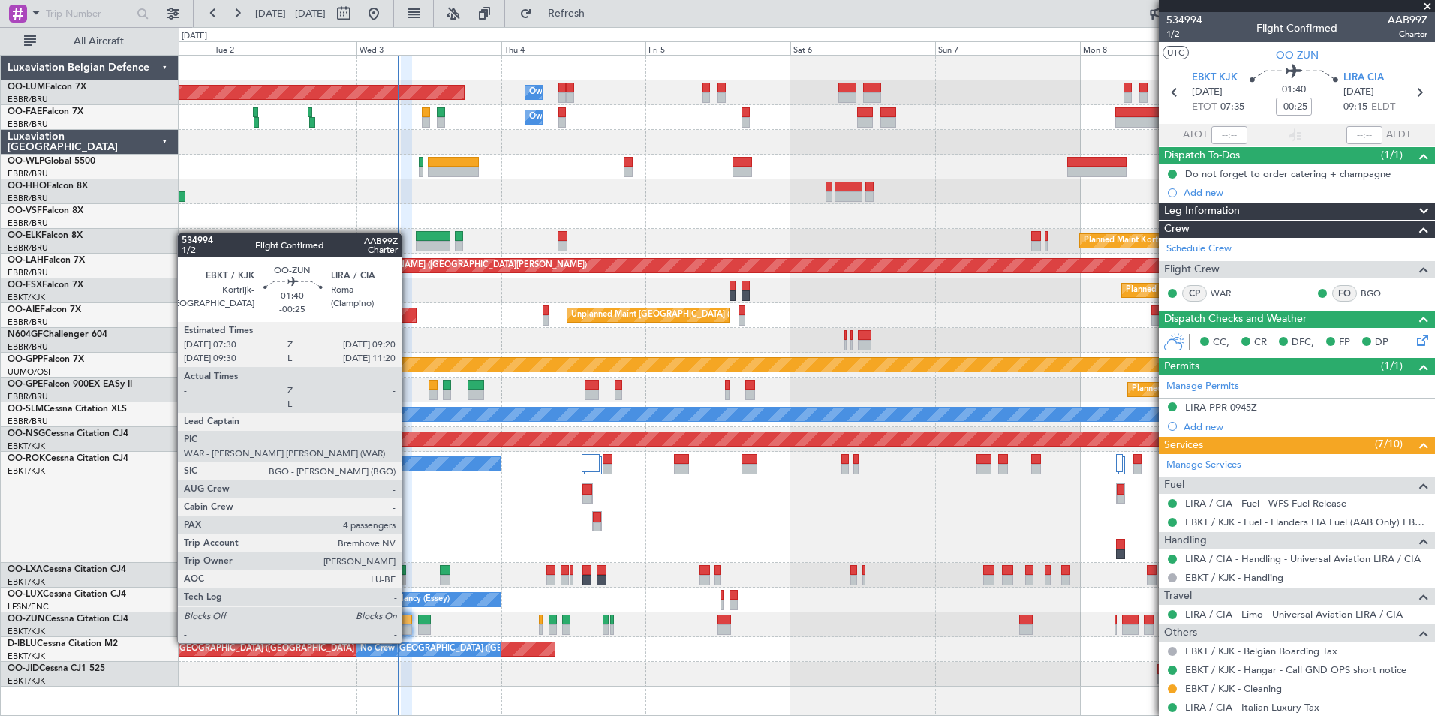
click at [408, 628] on div at bounding box center [406, 629] width 11 height 11
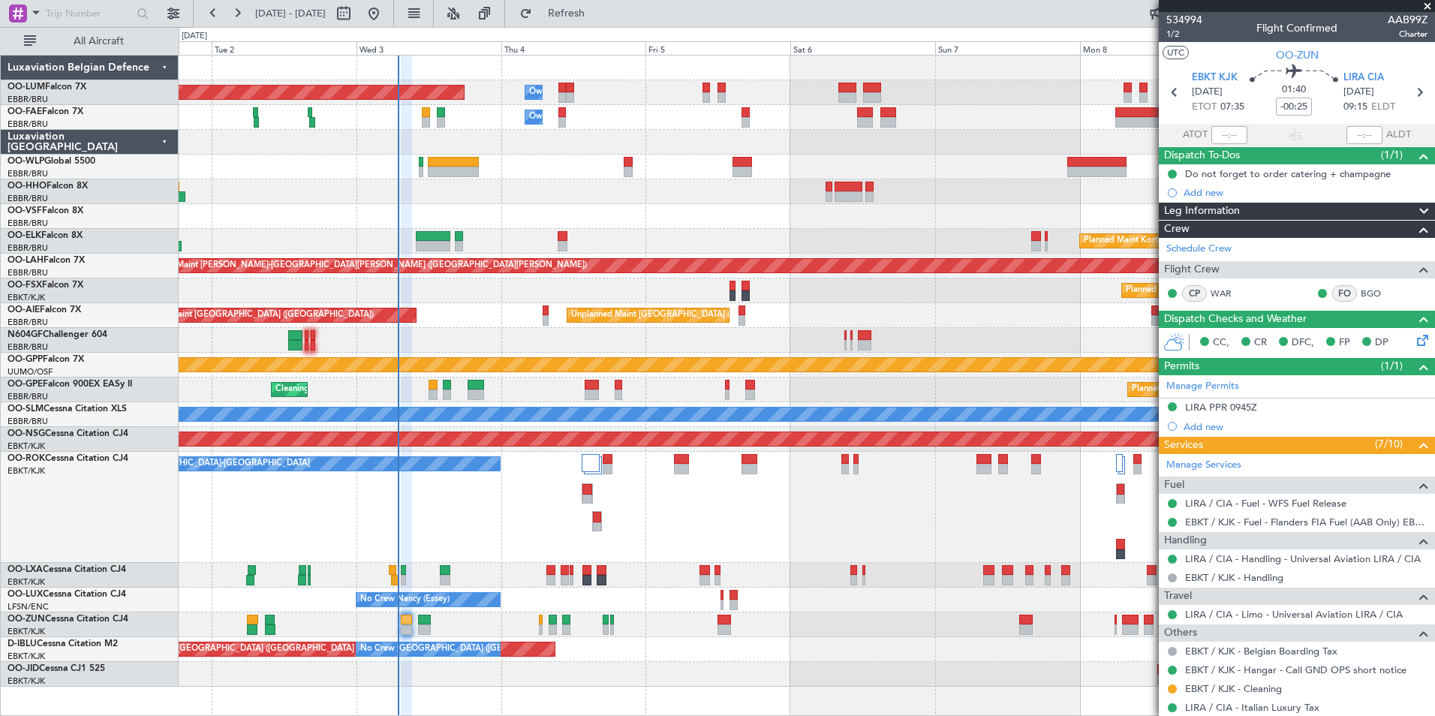
click at [253, 196] on div "Planned Maint Brussels (Brussels National) Owner Melsbroek Air Base Owner Melsb…" at bounding box center [807, 371] width 1256 height 631
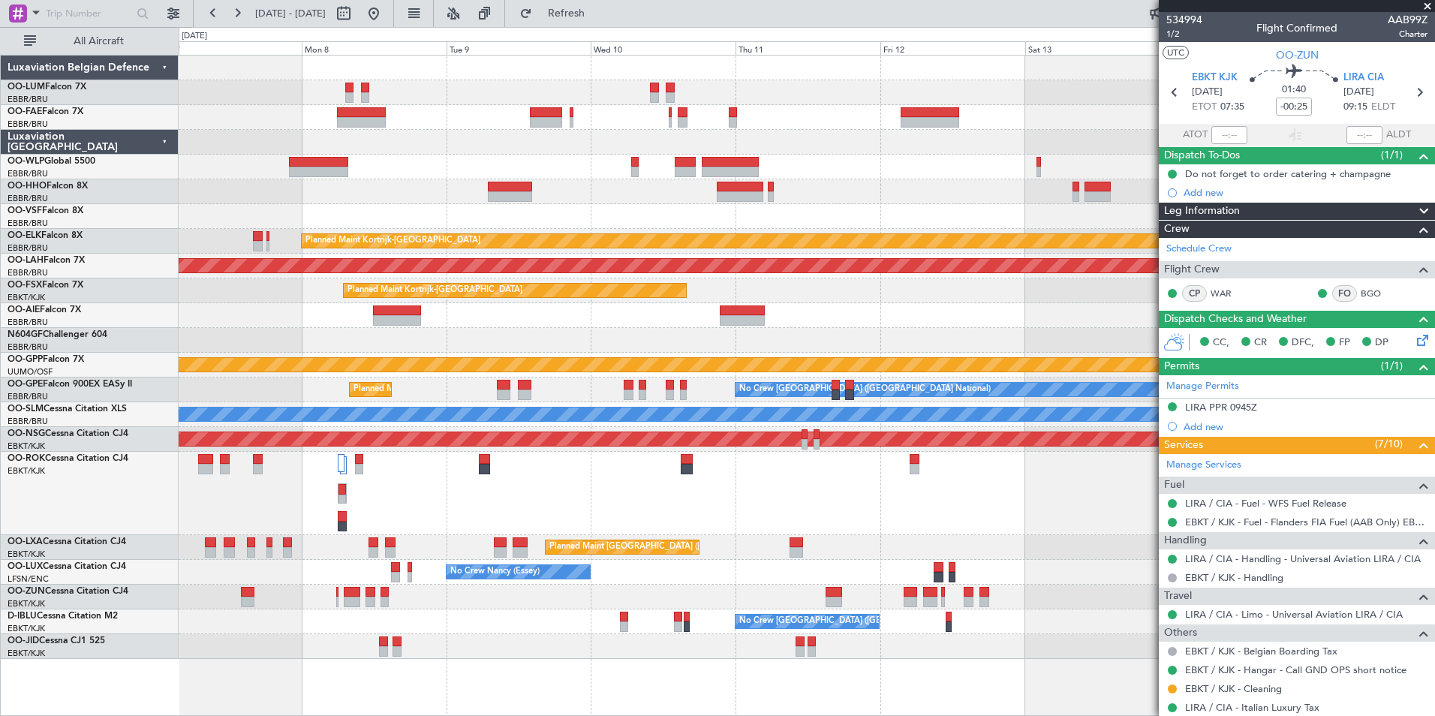
click at [261, 222] on div "Planned Maint Kortrijk-Wevelgem Planned Maint Alton-st Louis (St Louis Regl) Pl…" at bounding box center [807, 357] width 1256 height 603
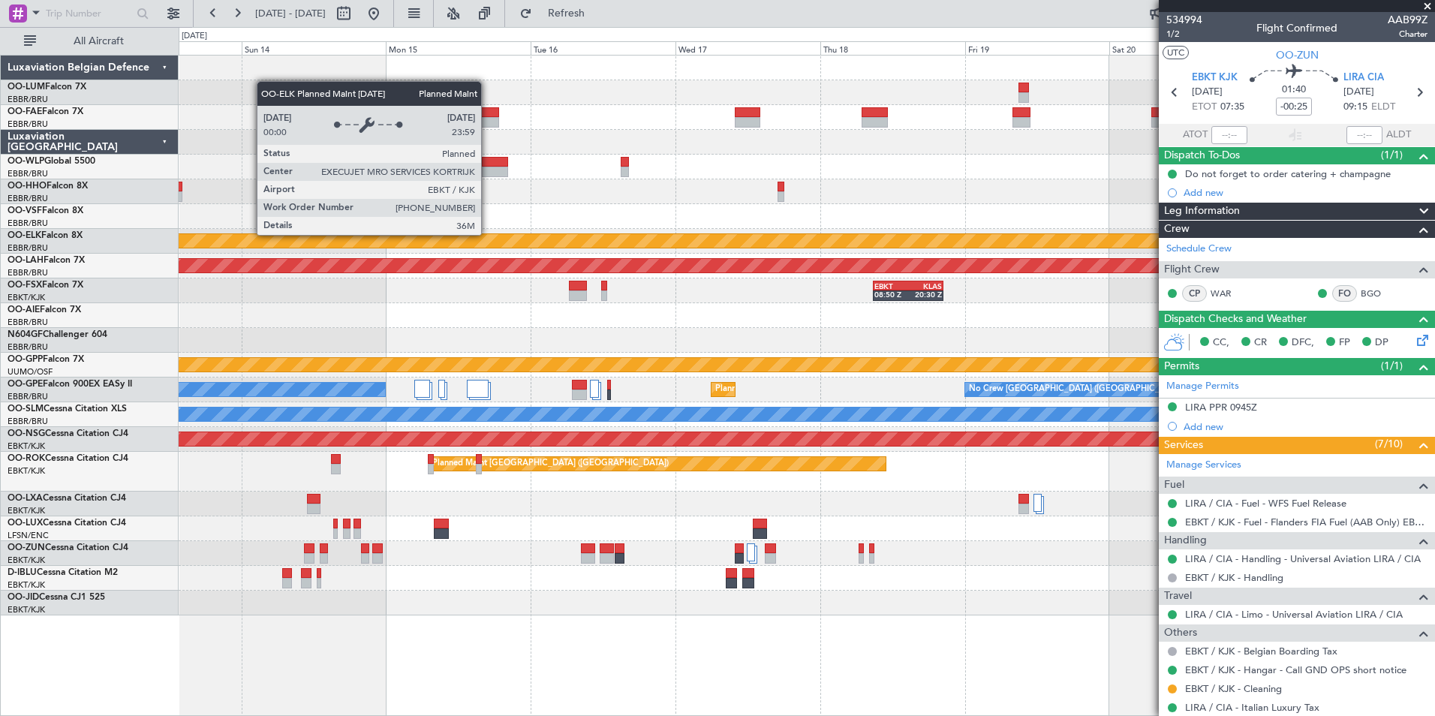
click at [200, 272] on div "Planned Maint Kortrijk-Wevelgem Planned Maint Alton-st Louis (St Louis Regl) EB…" at bounding box center [807, 336] width 1256 height 560
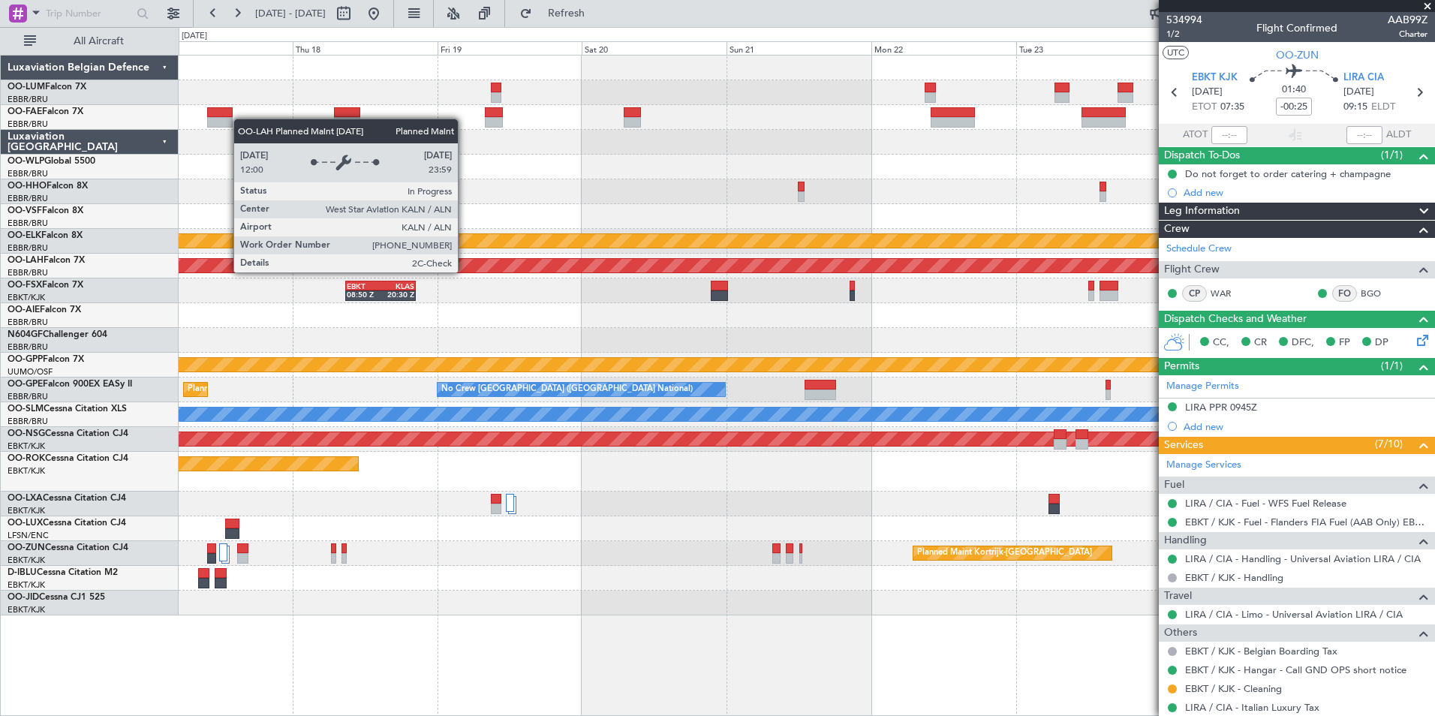
click at [275, 254] on div "Planned Maint Kortrijk-Wevelgem Planned Maint Alton-st Louis (St Louis Regl) EB…" at bounding box center [807, 336] width 1256 height 560
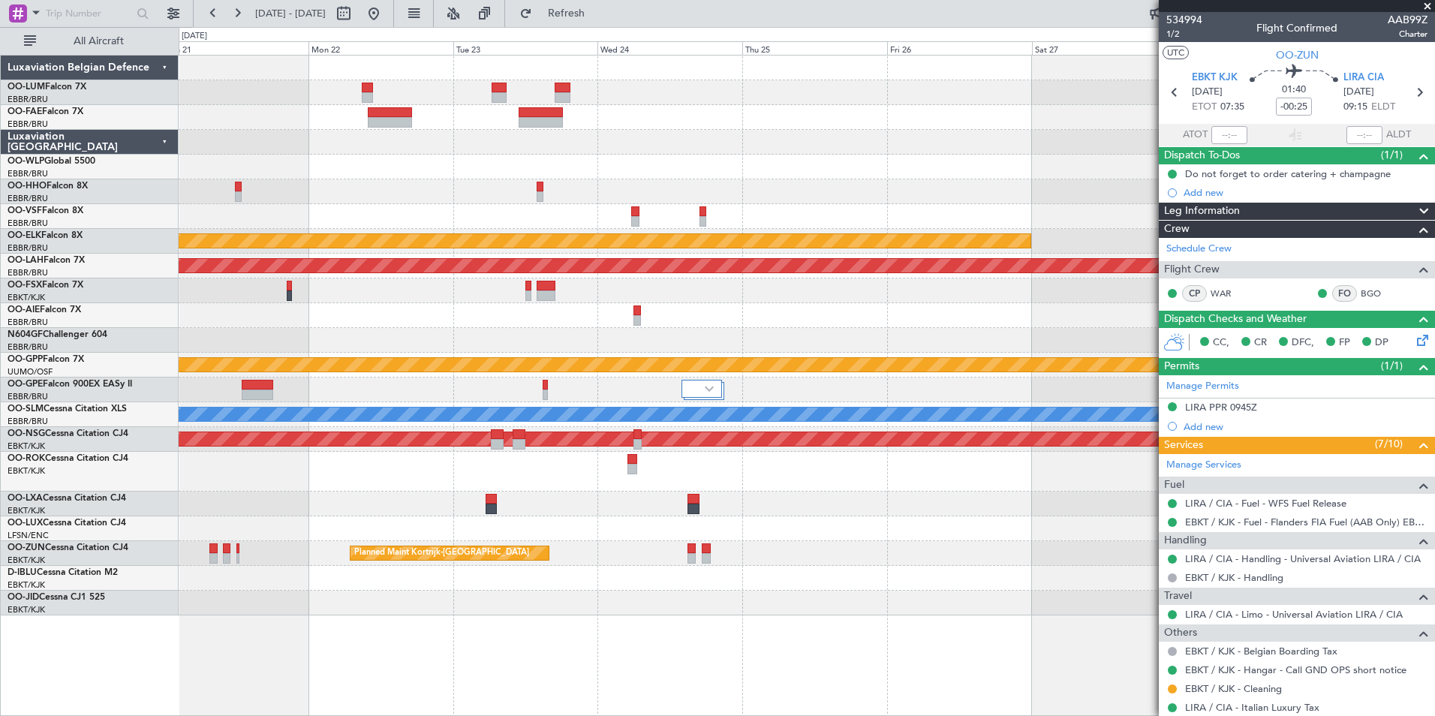
click at [429, 224] on div "Planned Maint Kortrijk-Wevelgem Planned Maint Alton-st Louis (St Louis Regl) Gr…" at bounding box center [807, 336] width 1256 height 560
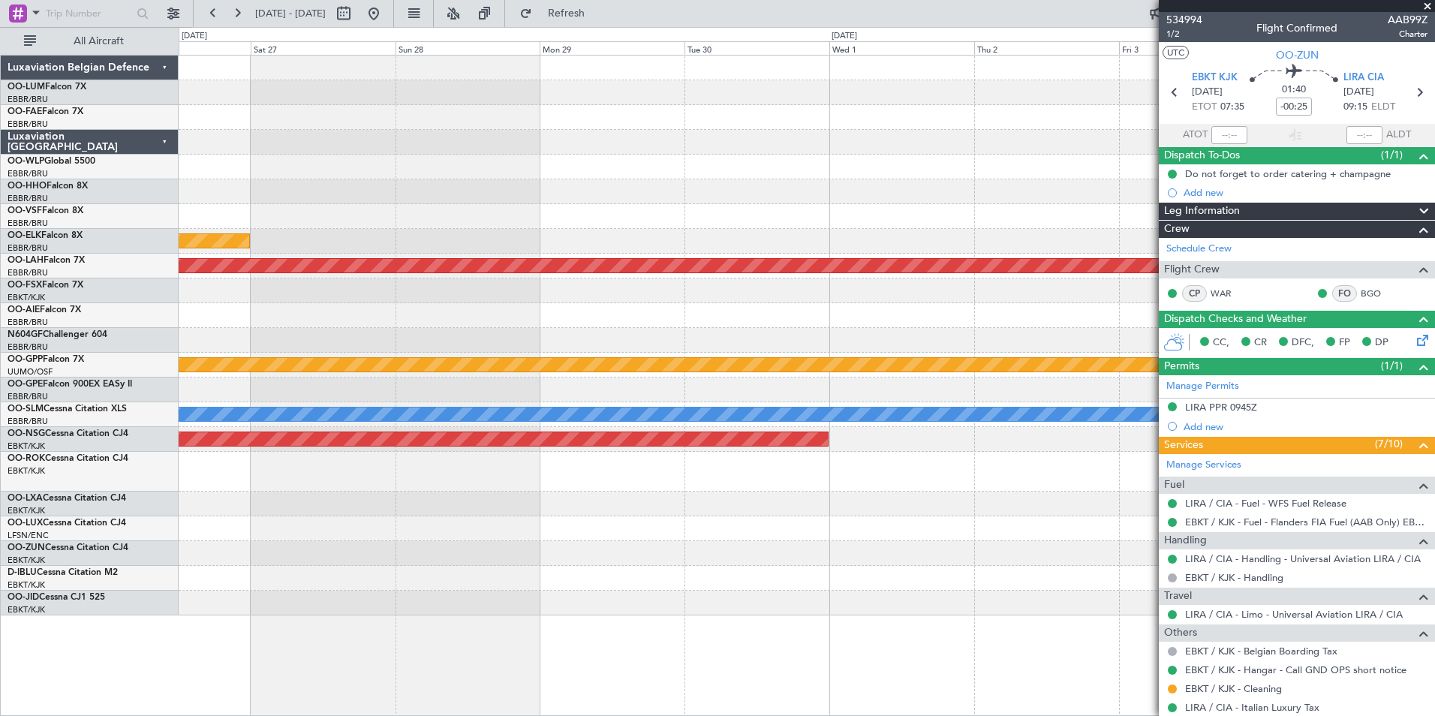
click at [456, 228] on div "Planned Maint Kortrijk-Wevelgem Planned Maint Alton-st Louis (St Louis Regl) Gr…" at bounding box center [807, 336] width 1256 height 560
click at [350, 247] on div "Planned Maint Kortrijk-Wevelgem Planned Maint Alton-st Louis (St Louis Regl) Gr…" at bounding box center [807, 336] width 1256 height 560
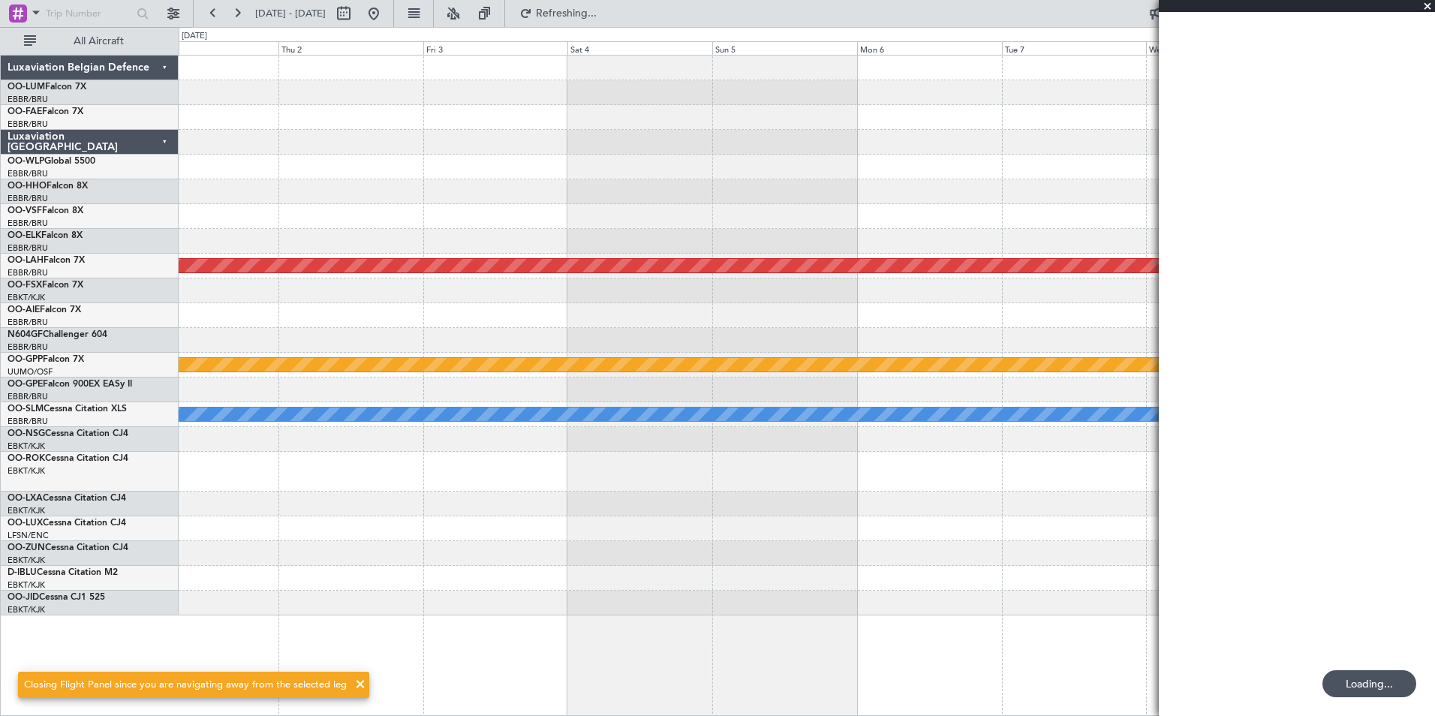
click at [431, 234] on div "Planned Maint Alton-st Louis (St Louis Regl) Grounded Ostafyevo A/C Unavailable…" at bounding box center [807, 336] width 1256 height 560
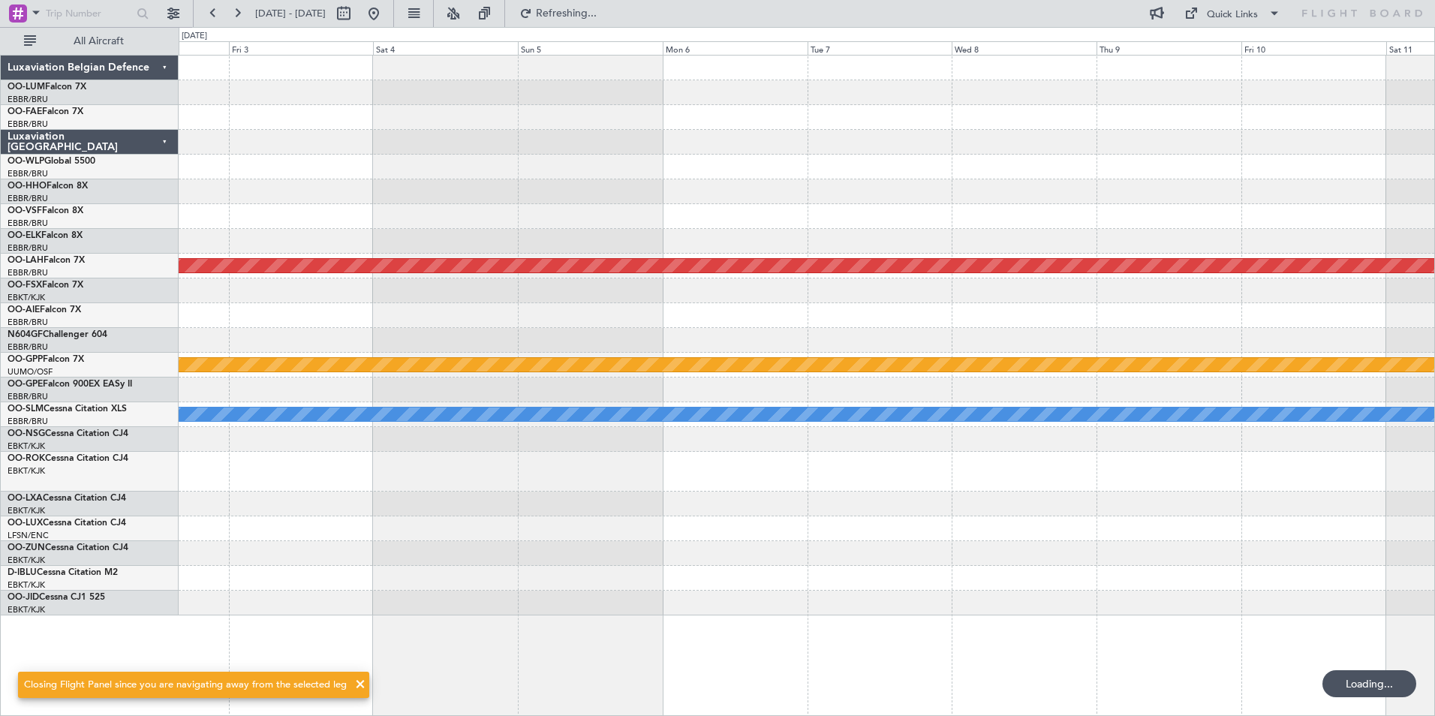
click at [669, 233] on div "Planned Maint Alton-st Louis (St Louis Regl) Grounded Ostafyevo A/C Unavailable…" at bounding box center [807, 336] width 1256 height 560
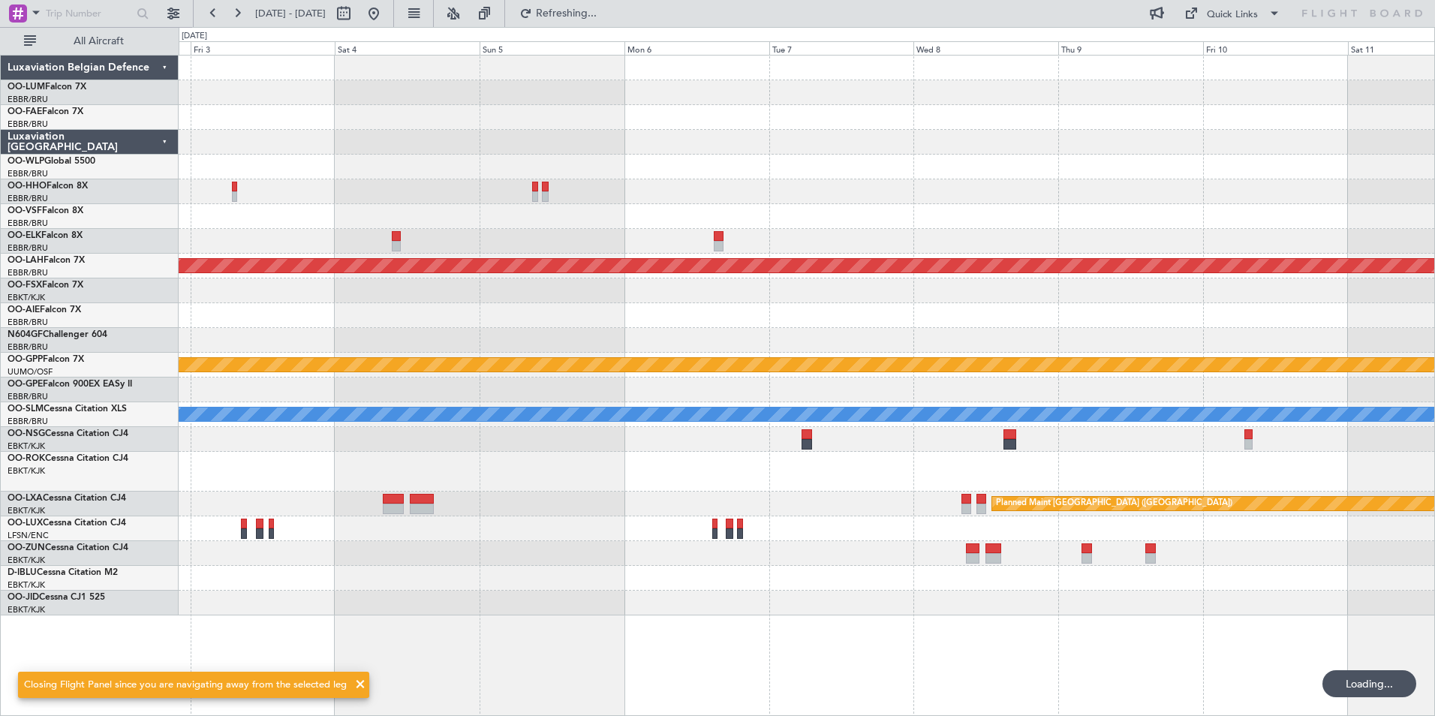
click at [559, 193] on div at bounding box center [807, 191] width 1256 height 25
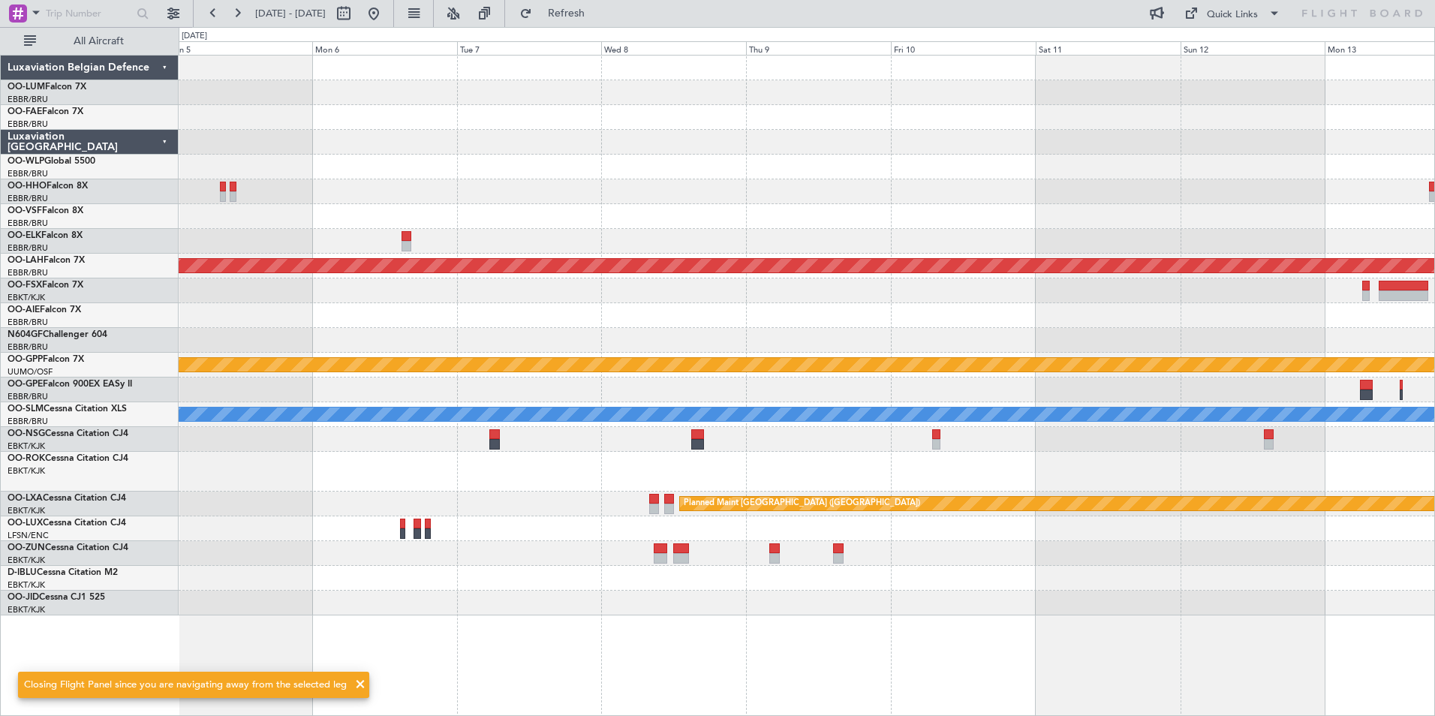
click at [527, 215] on div "- - LSGG 19:00 Z SKCG 05:55 Z Planned Maint Alton-st Louis (St Louis Regl) Grou…" at bounding box center [807, 336] width 1256 height 560
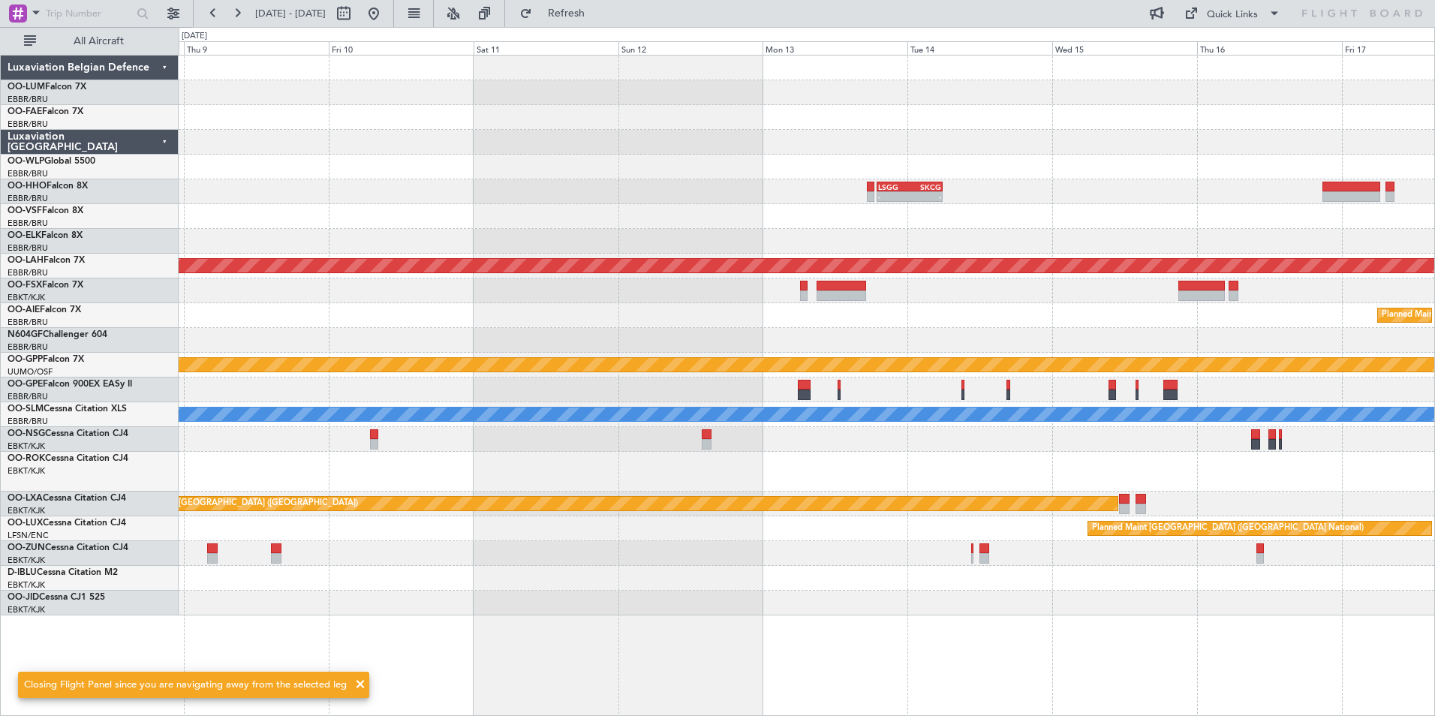
click at [840, 189] on div "- - LSGG 19:00 Z SKCG 05:55 Z - - LTCG 21:30 Z RJTT 07:35 Z Planned Maint Alton…" at bounding box center [807, 336] width 1256 height 560
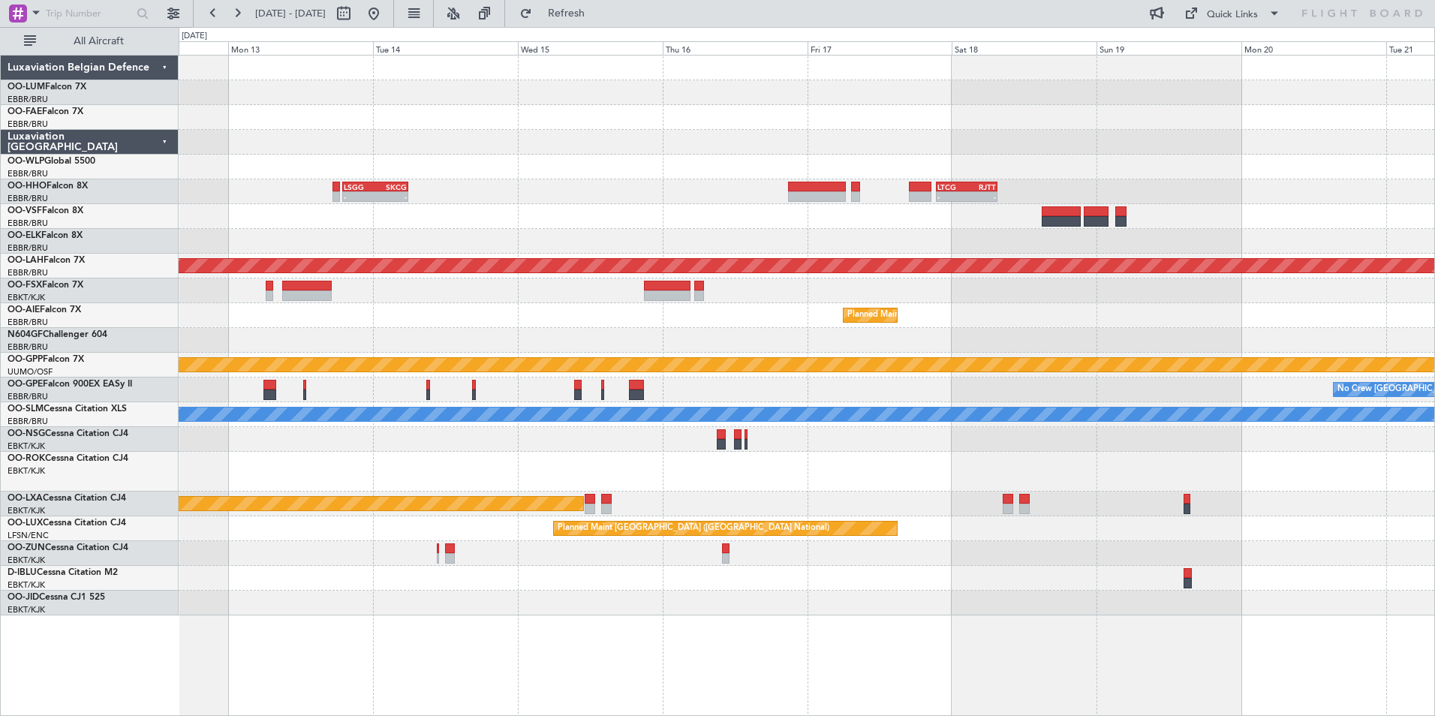
click at [507, 225] on div "- - LSGG 19:00 Z SKCG 05:55 Z - - LTCG 21:30 Z RJTT 07:35 Z Planned Maint Alton…" at bounding box center [807, 336] width 1256 height 560
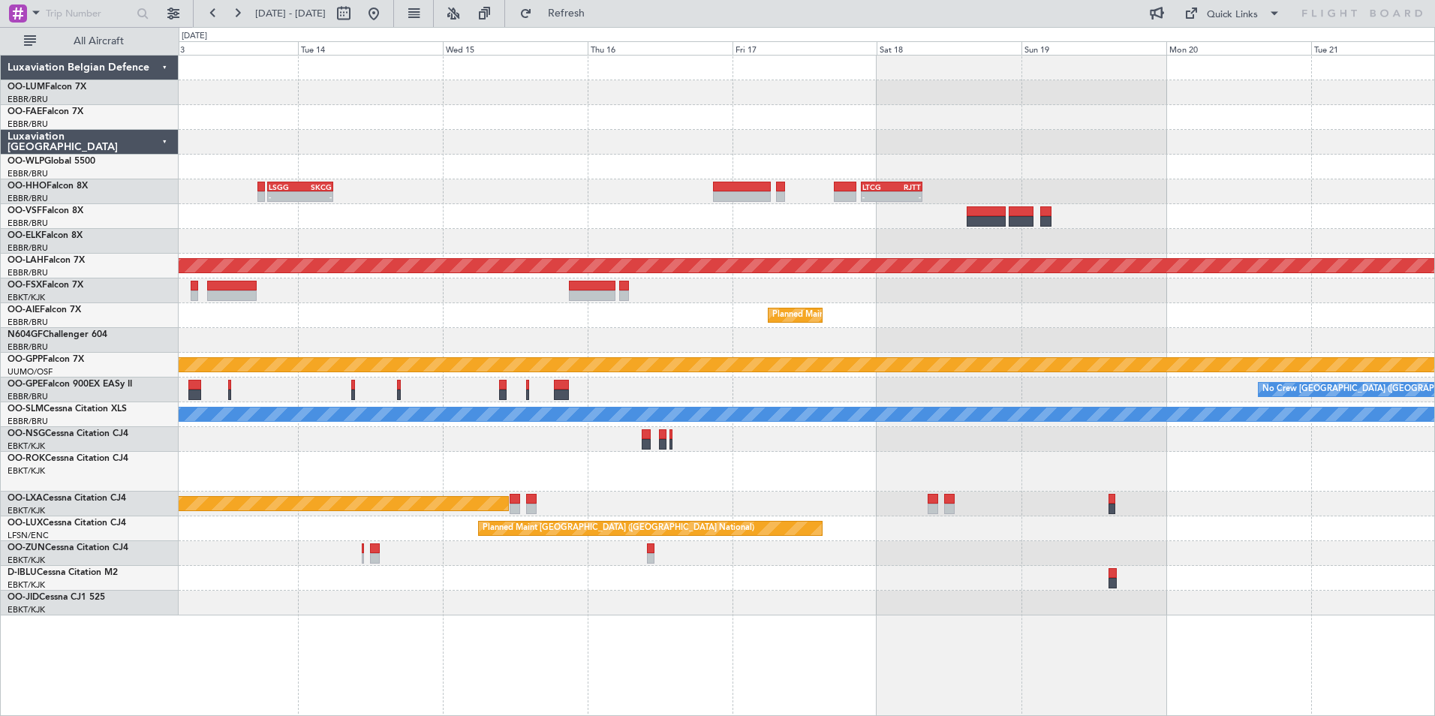
click at [783, 206] on div "- - LSGG 19:00 Z SKCG 05:55 Z - - LTCG 21:30 Z RJTT 07:35 Z Planned Maint Alton…" at bounding box center [807, 336] width 1256 height 560
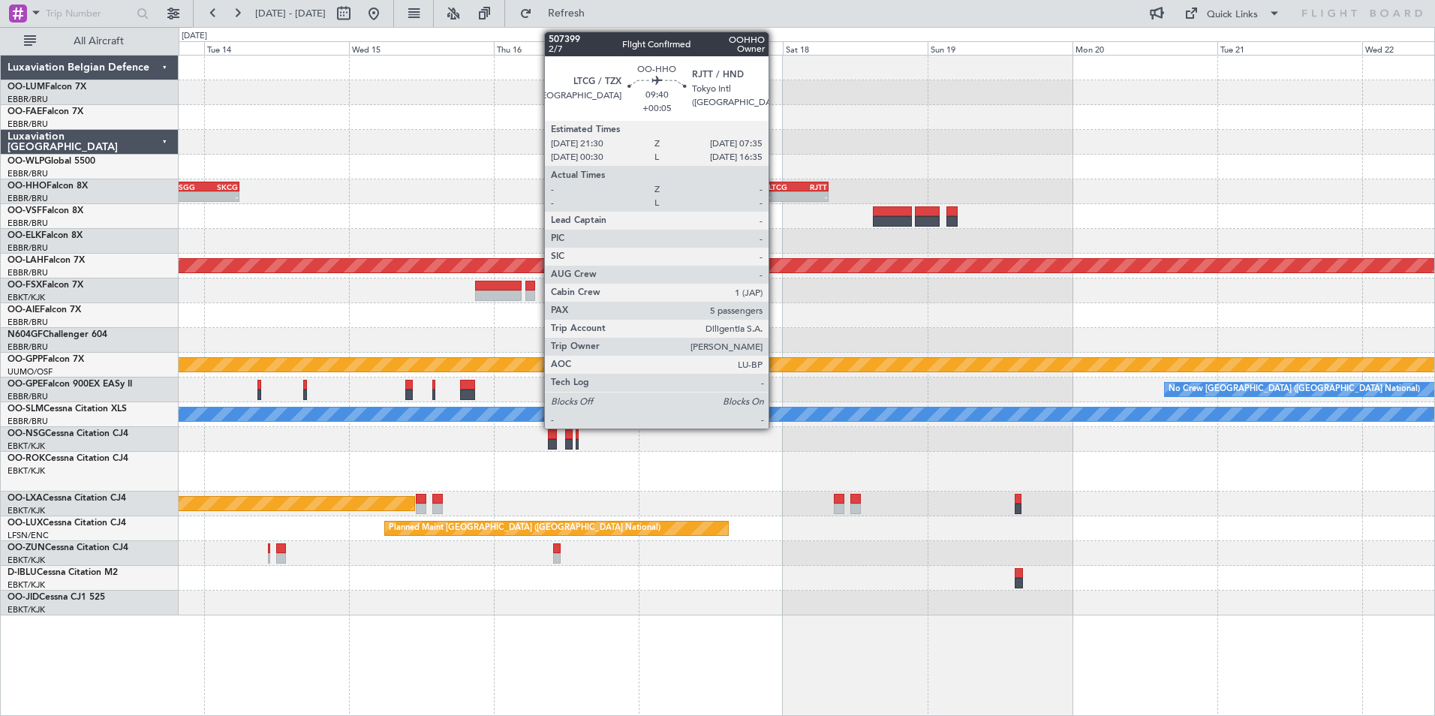
click at [775, 193] on div "-" at bounding box center [782, 196] width 29 height 9
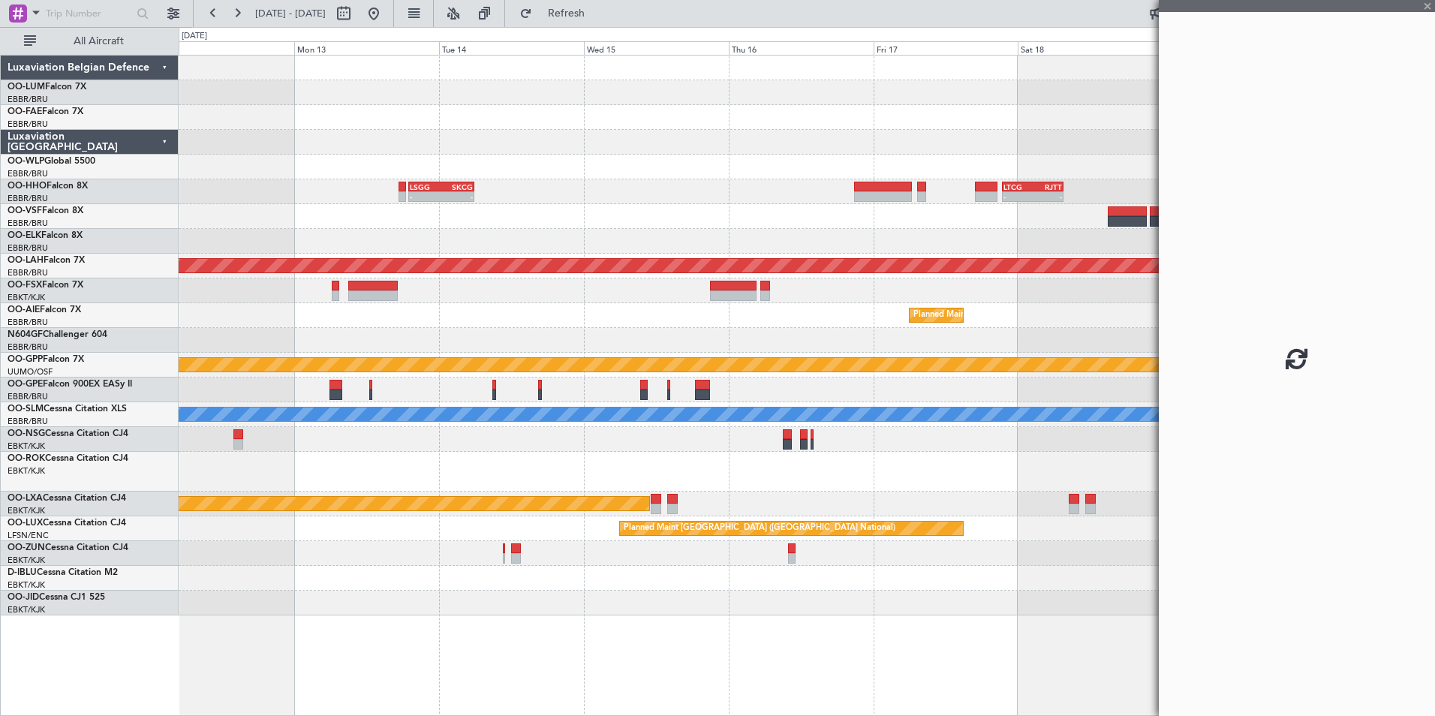
click at [394, 244] on div at bounding box center [807, 241] width 1256 height 25
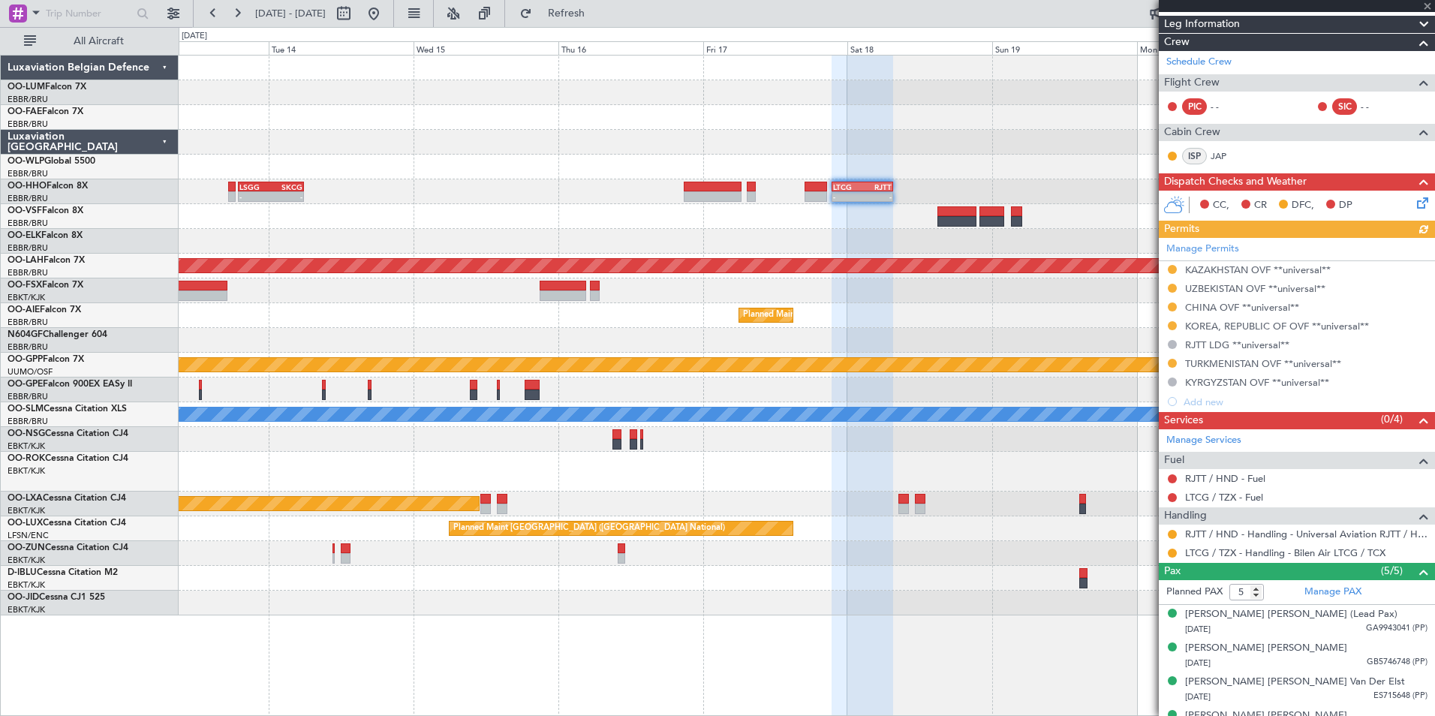
scroll to position [244, 0]
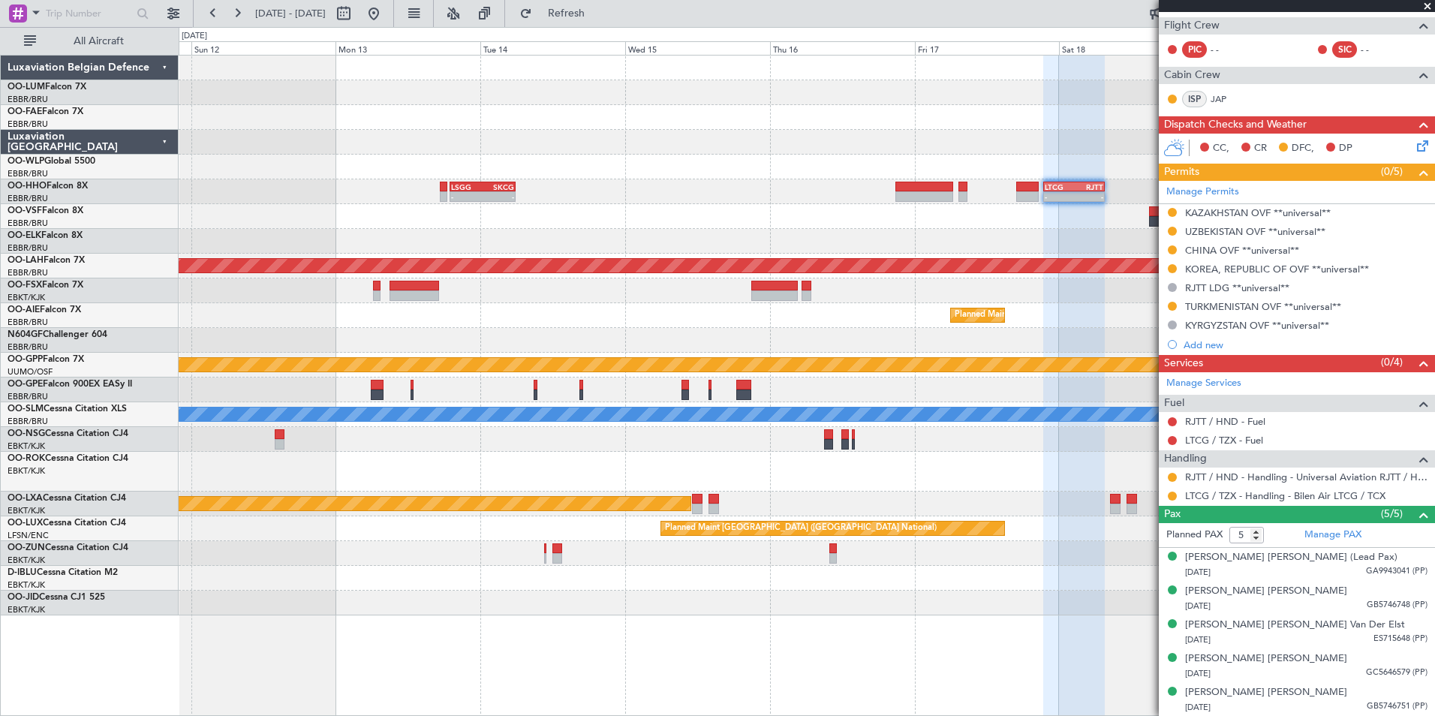
click at [826, 215] on div at bounding box center [807, 216] width 1256 height 25
click at [517, 272] on div "- - LSGG 19:00 Z SKCG 05:55 Z - - LTCG 21:30 Z RJTT 07:35 Z Planned Maint Alton…" at bounding box center [807, 336] width 1256 height 560
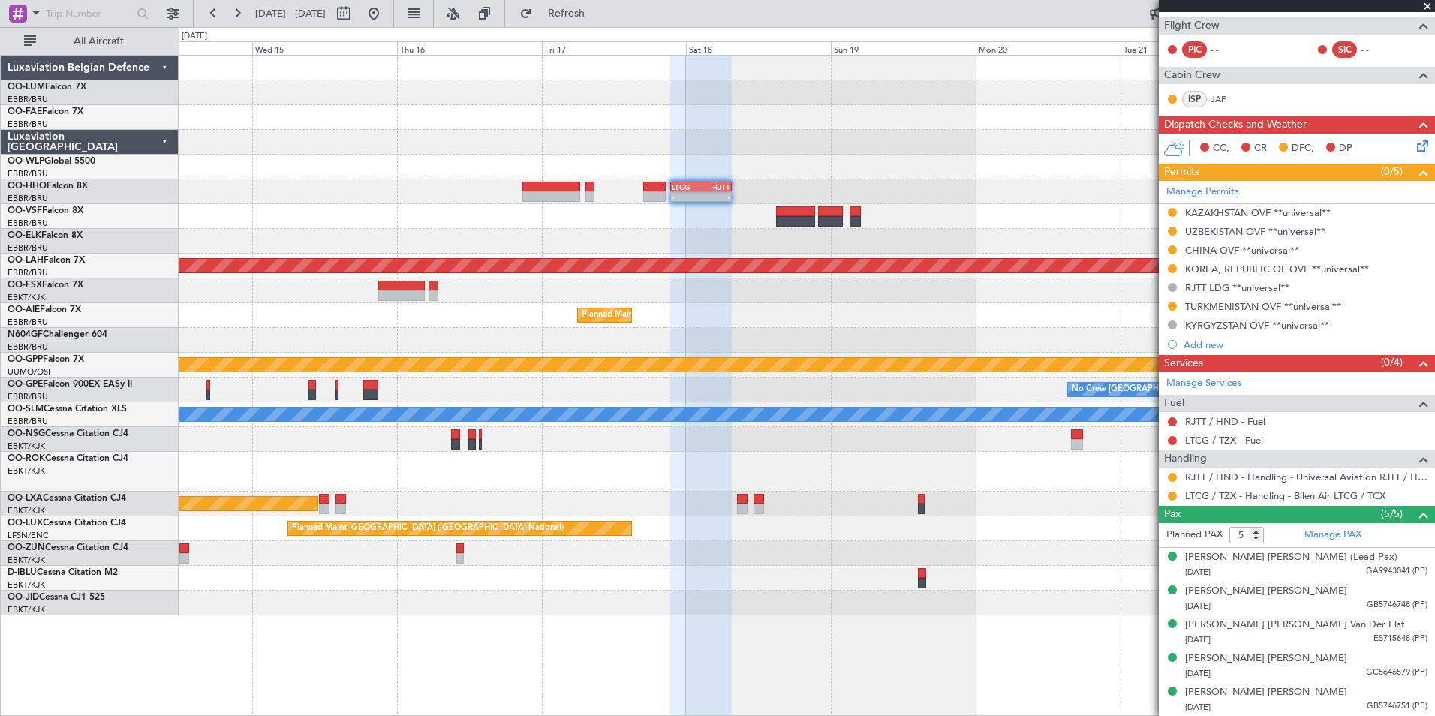
click at [654, 233] on div "- - LTCG 21:30 Z RJTT 07:35 Z LSGG 19:00 Z SKCG 05:55 Z - - Planned Maint Alton…" at bounding box center [807, 336] width 1256 height 560
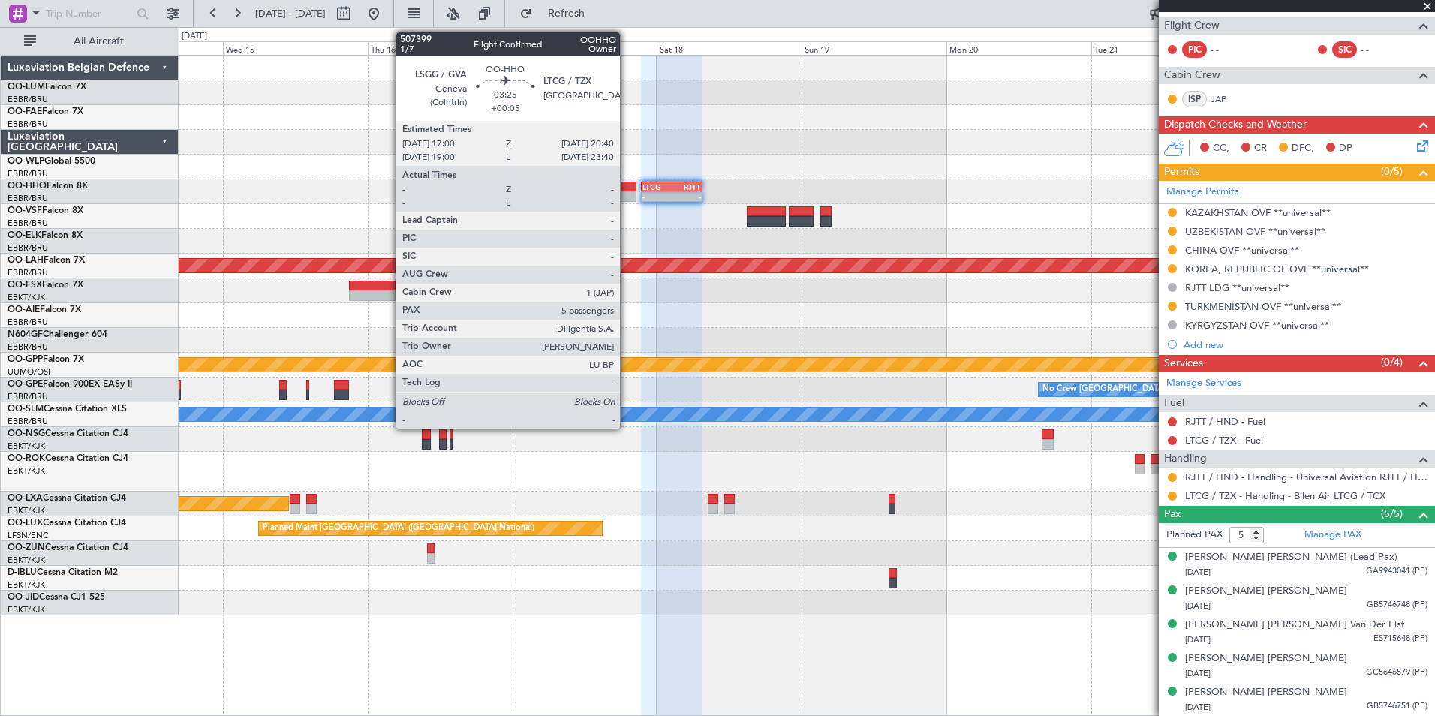
click at [627, 186] on div at bounding box center [625, 187] width 23 height 11
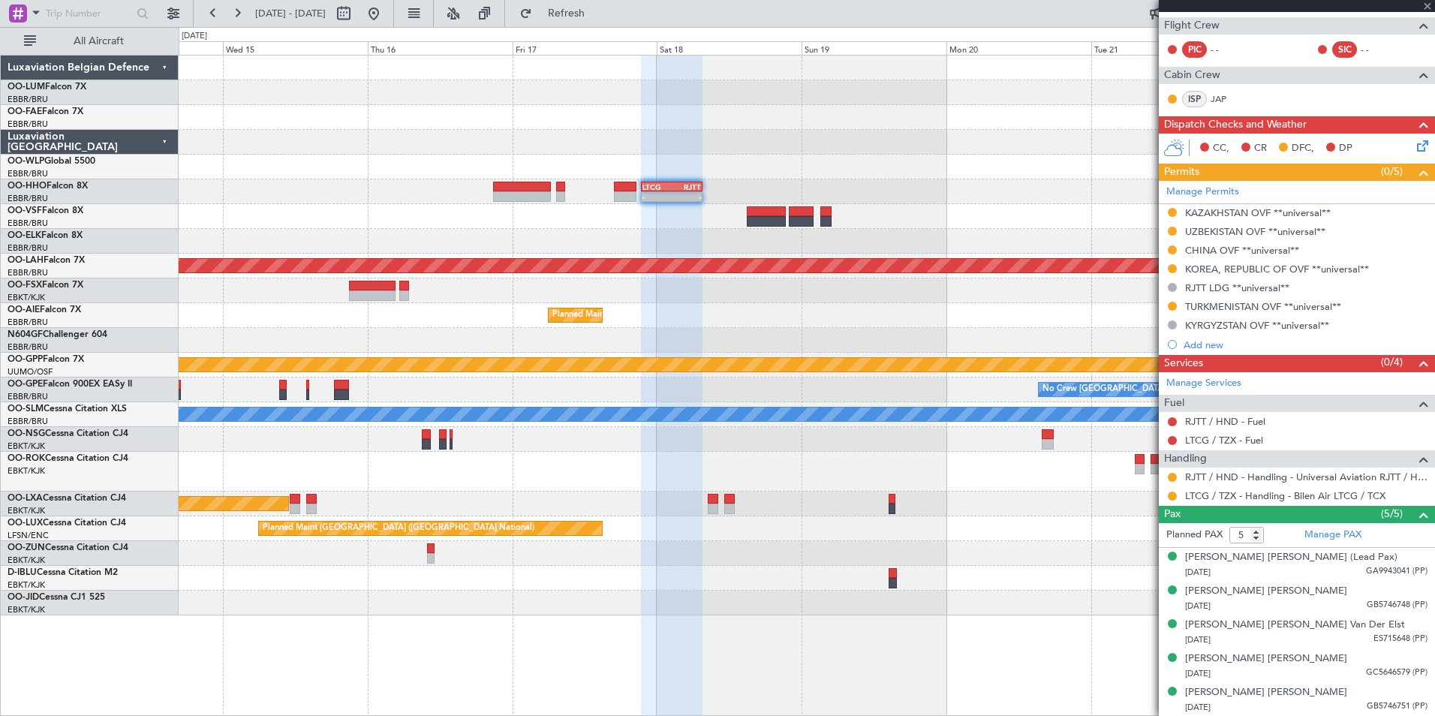
click at [546, 224] on div at bounding box center [807, 216] width 1256 height 25
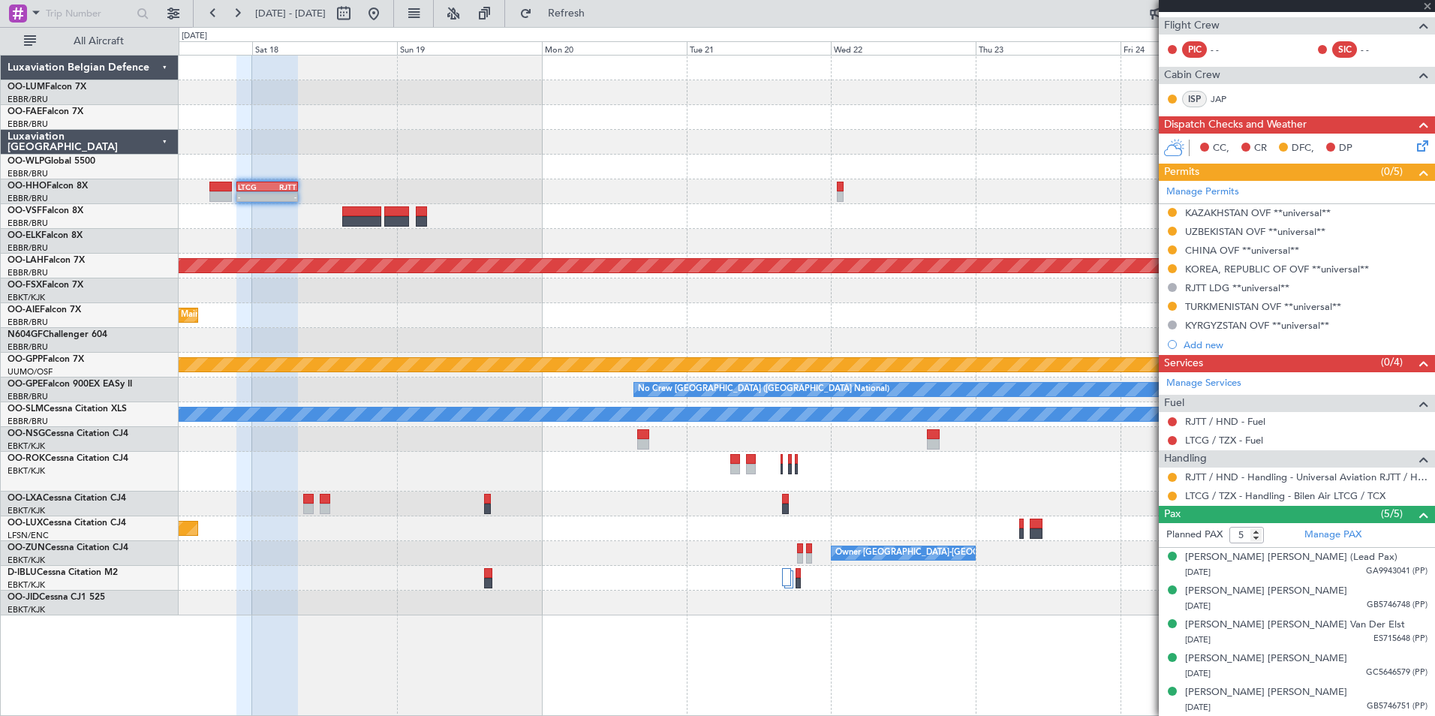
click at [477, 216] on div "Planned Maint Kortrijk-Wevelgem - - LTCG 21:30 Z RJTT 07:35 Z Planned Maint Alt…" at bounding box center [807, 336] width 1256 height 560
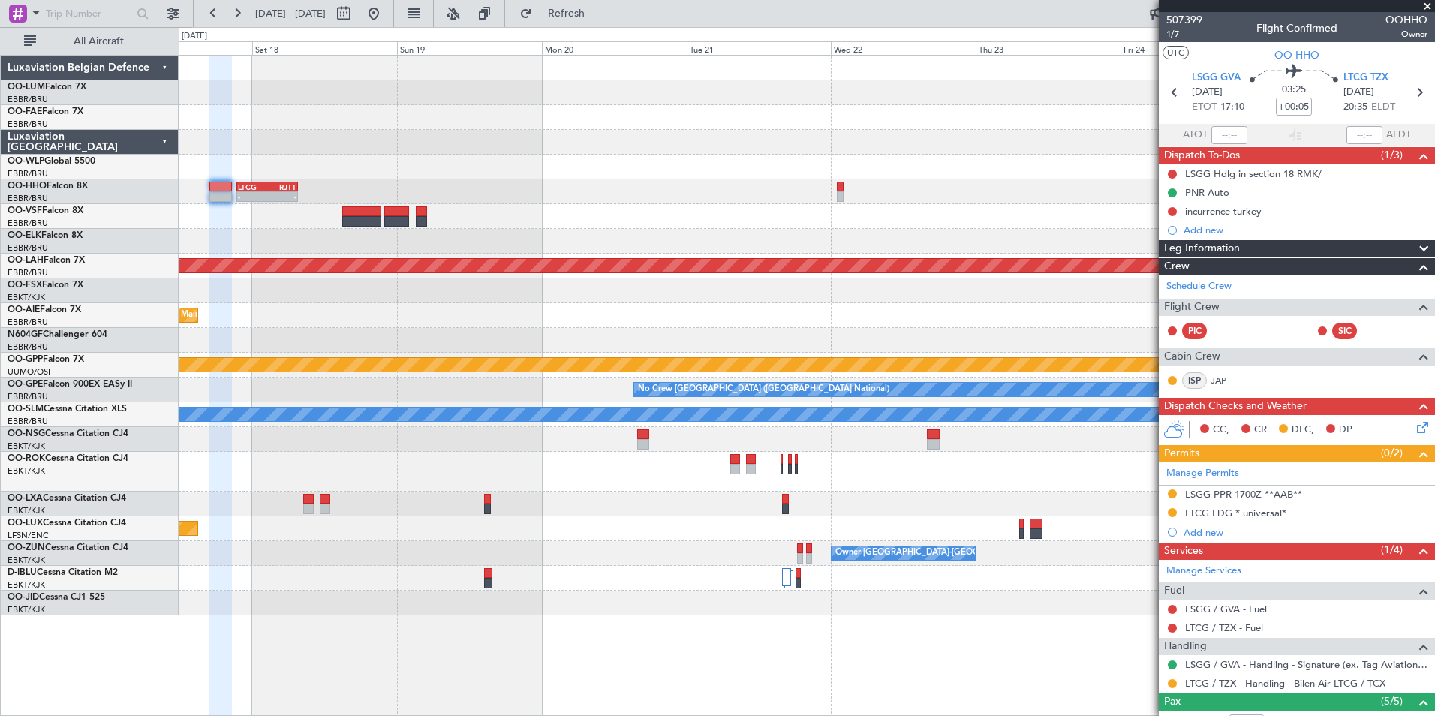
click at [537, 194] on div "- - LTCG 21:30 Z RJTT 07:35 Z" at bounding box center [807, 191] width 1256 height 25
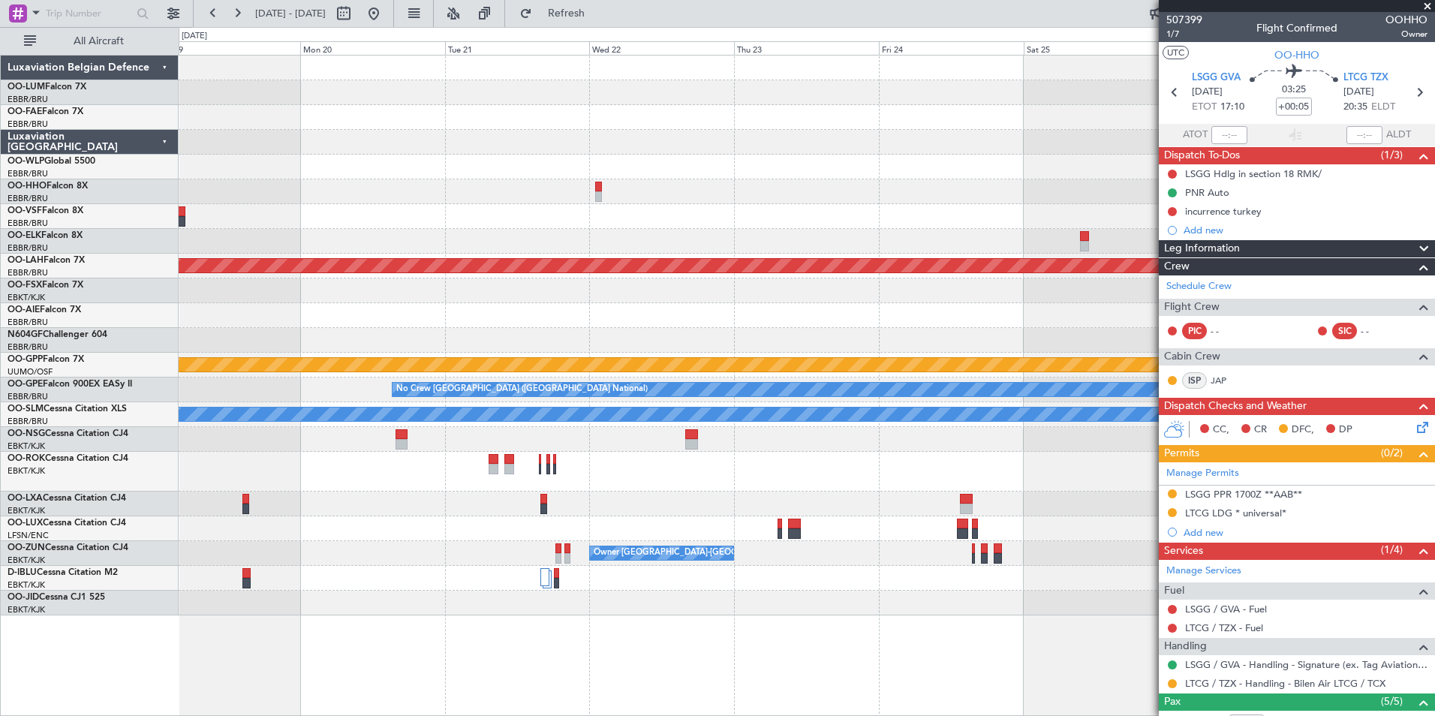
click at [537, 210] on div at bounding box center [807, 216] width 1256 height 25
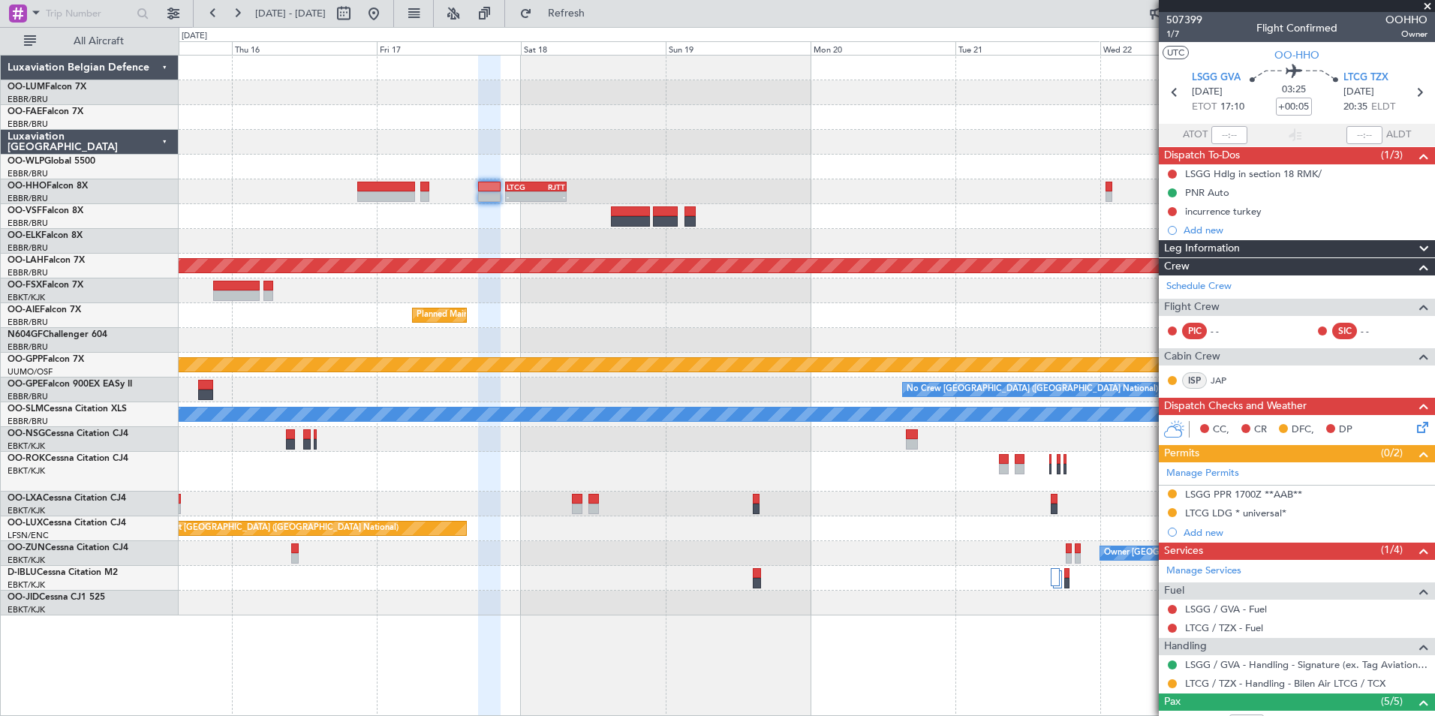
click at [974, 200] on div "- - LTCG 21:30 Z RJTT 07:35 Z LSGG 19:00 Z SKCG 05:55 Z - -" at bounding box center [807, 191] width 1256 height 25
click at [1015, 205] on div "- - LTCG 21:30 Z RJTT 07:35 Z LSGG 19:00 Z SKCG 05:55 Z - - Planned Maint Alton…" at bounding box center [807, 336] width 1256 height 560
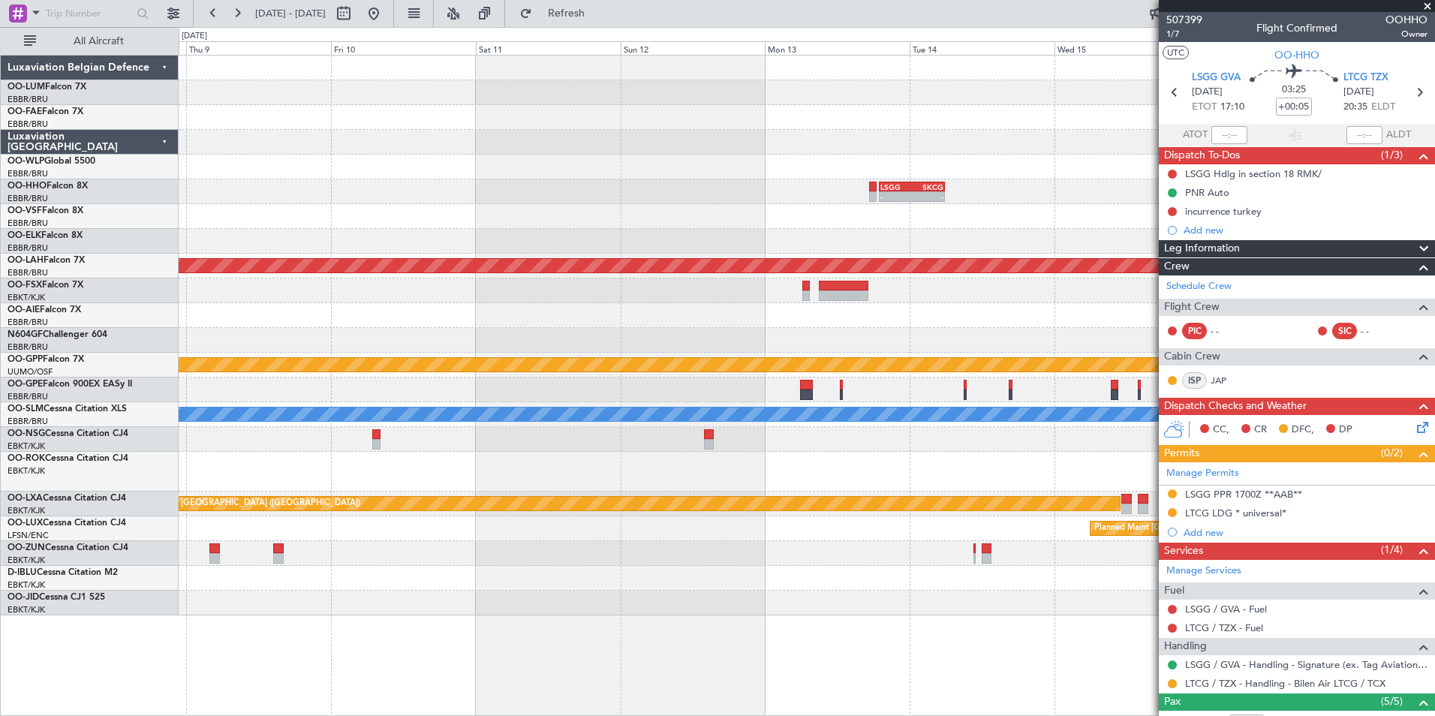
click at [1023, 200] on div "LSGG 19:00 Z SKCG 05:55 Z - - - - LTCG 21:30 Z RJTT 07:35 Z Planned Maint Alton…" at bounding box center [807, 336] width 1256 height 560
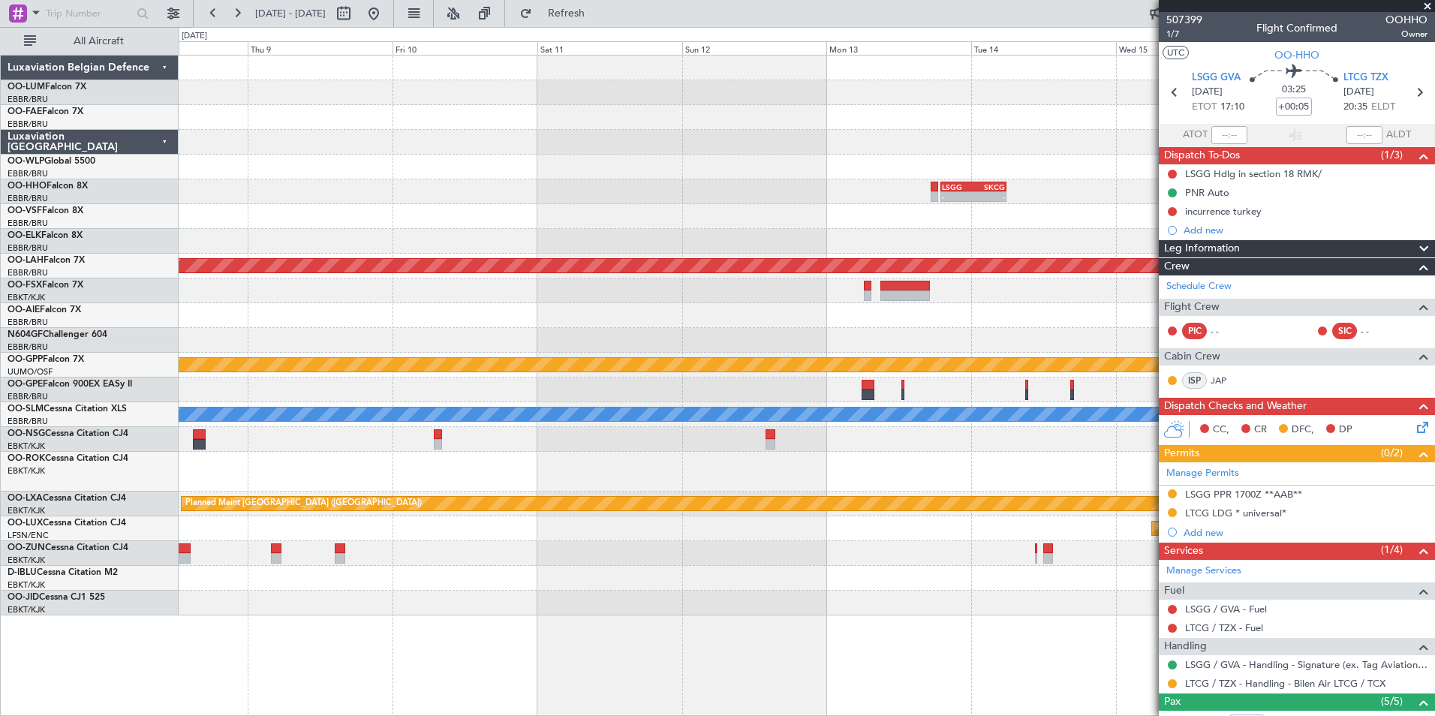
click at [190, 283] on div "LSGG 19:00 Z SKCG 05:55 Z - - - - LTCG 21:30 Z RJTT 07:35 Z Planned Maint Alton…" at bounding box center [807, 336] width 1256 height 560
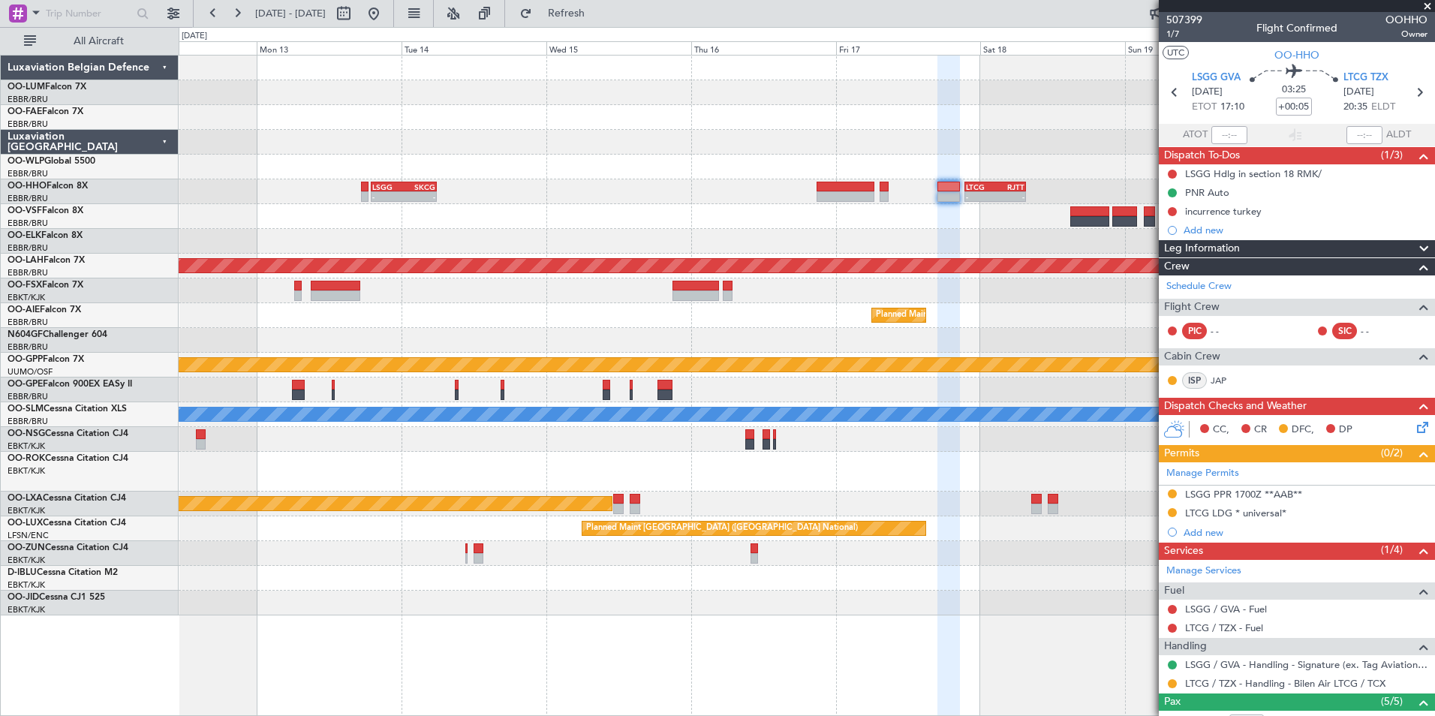
click at [373, 243] on div "LSGG 19:00 Z SKCG 05:55 Z - - - - LTCG 21:30 Z RJTT 07:35 Z Planned Maint Alton…" at bounding box center [807, 336] width 1256 height 560
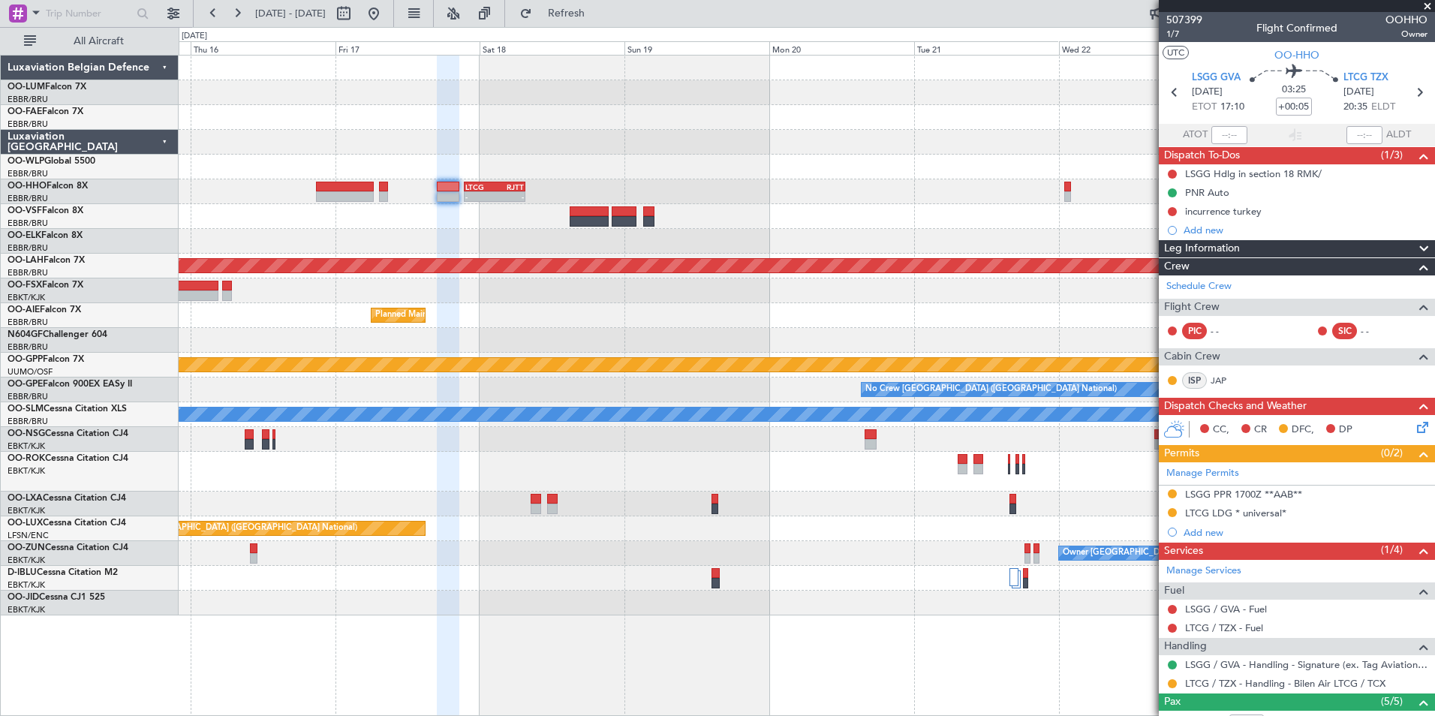
click at [456, 192] on div "- - LTCG 21:30 Z RJTT 07:35 Z LSGG 19:00 Z SKCG 05:55 Z - - Planned Maint Alton…" at bounding box center [807, 336] width 1256 height 560
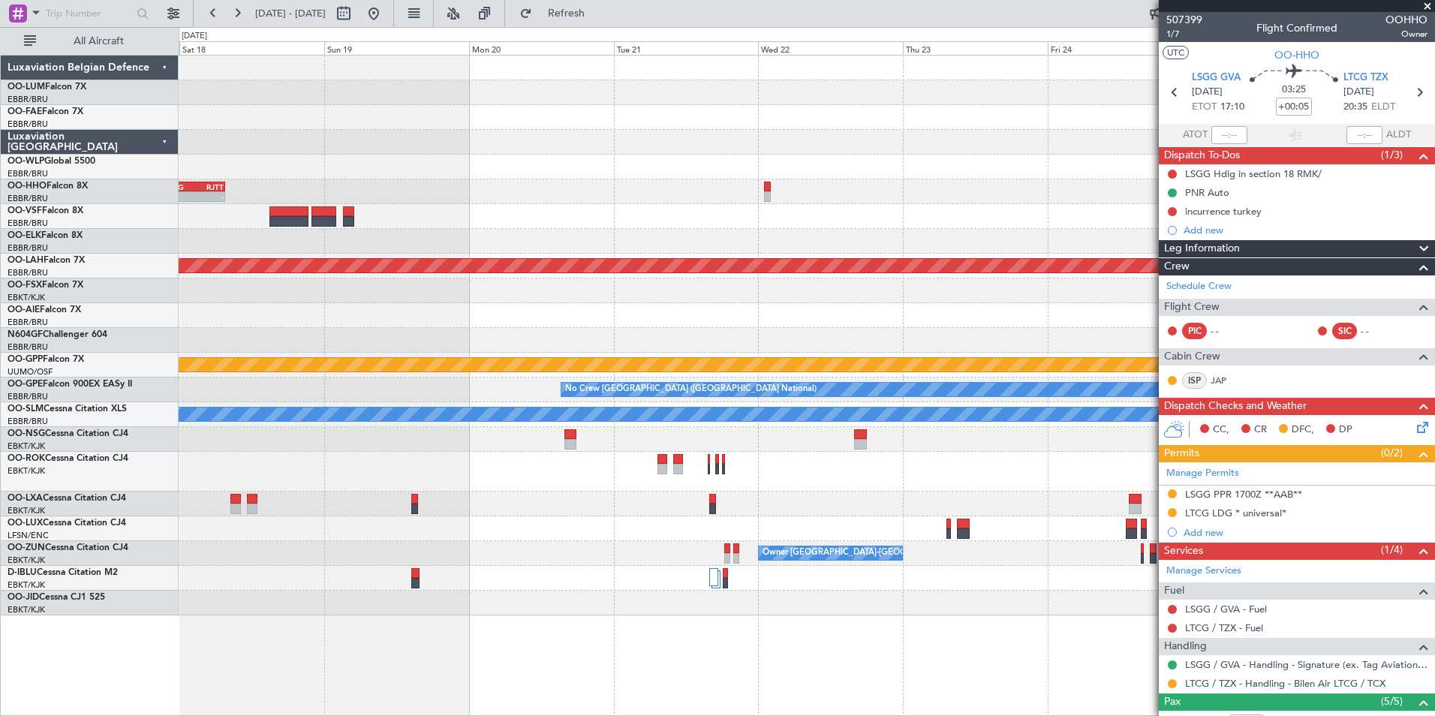
click at [558, 211] on div "Planned Maint Kortrijk-Wevelgem - - LTCG 21:30 Z RJTT 07:35 Z - - RJFK 12:30 Z …" at bounding box center [807, 336] width 1256 height 560
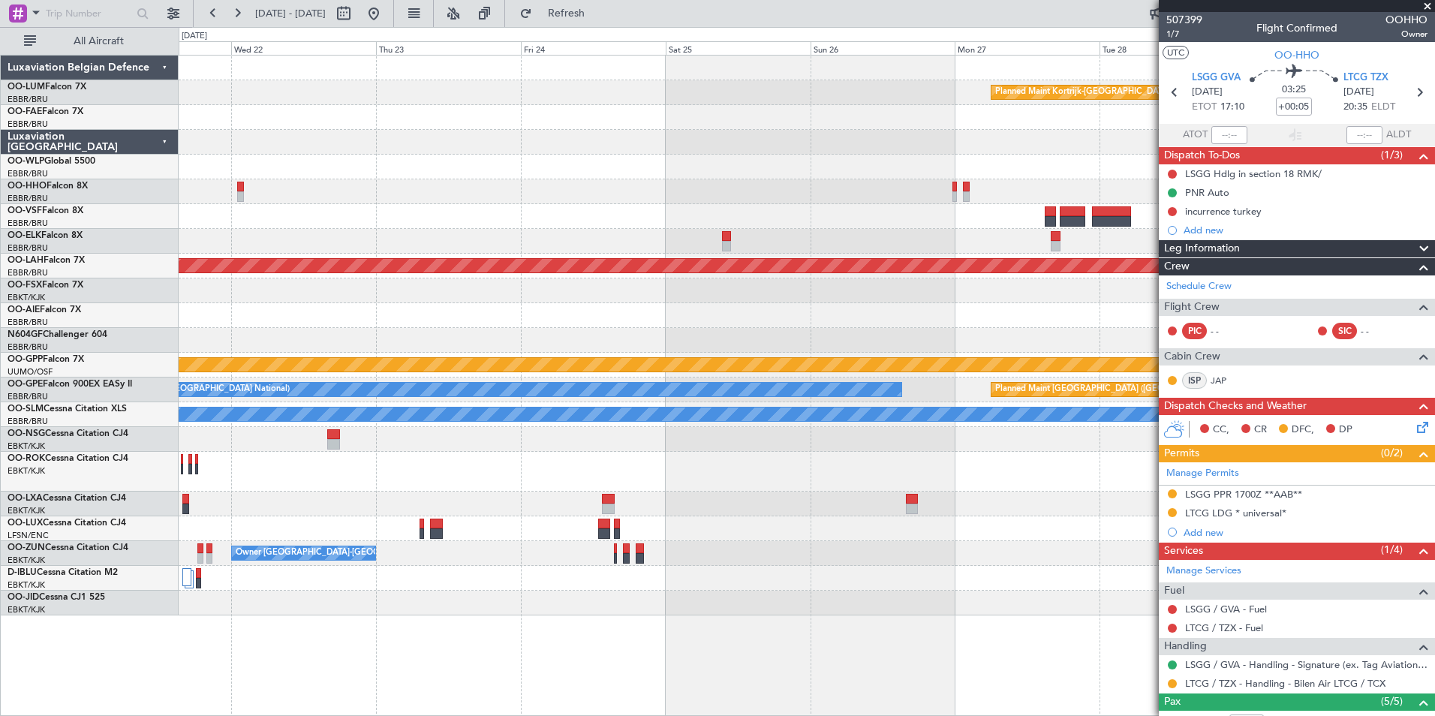
click at [402, 227] on div "Planned Maint Kortrijk-Wevelgem - - RJFK 12:30 Z UBBB 23:05 Z Planned Maint Alt…" at bounding box center [807, 336] width 1256 height 560
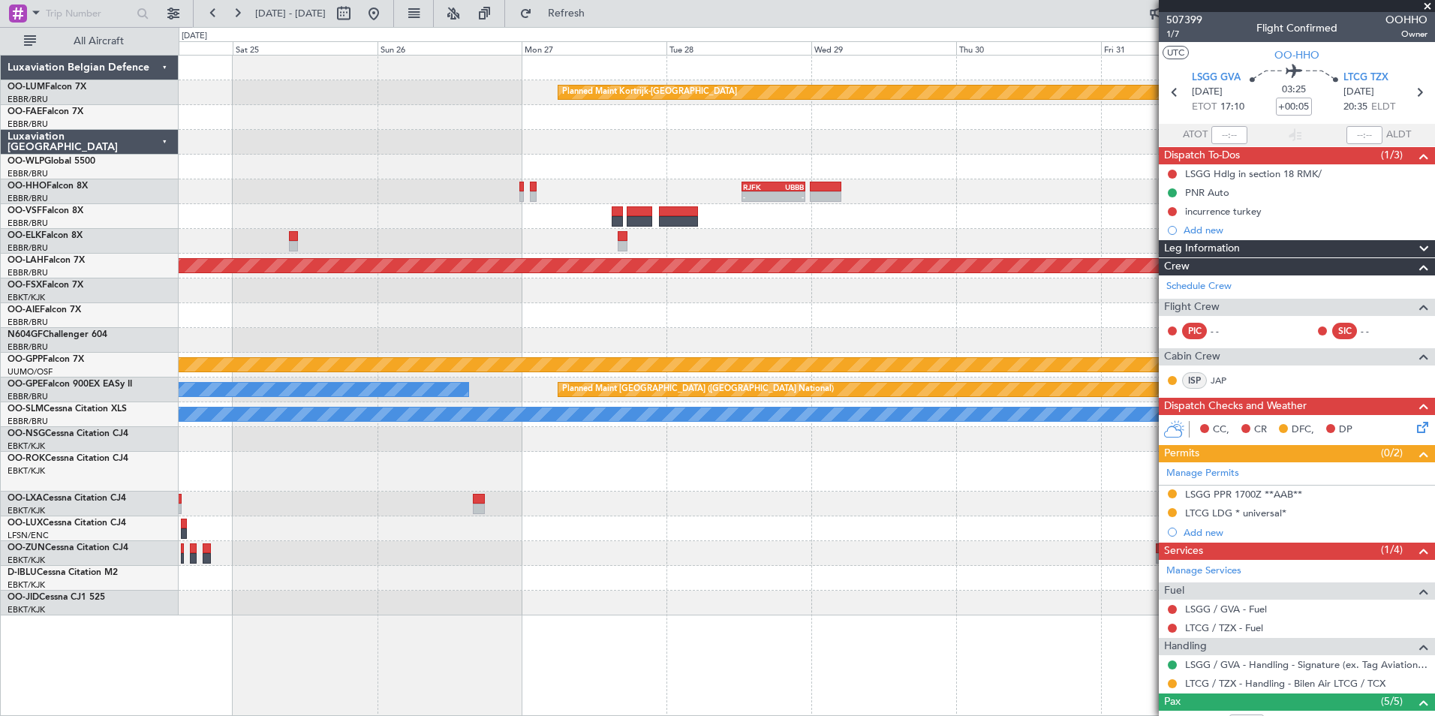
click at [583, 212] on div "Planned Maint Kortrijk-Wevelgem - - RJFK 12:30 Z UBBB 23:05 Z Planned Maint Alt…" at bounding box center [807, 336] width 1256 height 560
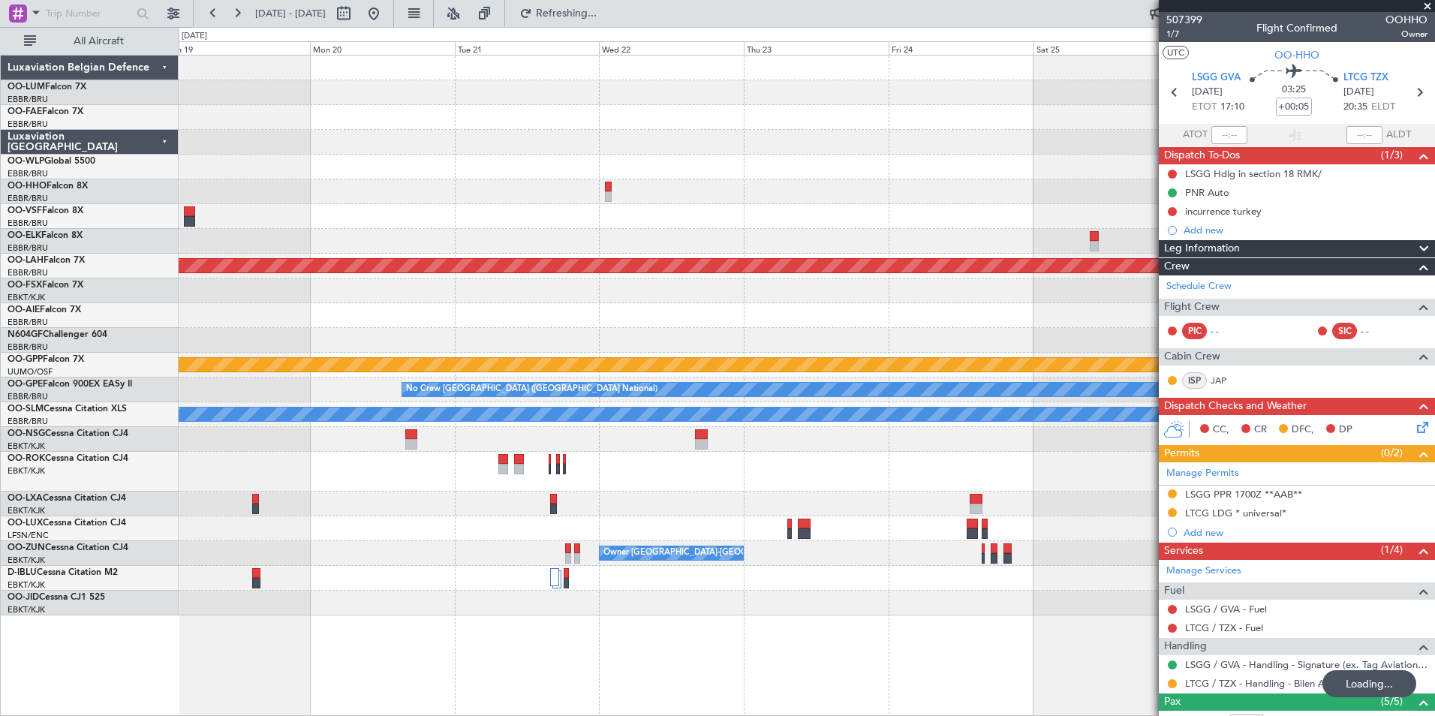
click at [1169, 198] on fb-app "24 Oct 2025 - 02 Nov 2025 Refreshing... Quick Links All Aircraft Planned Maint …" at bounding box center [717, 363] width 1435 height 705
click at [961, 234] on div "Planned Maint Kortrijk-Wevelgem LTCG 21:30 Z RJTT 07:35 Z - - - - RJFK 12:30 Z …" at bounding box center [807, 336] width 1256 height 560
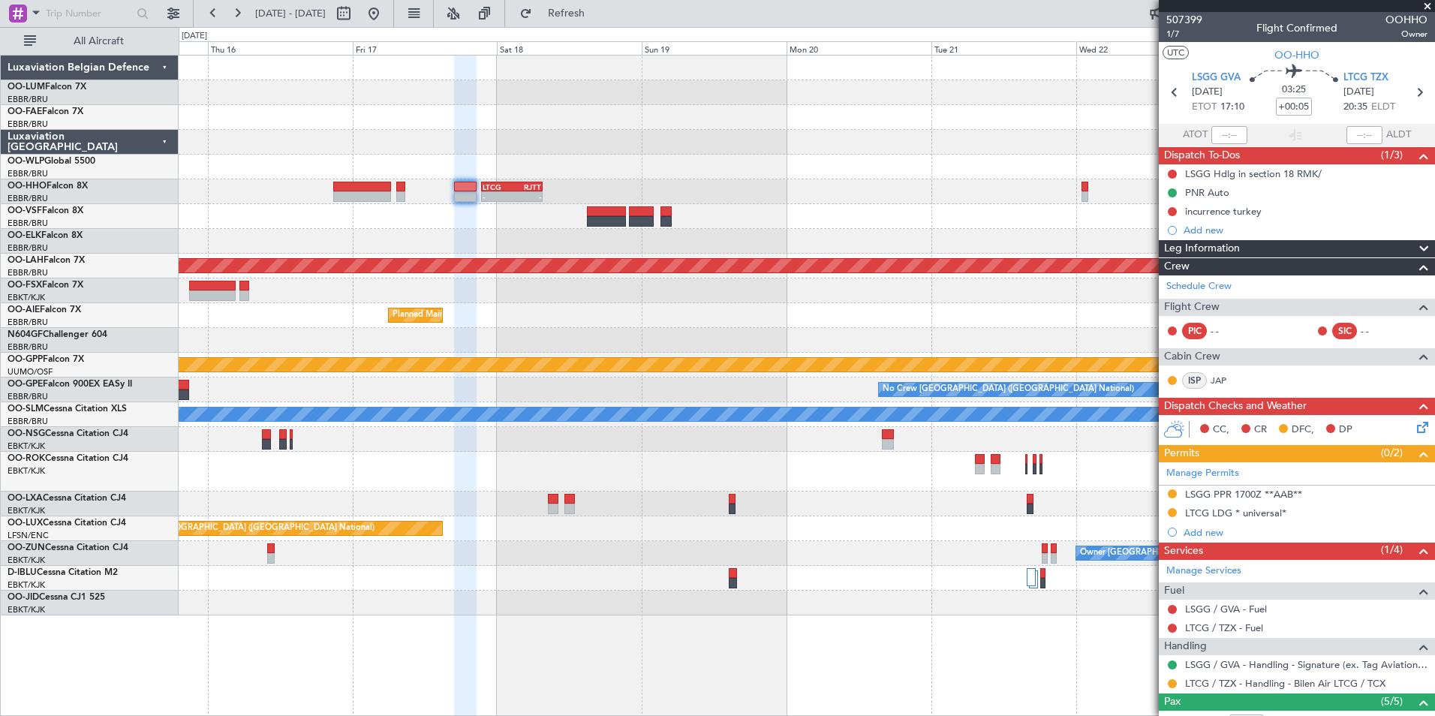
click at [621, 216] on div at bounding box center [807, 216] width 1256 height 25
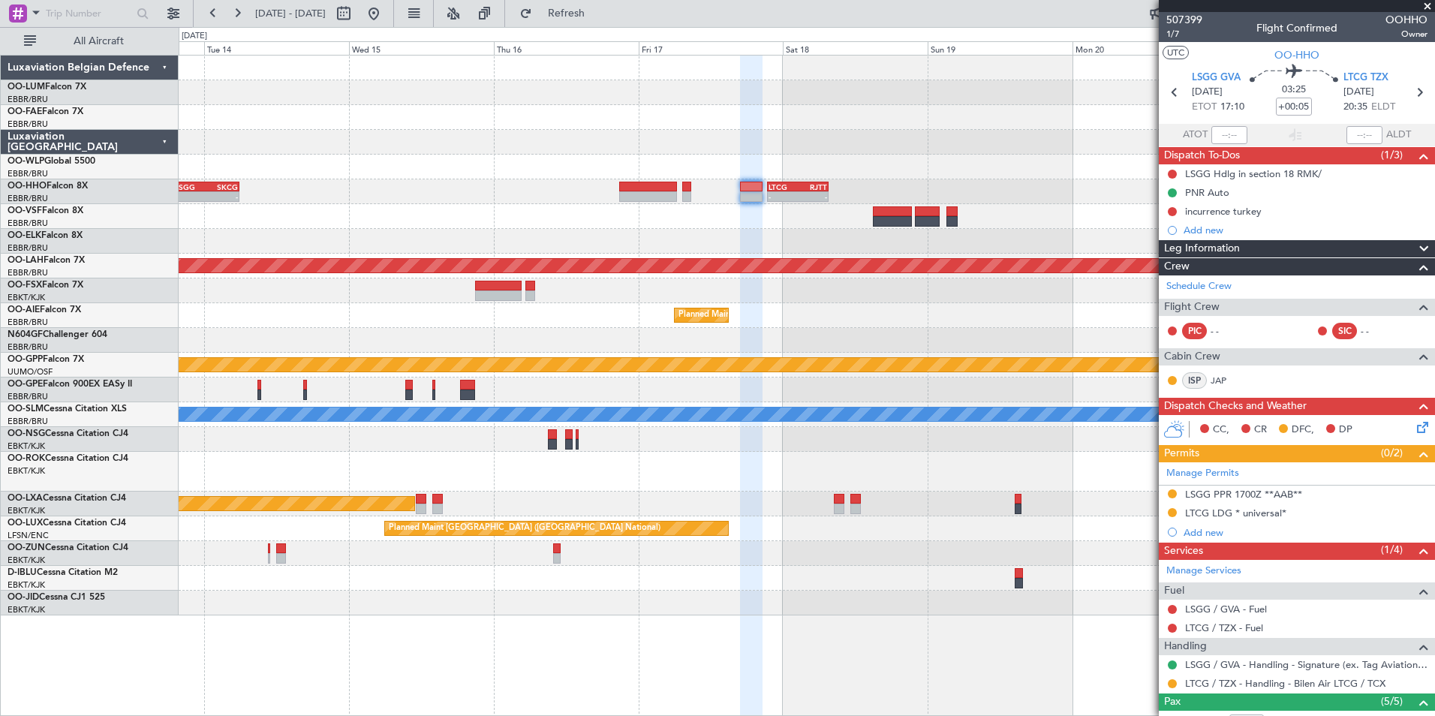
click at [759, 215] on div at bounding box center [807, 216] width 1256 height 25
click at [386, 17] on button at bounding box center [374, 14] width 24 height 24
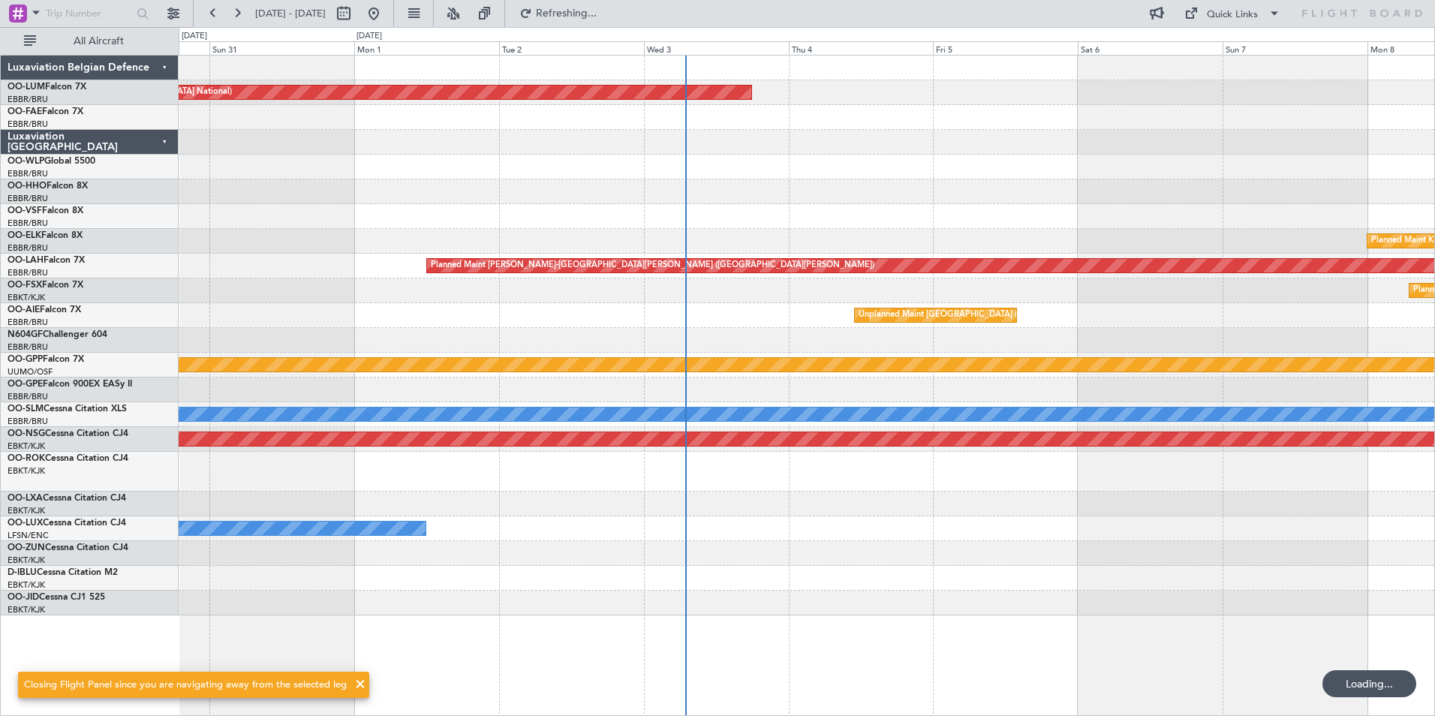
click at [899, 376] on div "Planned Maint Brussels (Brussels National) Planned Maint Berlin (Brandenburg) P…" at bounding box center [807, 336] width 1256 height 560
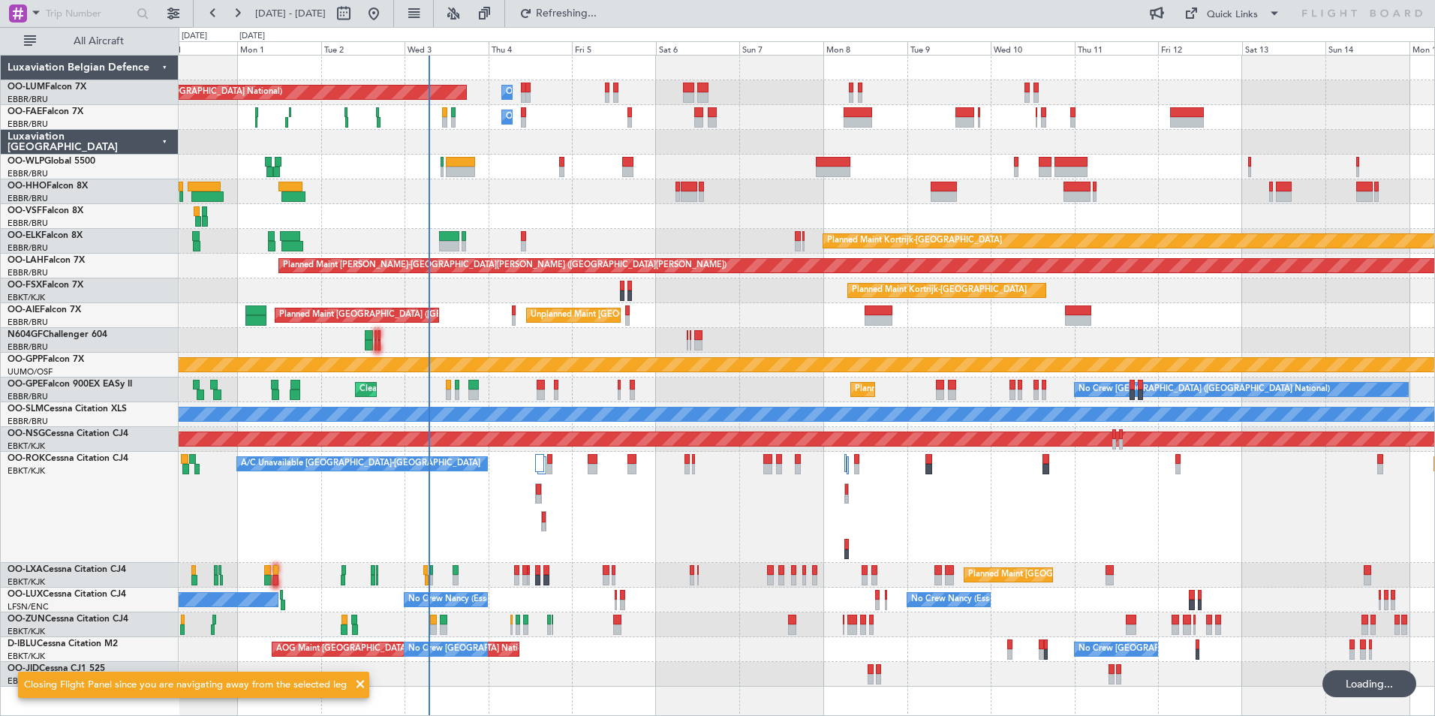
click at [507, 503] on div "A/C Unavailable Kortrijk-Wevelgem Planned Maint Paris (Le Bourget) Planned Main…" at bounding box center [807, 507] width 1256 height 111
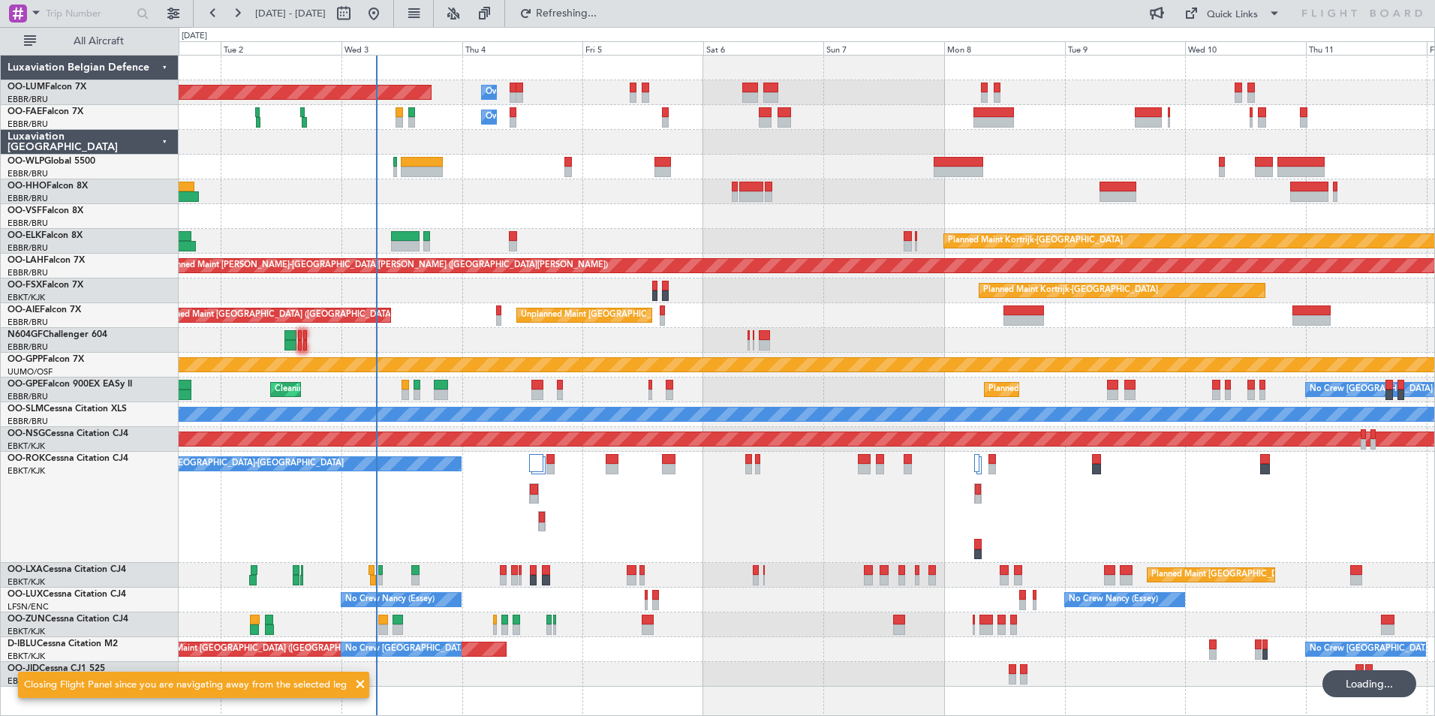
click at [474, 540] on div "A/C Unavailable [GEOGRAPHIC_DATA]-[GEOGRAPHIC_DATA]" at bounding box center [807, 507] width 1256 height 111
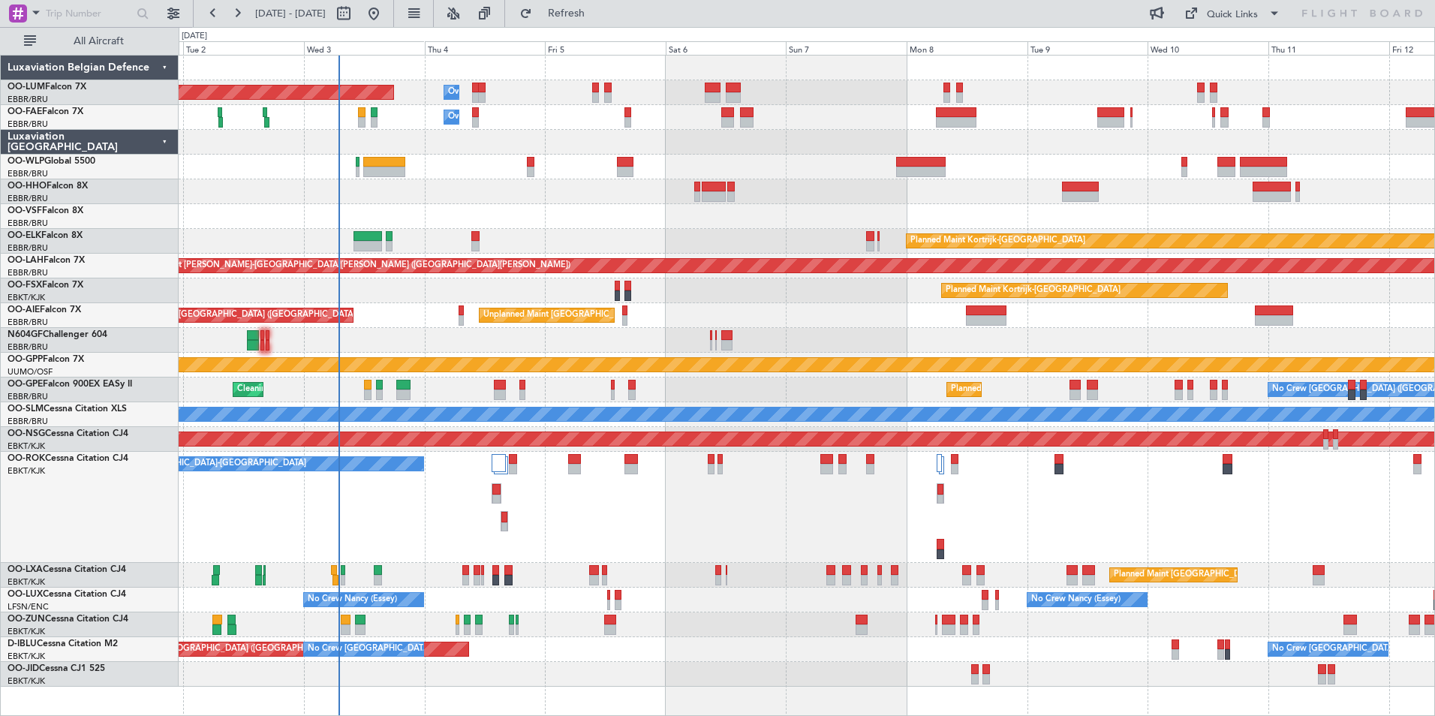
click at [461, 567] on div "Planned Maint [GEOGRAPHIC_DATA] ([GEOGRAPHIC_DATA] National)" at bounding box center [807, 575] width 1256 height 25
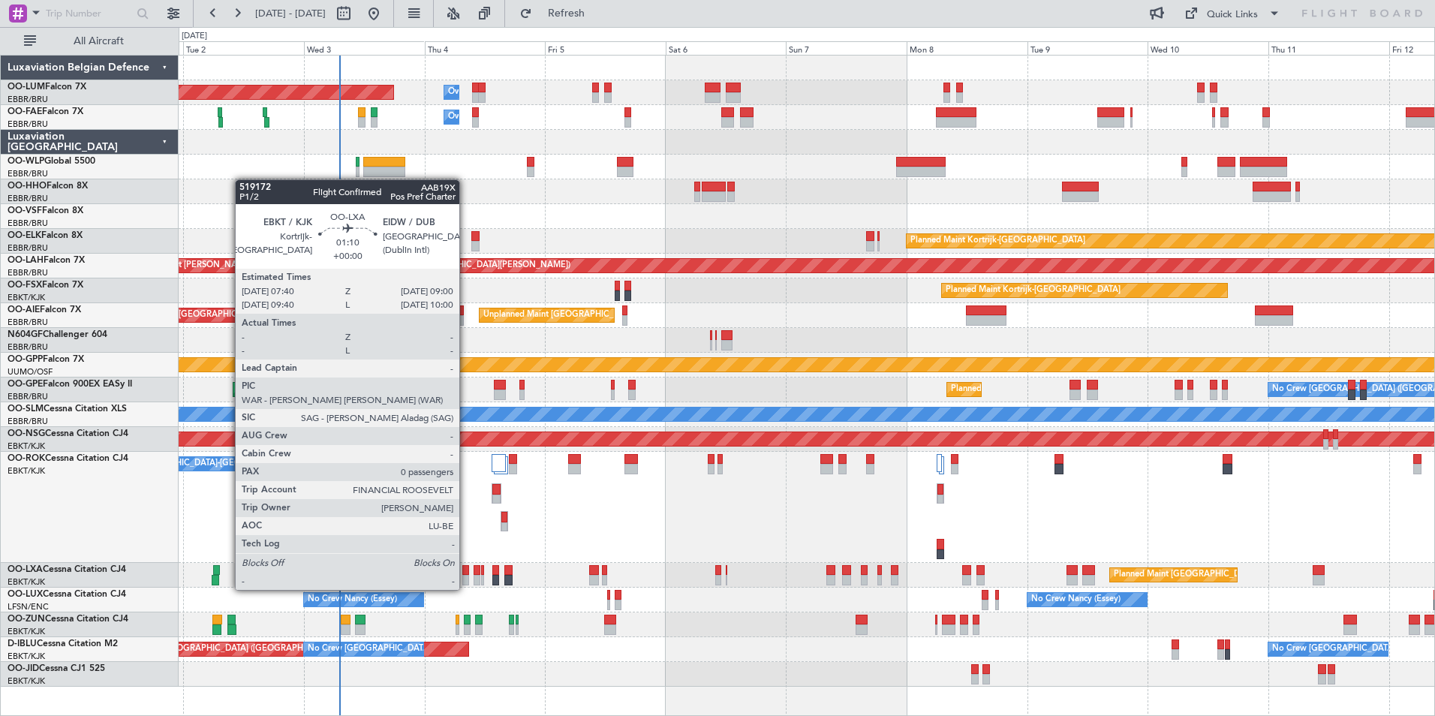
click at [466, 575] on div at bounding box center [465, 580] width 7 height 11
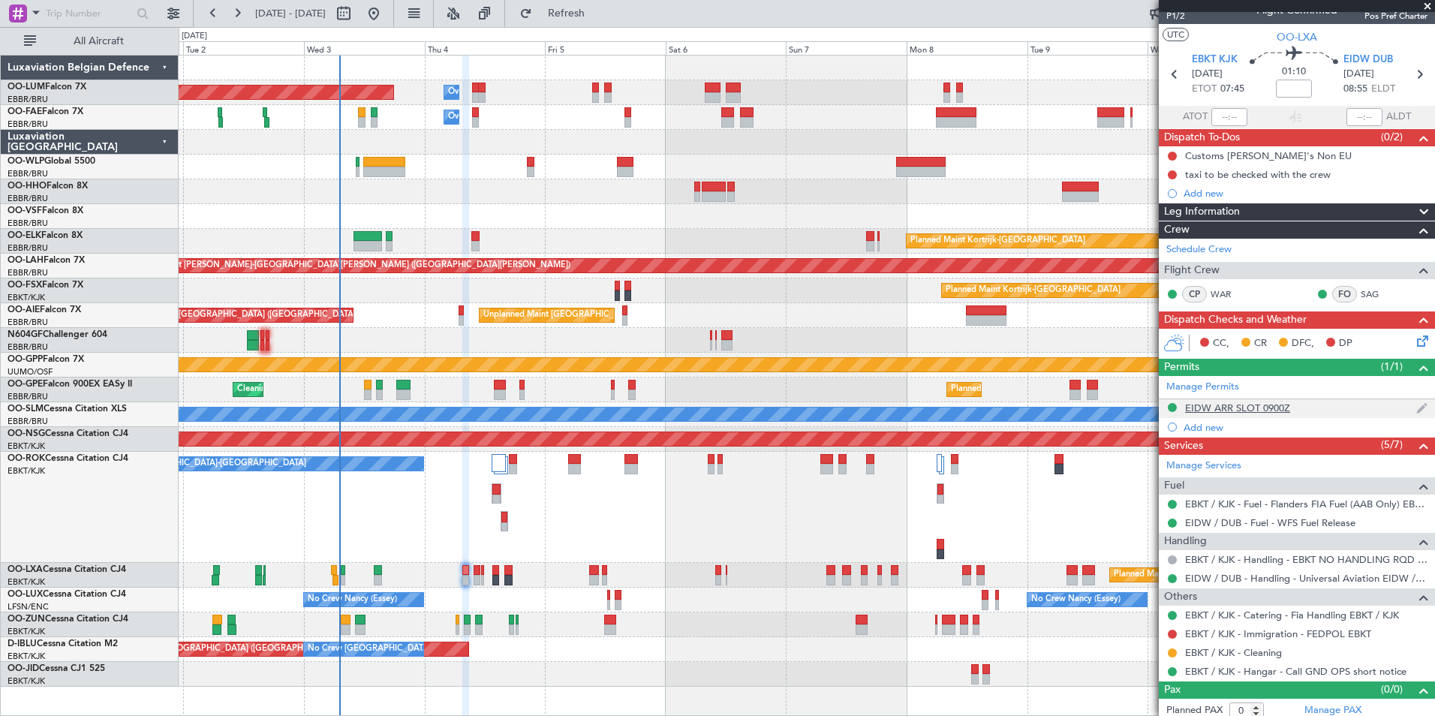
scroll to position [25, 0]
